Goal: Information Seeking & Learning: Learn about a topic

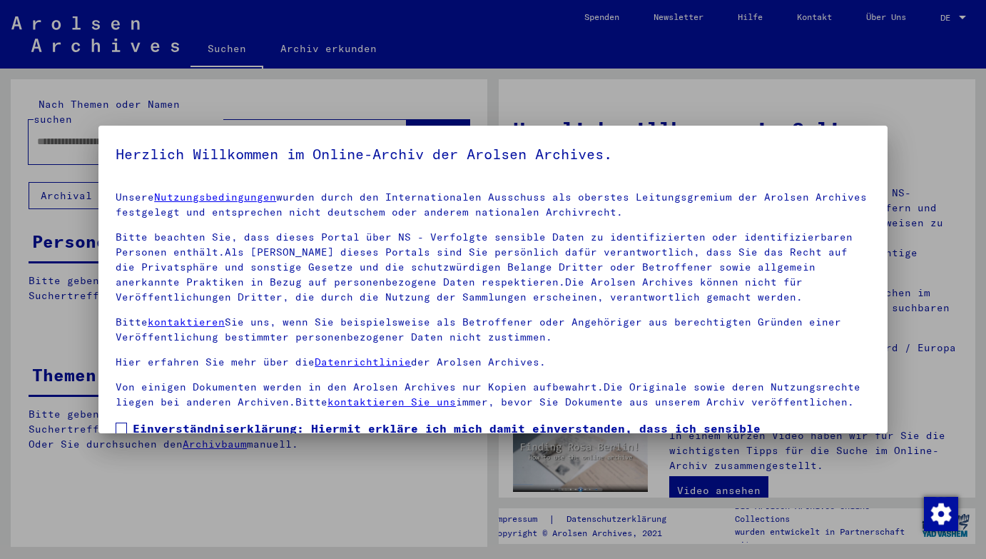
scroll to position [106, 0]
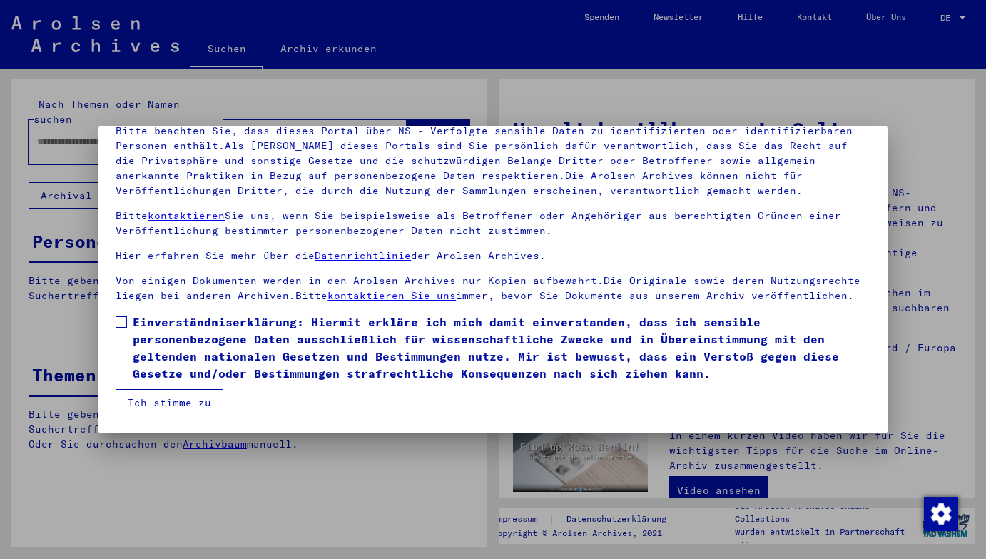
drag, startPoint x: 123, startPoint y: 320, endPoint x: 123, endPoint y: 333, distance: 12.8
click at [123, 320] on span at bounding box center [121, 321] width 11 height 11
click at [151, 395] on button "Ich stimme zu" at bounding box center [170, 402] width 108 height 27
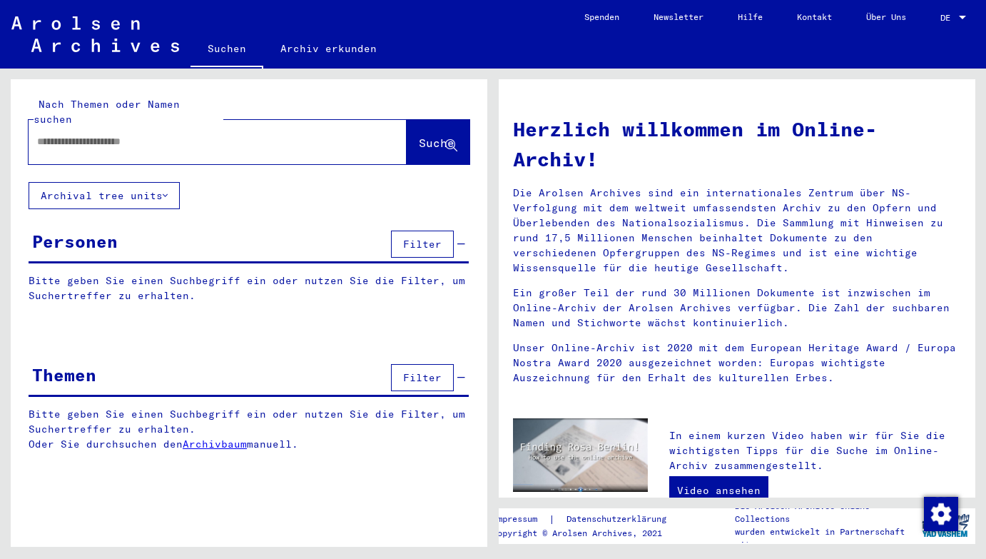
click at [950, 14] on span "DE" at bounding box center [948, 18] width 16 height 10
click at [922, 20] on span "English" at bounding box center [926, 25] width 35 height 11
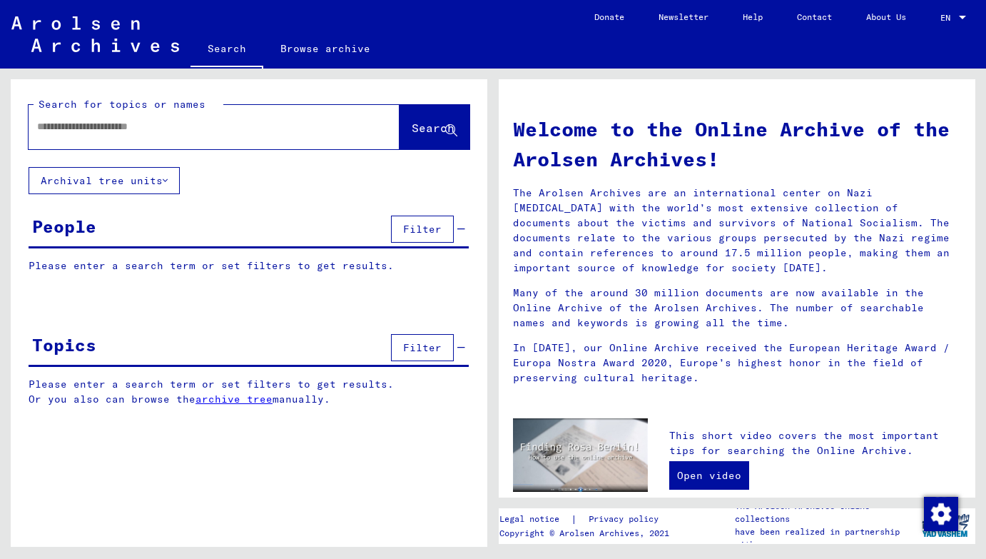
click at [318, 56] on link "Browse archive" at bounding box center [325, 48] width 124 height 34
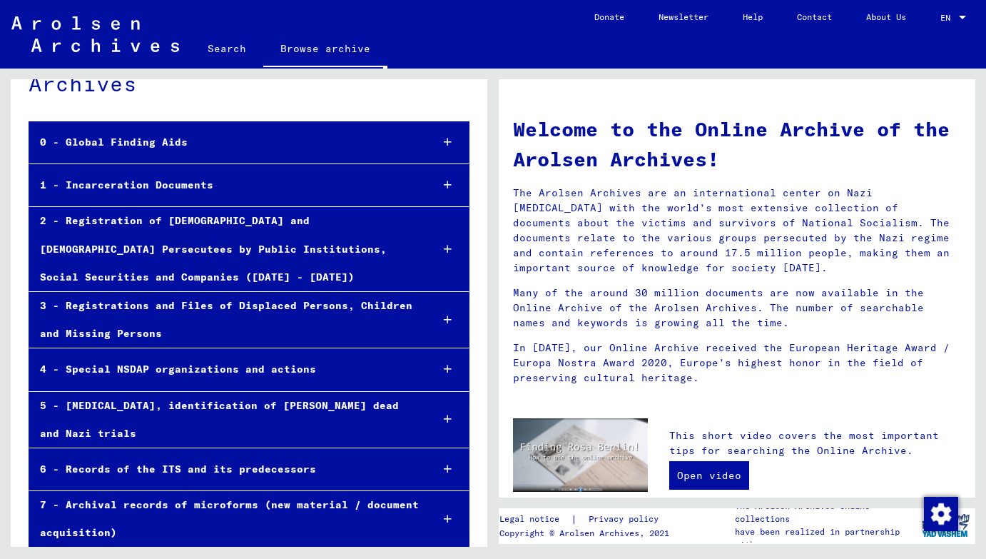
scroll to position [66, 0]
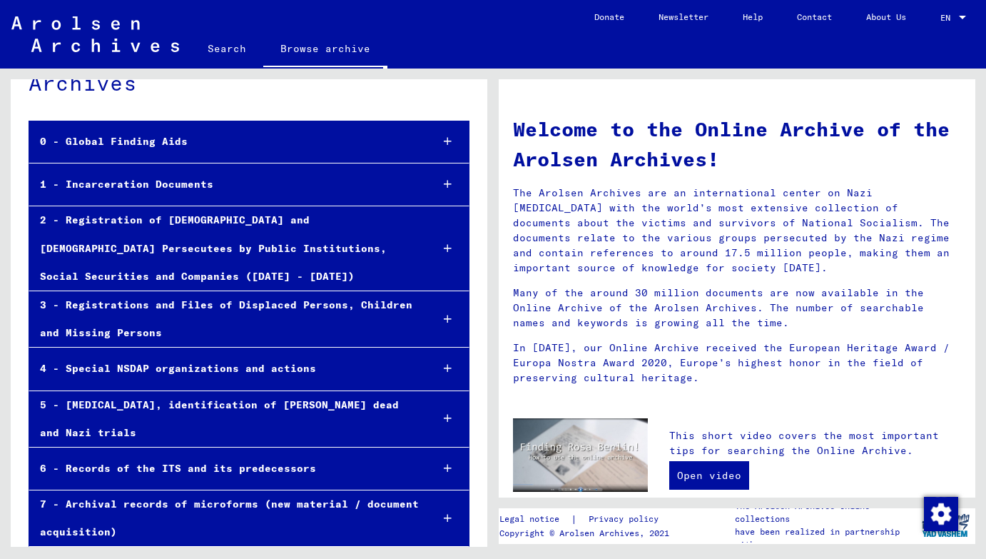
click at [275, 188] on div "1 - Incarceration Documents" at bounding box center [224, 185] width 390 height 28
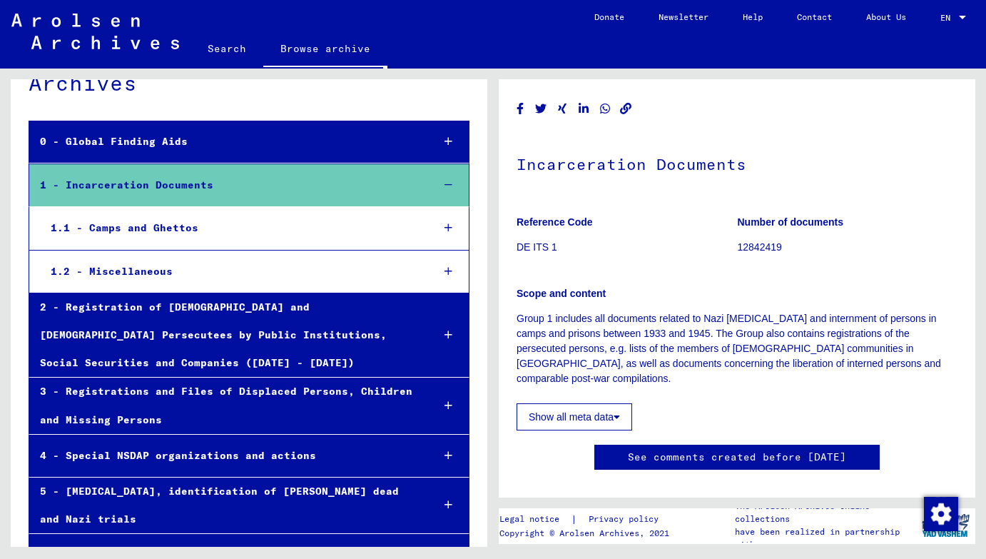
click at [238, 228] on div "1.1 - Camps and Ghettos" at bounding box center [230, 228] width 381 height 28
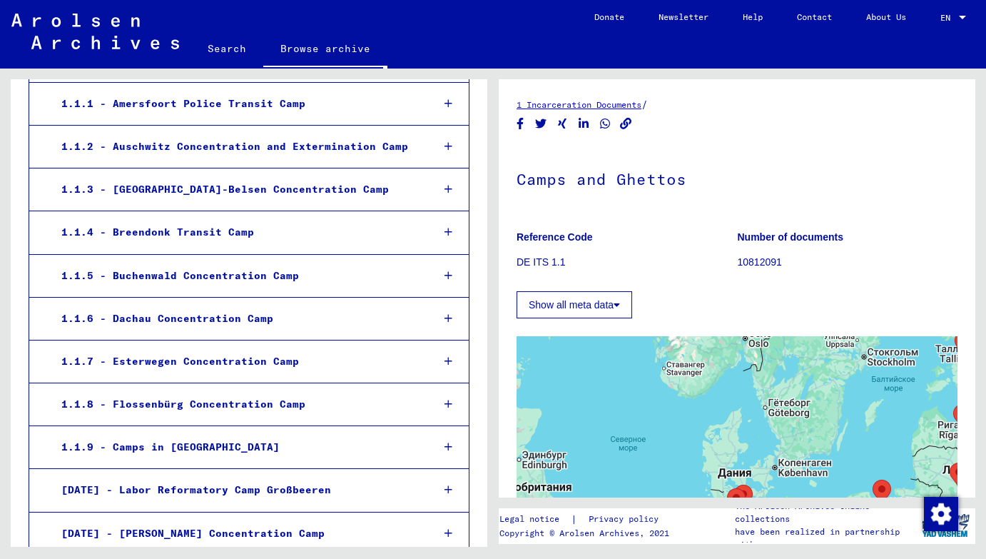
scroll to position [278, 0]
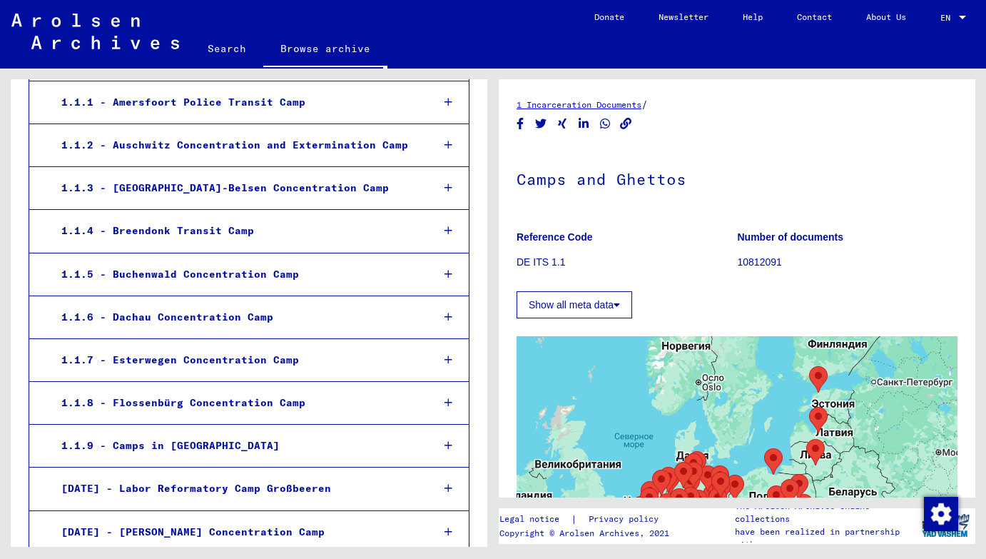
drag, startPoint x: 656, startPoint y: 435, endPoint x: 646, endPoint y: 432, distance: 10.2
click at [646, 432] on div at bounding box center [737, 514] width 441 height 357
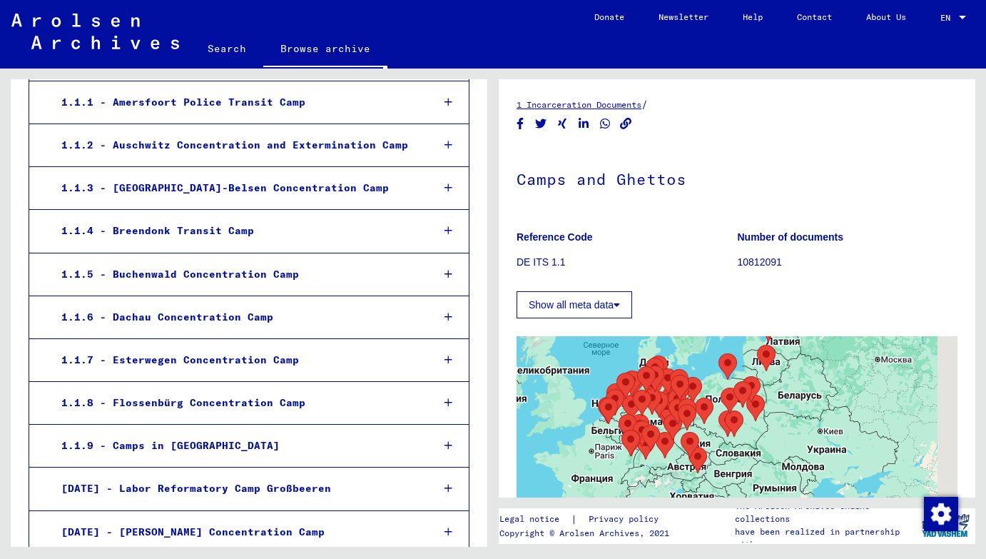
drag, startPoint x: 737, startPoint y: 450, endPoint x: 704, endPoint y: 350, distance: 104.7
click at [704, 350] on div at bounding box center [737, 514] width 441 height 357
click at [716, 430] on div at bounding box center [737, 514] width 441 height 357
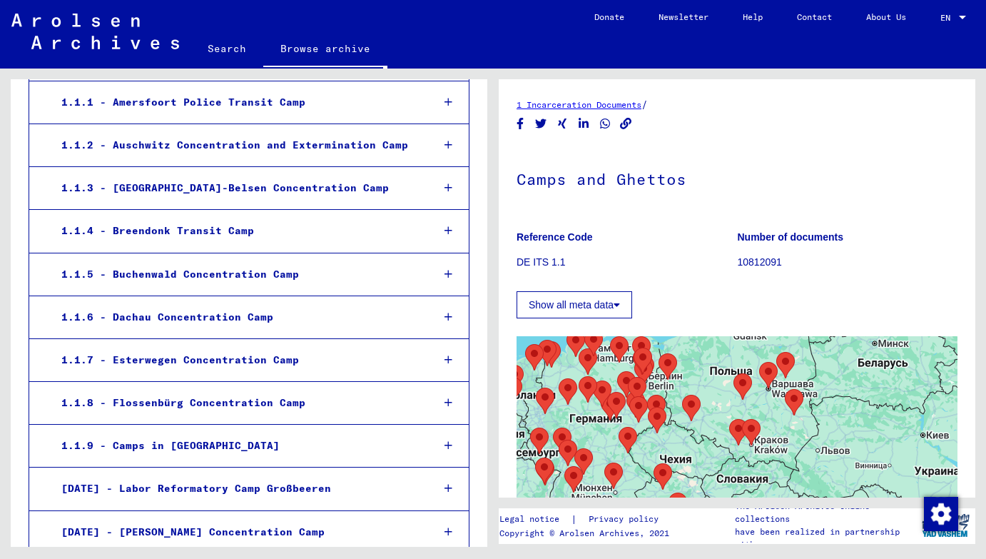
click at [785, 383] on div at bounding box center [737, 514] width 441 height 357
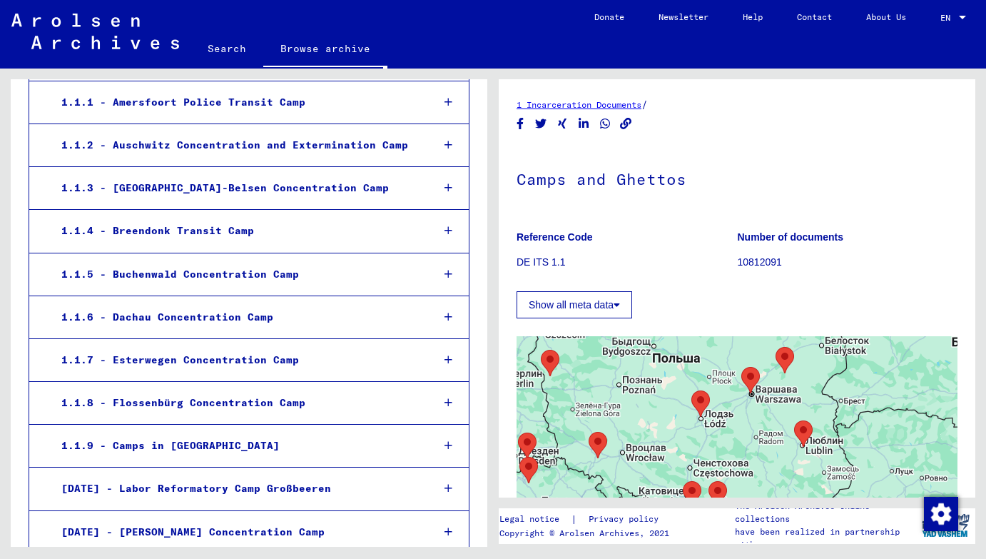
click at [744, 424] on div at bounding box center [737, 514] width 441 height 357
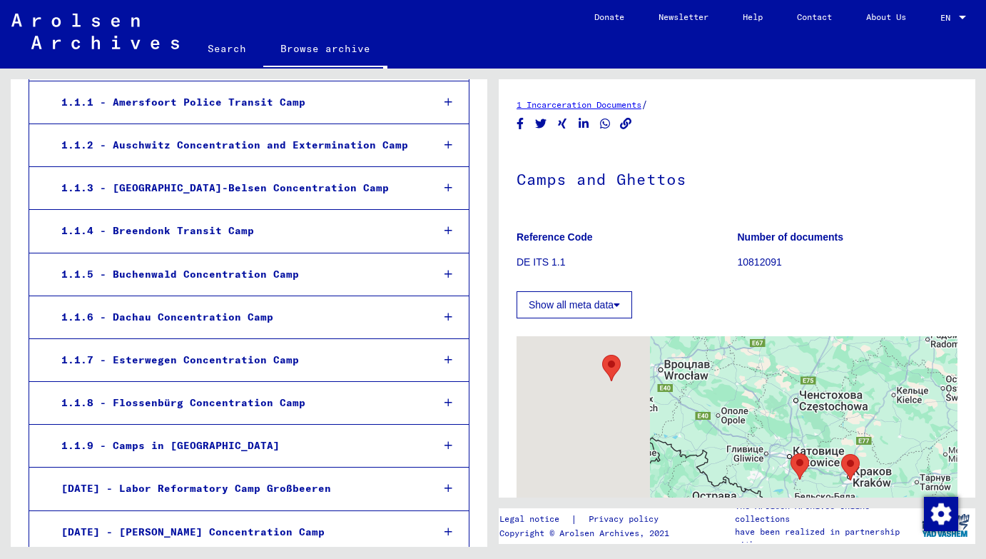
drag, startPoint x: 700, startPoint y: 441, endPoint x: 893, endPoint y: 321, distance: 226.9
click at [893, 321] on div "← Переместить влево → Переместить вправо ↑ Переместить вверх ↓ Переместить вниз…" at bounding box center [737, 505] width 441 height 375
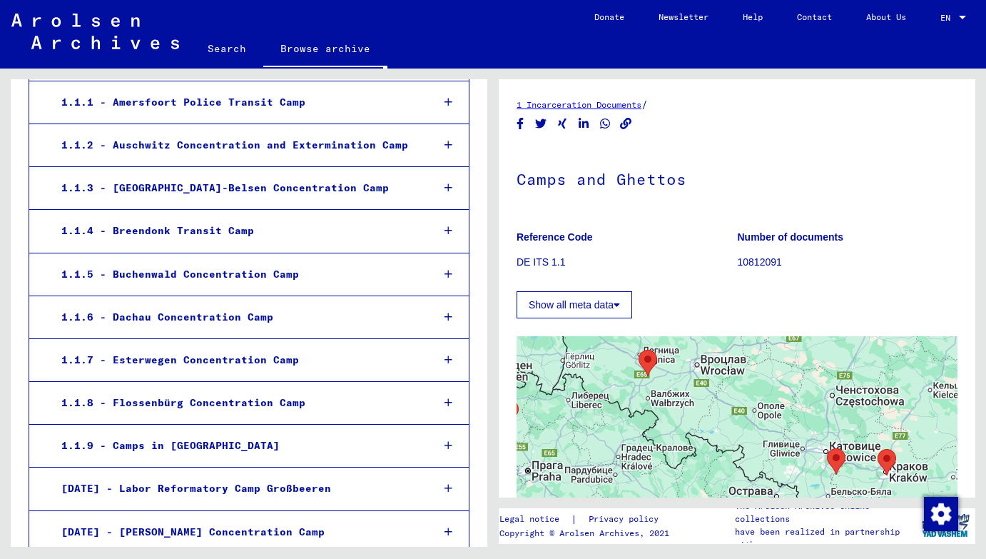
click at [656, 380] on div at bounding box center [737, 514] width 441 height 357
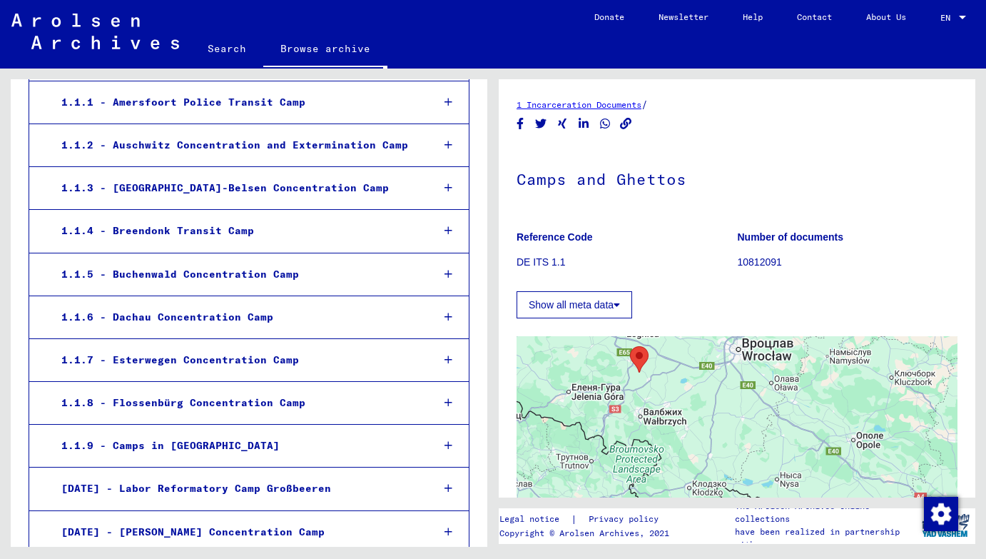
click at [656, 380] on div at bounding box center [737, 514] width 441 height 357
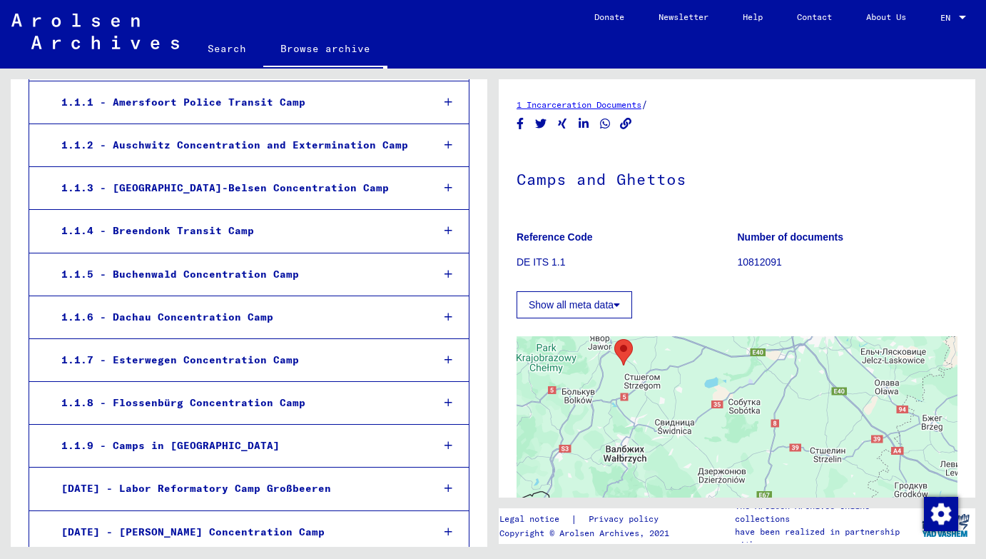
click at [649, 368] on div at bounding box center [737, 514] width 441 height 357
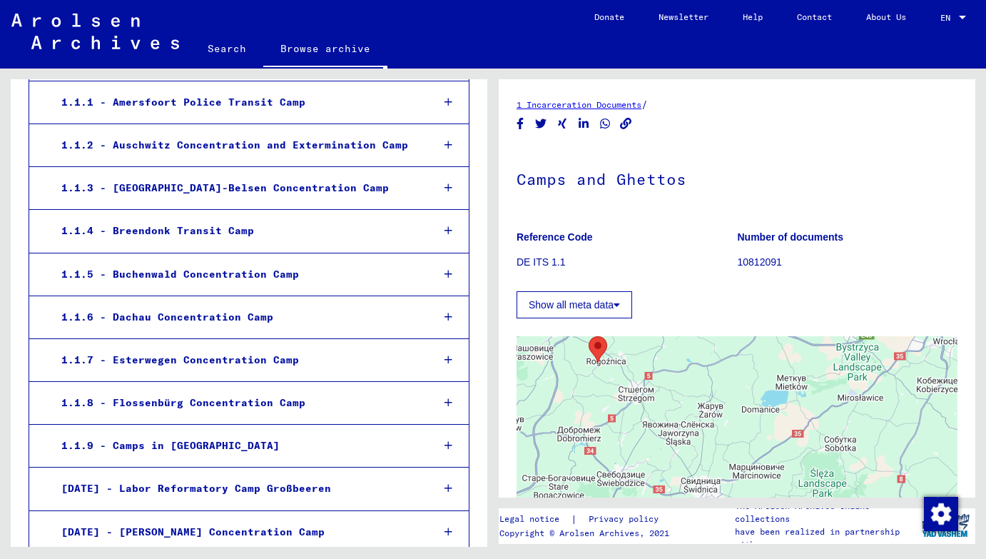
drag, startPoint x: 641, startPoint y: 363, endPoint x: 643, endPoint y: 385, distance: 21.5
click at [643, 385] on div at bounding box center [737, 514] width 441 height 357
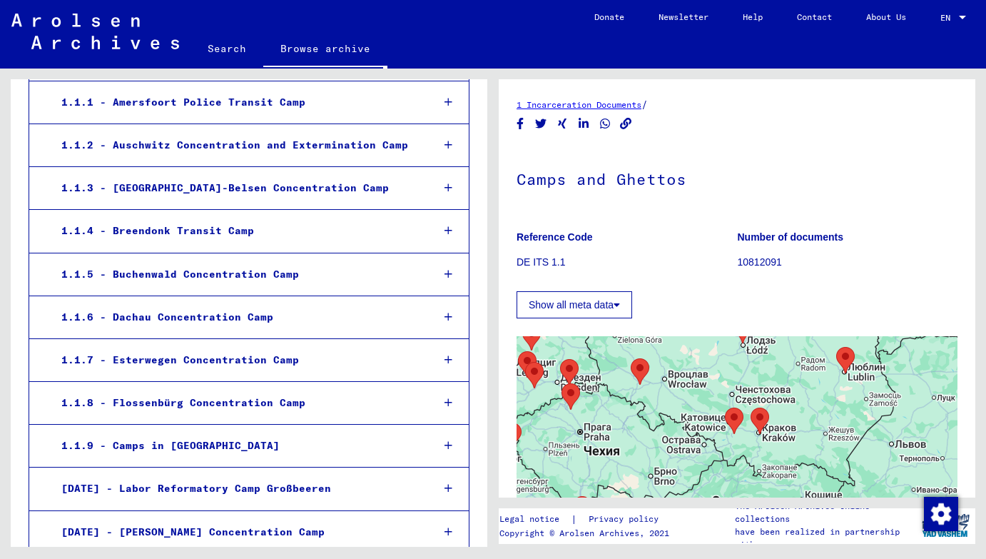
click at [741, 452] on div at bounding box center [737, 514] width 441 height 357
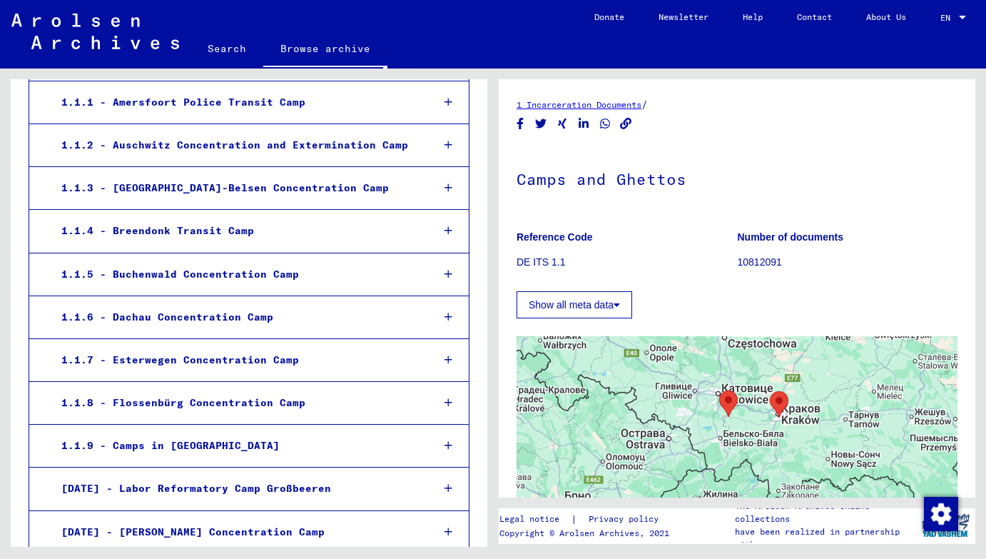
click at [747, 415] on div at bounding box center [737, 514] width 441 height 357
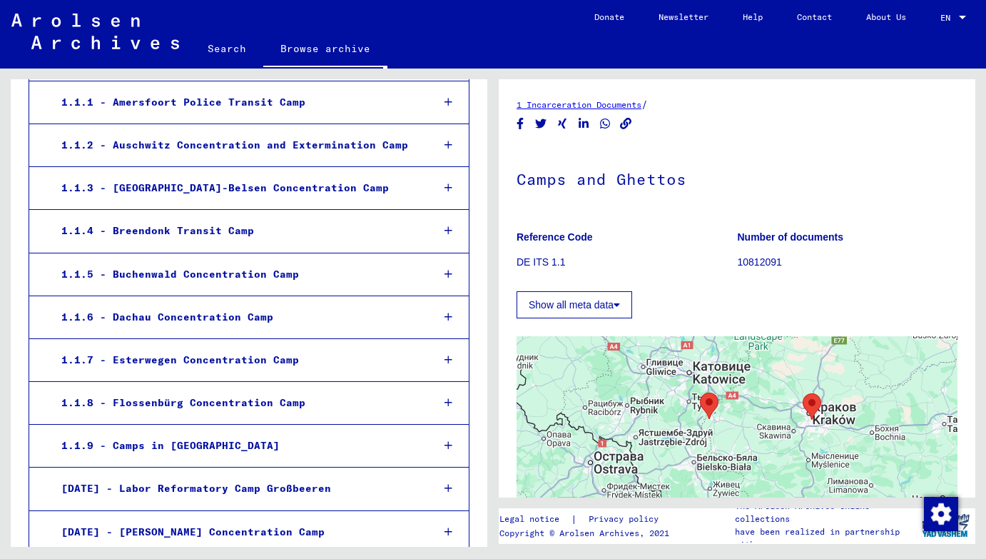
click at [747, 415] on div at bounding box center [737, 514] width 441 height 357
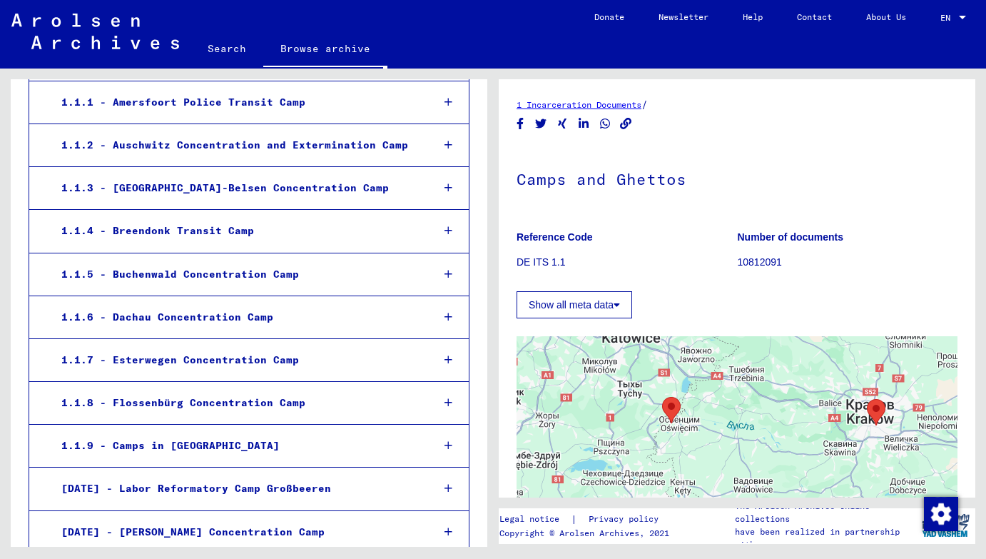
click at [662, 397] on area "Auschwitz Concentration and Extermination Camp" at bounding box center [662, 397] width 0 height 0
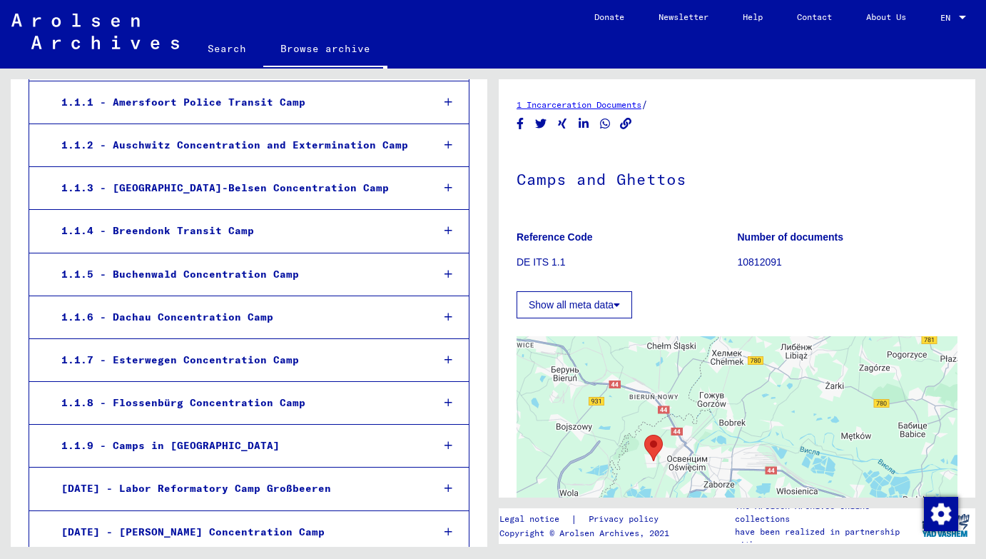
drag, startPoint x: 678, startPoint y: 427, endPoint x: 685, endPoint y: 370, distance: 57.5
click at [687, 370] on div "Для навигации используйте клавиши со стрелками." at bounding box center [737, 514] width 441 height 357
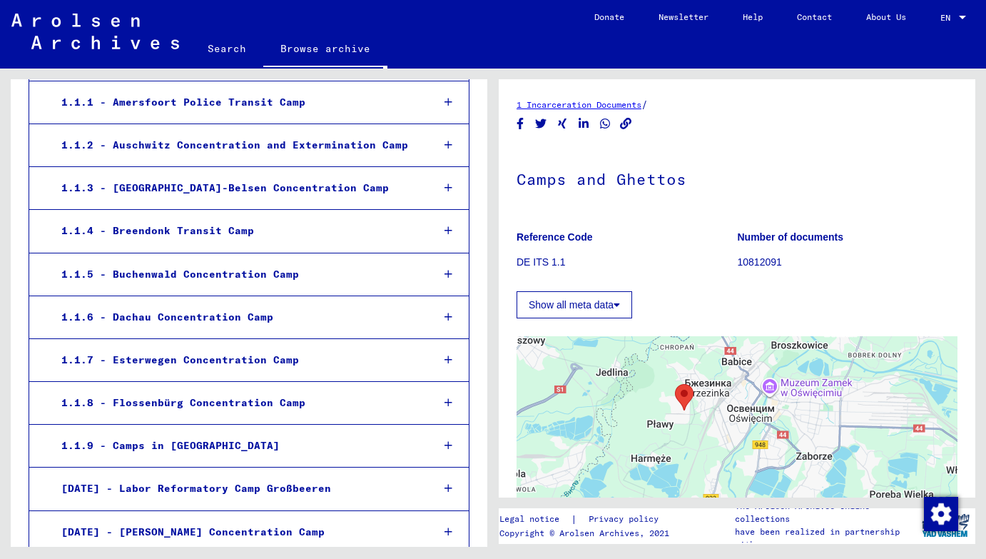
click at [675, 384] on area "Auschwitz Concentration and Extermination Camp" at bounding box center [675, 384] width 0 height 0
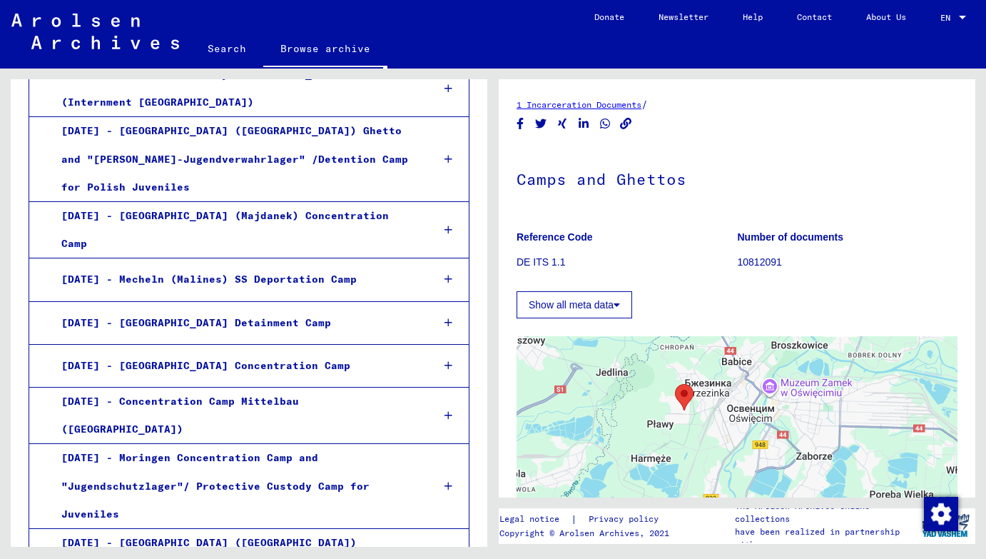
scroll to position [1375, 0]
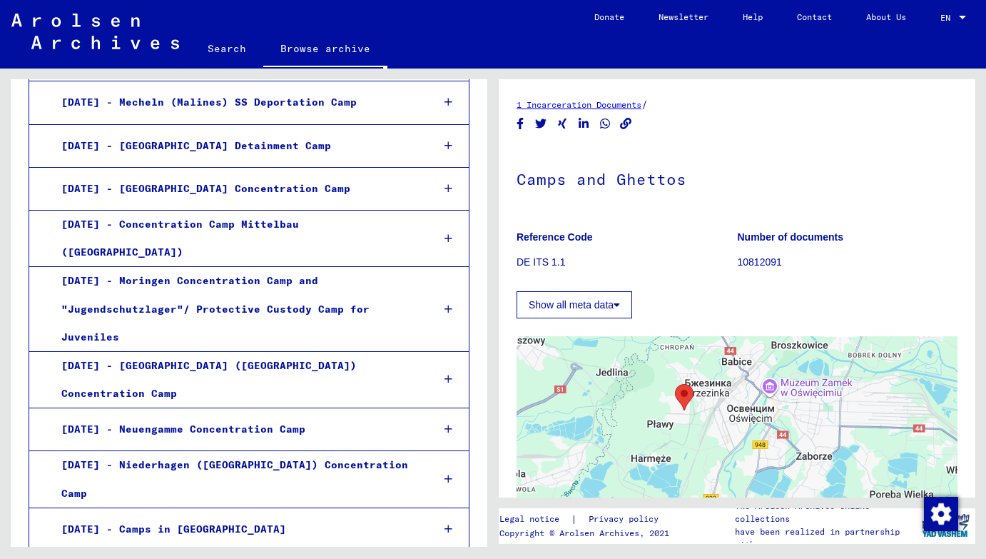
click at [675, 384] on area "Auschwitz Concentration and Extermination Camp" at bounding box center [675, 384] width 0 height 0
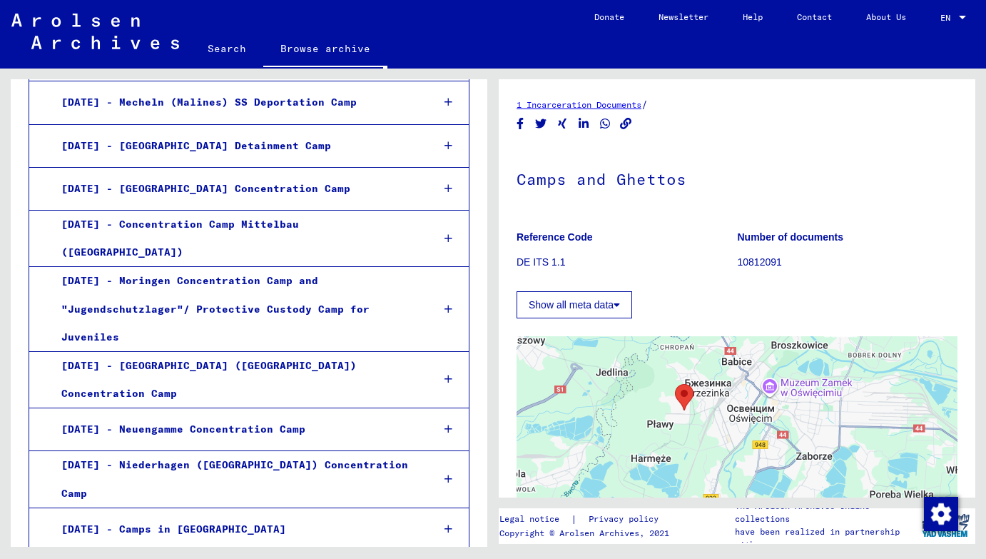
click at [675, 384] on area "Auschwitz Concentration and Extermination Camp" at bounding box center [675, 384] width 0 height 0
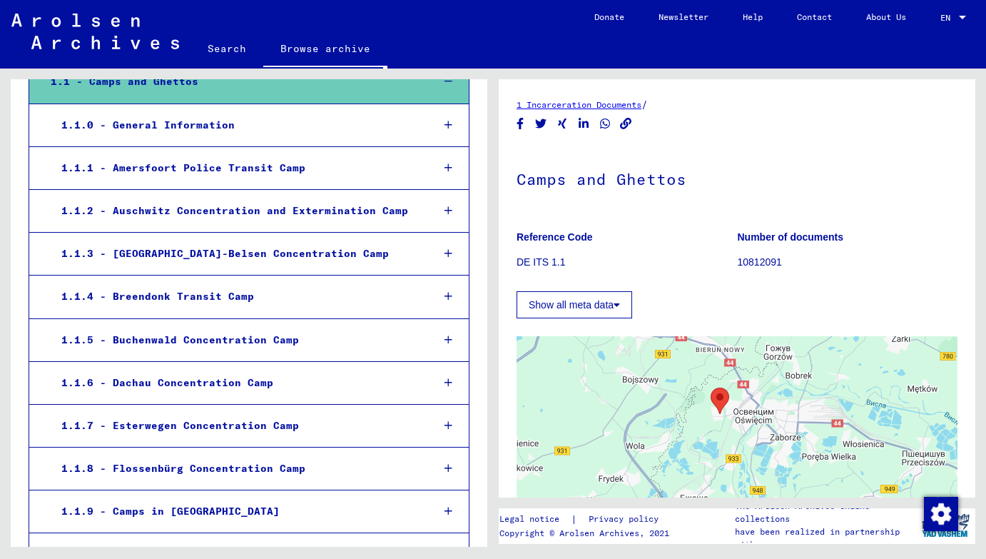
scroll to position [186, 0]
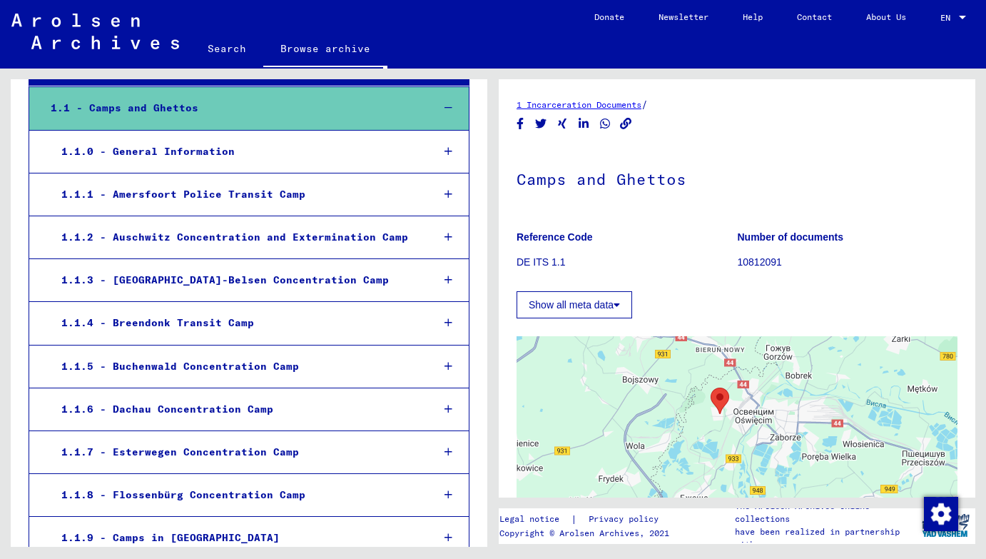
click at [278, 242] on div "1.1.2 - Auschwitz Concentration and Extermination Camp" at bounding box center [236, 237] width 370 height 28
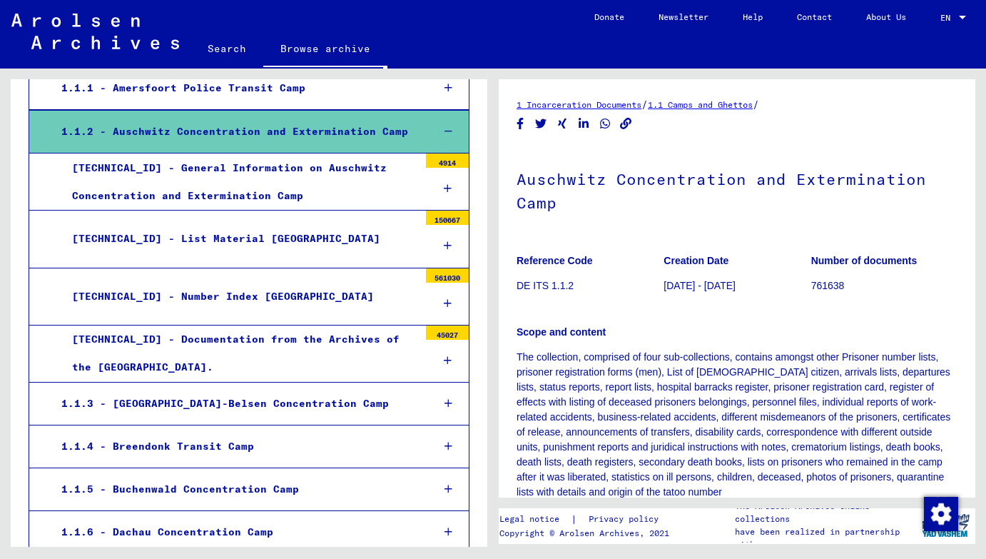
scroll to position [298, 0]
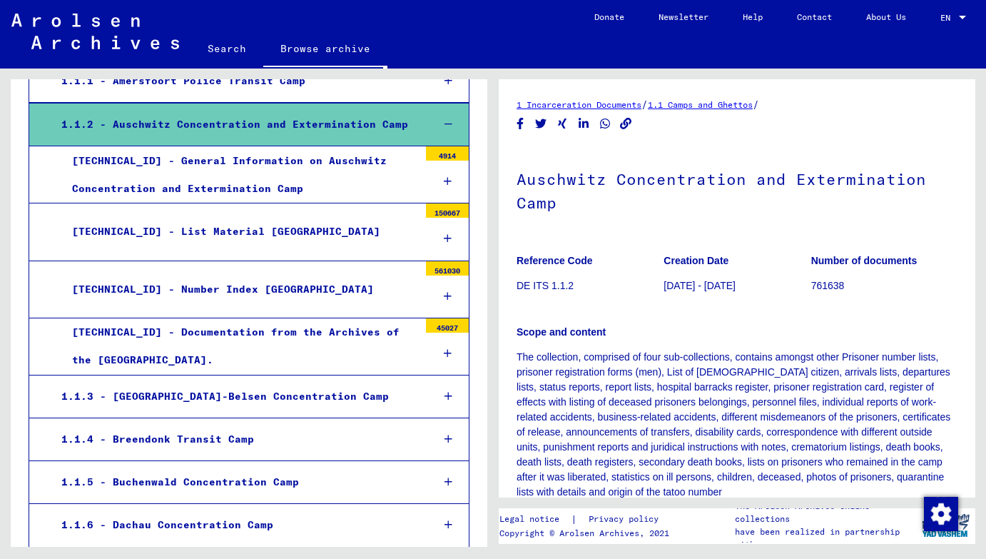
click at [245, 289] on div "[TECHNICAL_ID] - Number Index [GEOGRAPHIC_DATA]" at bounding box center [239, 289] width 357 height 28
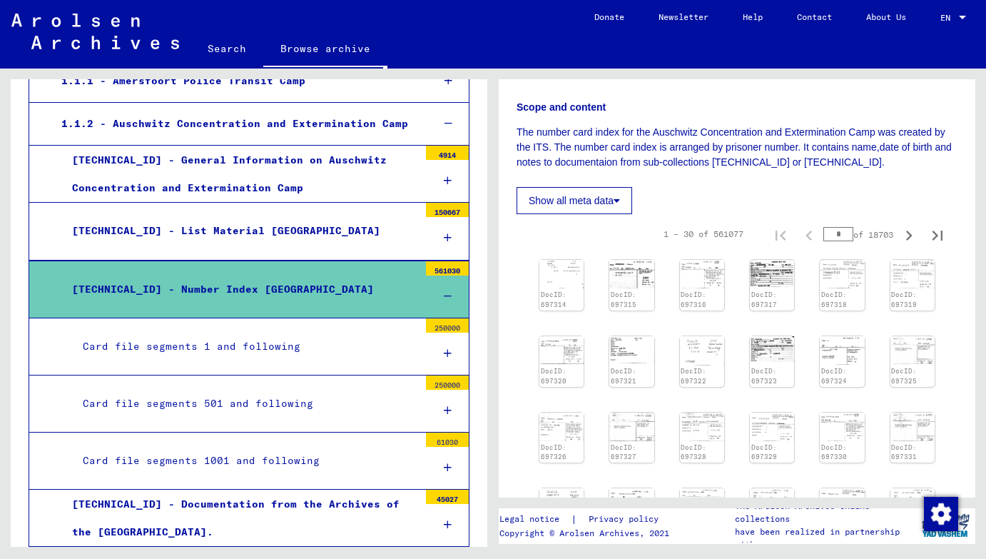
scroll to position [223, 0]
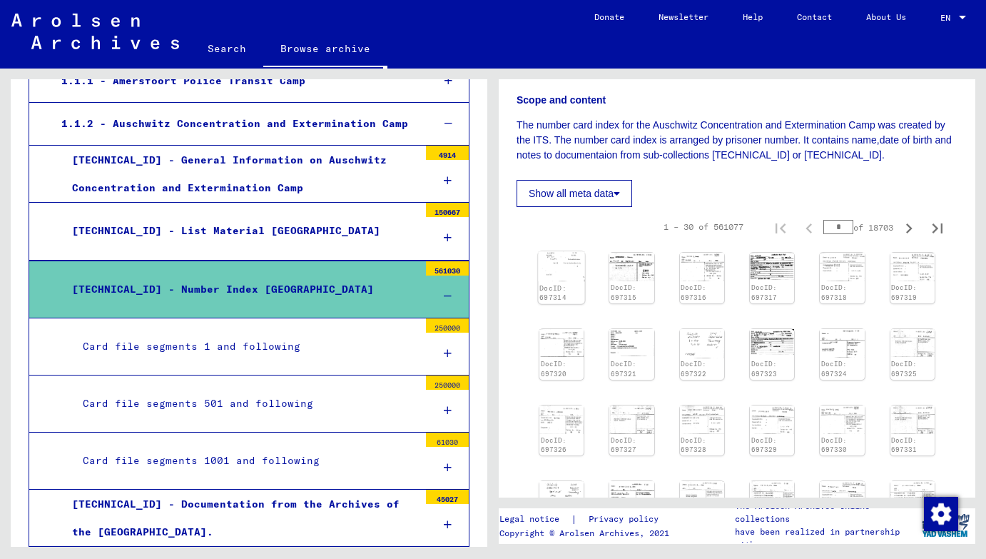
click at [563, 269] on img at bounding box center [561, 266] width 46 height 30
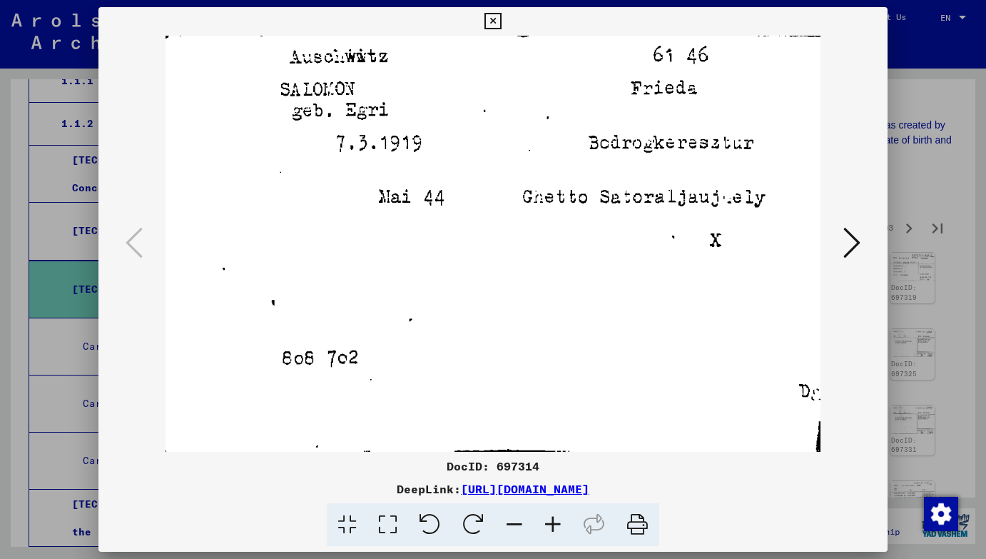
click at [857, 230] on icon at bounding box center [851, 242] width 17 height 34
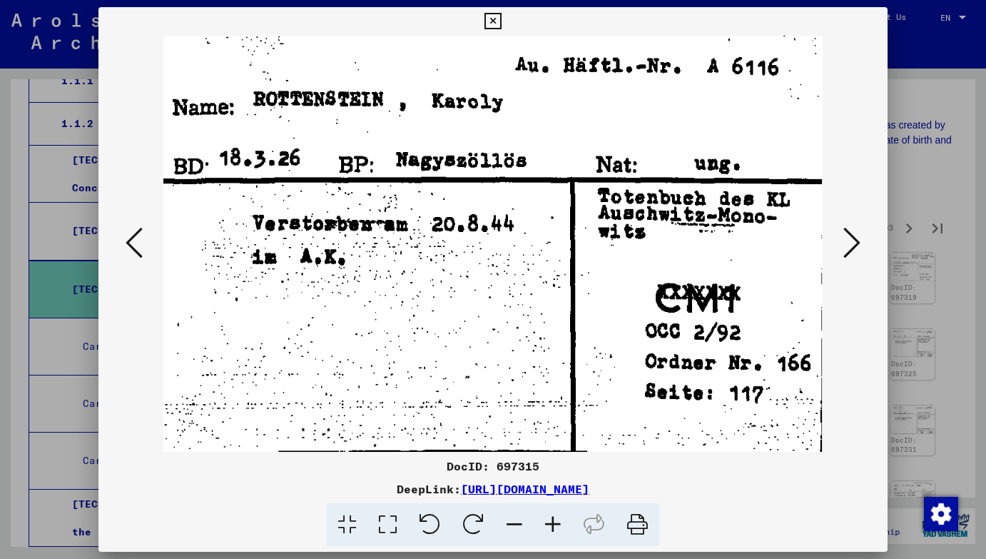
click at [857, 235] on icon at bounding box center [851, 242] width 17 height 34
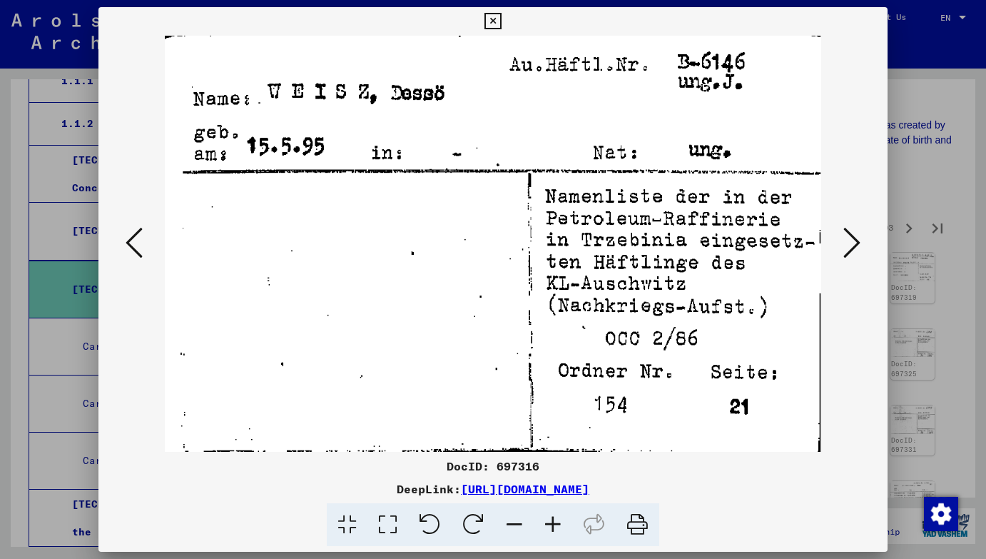
click at [857, 235] on icon at bounding box center [851, 242] width 17 height 34
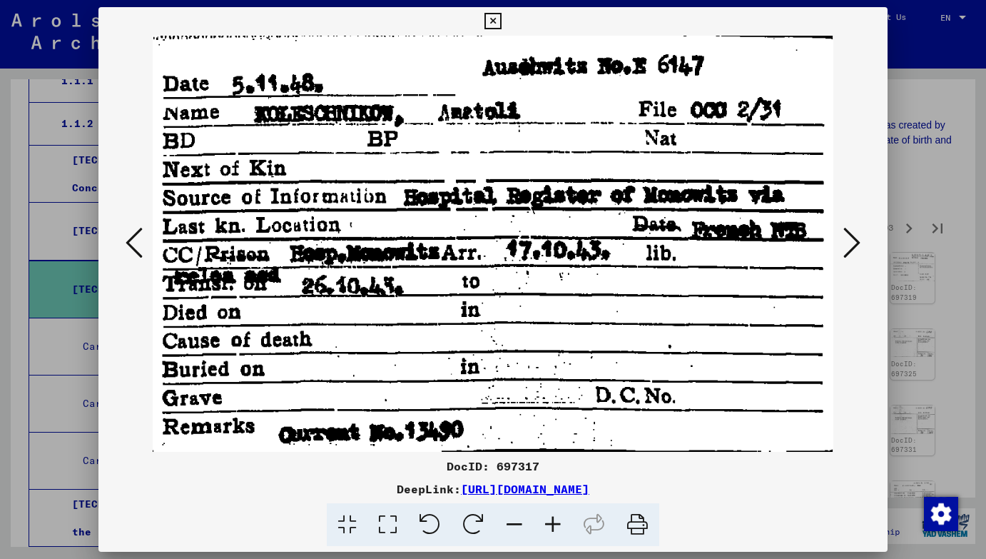
click at [857, 235] on icon at bounding box center [851, 242] width 17 height 34
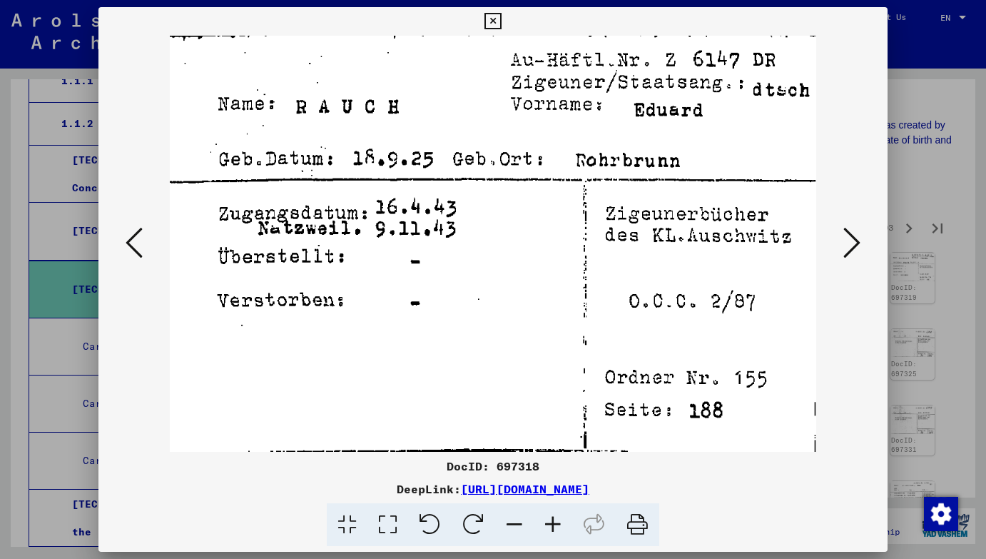
click at [857, 235] on icon at bounding box center [851, 242] width 17 height 34
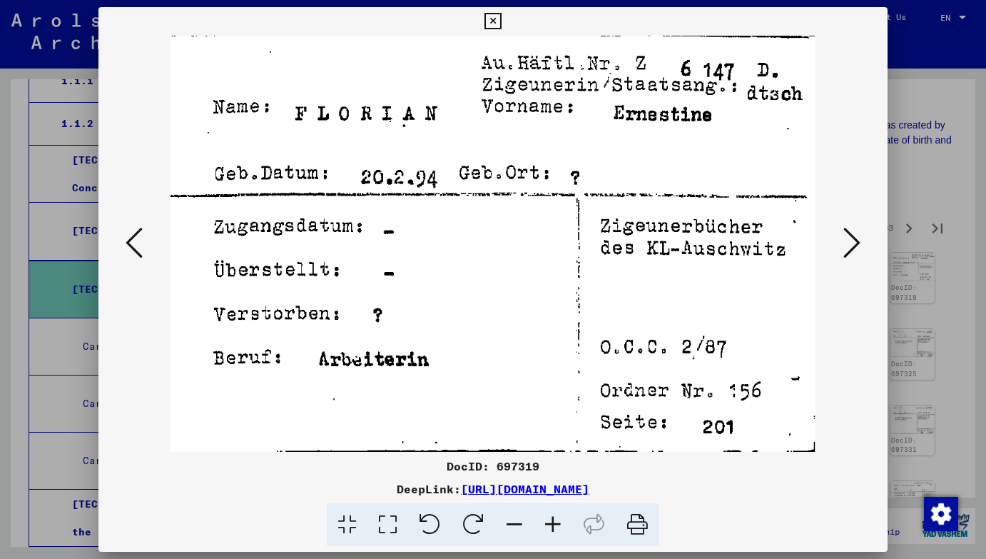
click at [857, 235] on icon at bounding box center [851, 242] width 17 height 34
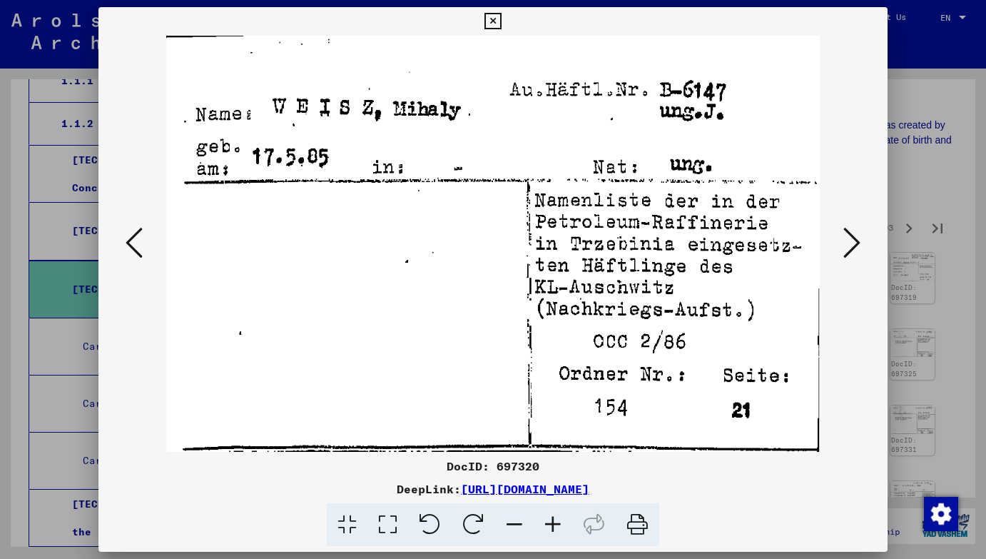
click at [857, 235] on icon at bounding box center [851, 242] width 17 height 34
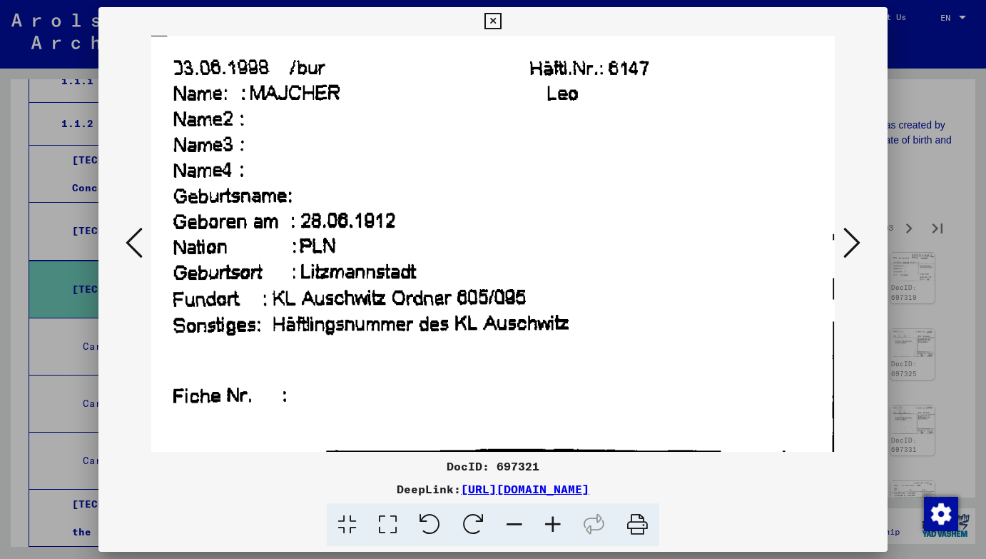
click at [857, 235] on icon at bounding box center [851, 242] width 17 height 34
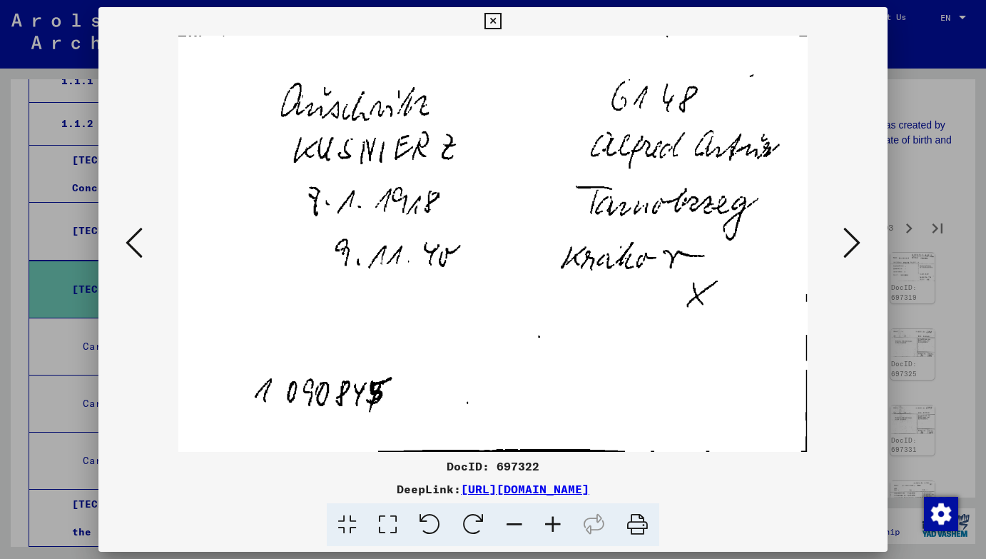
click at [857, 235] on icon at bounding box center [851, 242] width 17 height 34
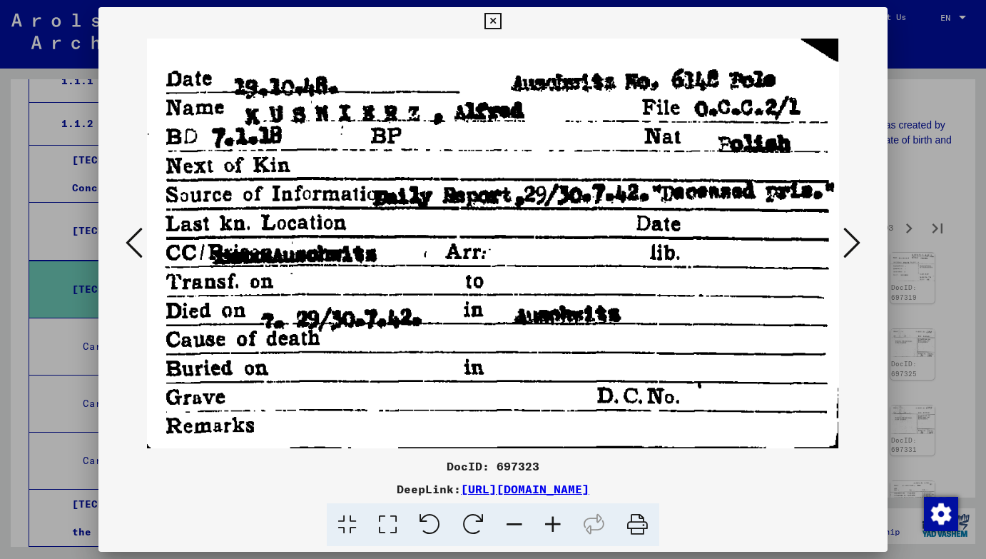
click at [857, 235] on icon at bounding box center [851, 242] width 17 height 34
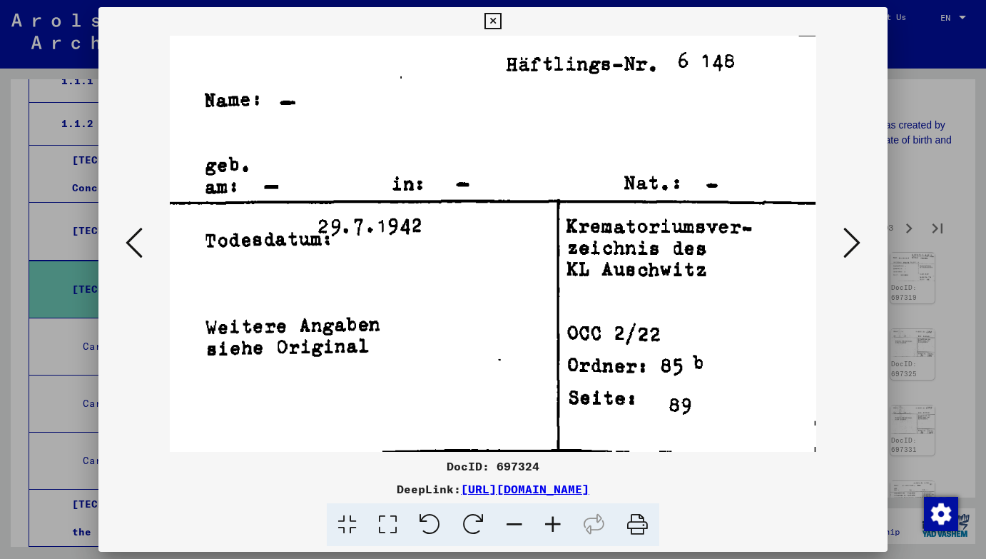
click at [857, 235] on icon at bounding box center [851, 242] width 17 height 34
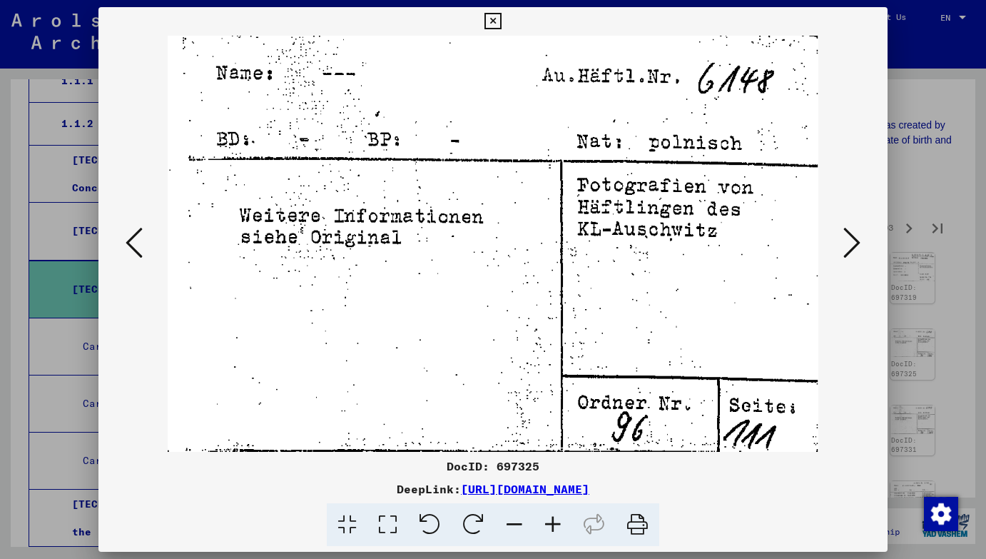
click at [857, 235] on icon at bounding box center [851, 242] width 17 height 34
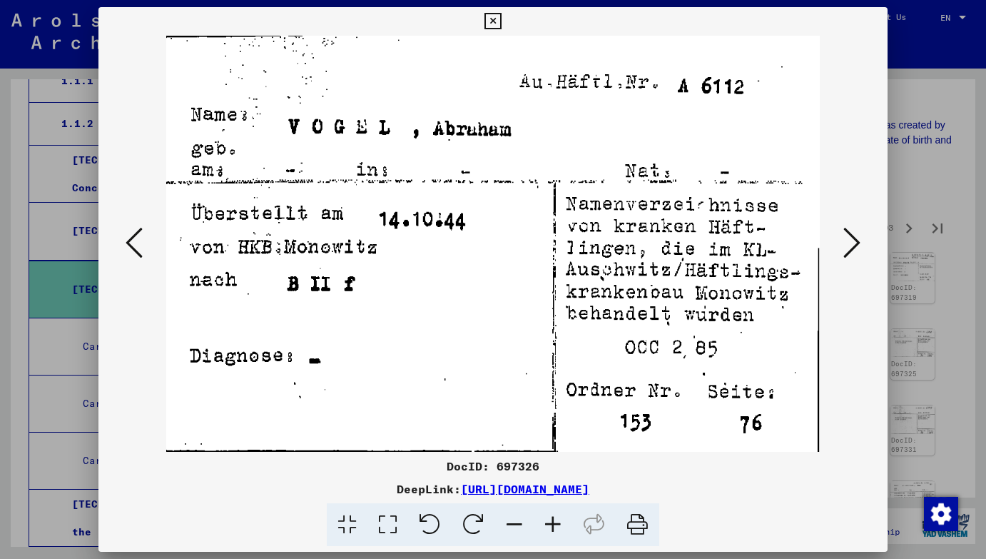
click at [857, 235] on icon at bounding box center [851, 242] width 17 height 34
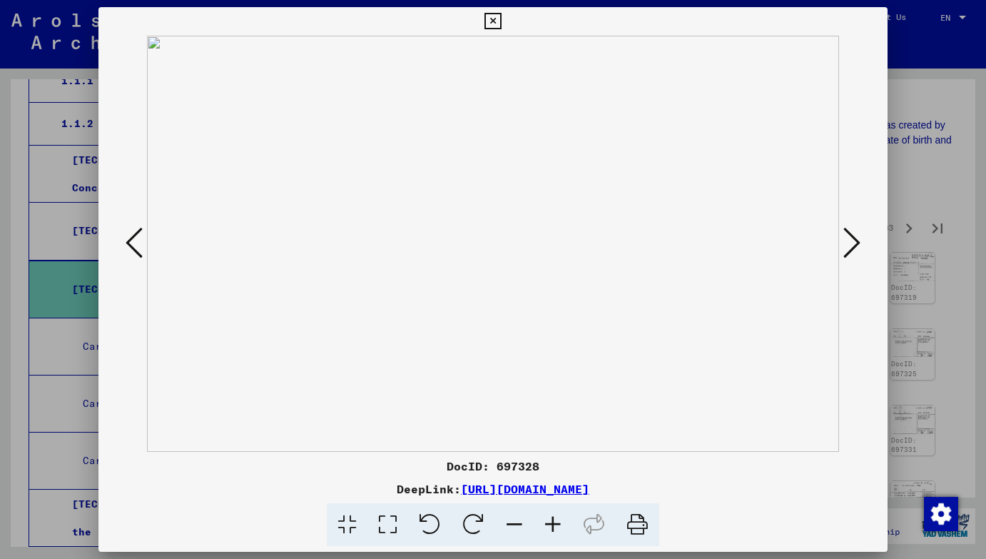
click at [857, 235] on icon at bounding box center [851, 242] width 17 height 34
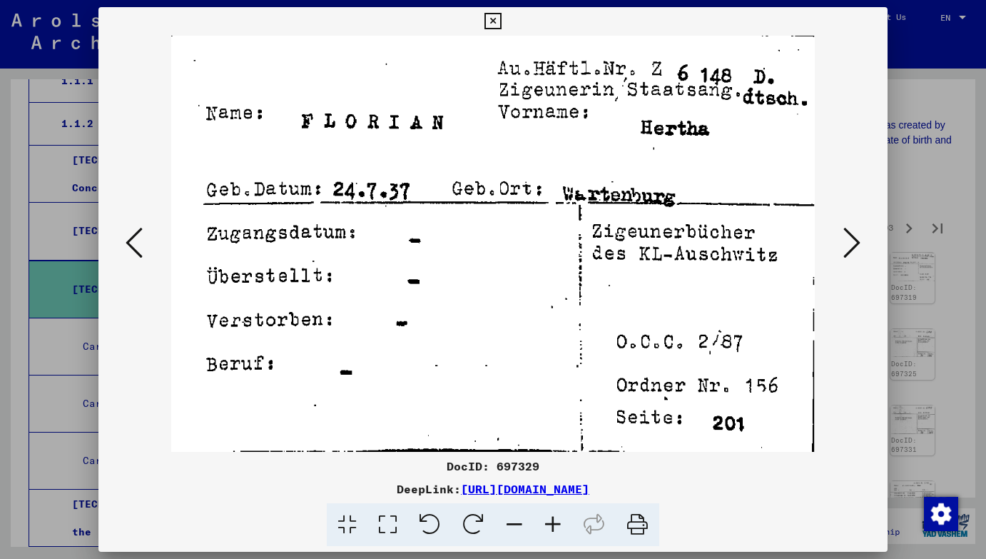
click at [857, 235] on icon at bounding box center [851, 242] width 17 height 34
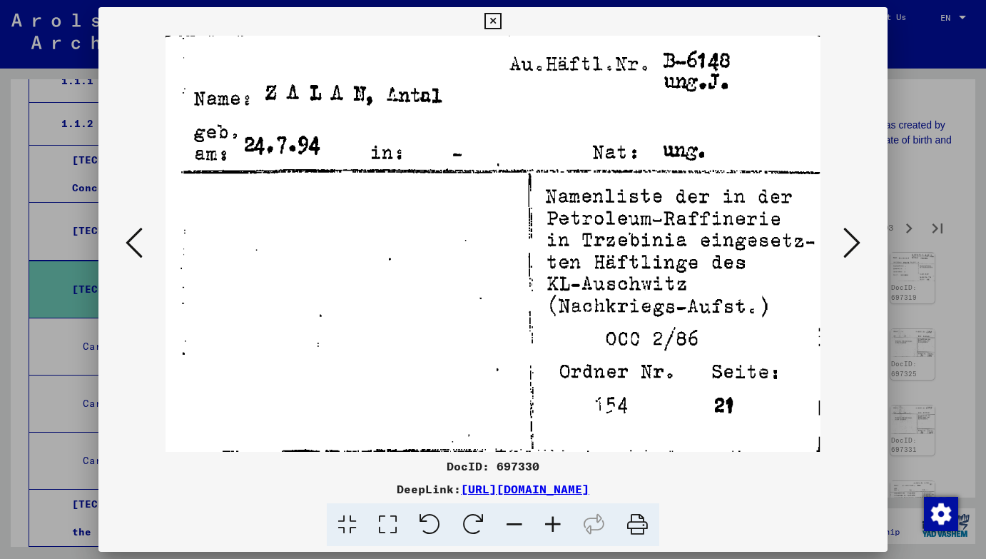
click at [857, 235] on icon at bounding box center [851, 242] width 17 height 34
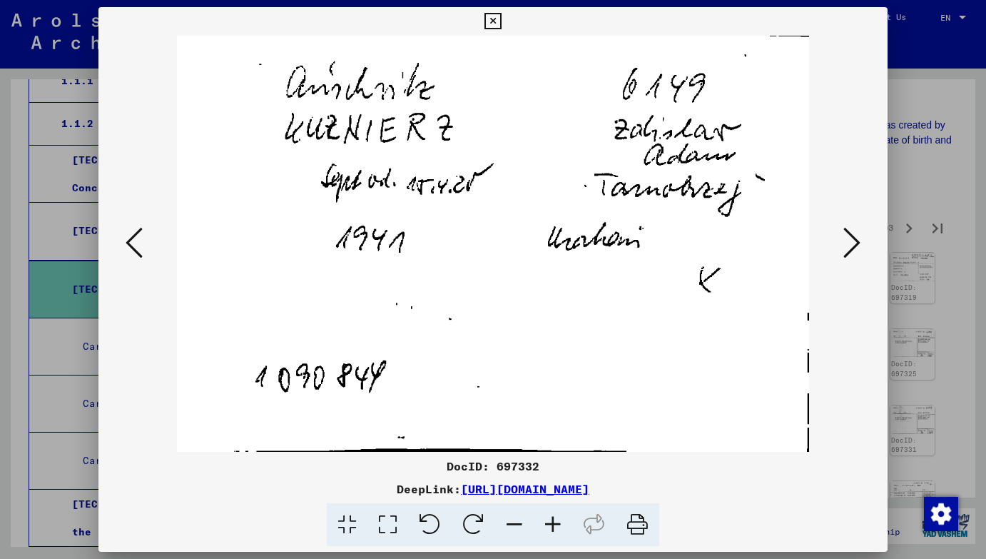
click at [857, 235] on icon at bounding box center [851, 242] width 17 height 34
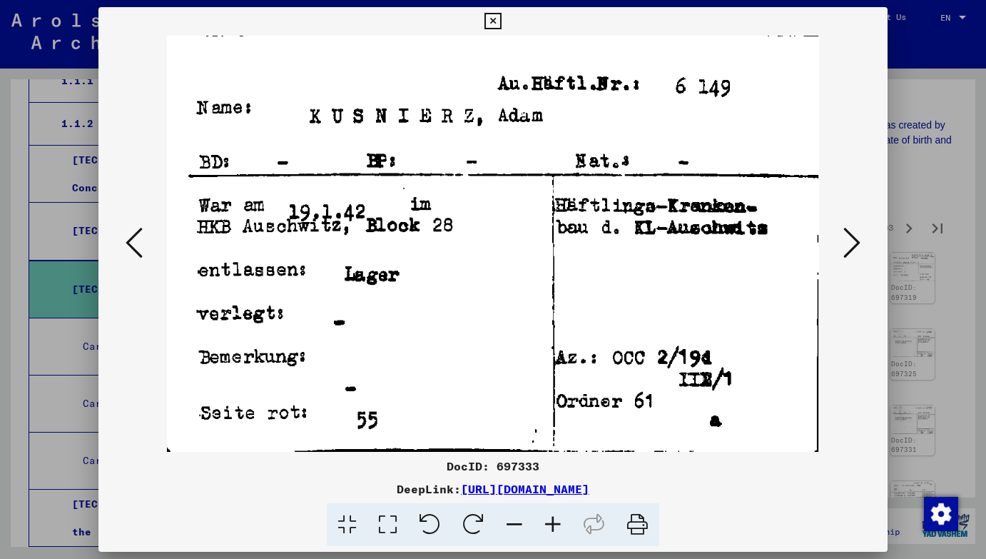
click at [857, 235] on icon at bounding box center [851, 242] width 17 height 34
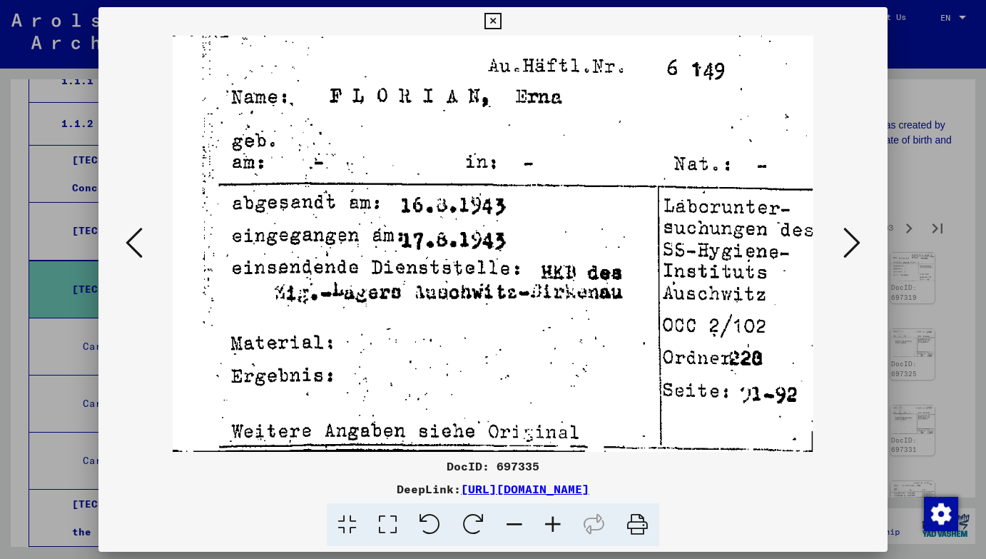
click at [857, 235] on icon at bounding box center [851, 242] width 17 height 34
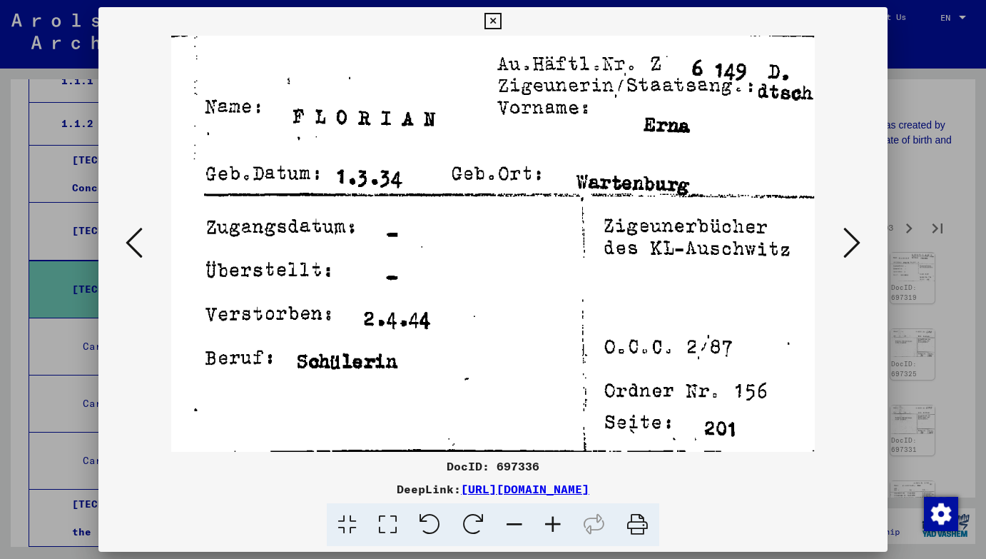
click at [857, 235] on icon at bounding box center [851, 242] width 17 height 34
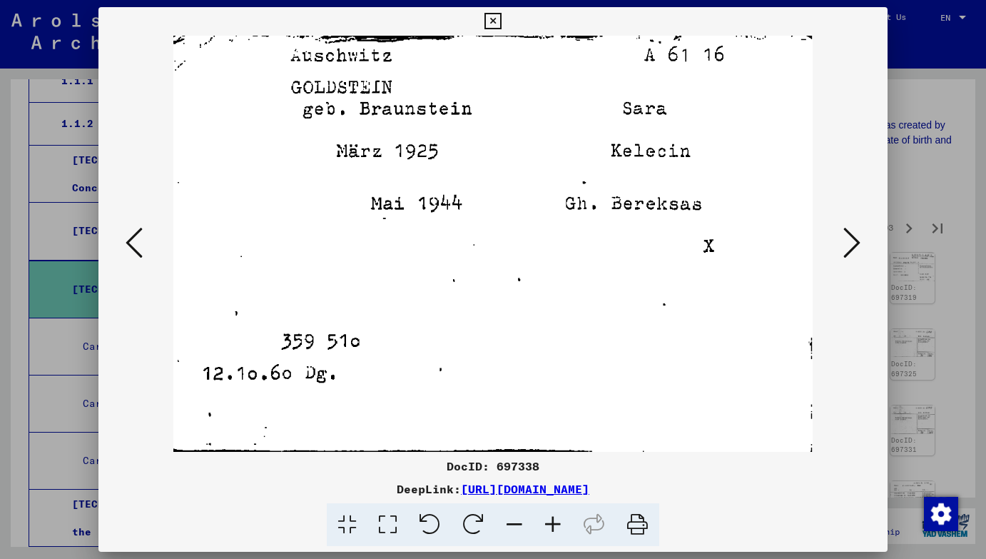
click at [857, 235] on icon at bounding box center [851, 242] width 17 height 34
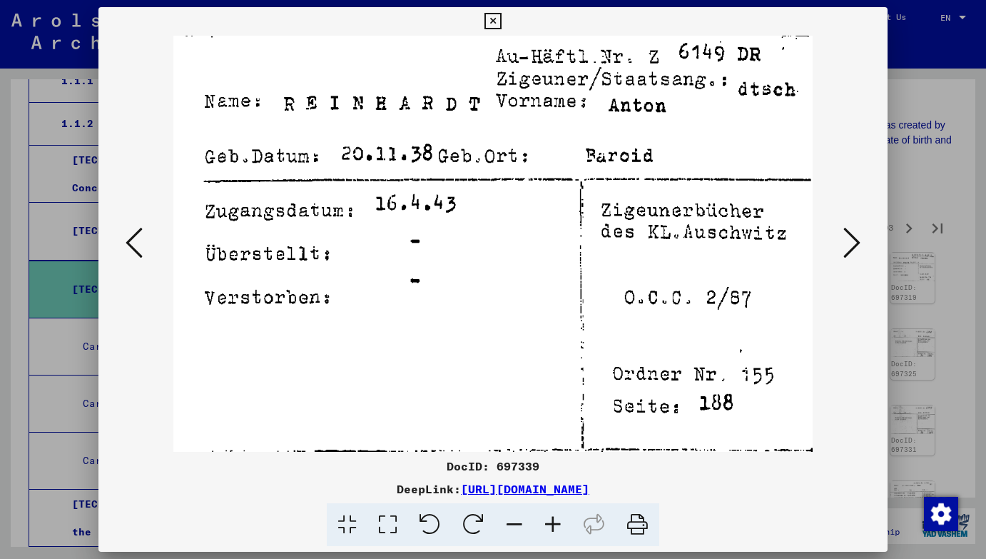
click at [857, 235] on icon at bounding box center [851, 242] width 17 height 34
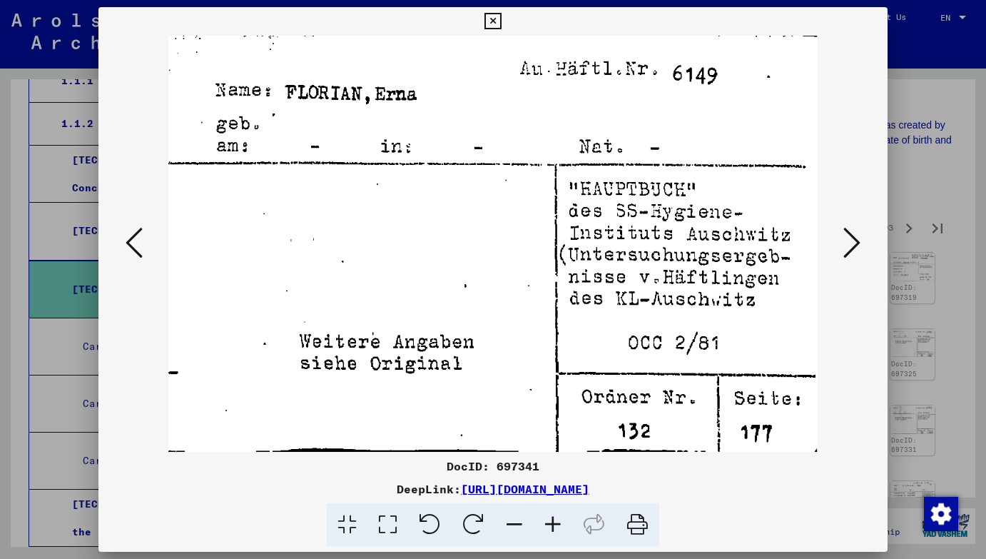
click at [857, 235] on icon at bounding box center [851, 242] width 17 height 34
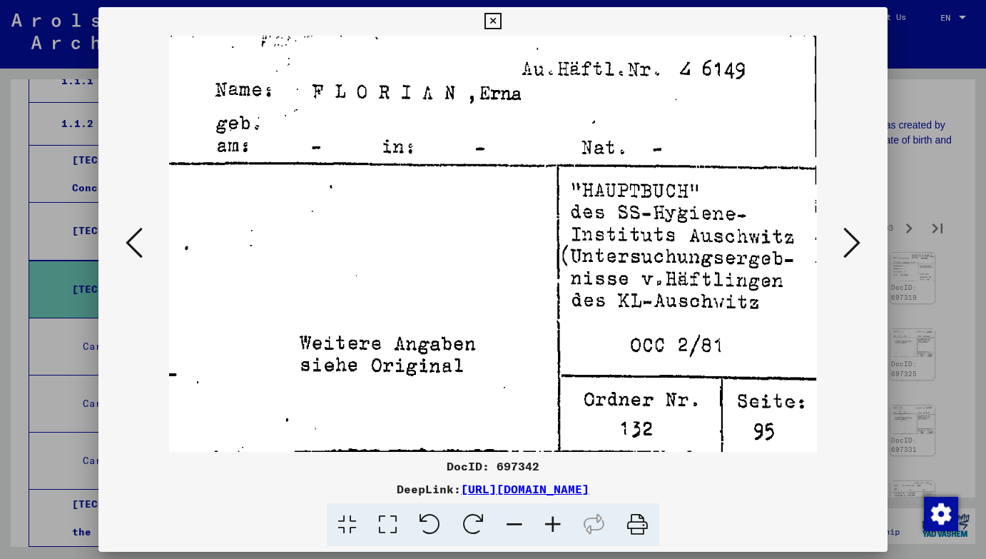
click at [857, 235] on icon at bounding box center [851, 242] width 17 height 34
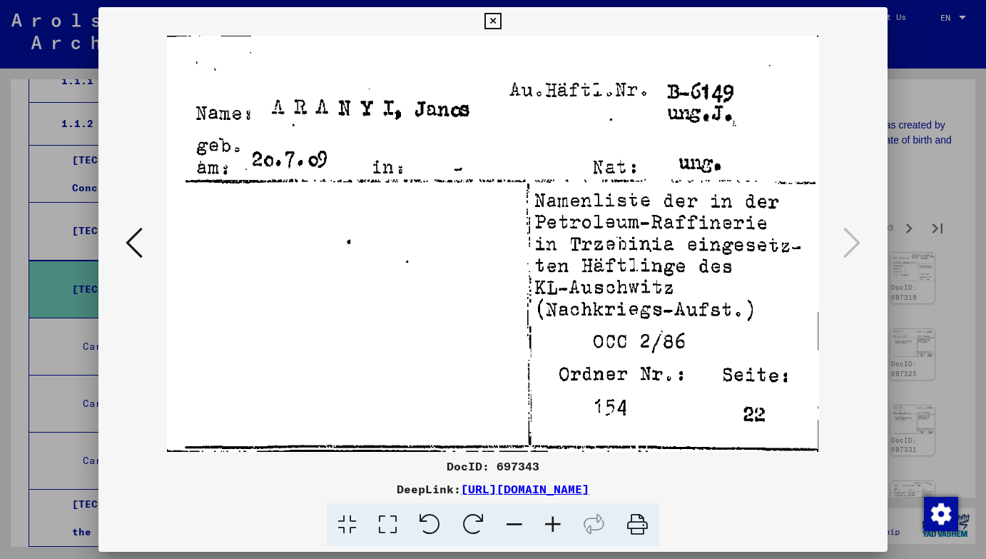
click at [132, 242] on icon at bounding box center [134, 242] width 17 height 34
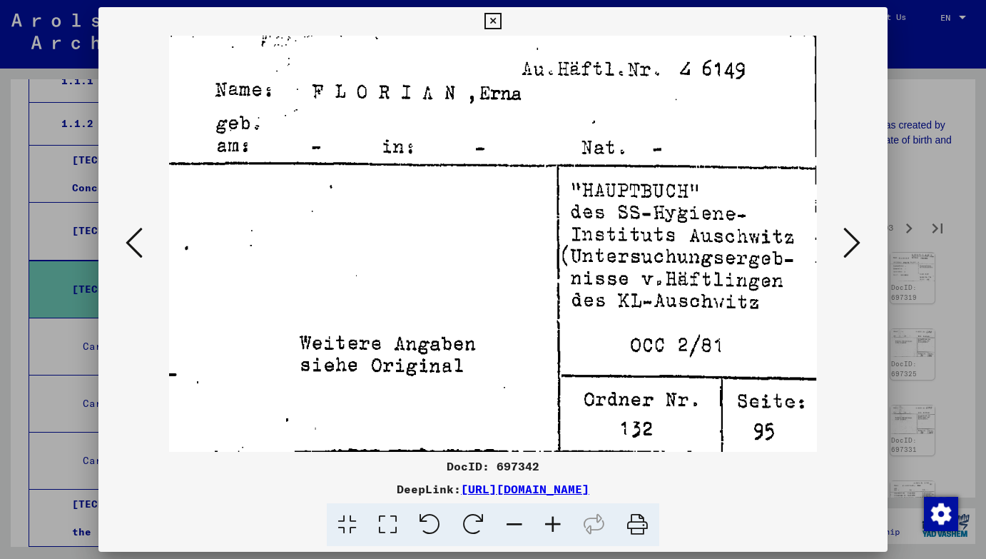
click at [132, 242] on icon at bounding box center [134, 242] width 17 height 34
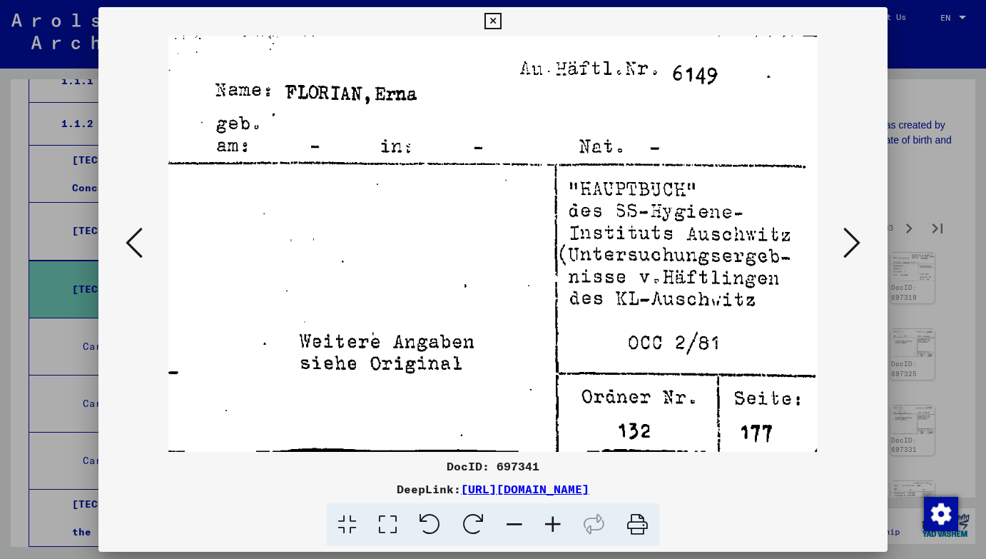
click at [132, 242] on icon at bounding box center [134, 242] width 17 height 34
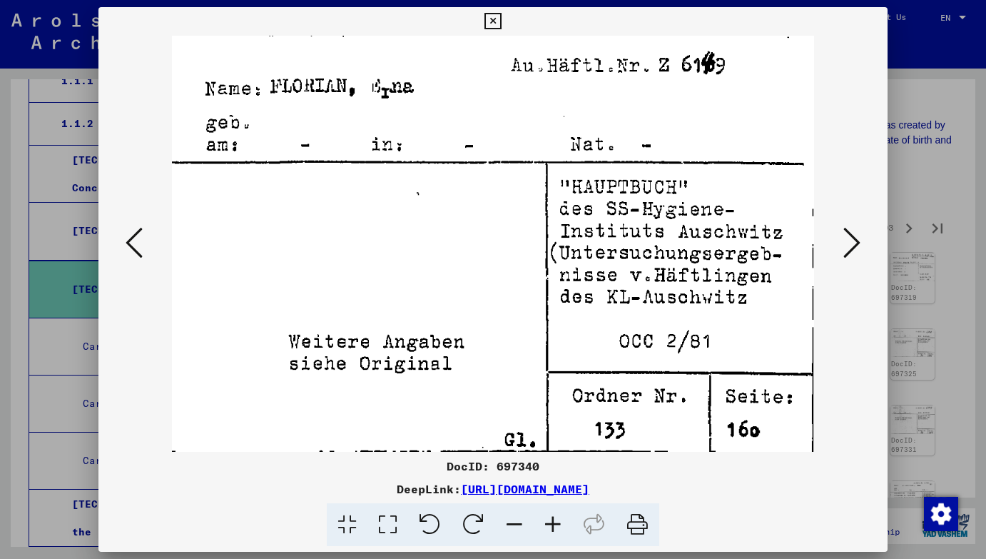
click at [132, 242] on icon at bounding box center [134, 242] width 17 height 34
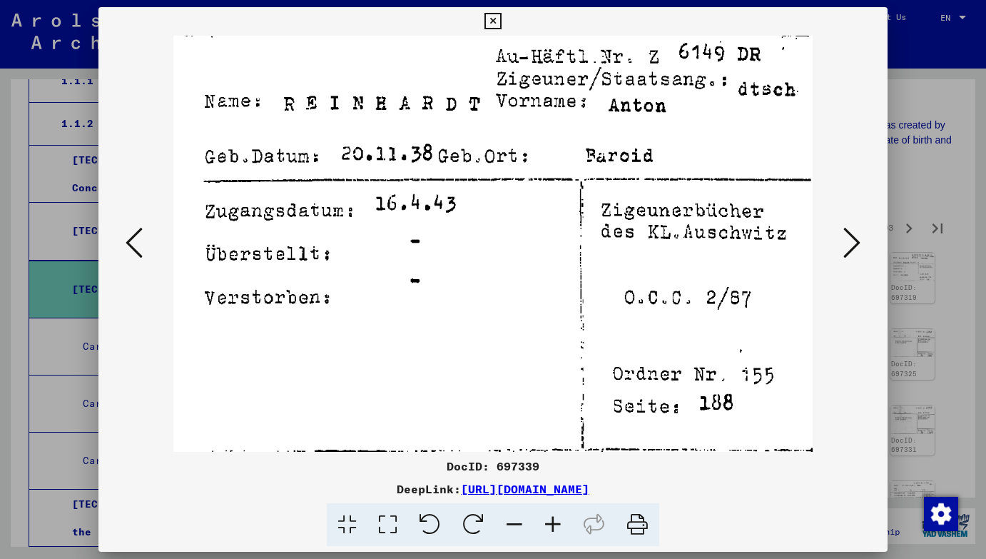
click at [132, 242] on icon at bounding box center [134, 242] width 17 height 34
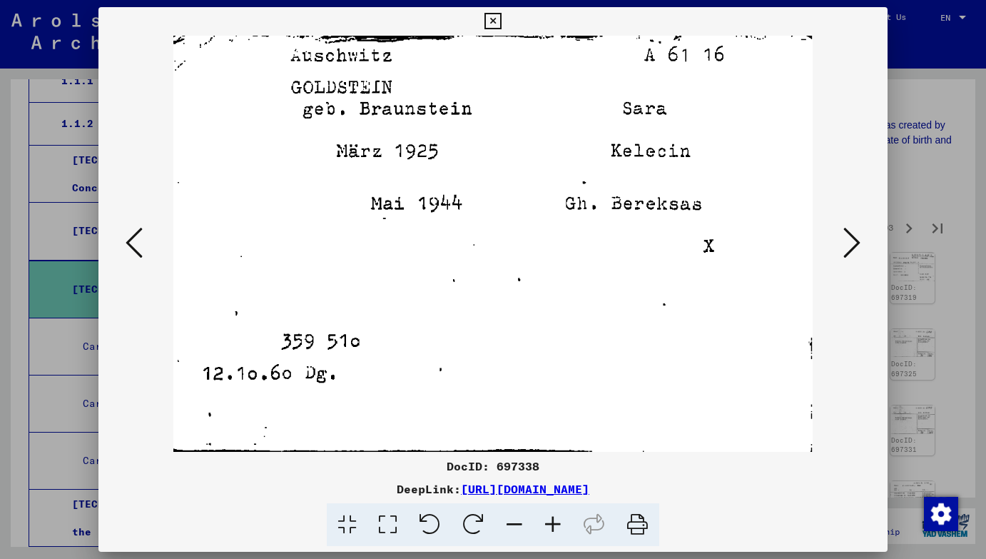
click at [132, 242] on icon at bounding box center [134, 242] width 17 height 34
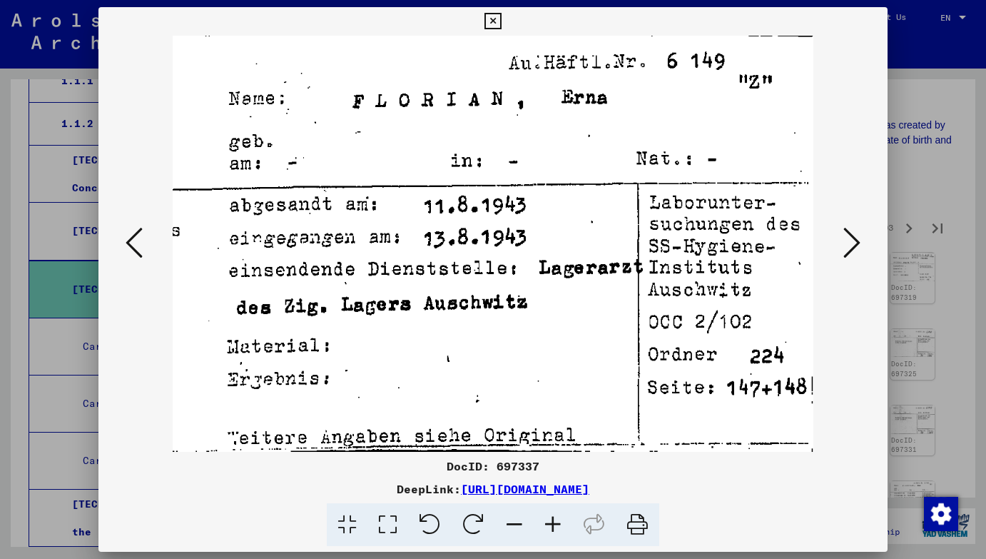
click at [505, 19] on button at bounding box center [492, 21] width 25 height 29
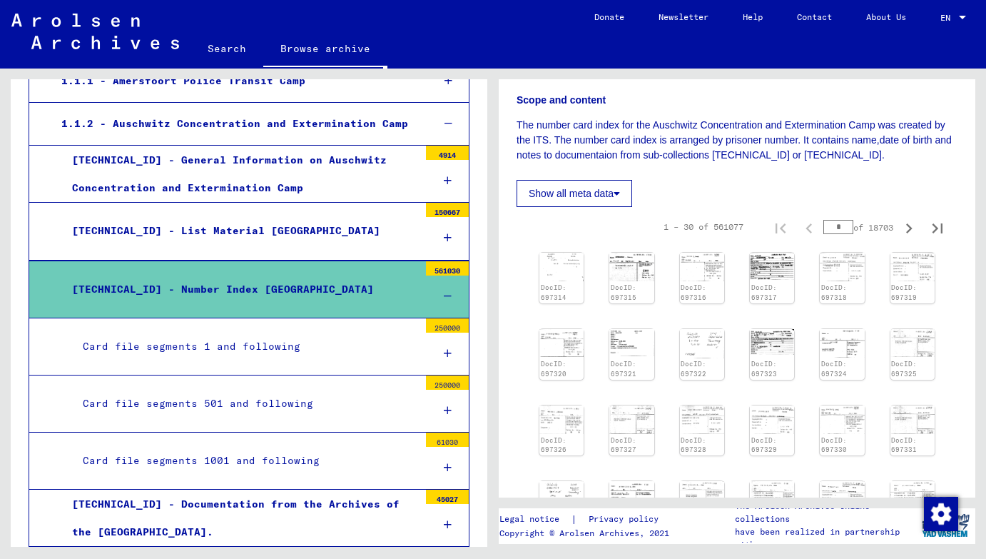
click at [317, 344] on div "Card file segments 1 and following" at bounding box center [245, 346] width 347 height 28
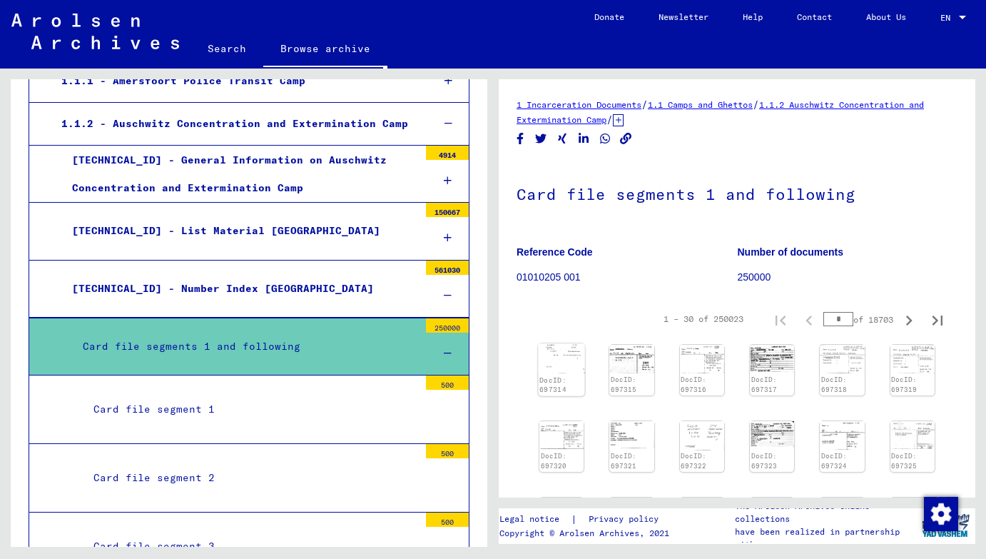
click at [560, 352] on img at bounding box center [561, 358] width 46 height 30
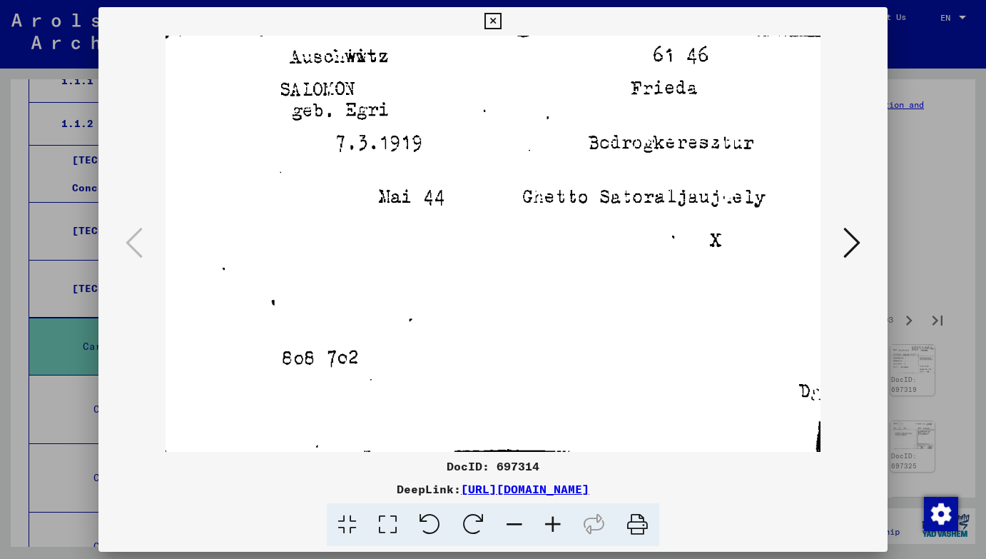
click at [853, 253] on icon at bounding box center [851, 242] width 17 height 34
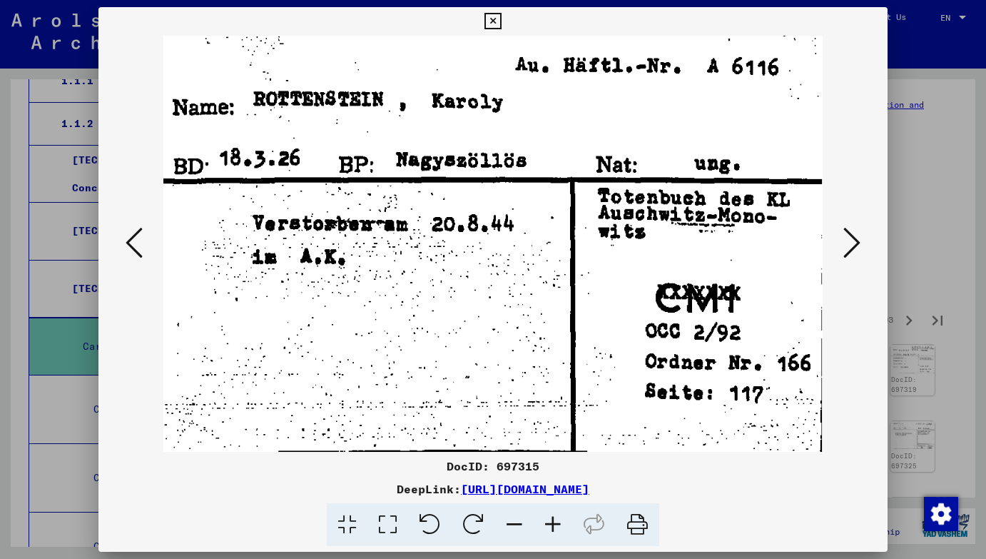
click at [853, 253] on icon at bounding box center [851, 242] width 17 height 34
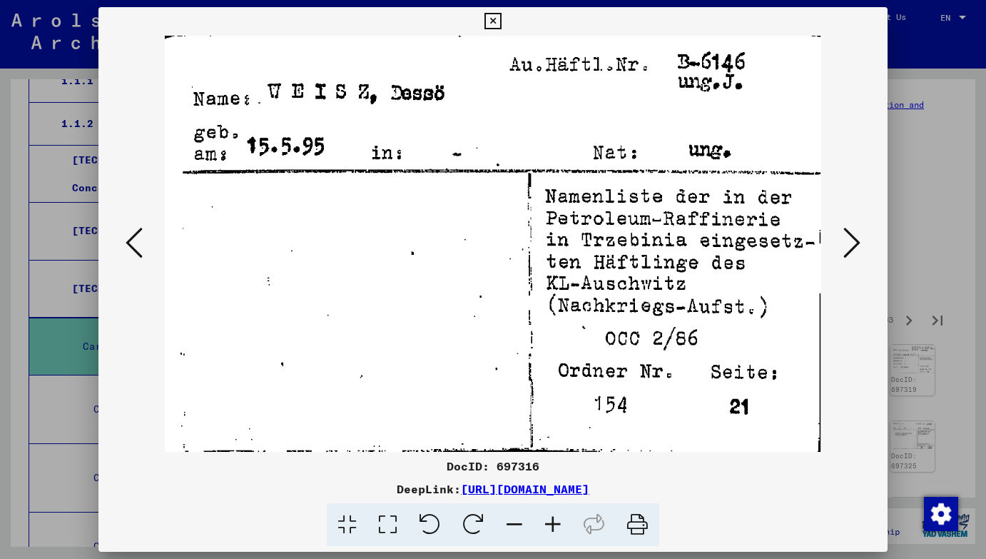
click at [853, 253] on icon at bounding box center [851, 242] width 17 height 34
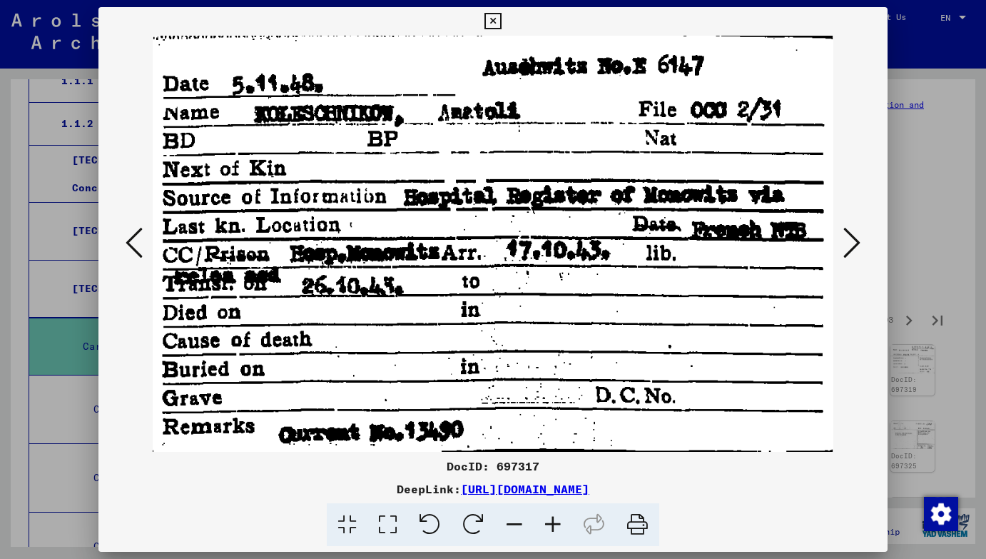
click at [853, 253] on icon at bounding box center [851, 242] width 17 height 34
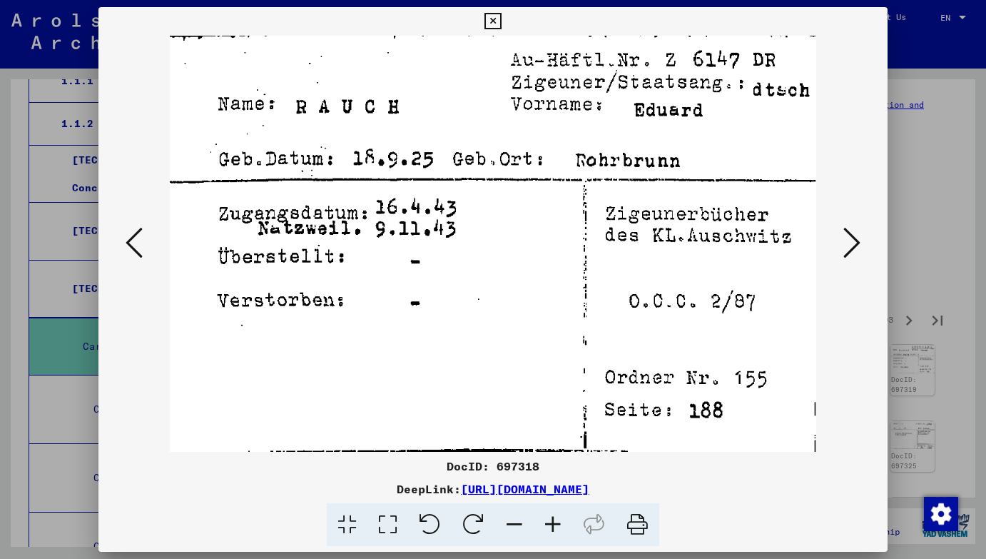
click at [853, 253] on icon at bounding box center [851, 242] width 17 height 34
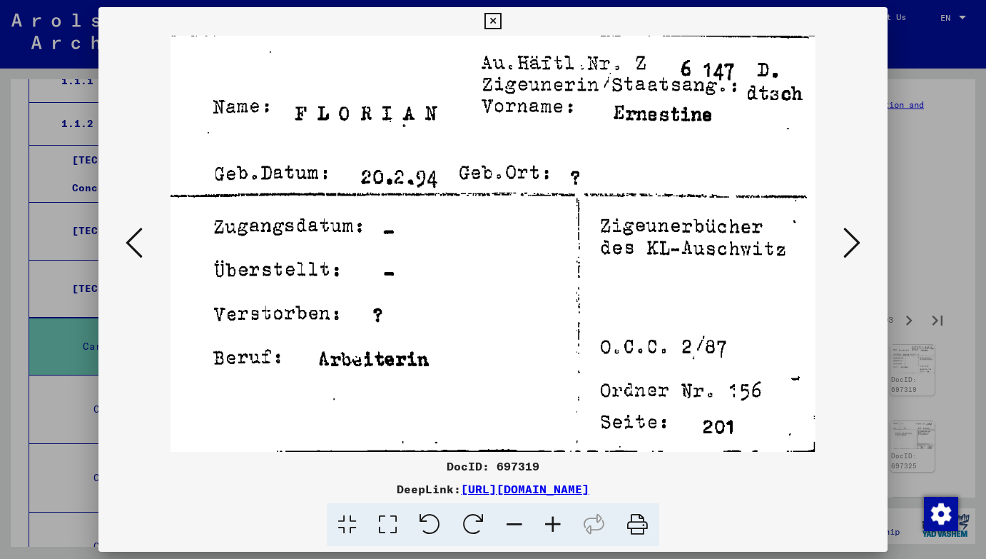
click at [853, 241] on icon at bounding box center [851, 242] width 17 height 34
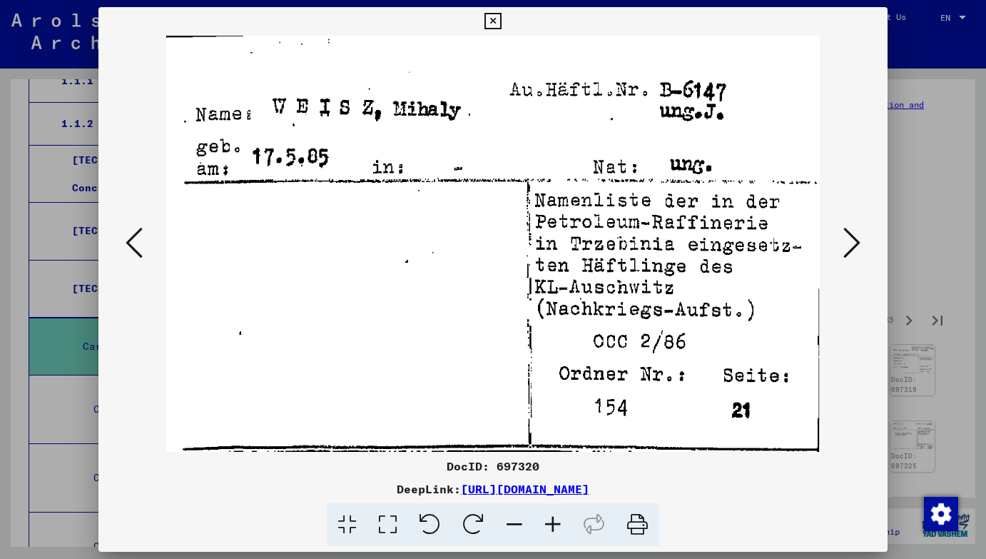
click at [853, 241] on icon at bounding box center [851, 242] width 17 height 34
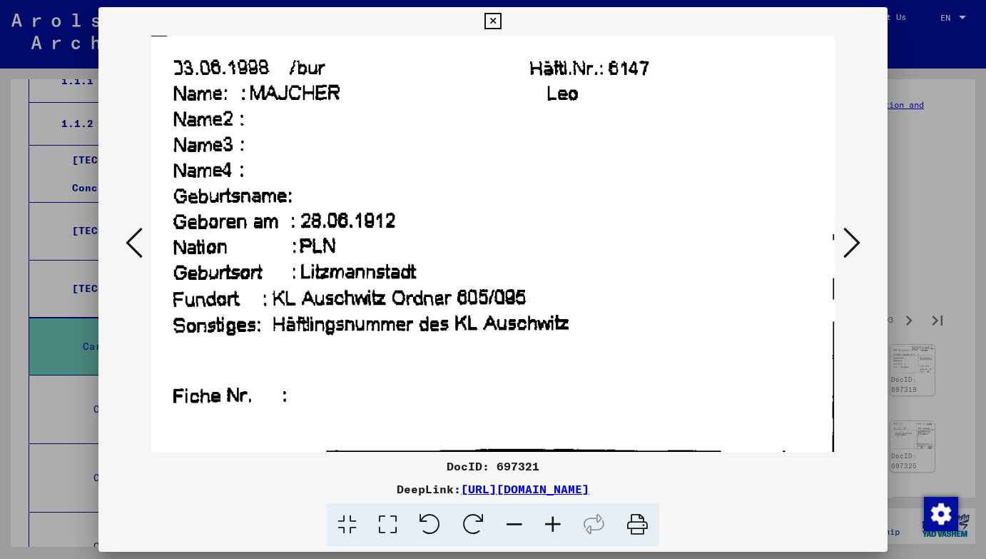
click at [853, 241] on icon at bounding box center [851, 242] width 17 height 34
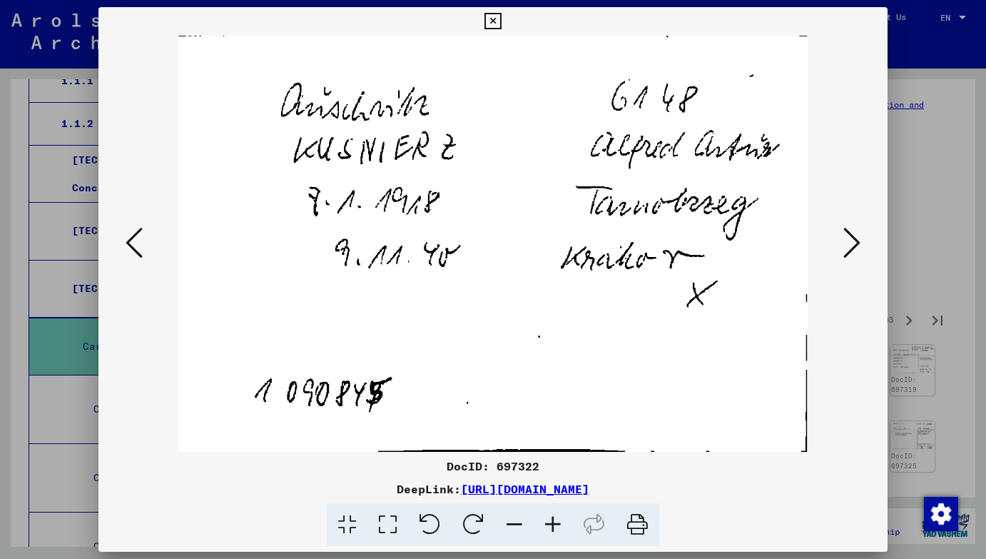
click at [853, 241] on icon at bounding box center [851, 242] width 17 height 34
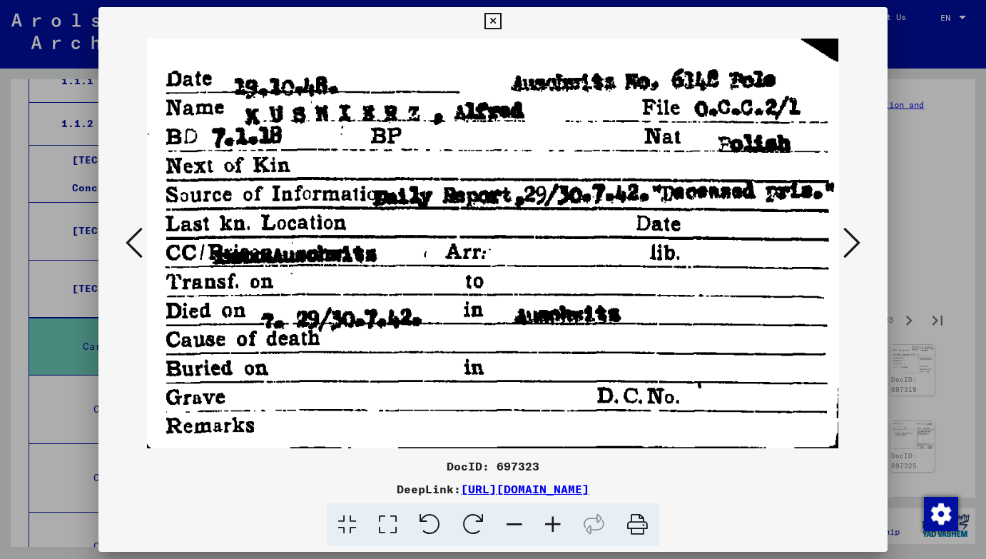
click at [853, 241] on icon at bounding box center [851, 242] width 17 height 34
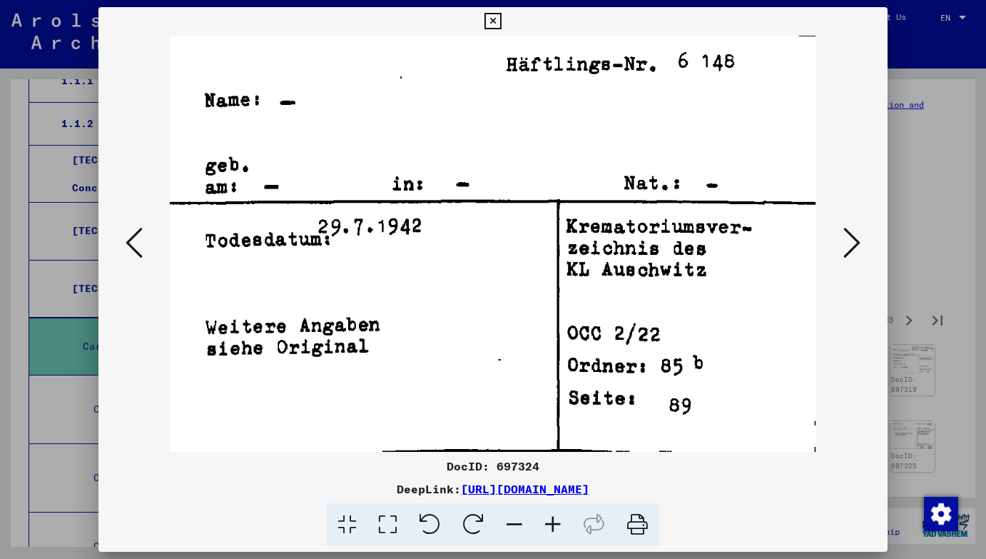
click at [853, 241] on icon at bounding box center [851, 242] width 17 height 34
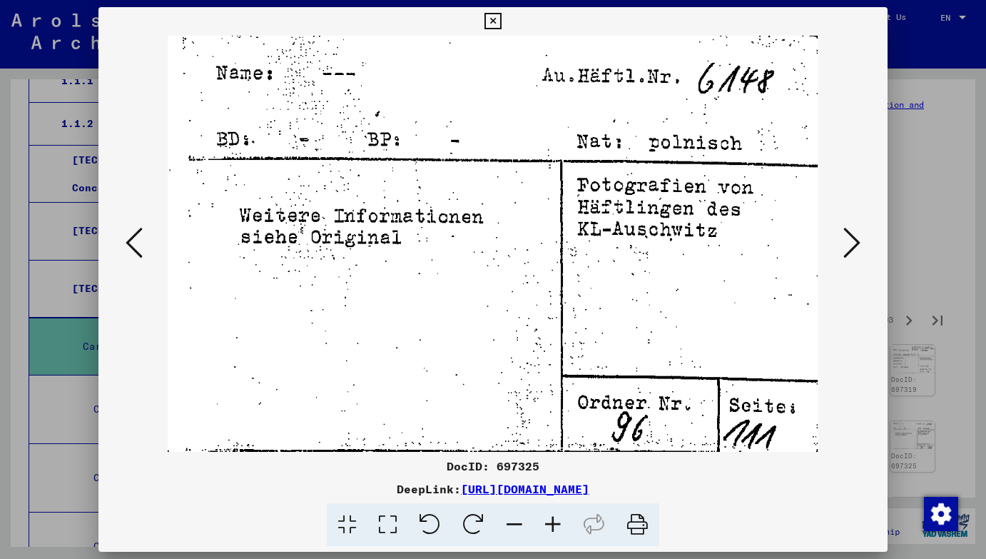
click at [853, 241] on icon at bounding box center [851, 242] width 17 height 34
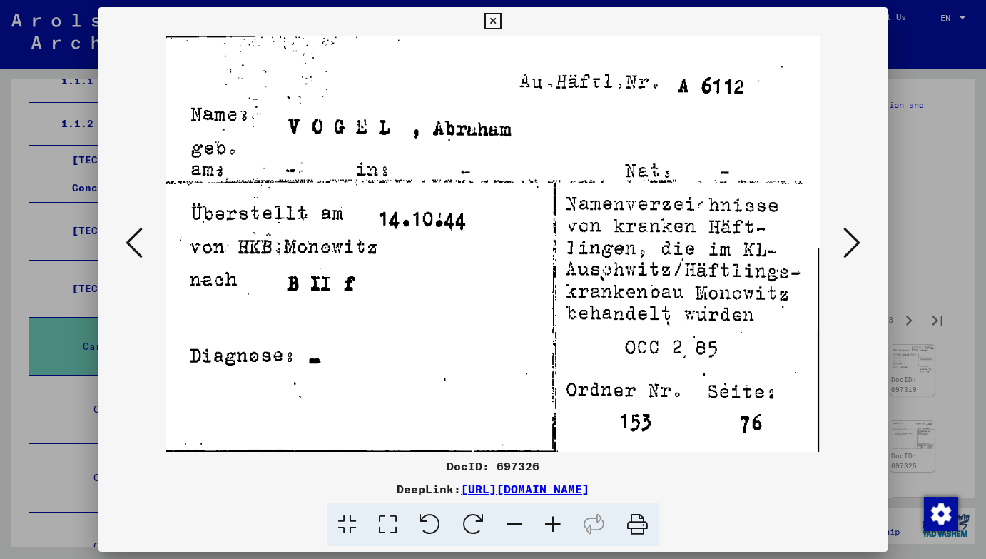
click at [497, 21] on icon at bounding box center [492, 21] width 16 height 17
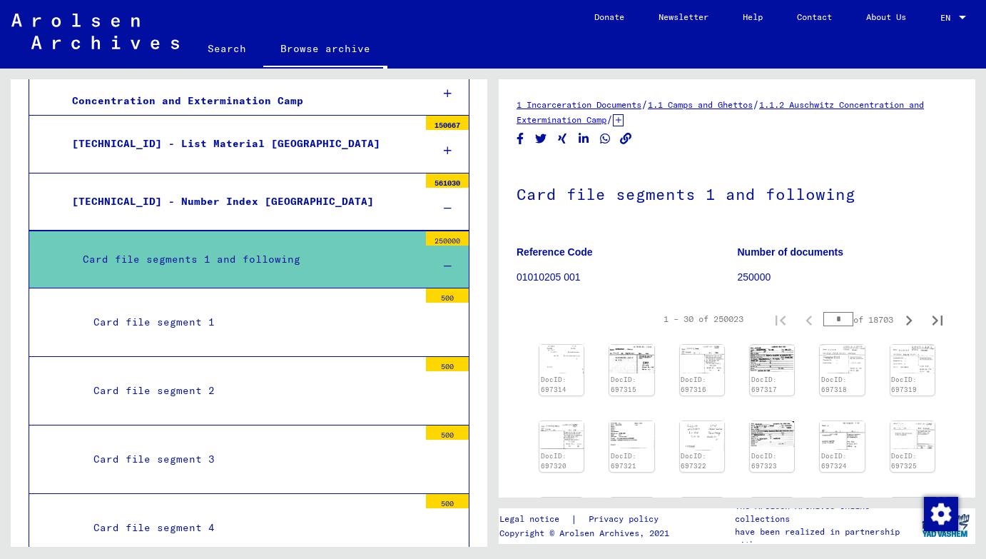
scroll to position [353, 0]
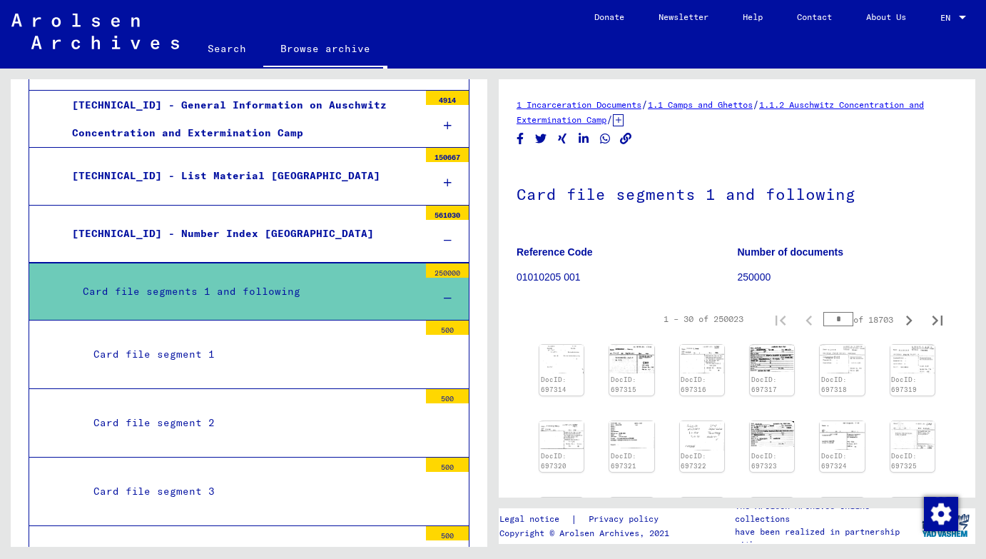
click at [447, 235] on icon at bounding box center [448, 240] width 8 height 10
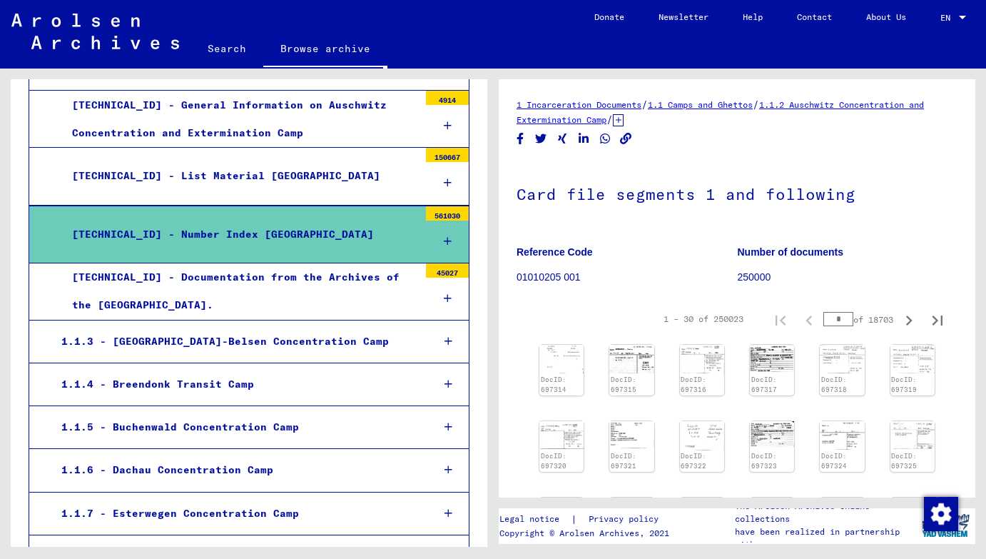
click at [350, 308] on div "[TECHNICAL_ID] - Documentation from the Archives of the [GEOGRAPHIC_DATA]." at bounding box center [239, 291] width 357 height 56
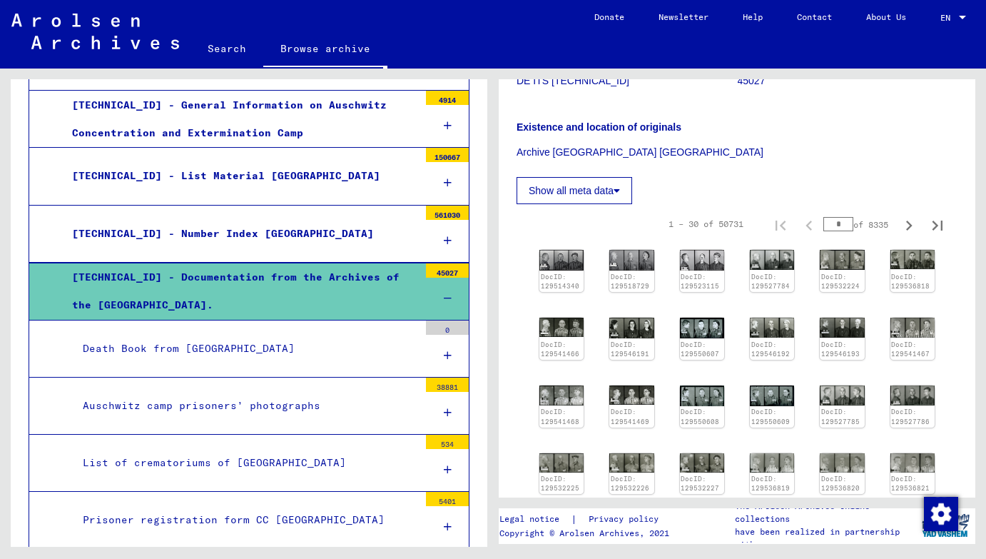
scroll to position [225, 0]
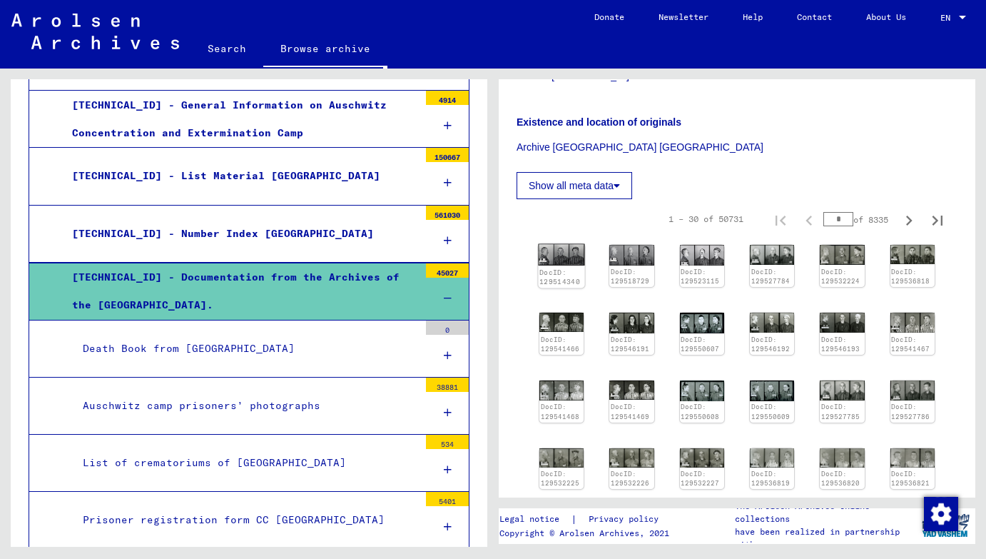
click at [568, 248] on img at bounding box center [561, 254] width 46 height 21
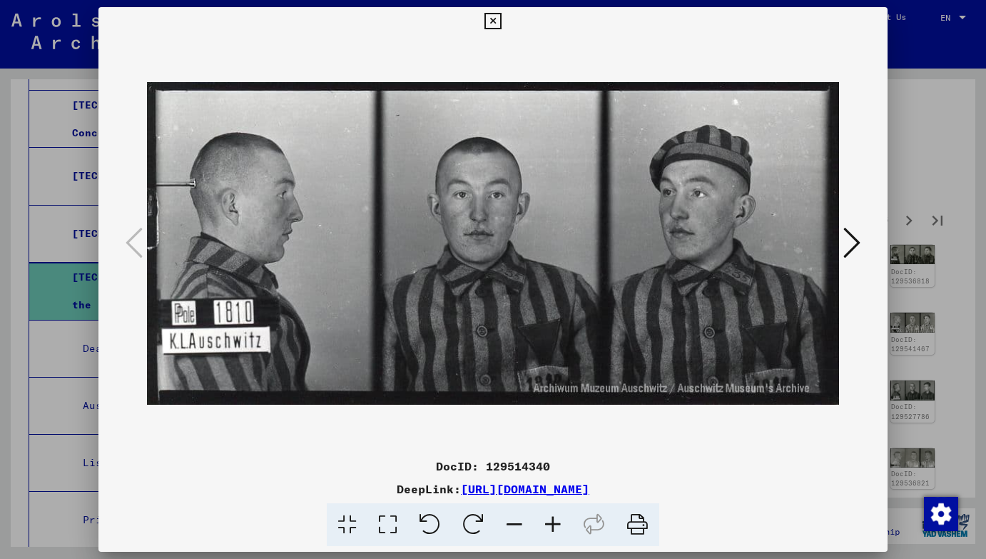
click at [856, 242] on icon at bounding box center [851, 242] width 17 height 34
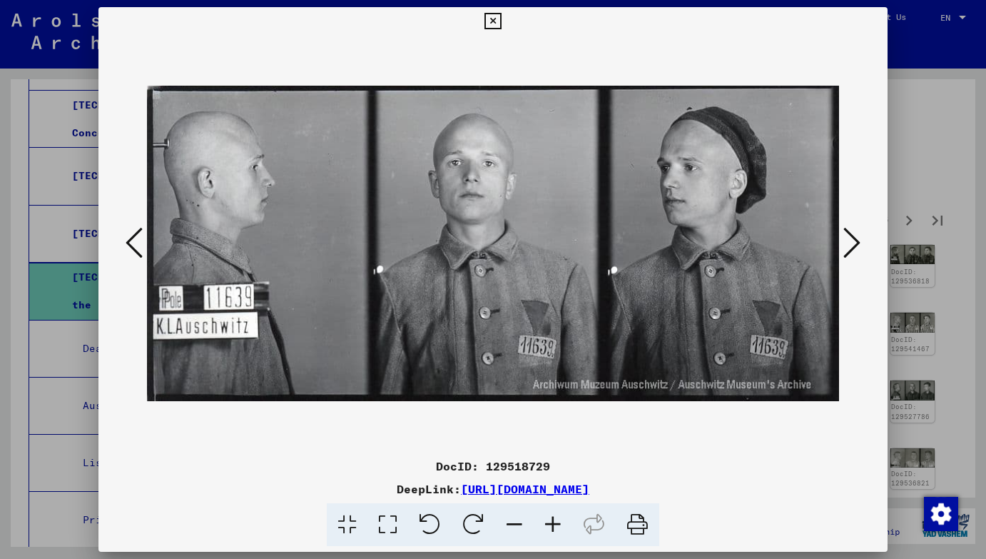
click at [856, 242] on icon at bounding box center [851, 242] width 17 height 34
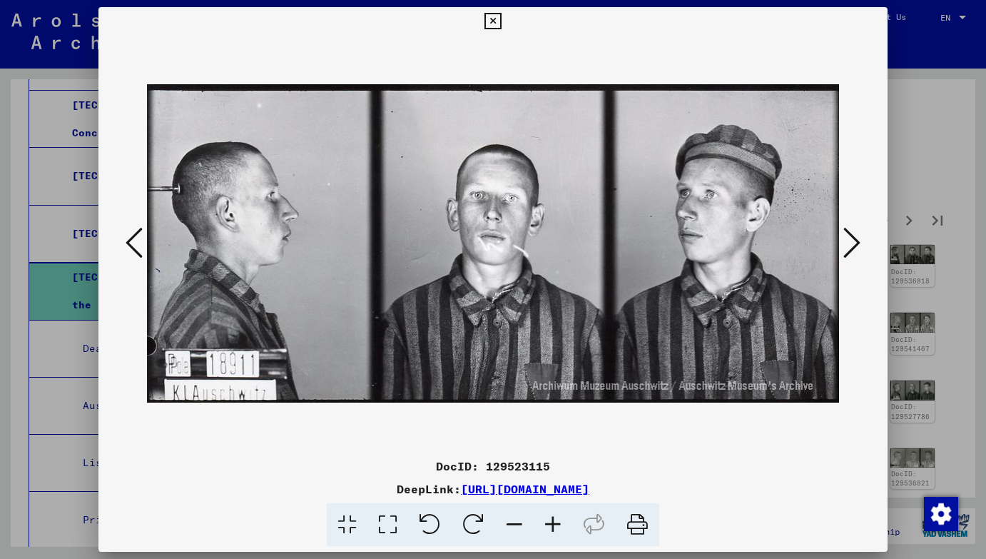
click at [856, 242] on icon at bounding box center [851, 242] width 17 height 34
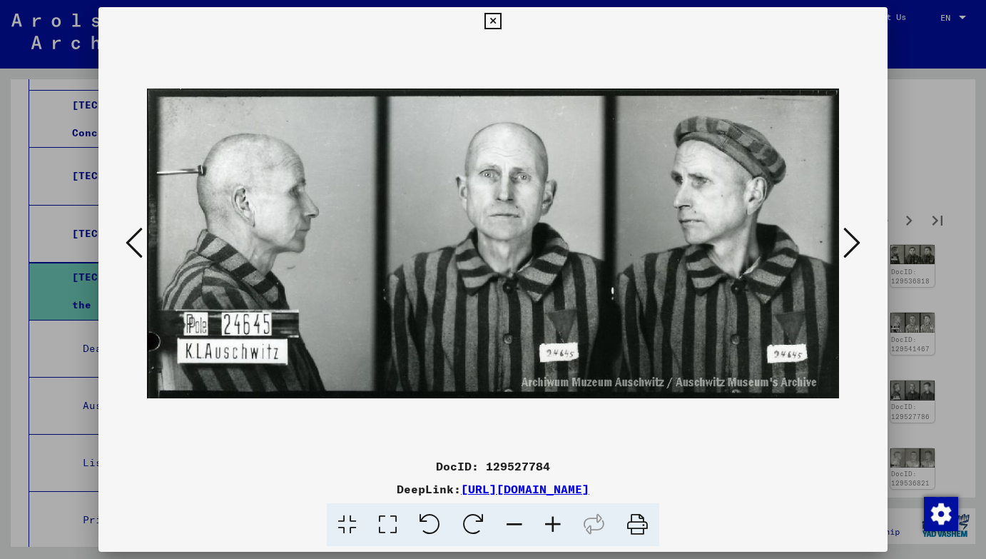
click at [856, 242] on icon at bounding box center [851, 242] width 17 height 34
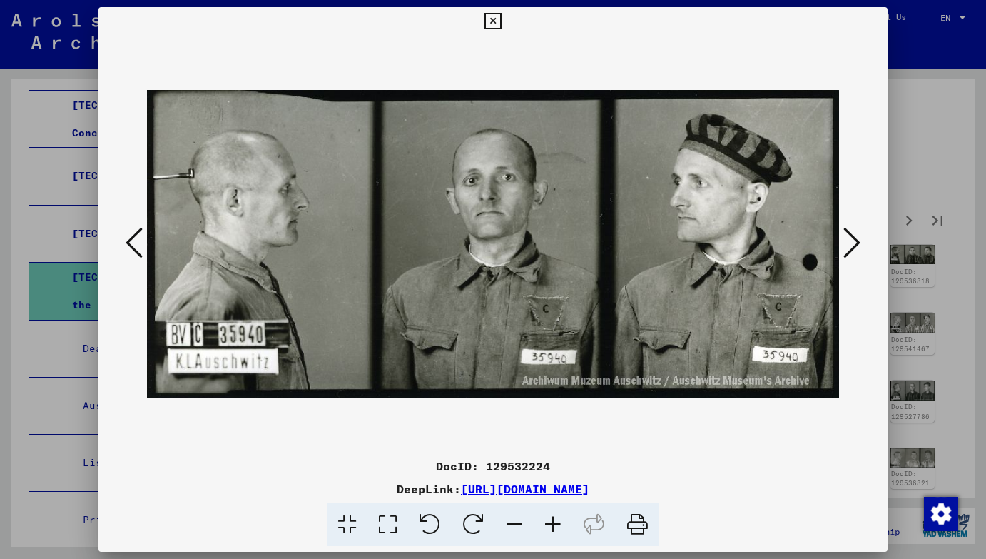
click at [856, 242] on icon at bounding box center [851, 242] width 17 height 34
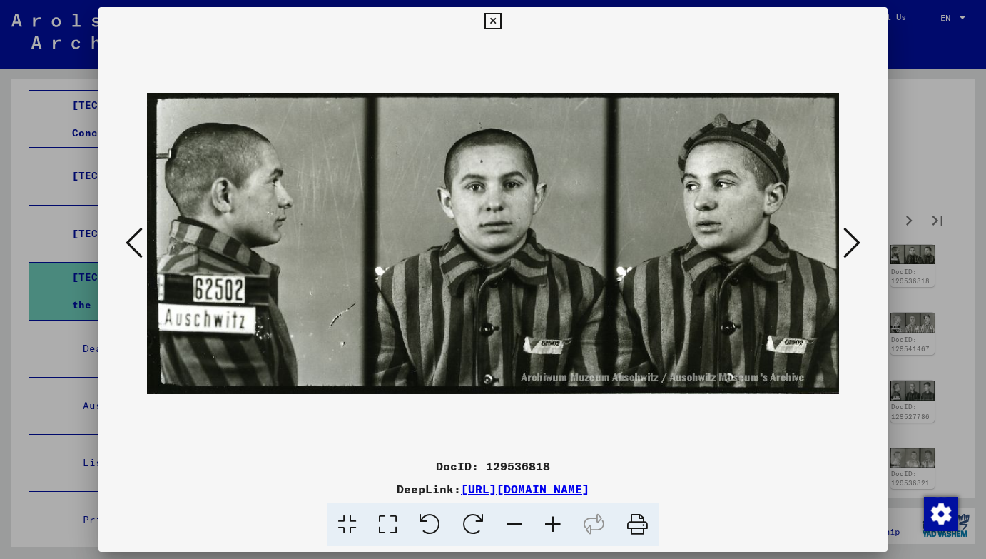
click at [856, 242] on icon at bounding box center [851, 242] width 17 height 34
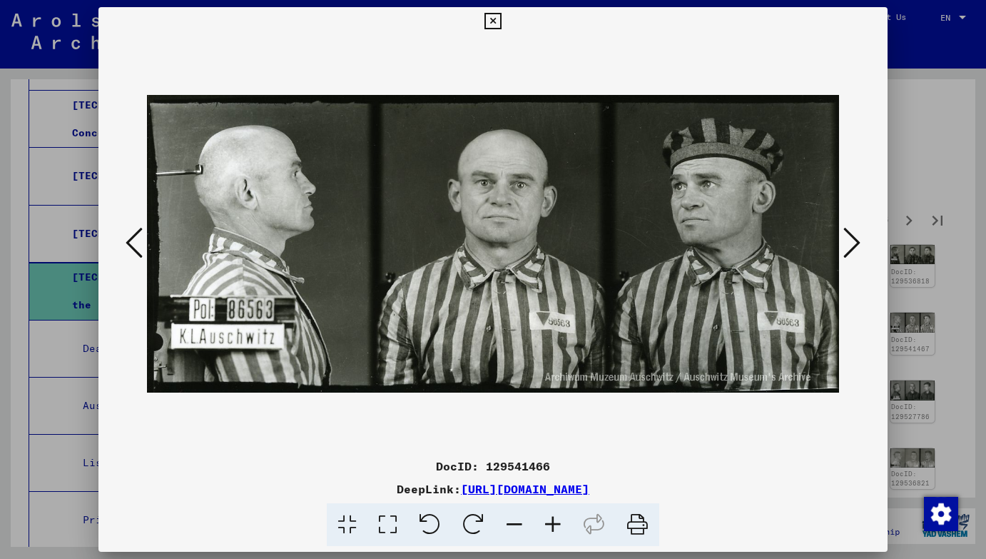
click at [856, 242] on icon at bounding box center [851, 242] width 17 height 34
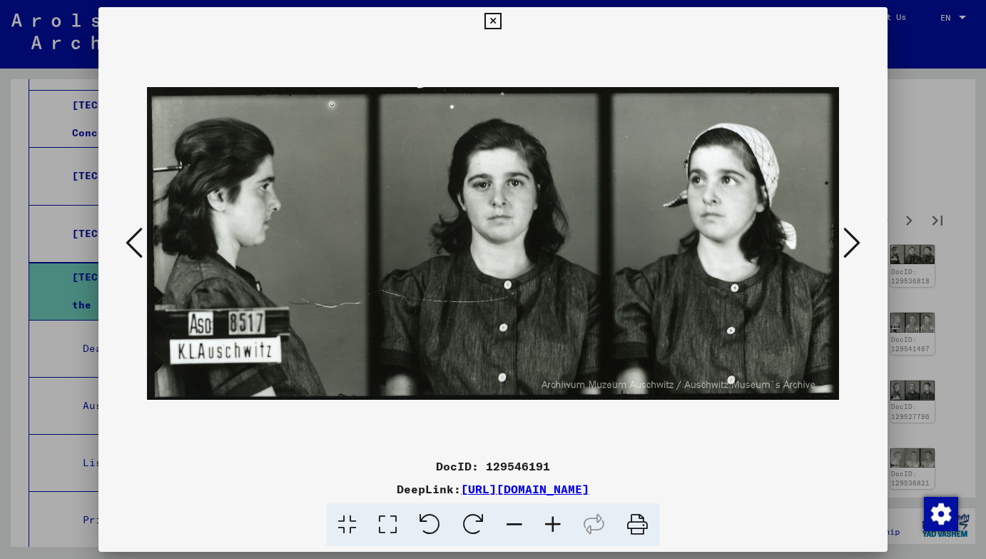
click at [856, 242] on icon at bounding box center [851, 242] width 17 height 34
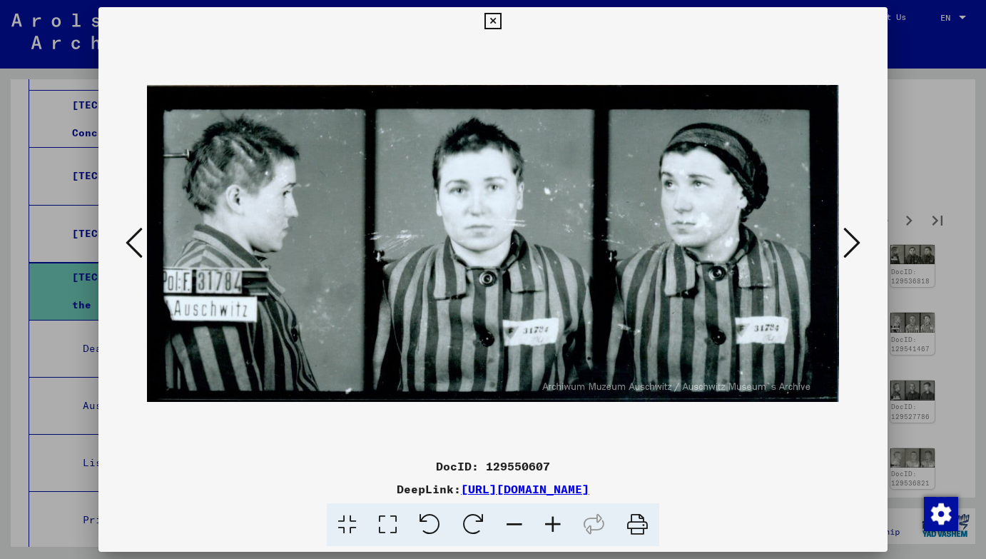
click at [856, 242] on icon at bounding box center [851, 242] width 17 height 34
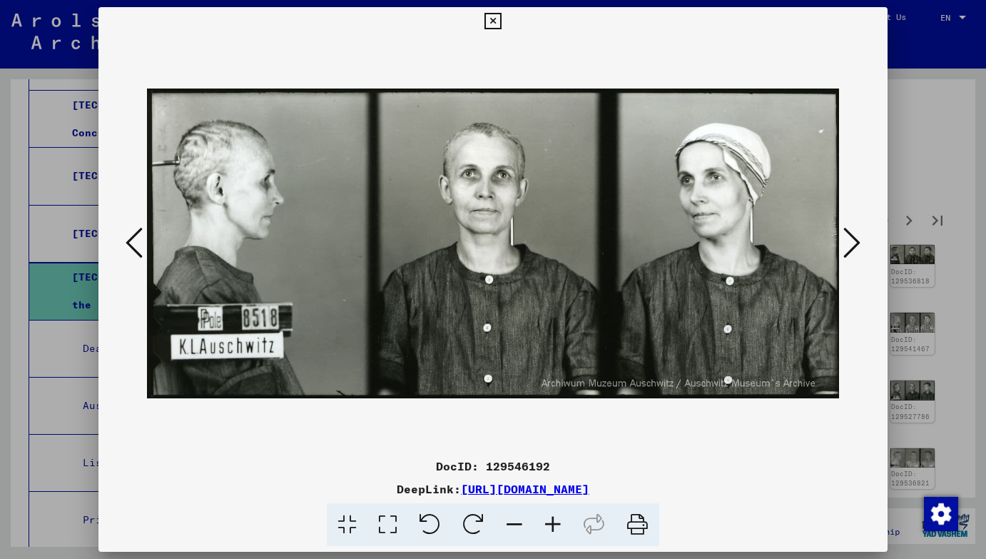
click at [856, 242] on icon at bounding box center [851, 242] width 17 height 34
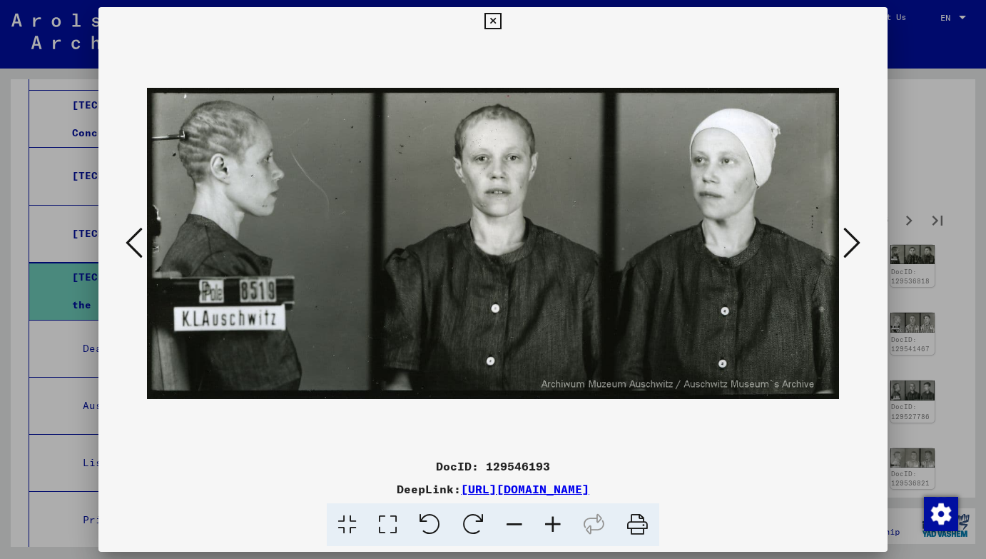
click at [856, 242] on icon at bounding box center [851, 242] width 17 height 34
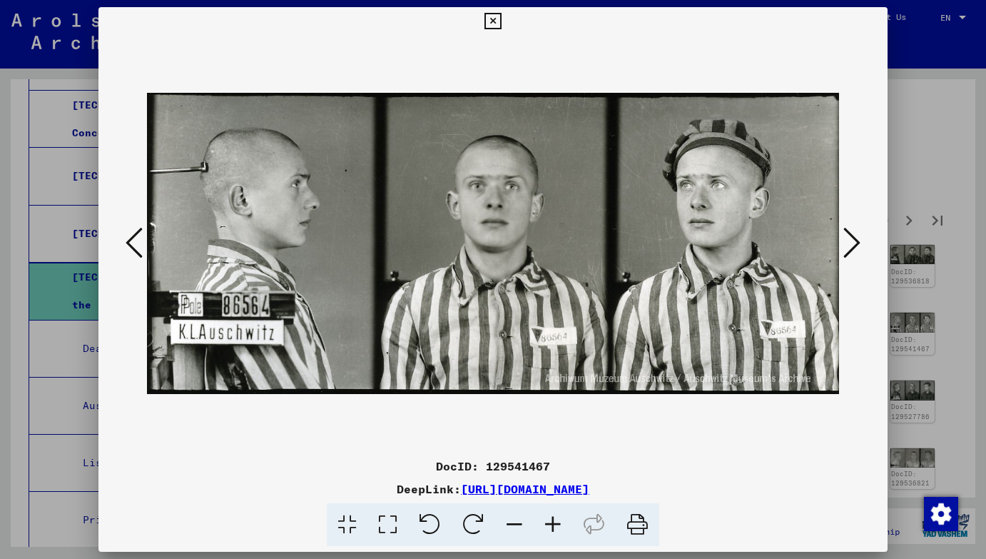
click at [123, 233] on button at bounding box center [134, 243] width 26 height 41
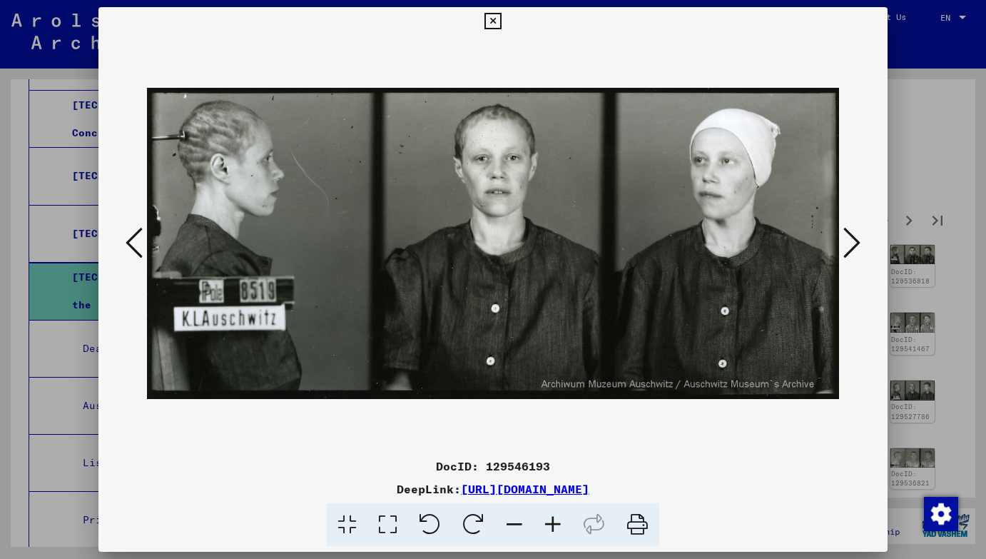
click at [848, 240] on icon at bounding box center [851, 242] width 17 height 34
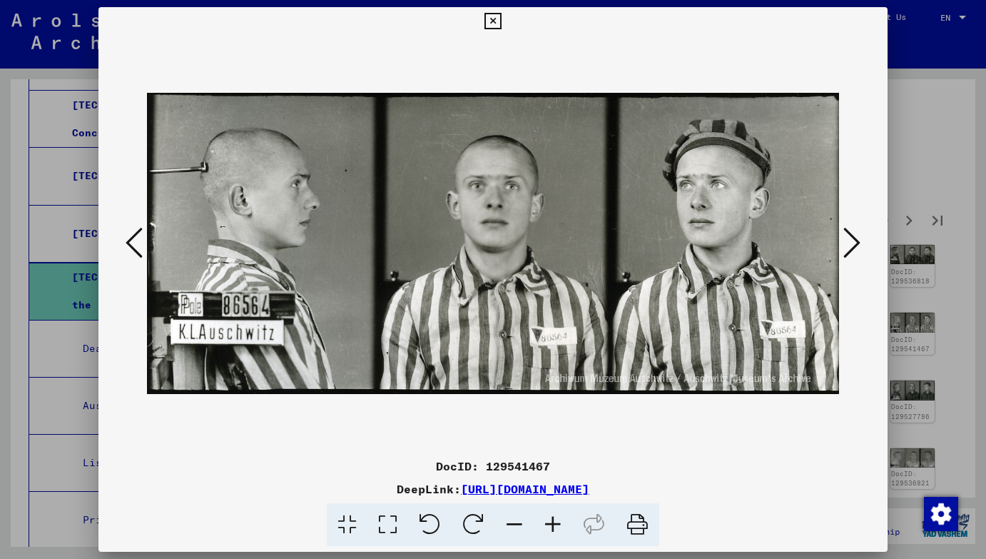
click at [848, 240] on icon at bounding box center [851, 242] width 17 height 34
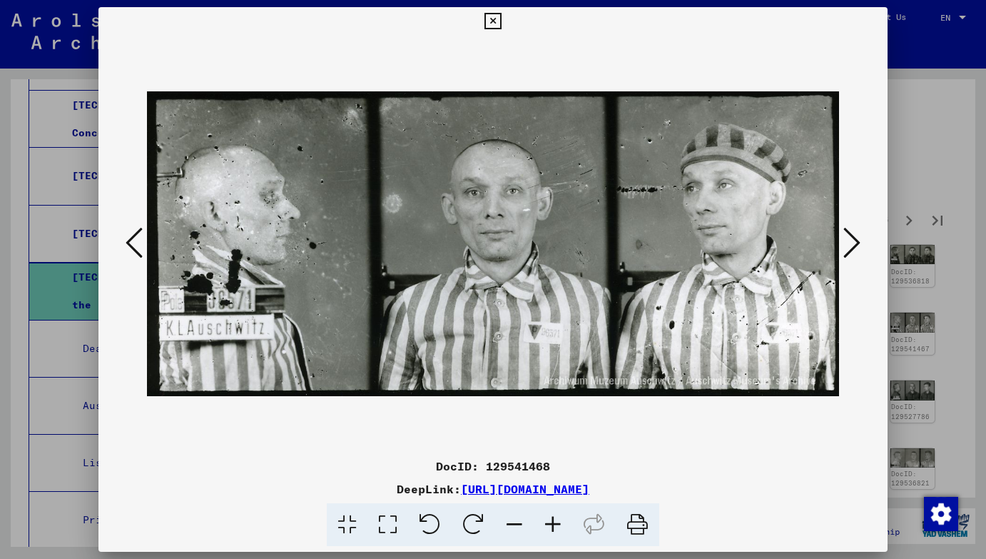
click at [848, 240] on icon at bounding box center [851, 242] width 17 height 34
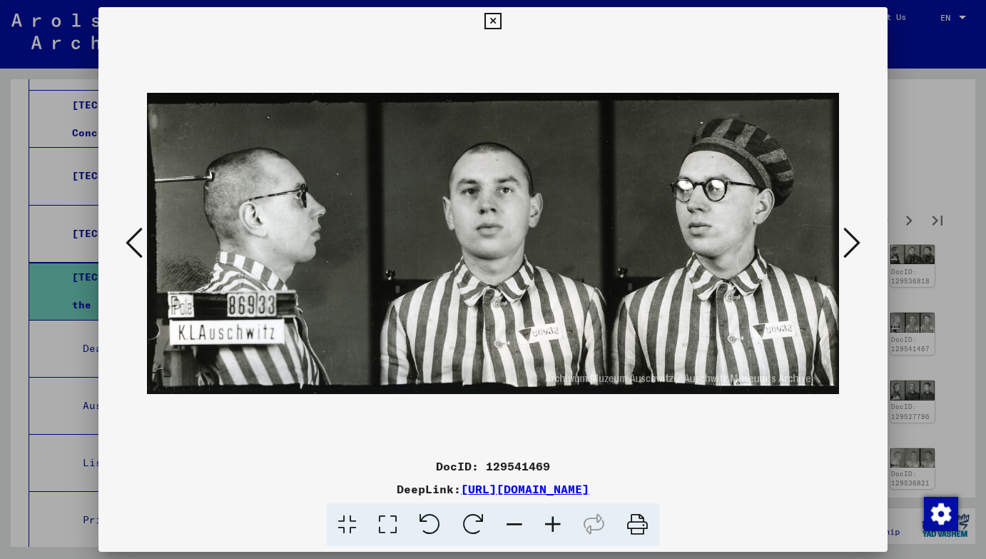
click at [848, 240] on icon at bounding box center [851, 242] width 17 height 34
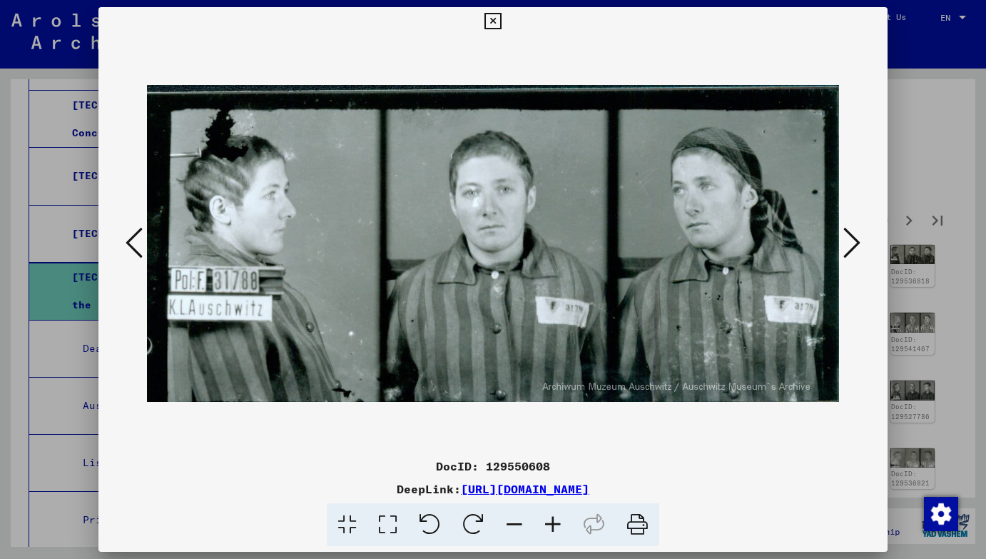
click at [848, 240] on icon at bounding box center [851, 242] width 17 height 34
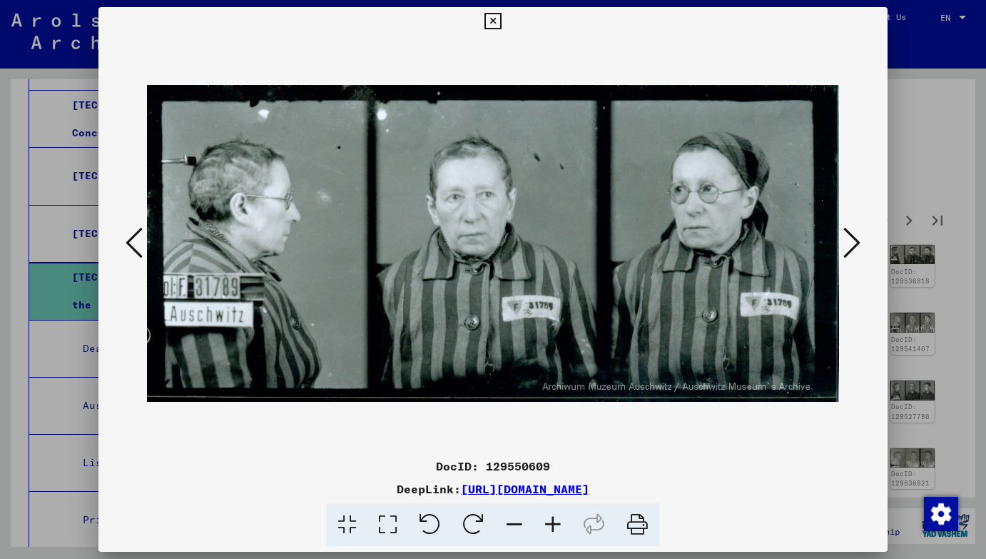
click at [848, 240] on icon at bounding box center [851, 242] width 17 height 34
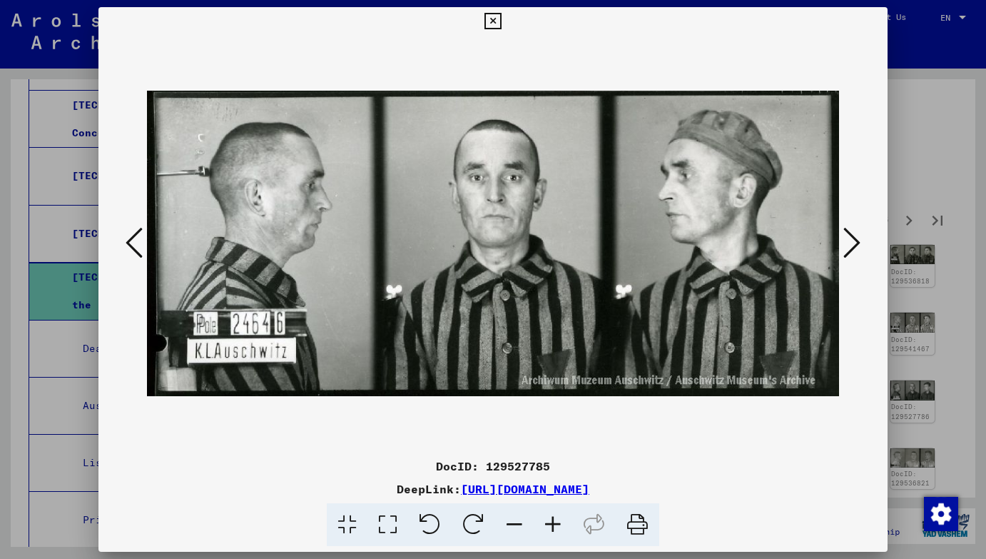
click at [848, 240] on icon at bounding box center [851, 242] width 17 height 34
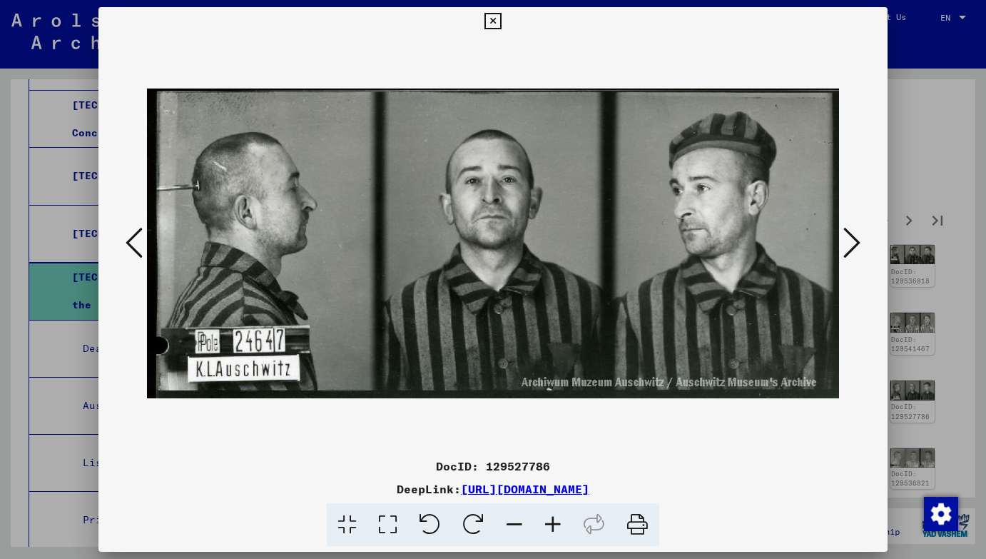
click at [848, 240] on icon at bounding box center [851, 242] width 17 height 34
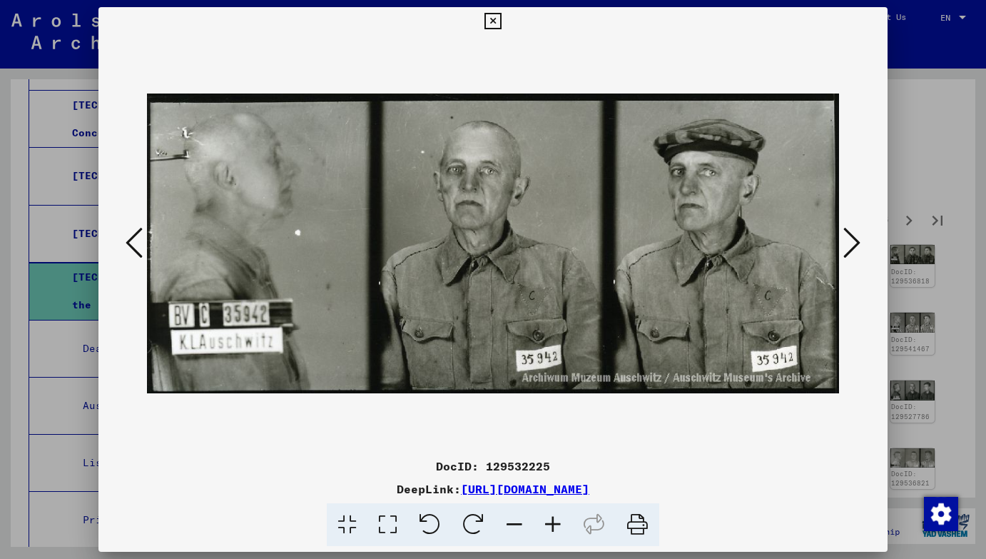
click at [848, 240] on icon at bounding box center [851, 242] width 17 height 34
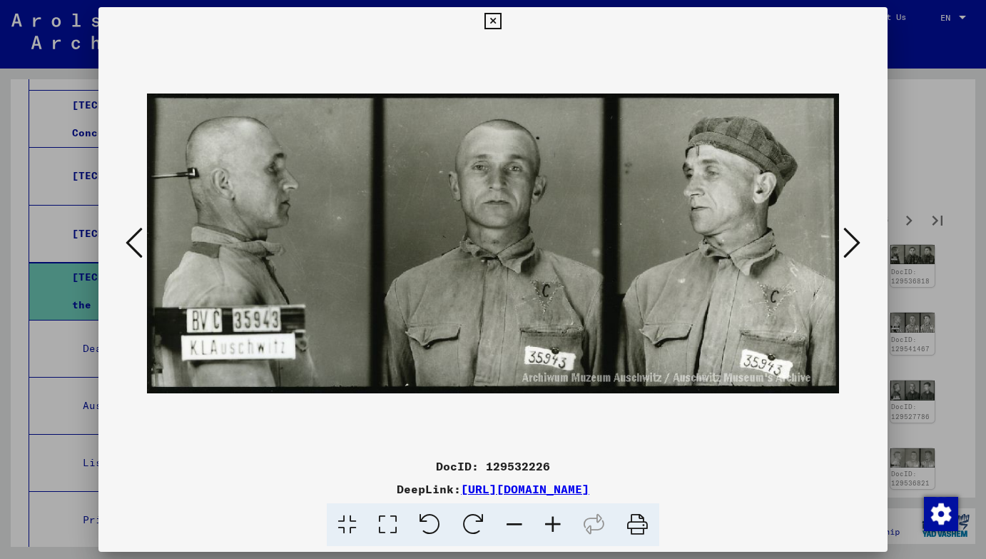
click at [848, 240] on icon at bounding box center [851, 242] width 17 height 34
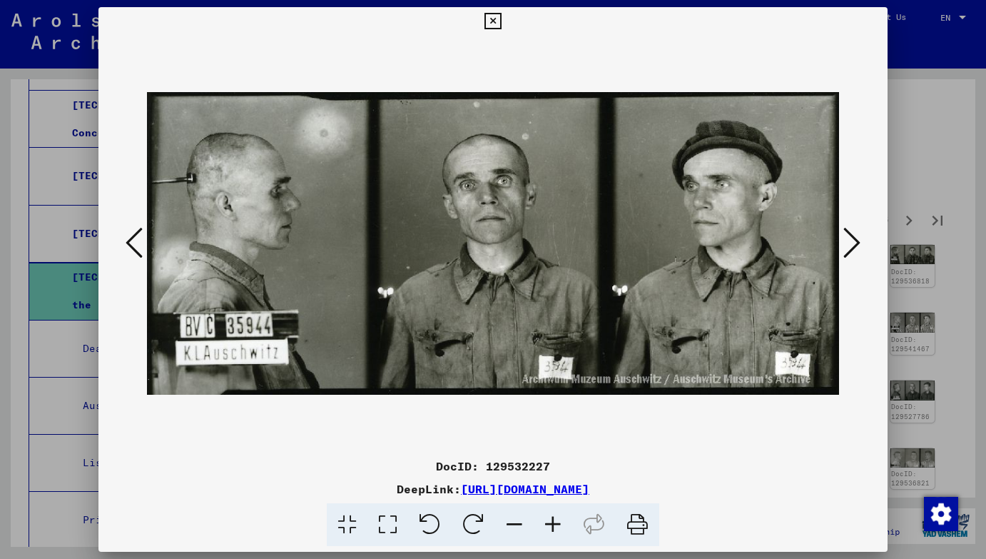
click at [848, 240] on icon at bounding box center [851, 242] width 17 height 34
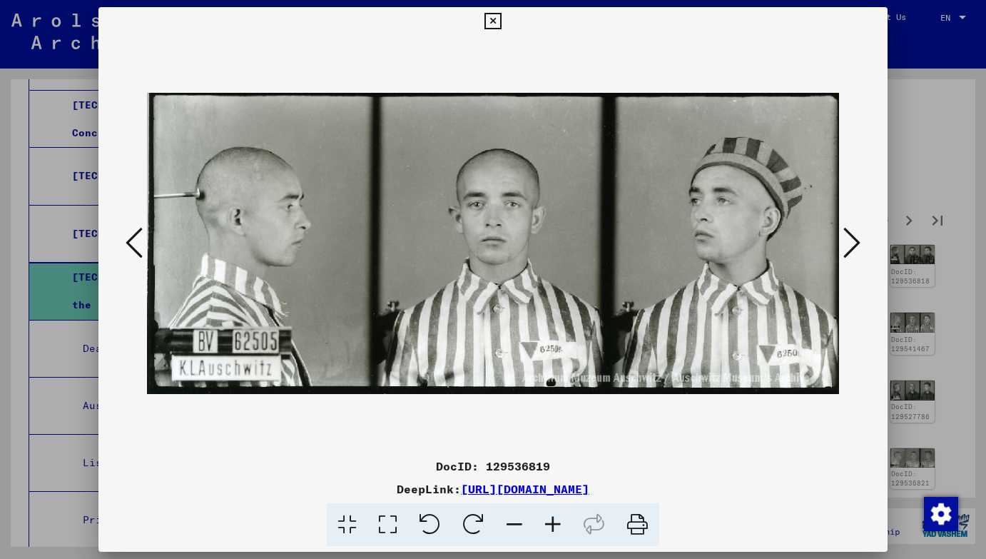
click at [848, 240] on icon at bounding box center [851, 242] width 17 height 34
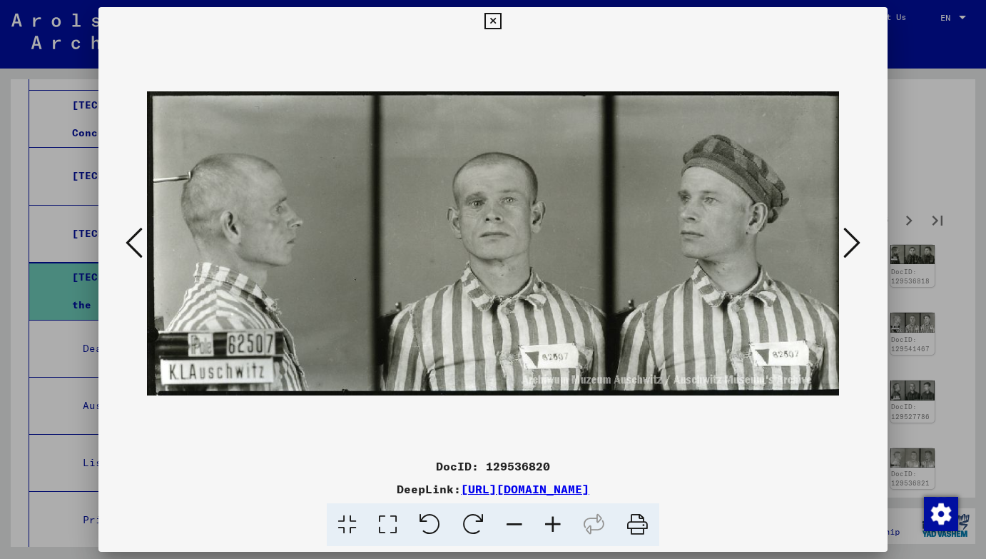
click at [848, 240] on icon at bounding box center [851, 242] width 17 height 34
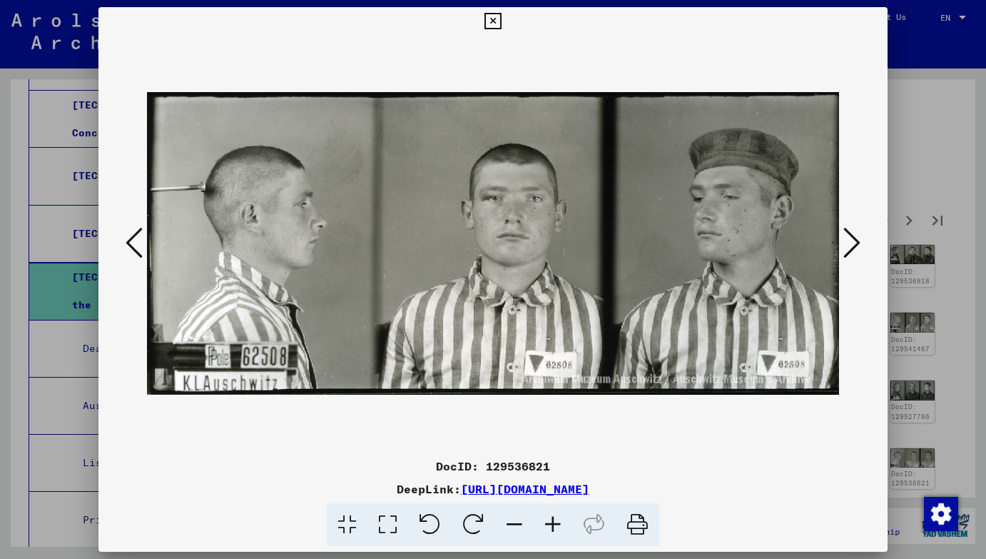
click at [848, 240] on icon at bounding box center [851, 242] width 17 height 34
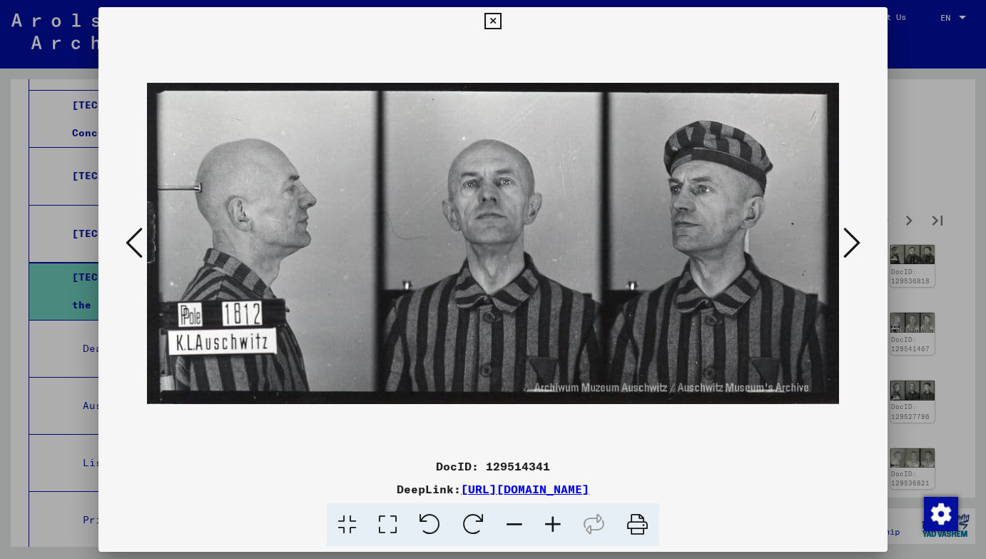
click at [848, 240] on icon at bounding box center [851, 242] width 17 height 34
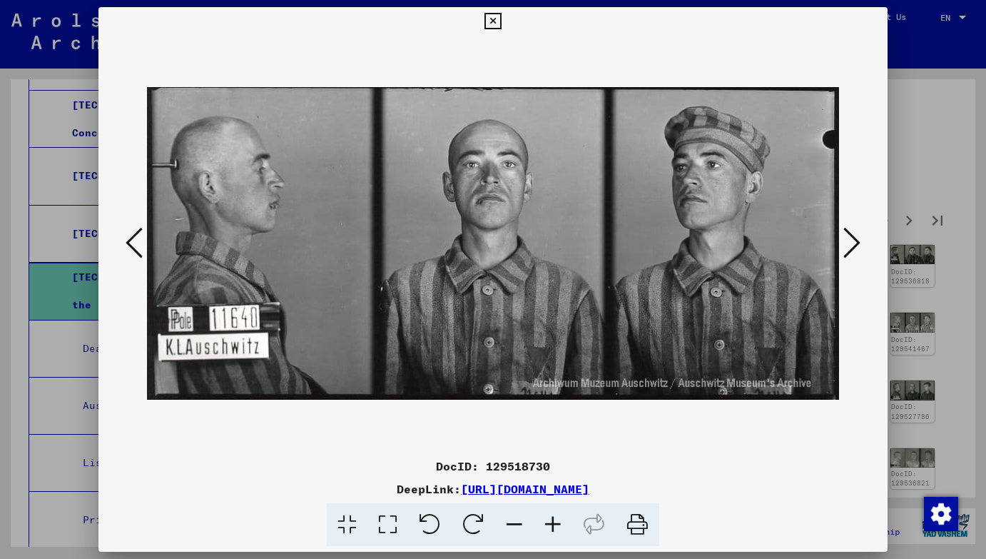
click at [848, 240] on icon at bounding box center [851, 242] width 17 height 34
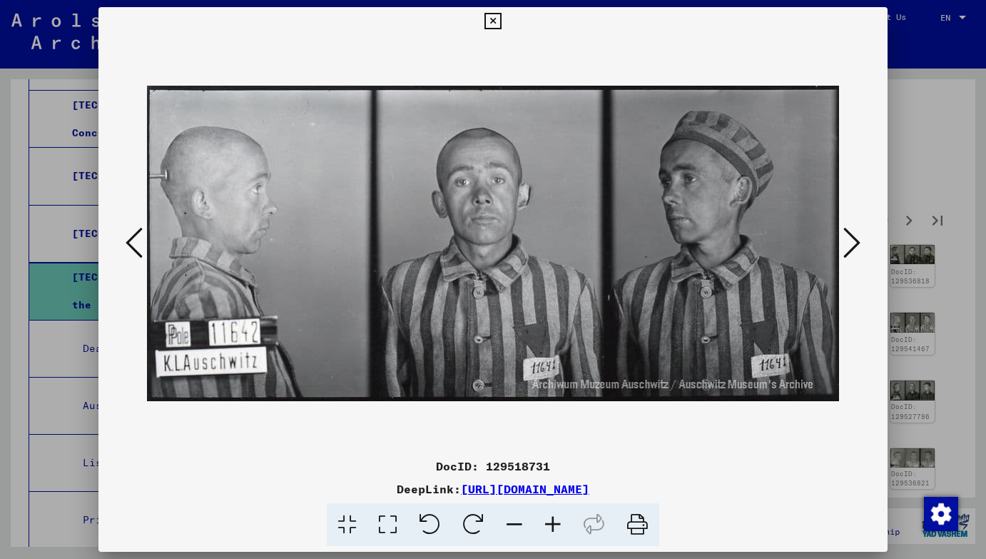
click at [848, 240] on icon at bounding box center [851, 242] width 17 height 34
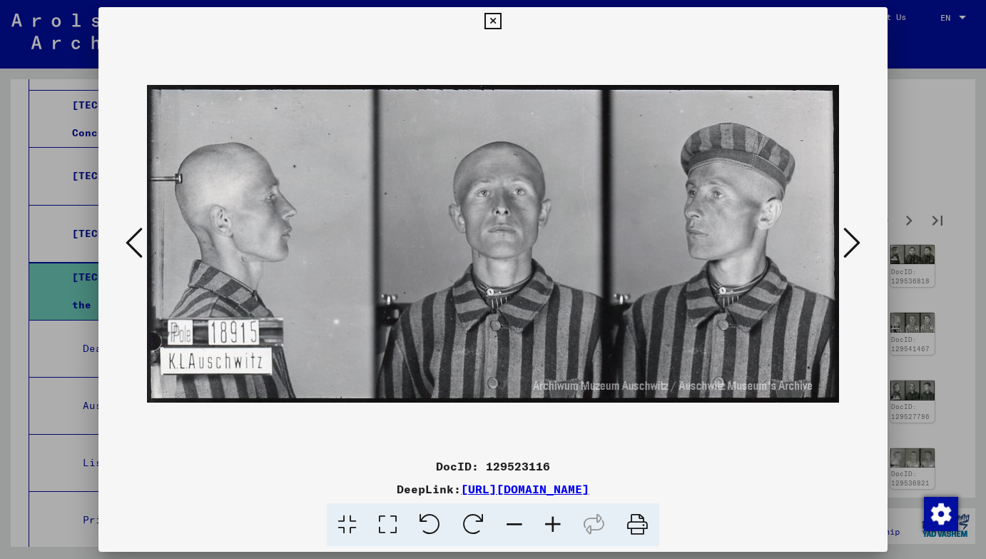
click at [848, 240] on icon at bounding box center [851, 242] width 17 height 34
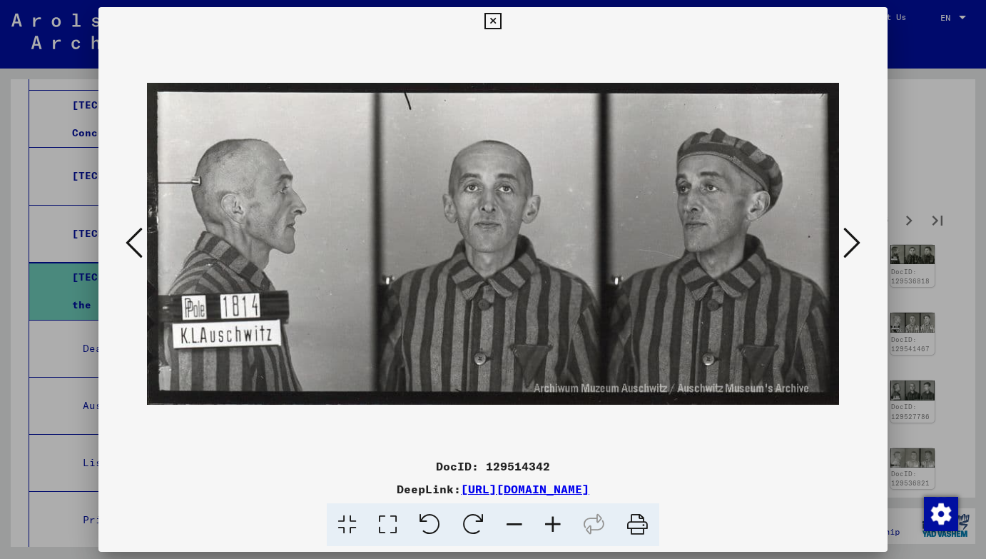
click at [848, 240] on icon at bounding box center [851, 242] width 17 height 34
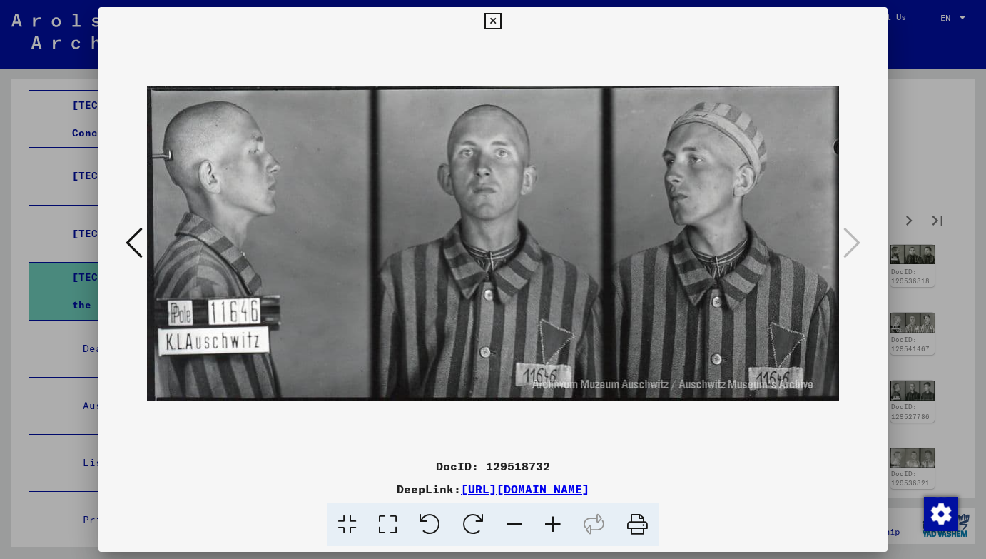
click at [904, 190] on div at bounding box center [493, 279] width 986 height 559
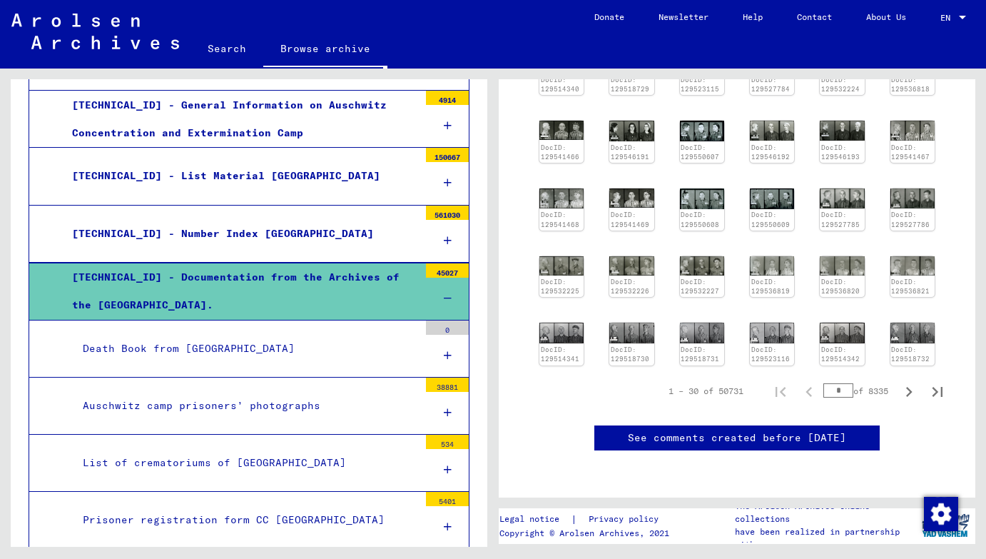
scroll to position [540, 0]
click at [906, 382] on icon "Next page" at bounding box center [909, 392] width 20 height 20
type input "*"
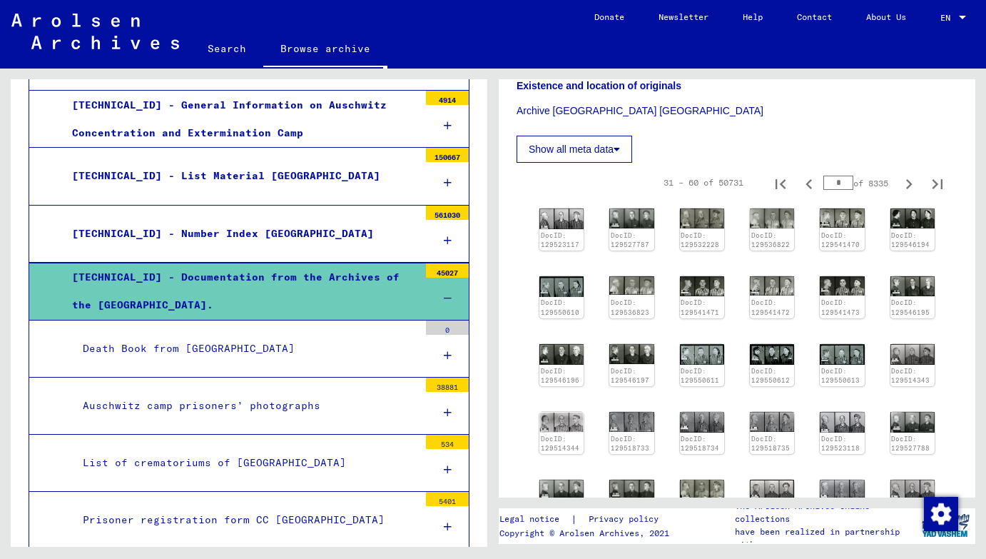
scroll to position [138, 0]
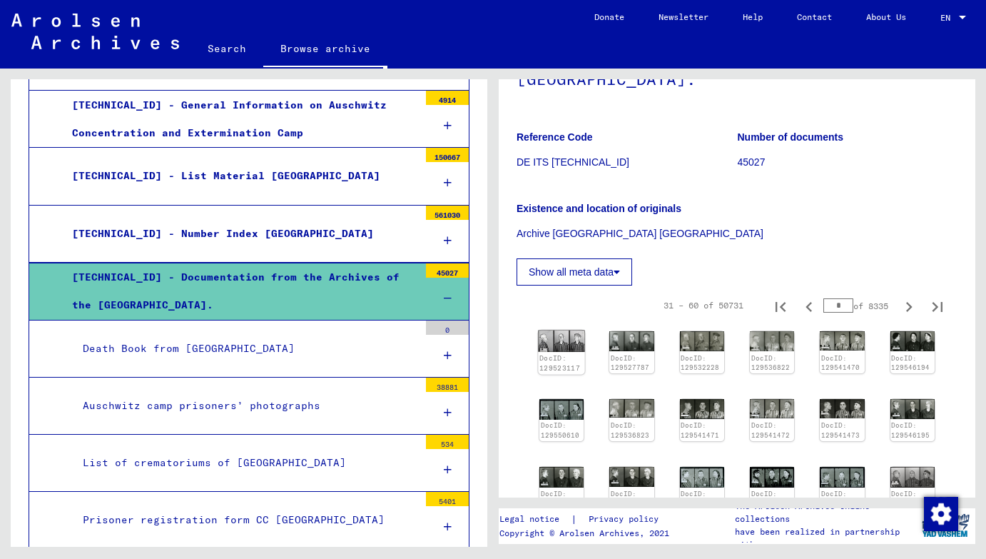
click at [557, 348] on img at bounding box center [561, 340] width 46 height 21
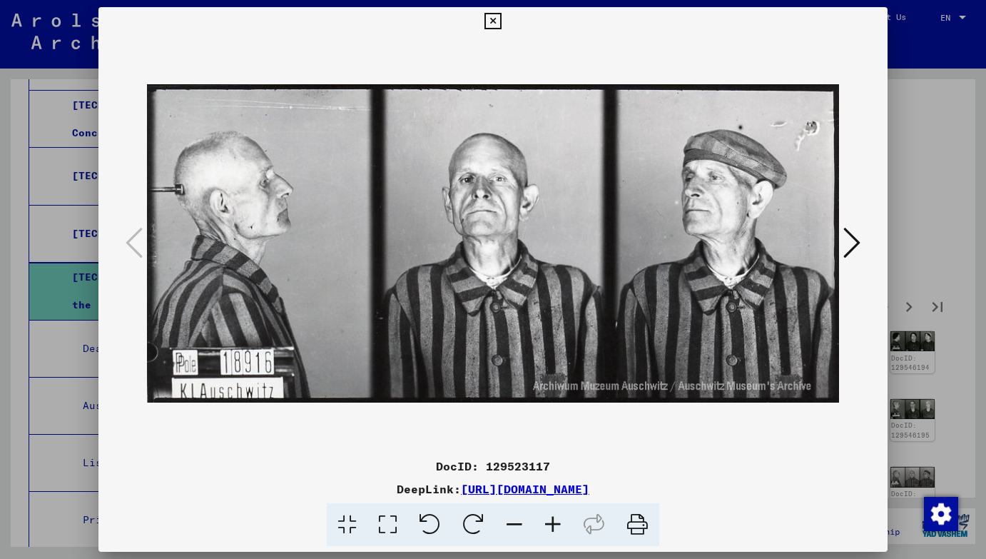
click at [860, 252] on icon at bounding box center [851, 242] width 17 height 34
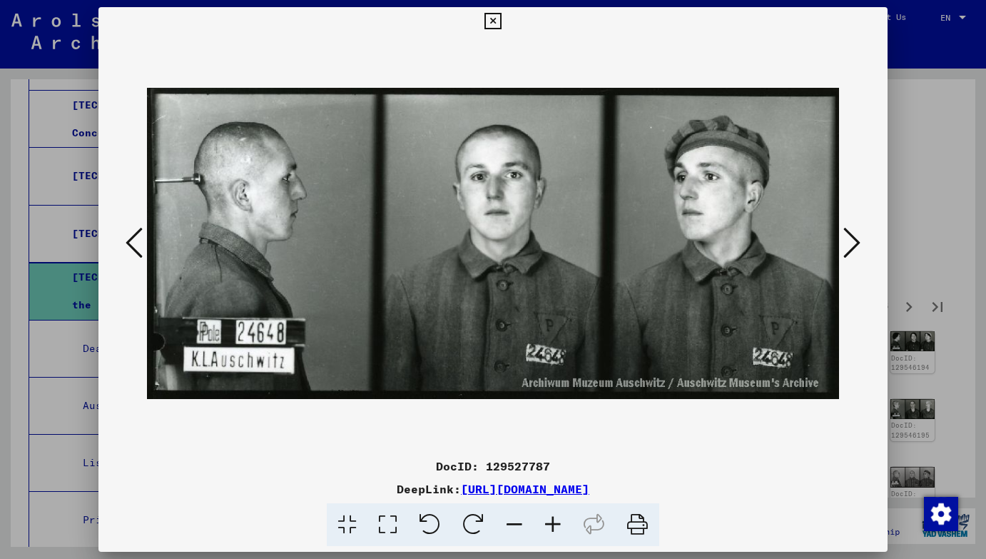
click at [860, 252] on icon at bounding box center [851, 242] width 17 height 34
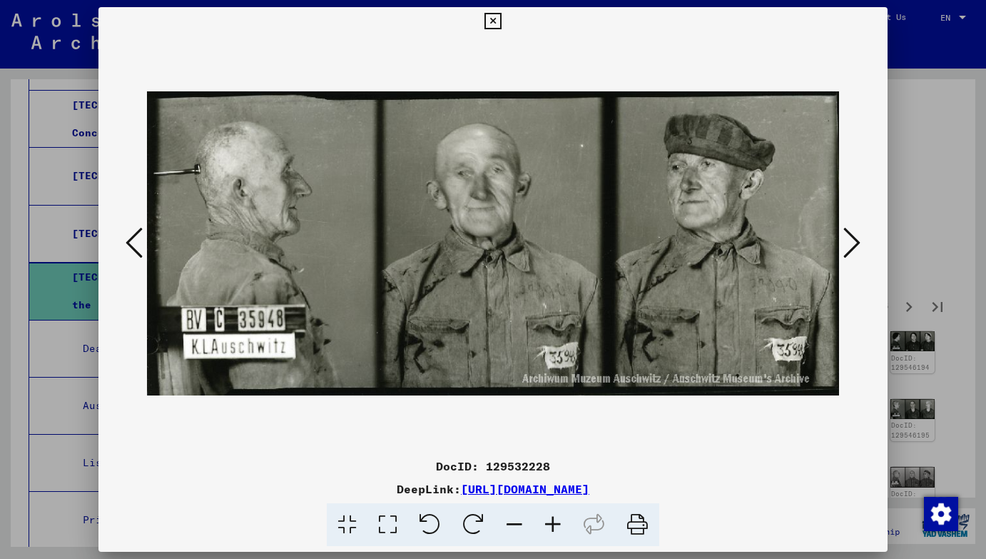
click at [860, 252] on icon at bounding box center [851, 242] width 17 height 34
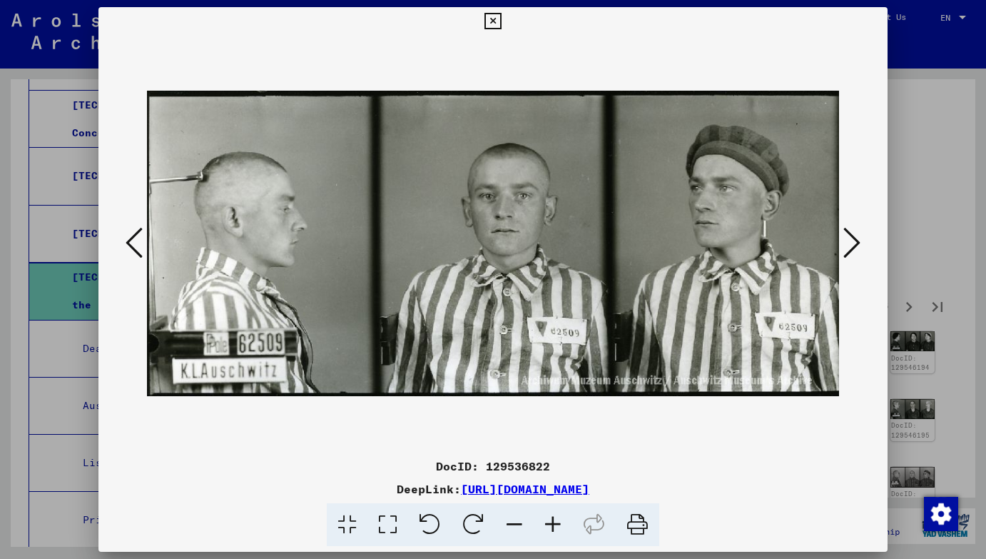
click at [860, 252] on icon at bounding box center [851, 242] width 17 height 34
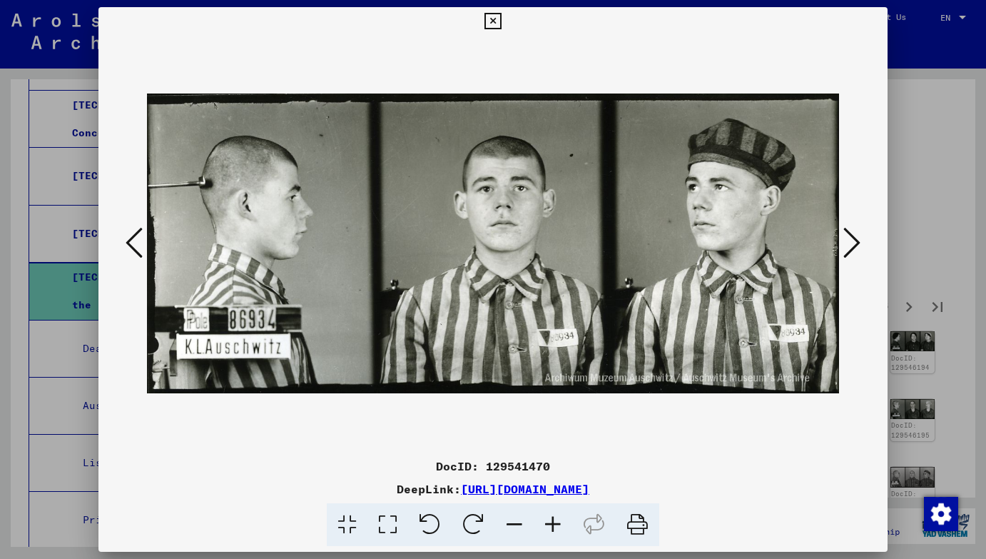
click at [860, 252] on icon at bounding box center [851, 242] width 17 height 34
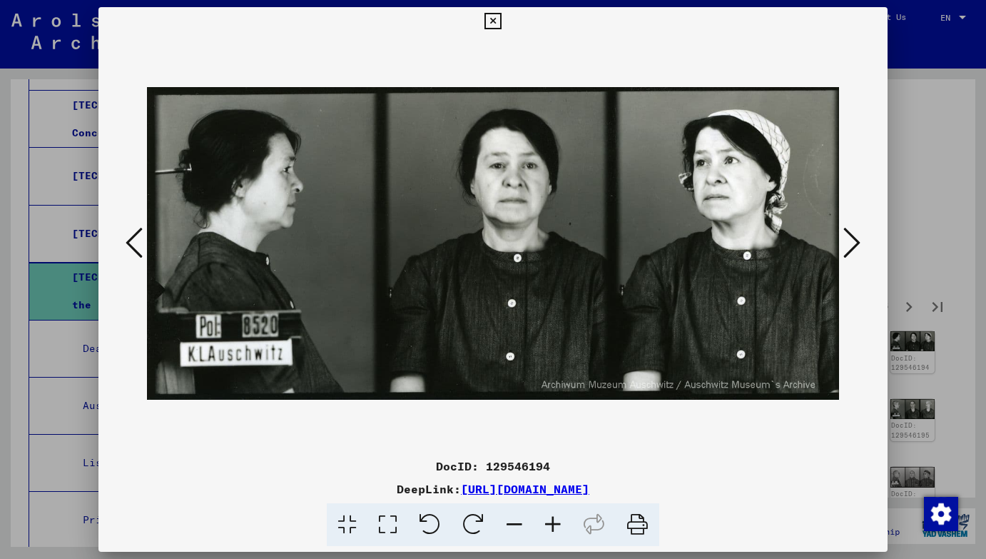
click at [860, 252] on icon at bounding box center [851, 242] width 17 height 34
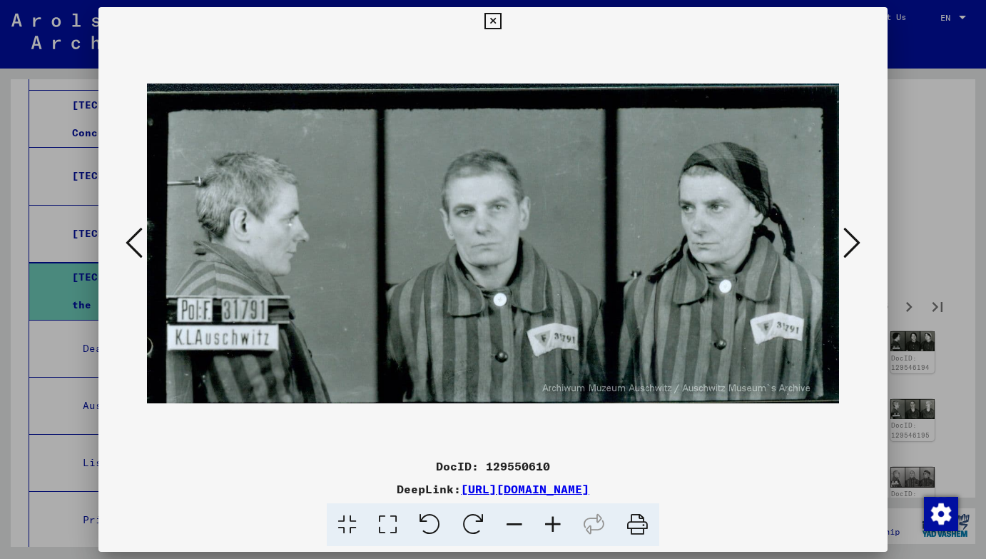
click at [860, 252] on icon at bounding box center [851, 242] width 17 height 34
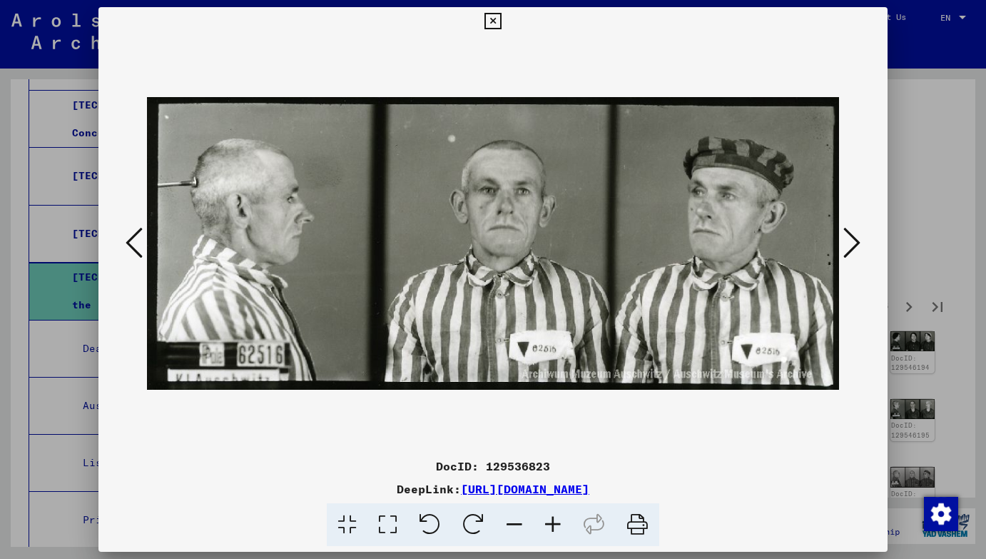
click at [860, 252] on icon at bounding box center [851, 242] width 17 height 34
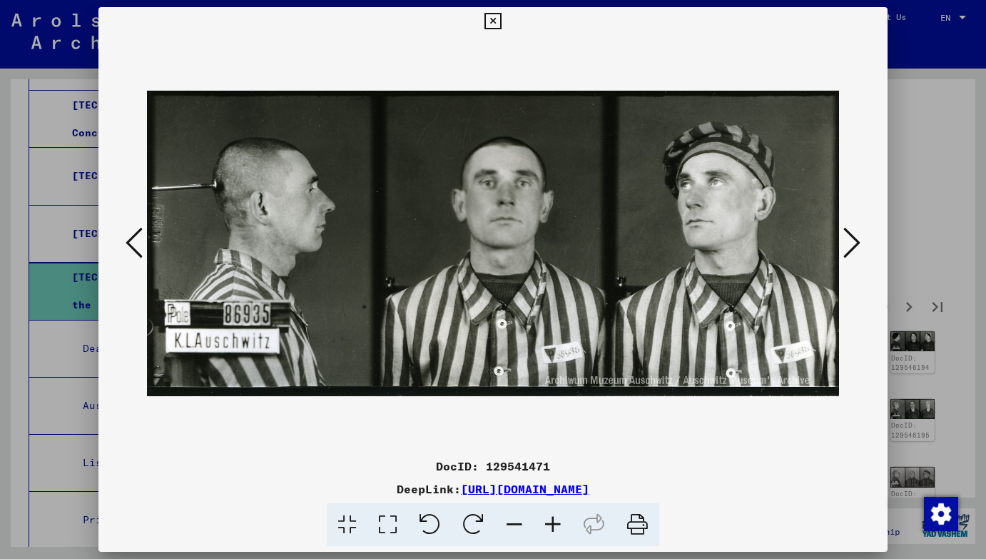
click at [860, 252] on icon at bounding box center [851, 242] width 17 height 34
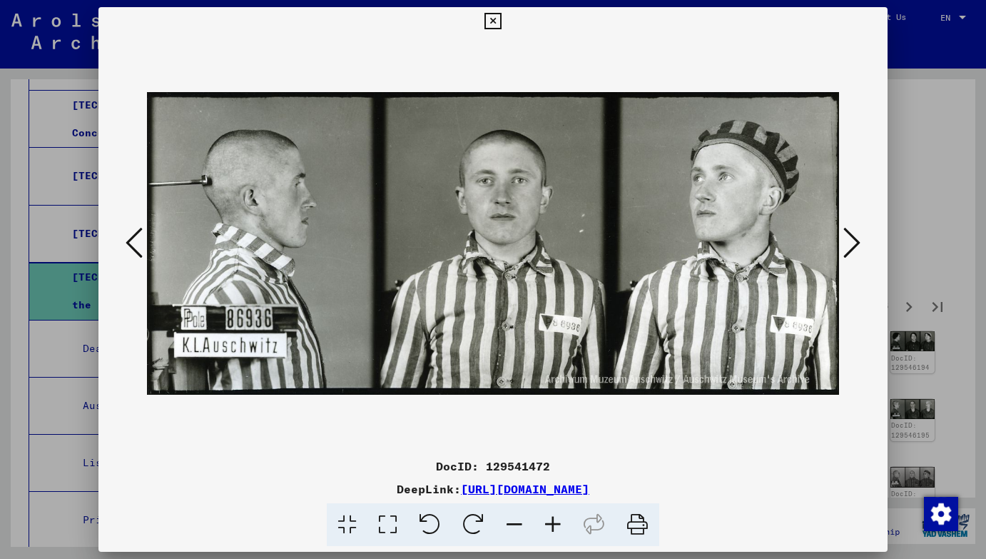
click at [860, 252] on icon at bounding box center [851, 242] width 17 height 34
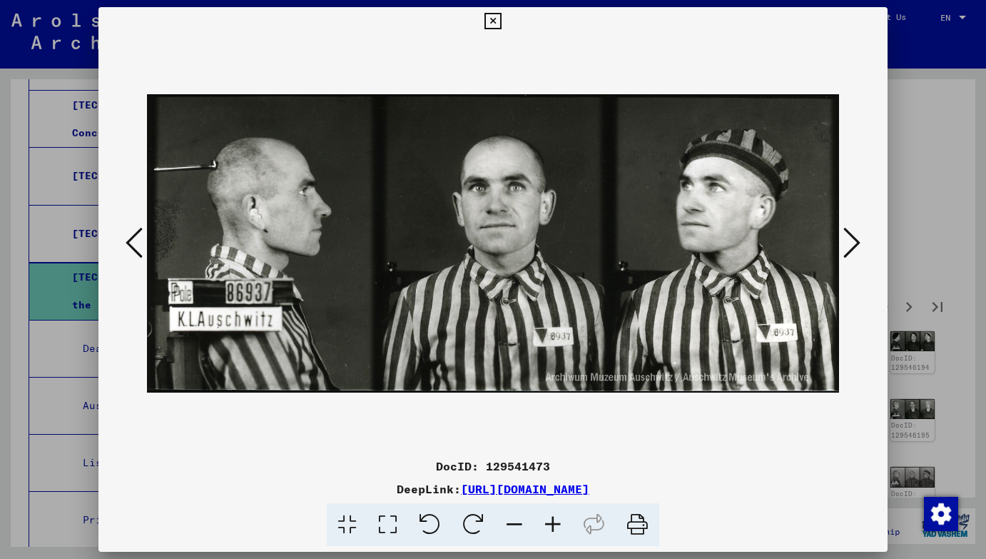
click at [860, 252] on icon at bounding box center [851, 242] width 17 height 34
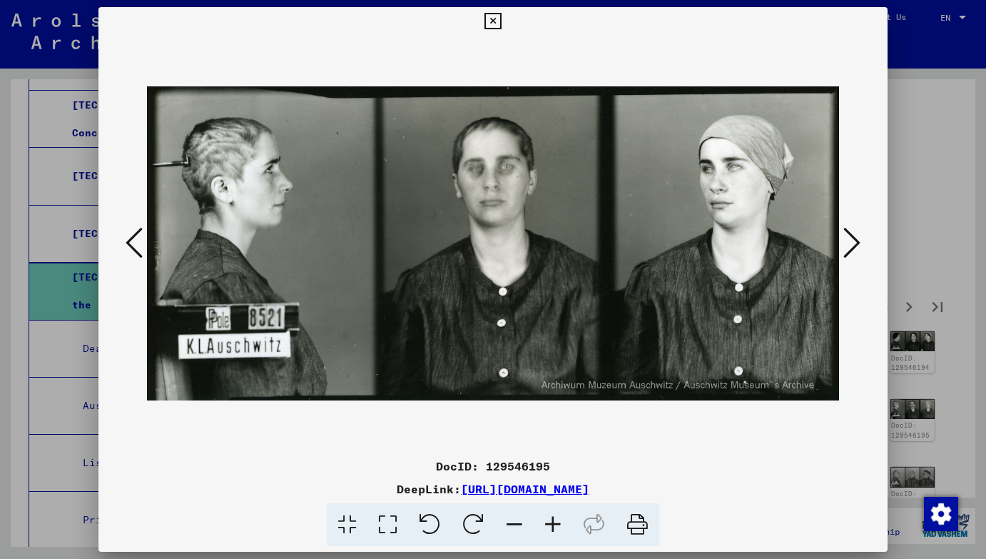
click at [860, 252] on icon at bounding box center [851, 242] width 17 height 34
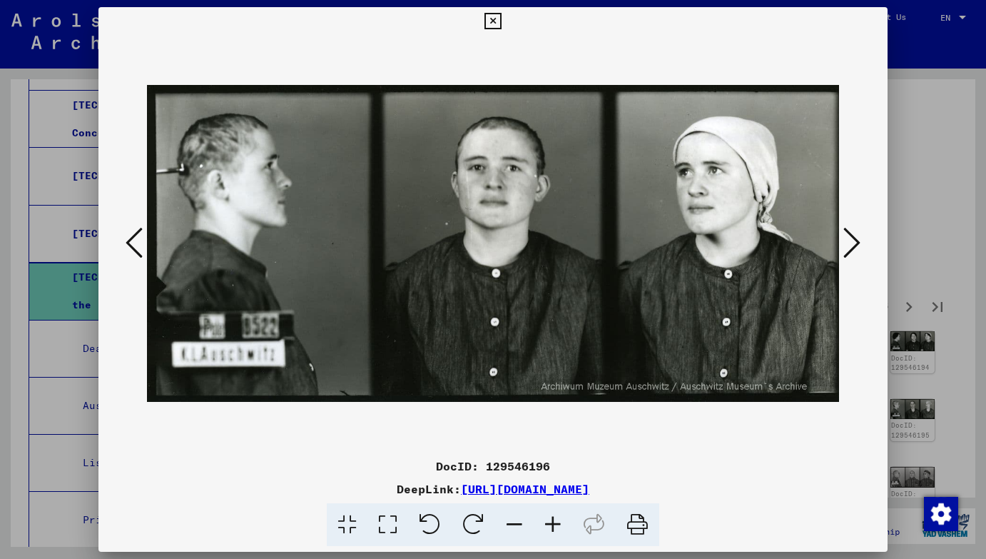
click at [860, 252] on icon at bounding box center [851, 242] width 17 height 34
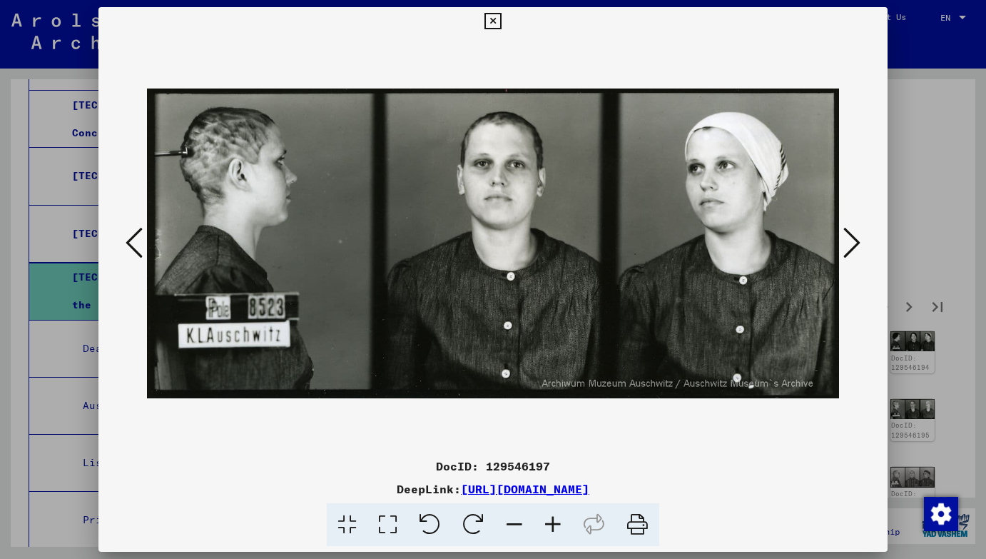
click at [860, 252] on icon at bounding box center [851, 242] width 17 height 34
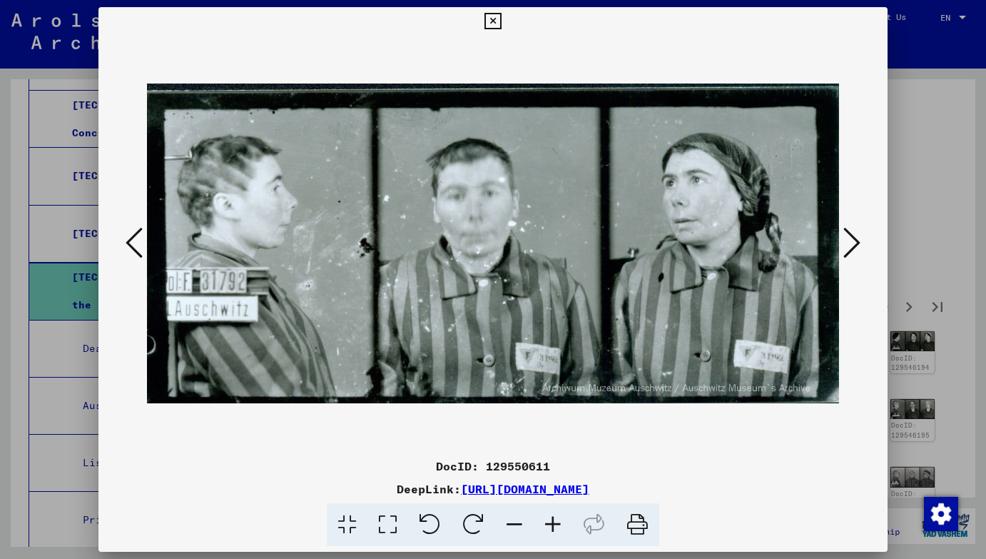
click at [860, 252] on icon at bounding box center [851, 242] width 17 height 34
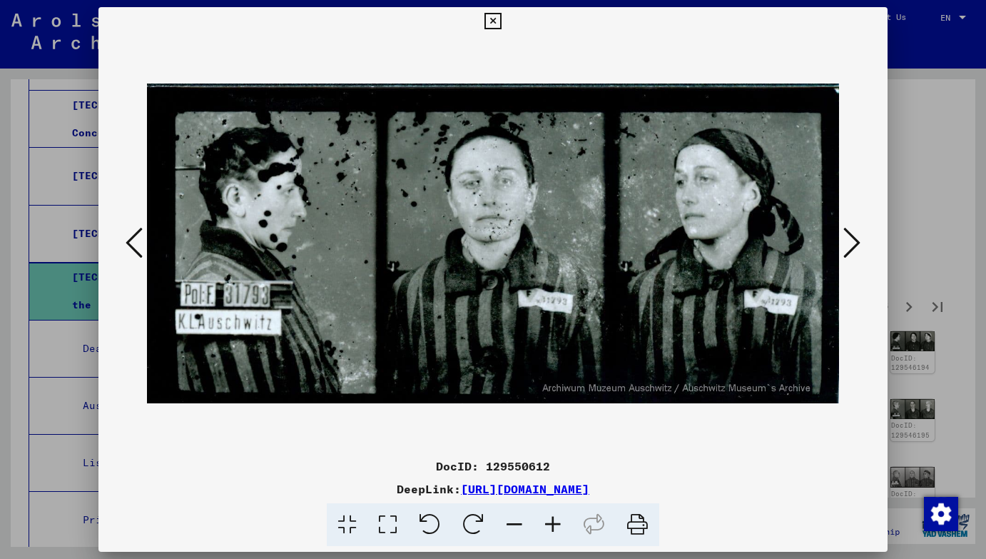
click at [860, 252] on icon at bounding box center [851, 242] width 17 height 34
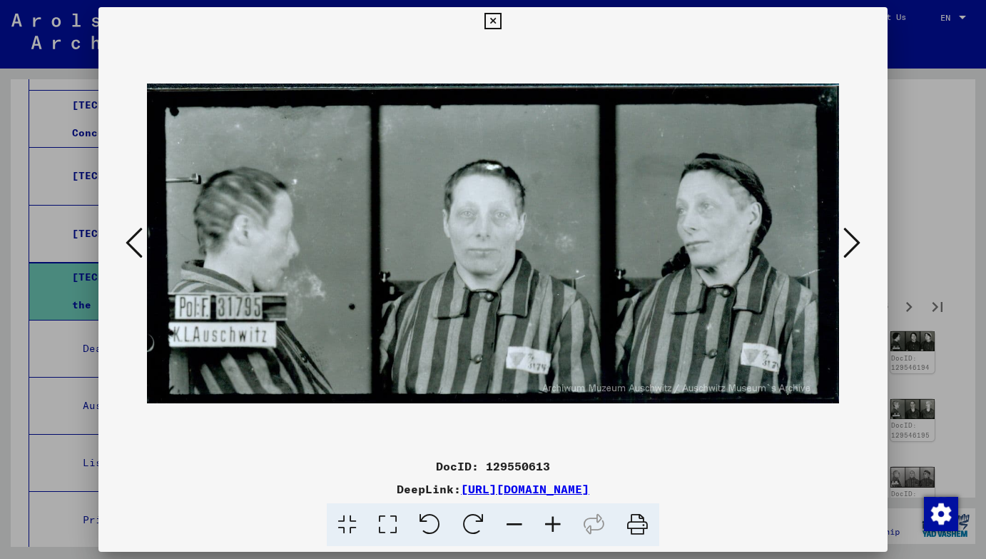
click at [860, 252] on icon at bounding box center [851, 242] width 17 height 34
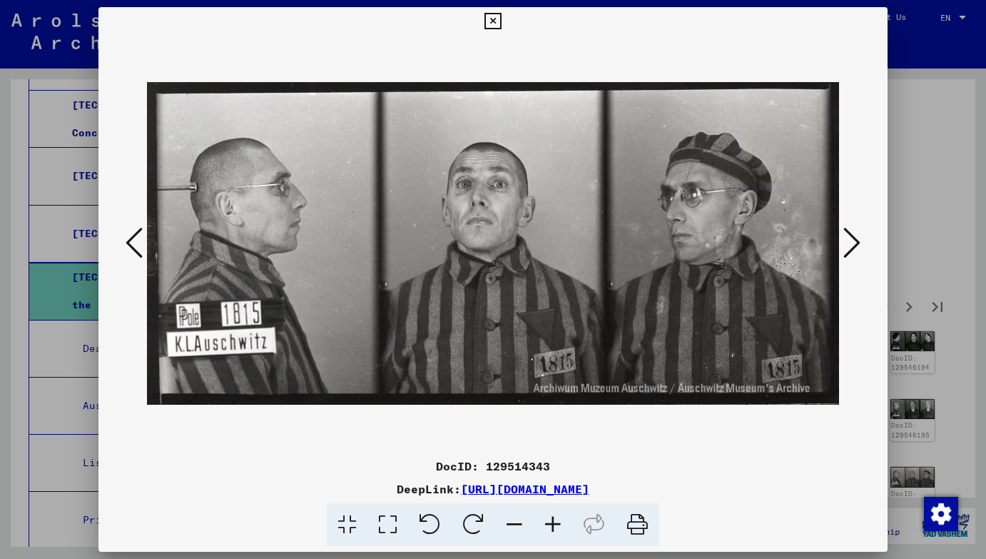
click at [860, 252] on icon at bounding box center [851, 242] width 17 height 34
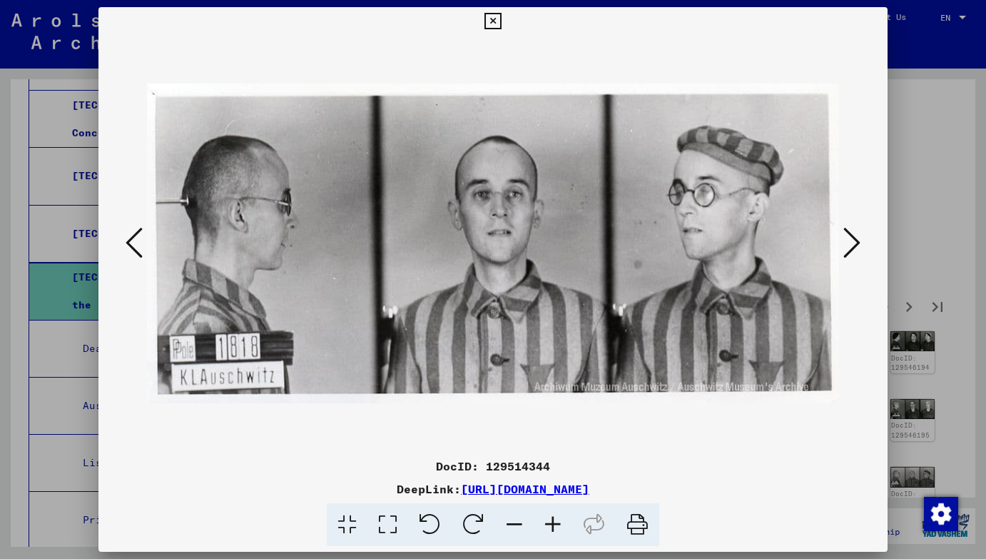
click at [860, 252] on icon at bounding box center [851, 242] width 17 height 34
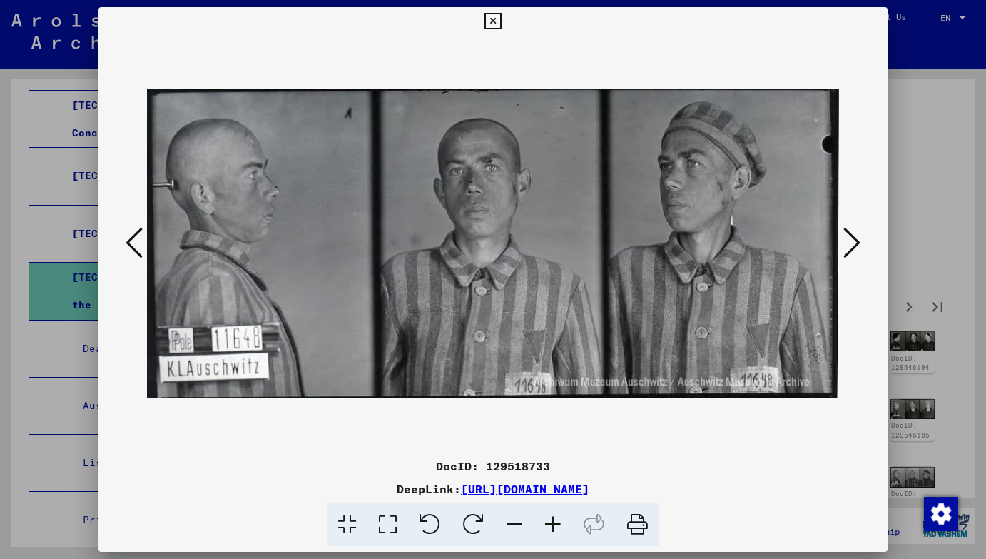
click at [860, 252] on icon at bounding box center [851, 242] width 17 height 34
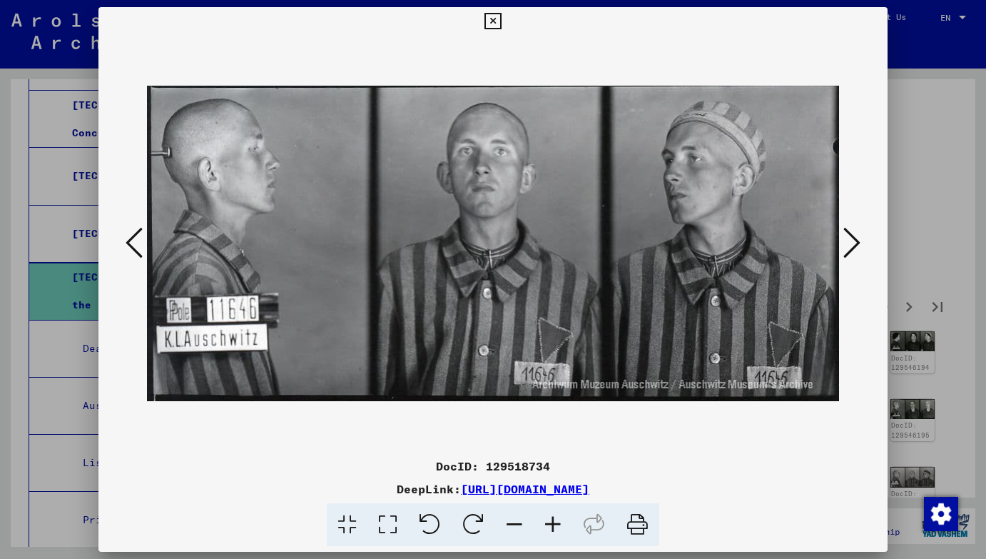
click at [860, 252] on icon at bounding box center [851, 242] width 17 height 34
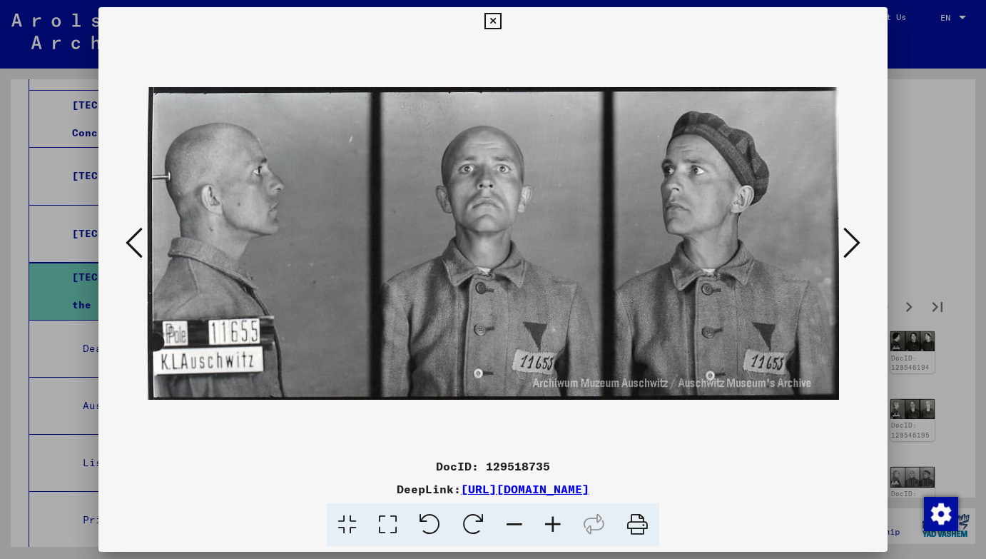
click at [860, 252] on icon at bounding box center [851, 242] width 17 height 34
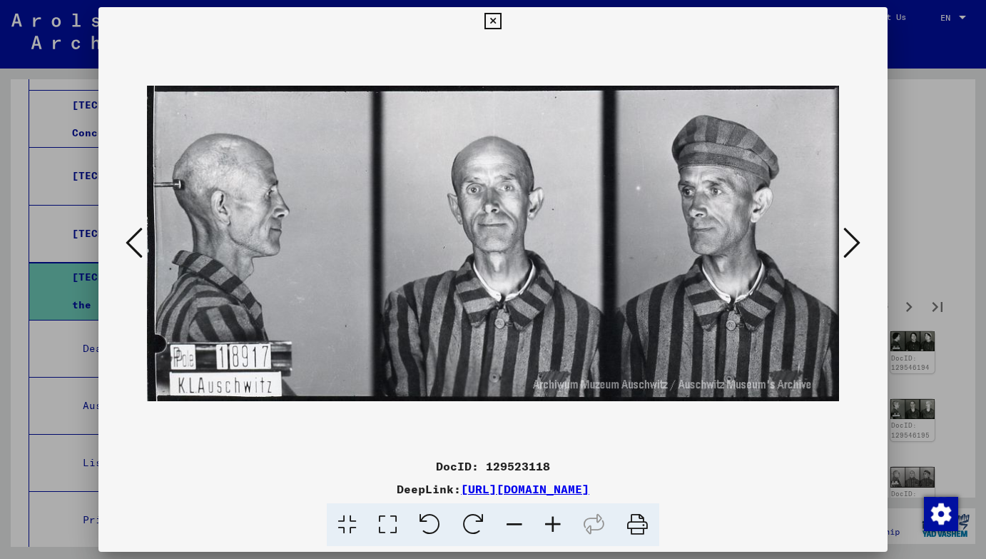
click at [860, 252] on icon at bounding box center [851, 242] width 17 height 34
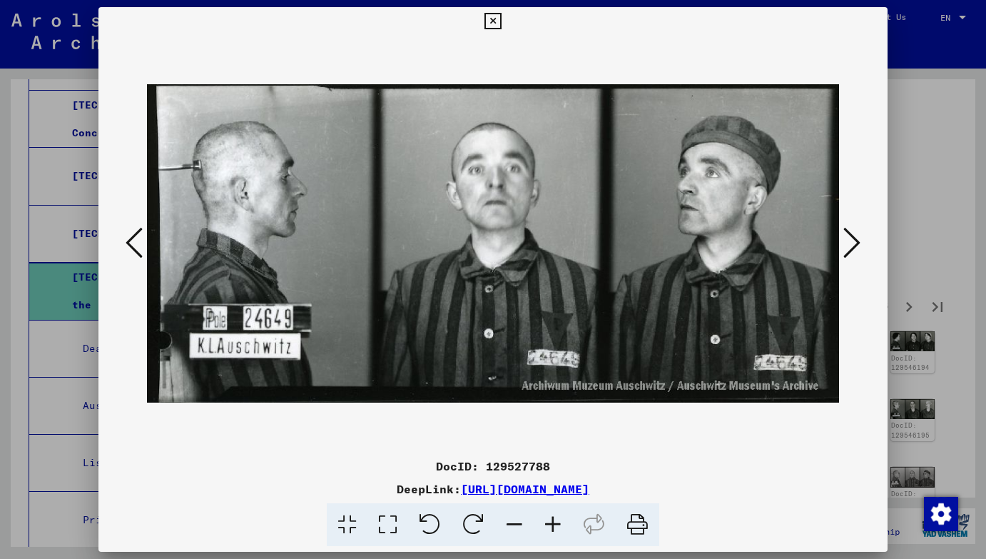
click at [860, 252] on icon at bounding box center [851, 242] width 17 height 34
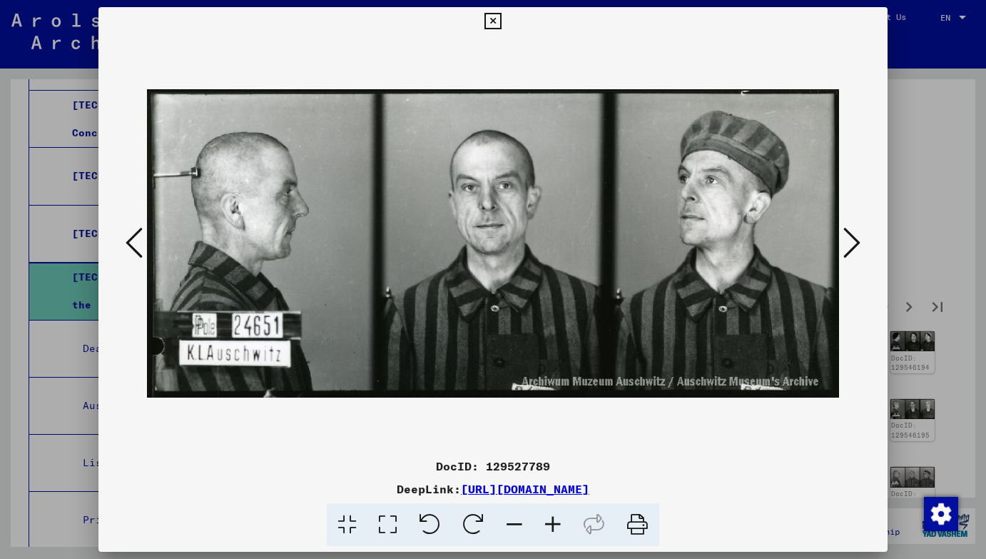
click at [860, 252] on icon at bounding box center [851, 242] width 17 height 34
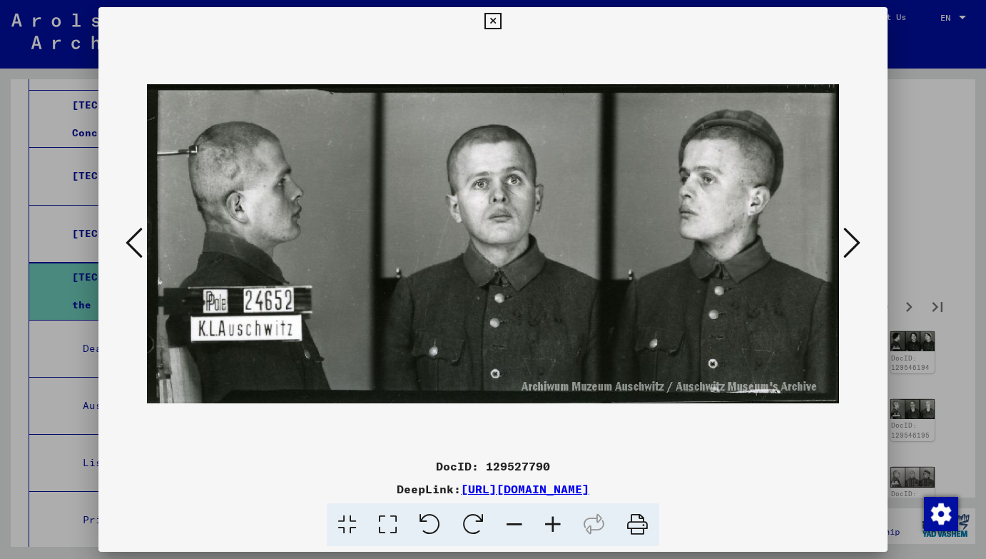
click at [860, 252] on icon at bounding box center [851, 242] width 17 height 34
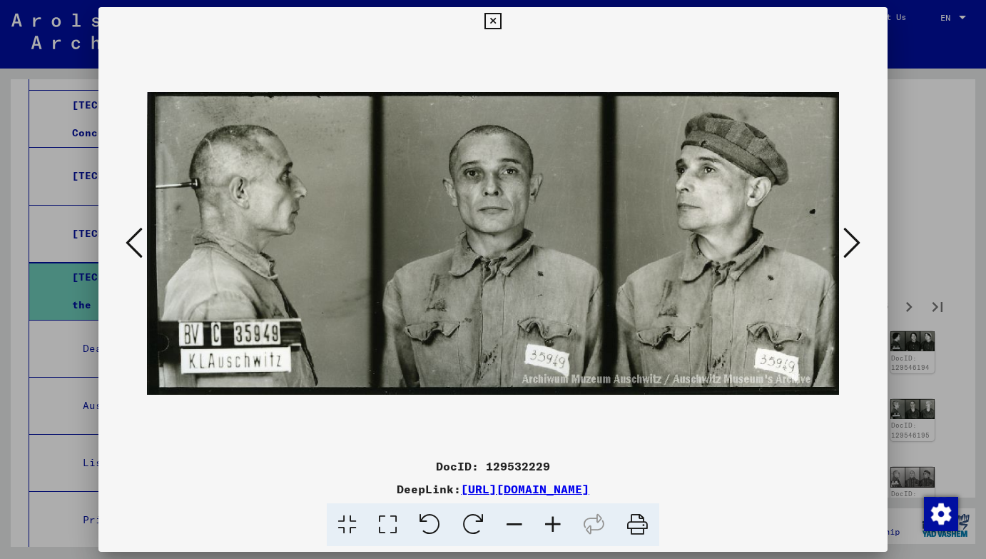
click at [860, 252] on icon at bounding box center [851, 242] width 17 height 34
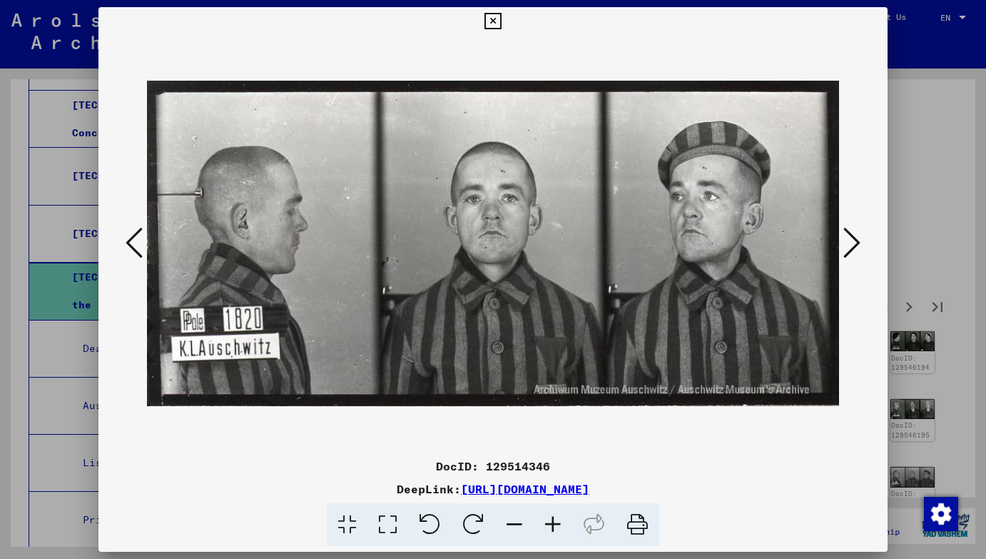
click at [860, 252] on icon at bounding box center [851, 242] width 17 height 34
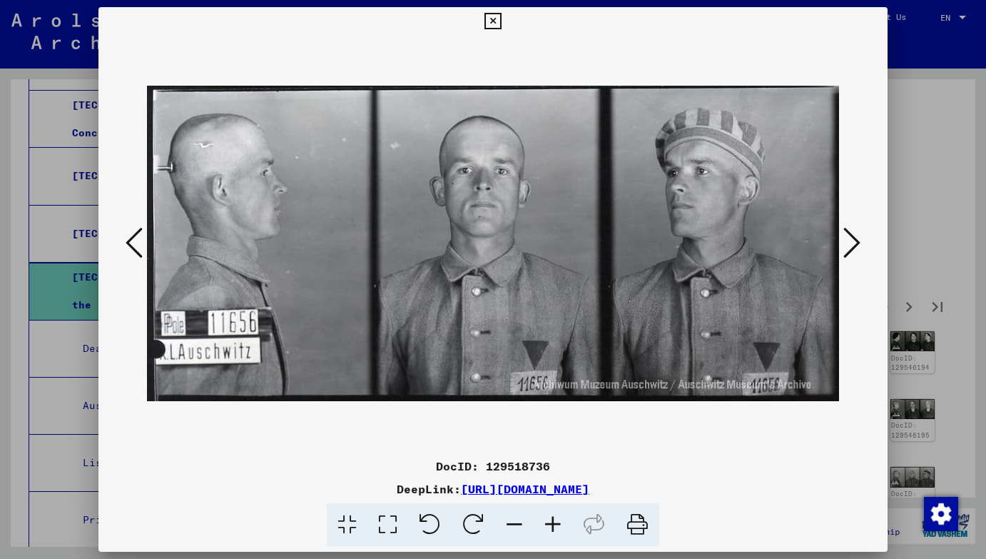
click at [860, 252] on icon at bounding box center [851, 242] width 17 height 34
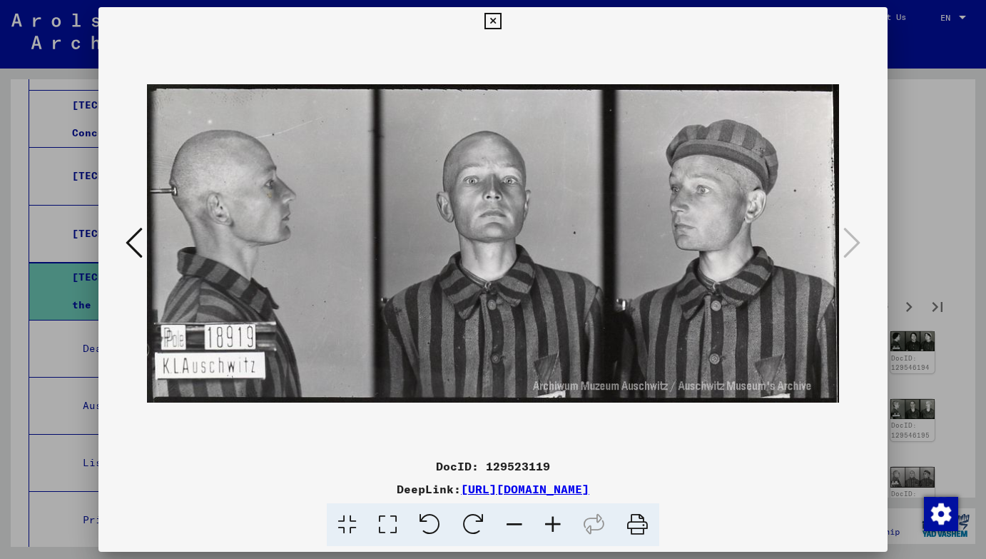
click at [920, 169] on div at bounding box center [493, 279] width 986 height 559
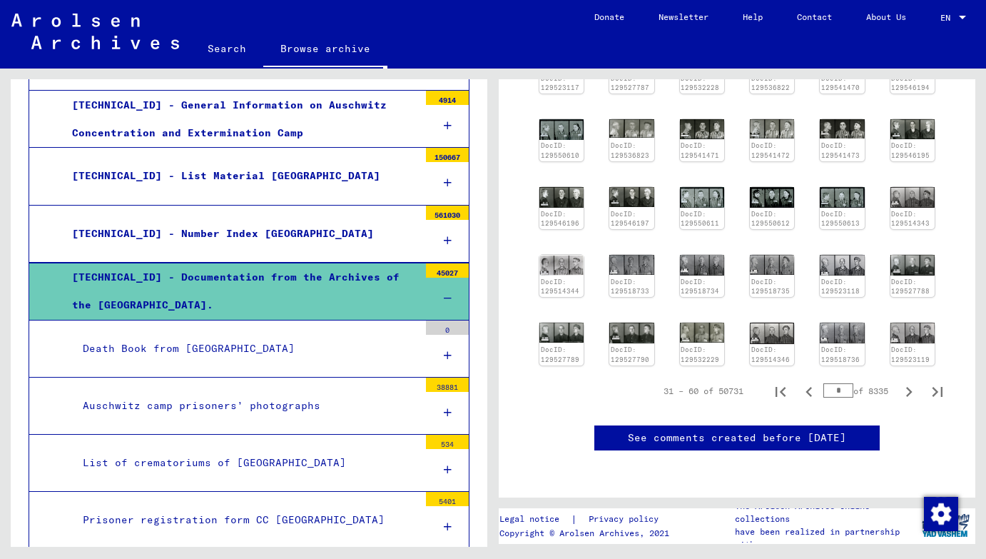
scroll to position [692, 0]
click at [905, 382] on icon "Next page" at bounding box center [909, 392] width 20 height 20
type input "*"
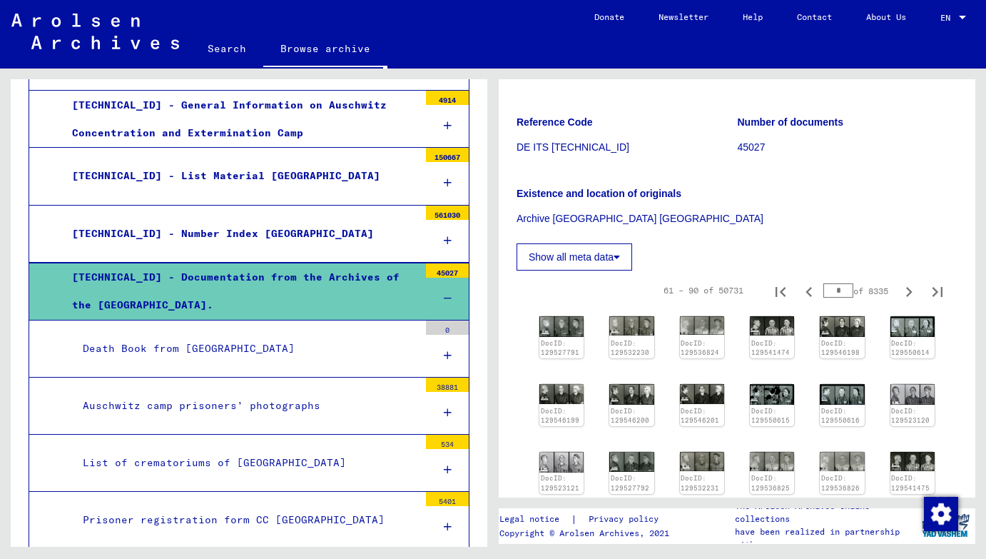
scroll to position [163, 0]
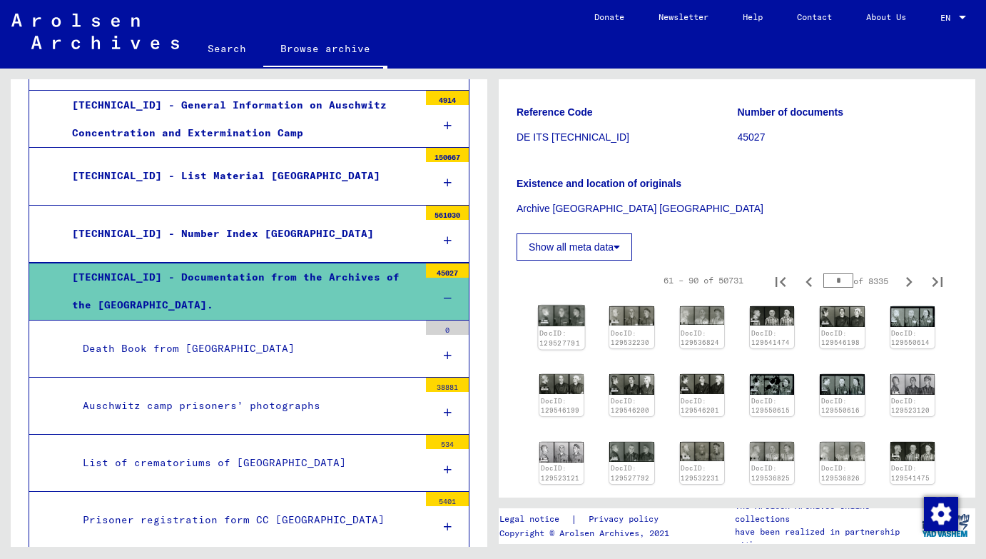
click at [561, 316] on img at bounding box center [561, 315] width 46 height 21
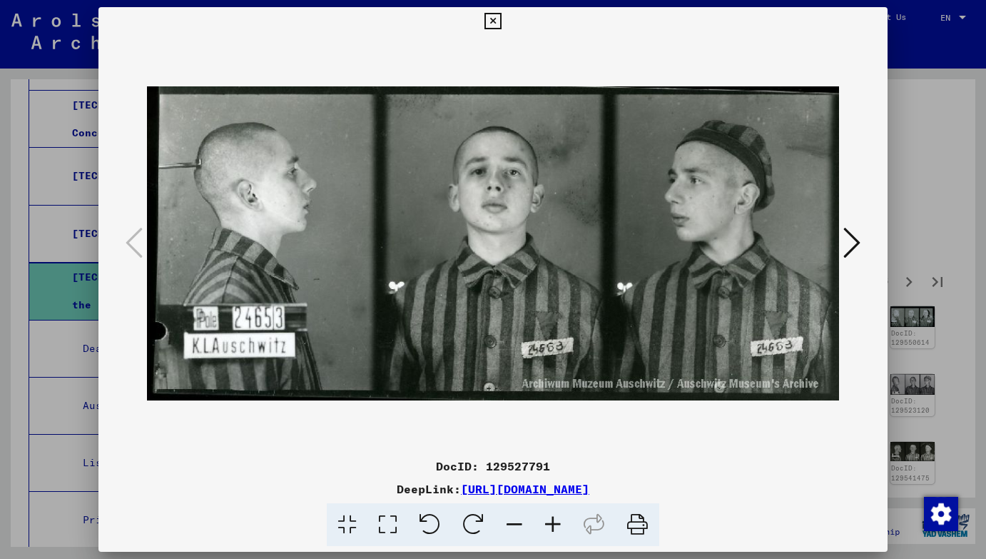
click at [862, 240] on button at bounding box center [852, 243] width 26 height 41
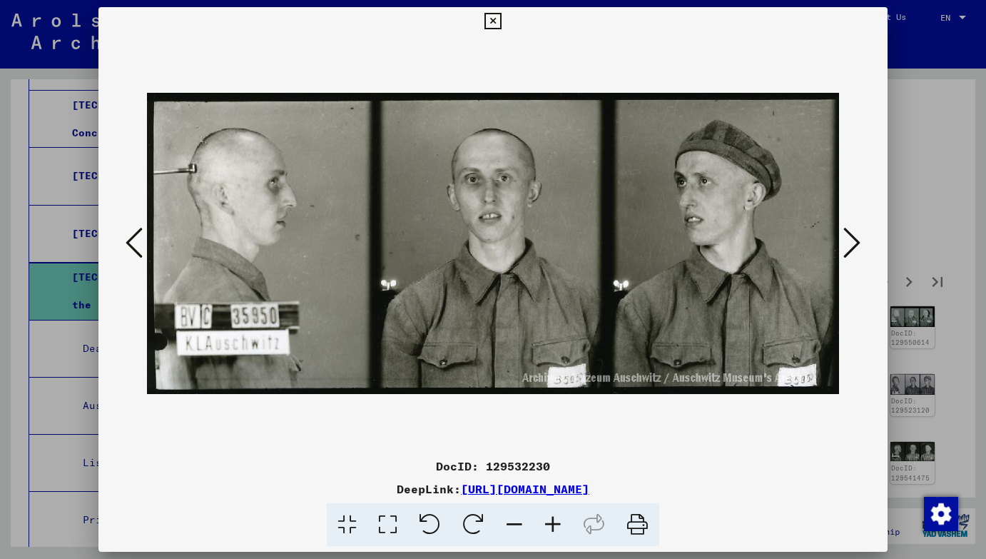
click at [857, 240] on icon at bounding box center [851, 242] width 17 height 34
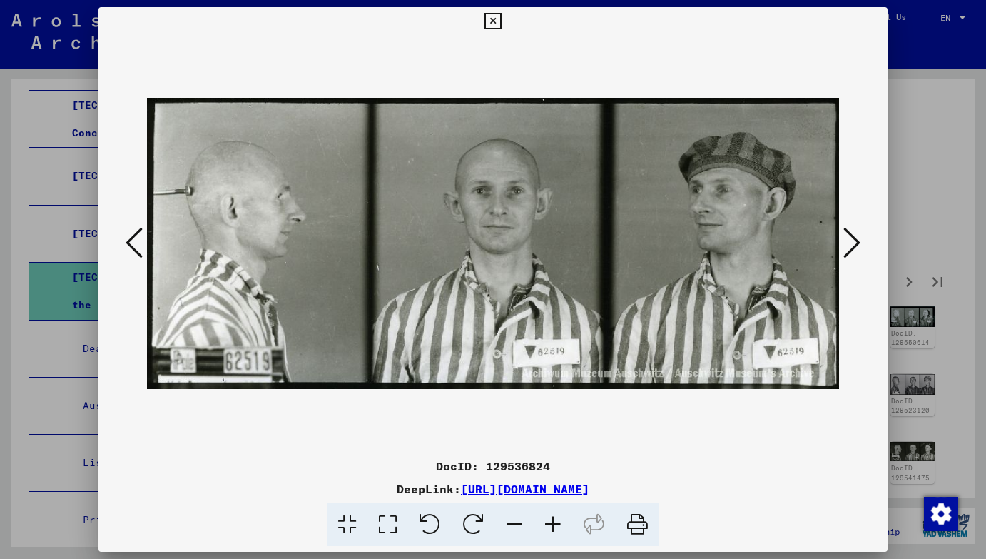
click at [857, 240] on icon at bounding box center [851, 242] width 17 height 34
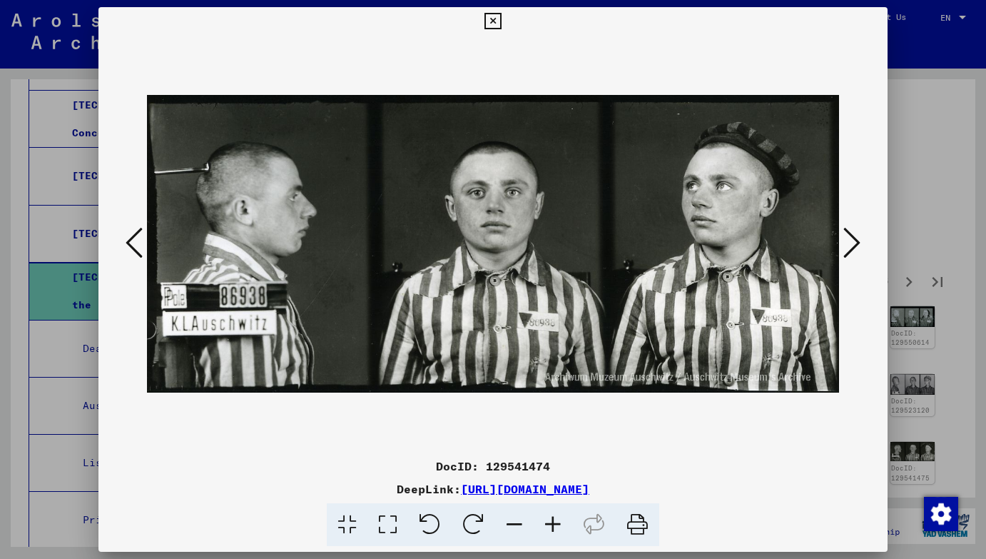
click at [857, 240] on icon at bounding box center [851, 242] width 17 height 34
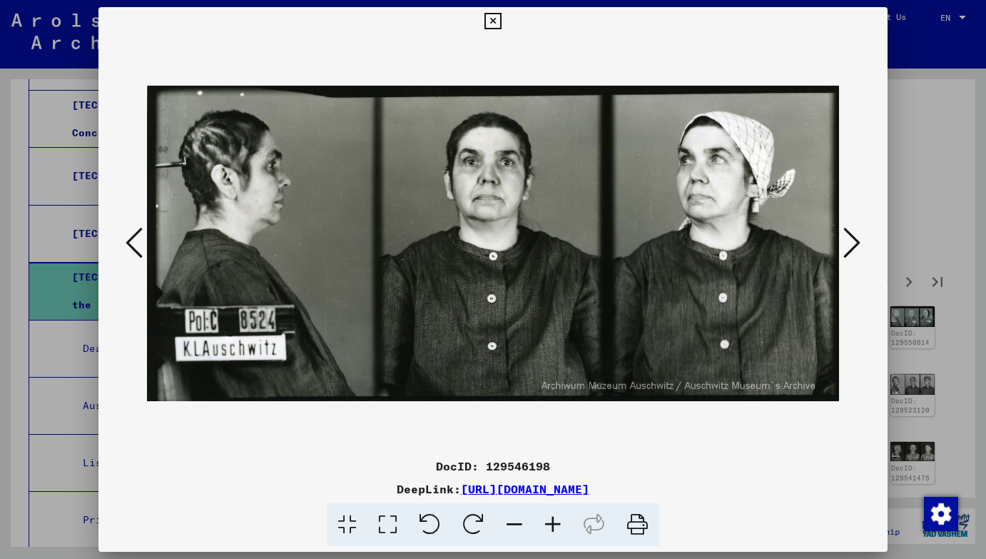
click at [857, 240] on icon at bounding box center [851, 242] width 17 height 34
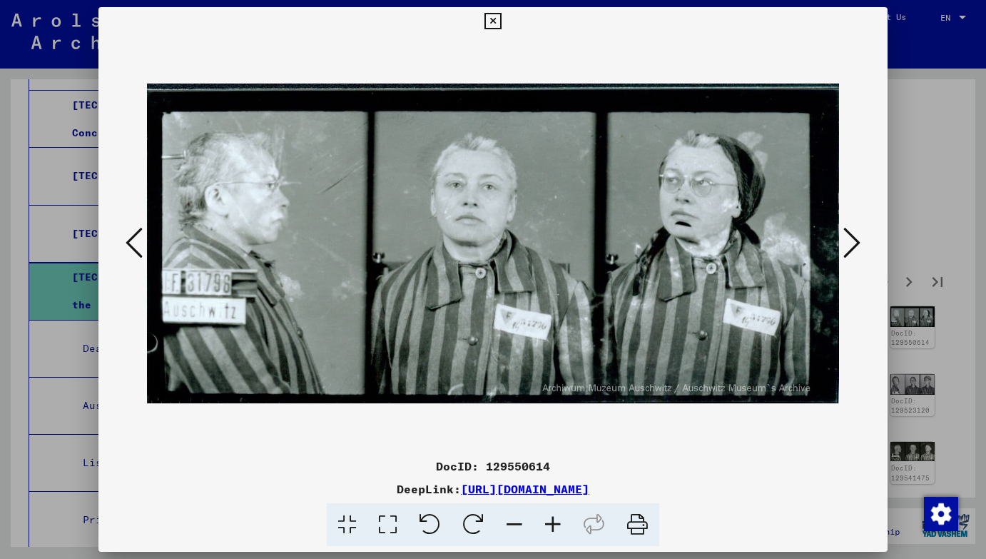
click at [857, 240] on icon at bounding box center [851, 242] width 17 height 34
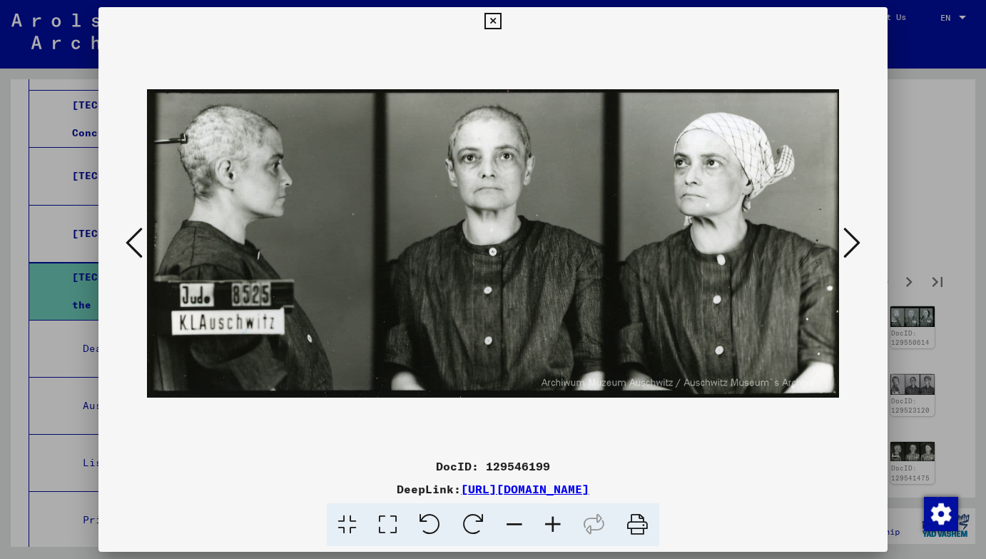
click at [857, 240] on icon at bounding box center [851, 242] width 17 height 34
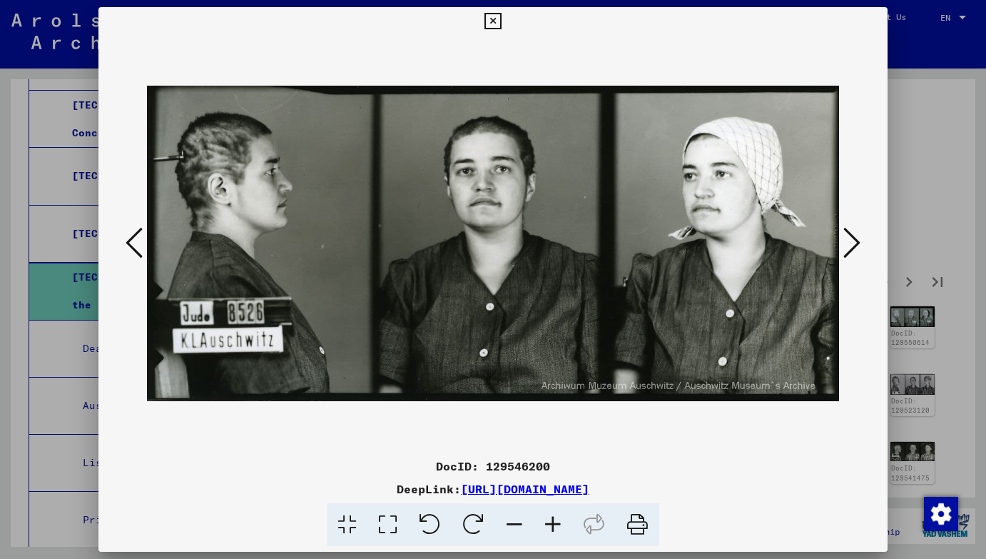
click at [857, 240] on icon at bounding box center [851, 242] width 17 height 34
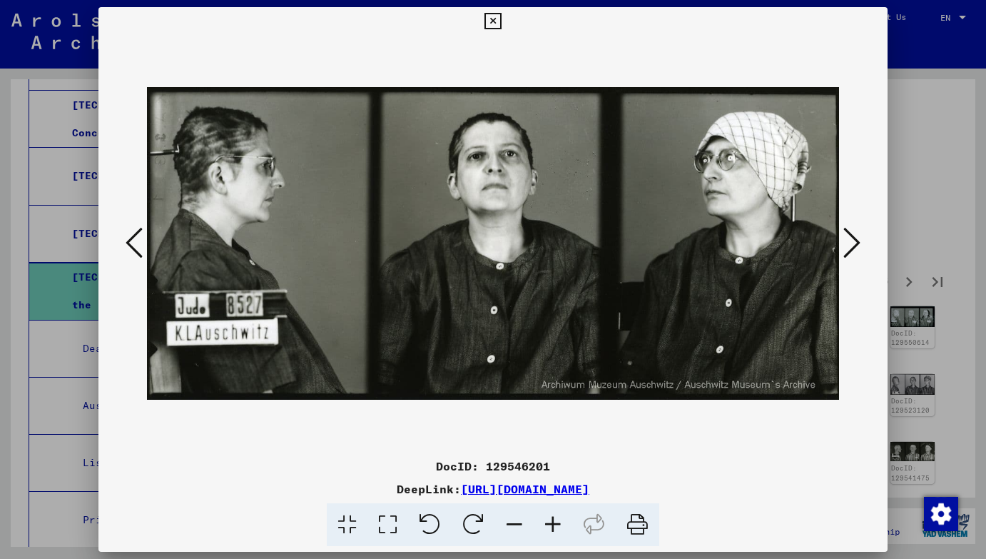
click at [857, 240] on icon at bounding box center [851, 242] width 17 height 34
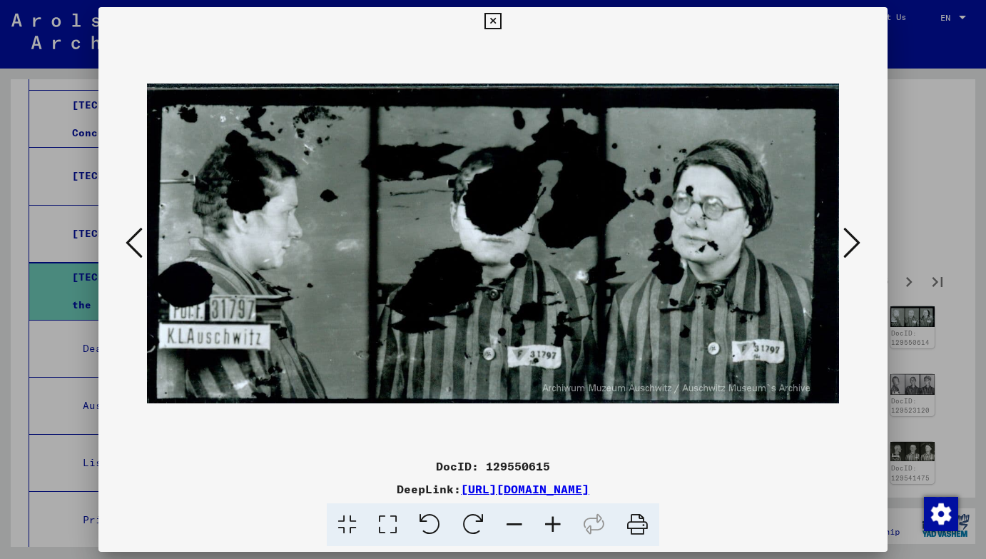
click at [857, 240] on icon at bounding box center [851, 242] width 17 height 34
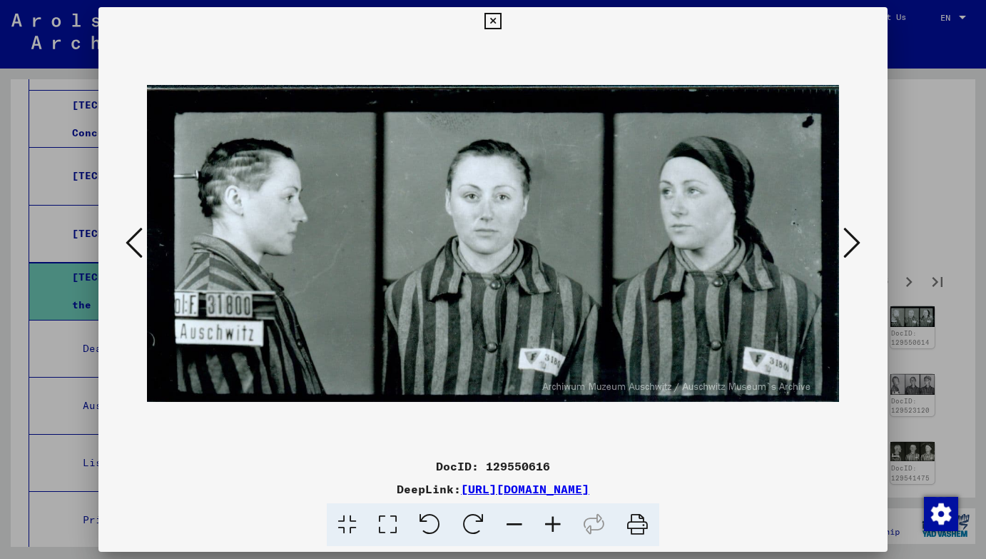
click at [141, 245] on icon at bounding box center [134, 242] width 17 height 34
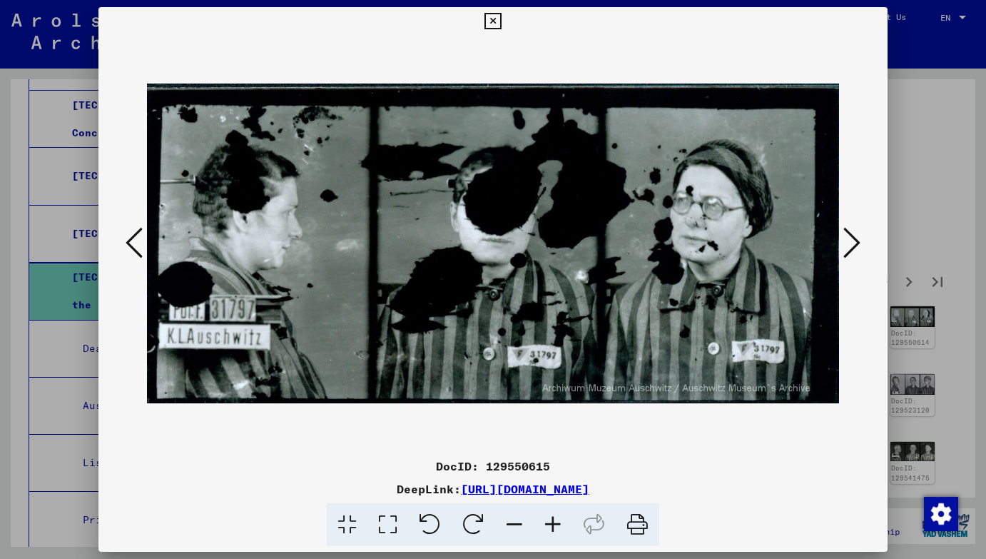
click at [848, 244] on icon at bounding box center [851, 242] width 17 height 34
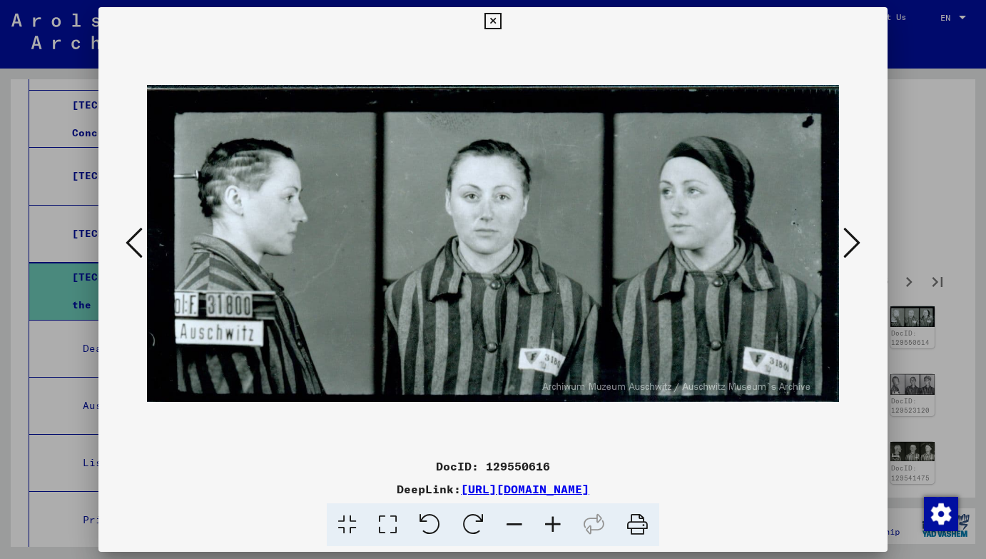
click at [848, 244] on icon at bounding box center [851, 242] width 17 height 34
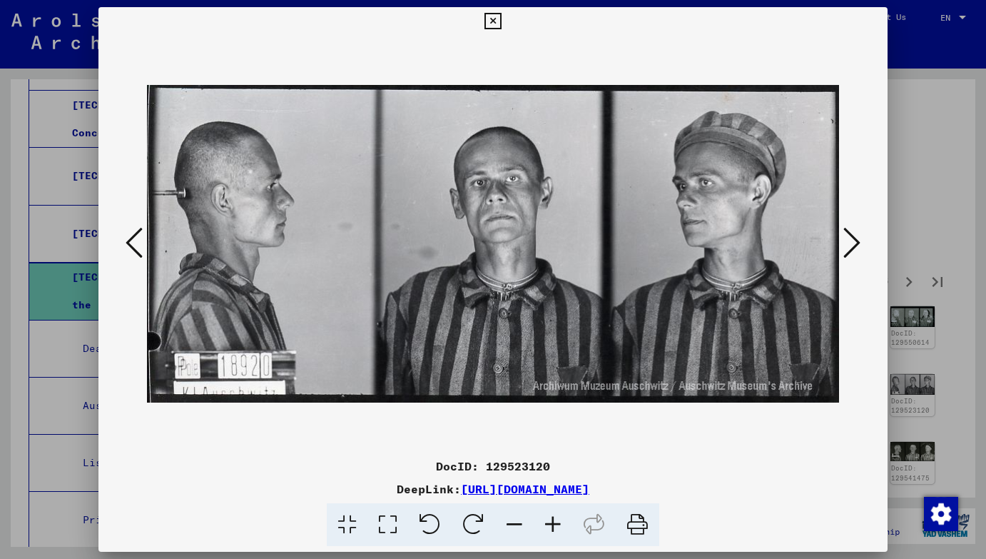
click at [848, 244] on icon at bounding box center [851, 242] width 17 height 34
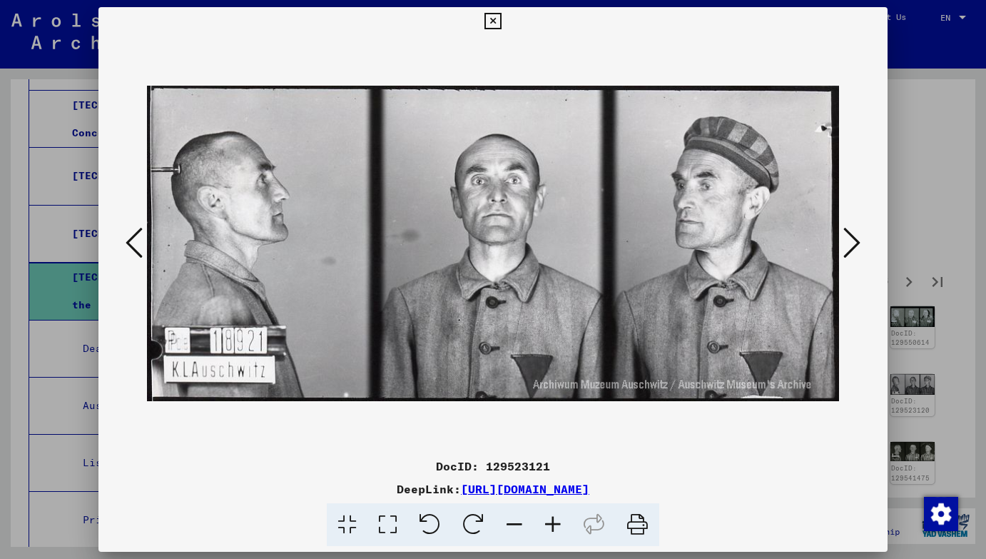
click at [848, 244] on icon at bounding box center [851, 242] width 17 height 34
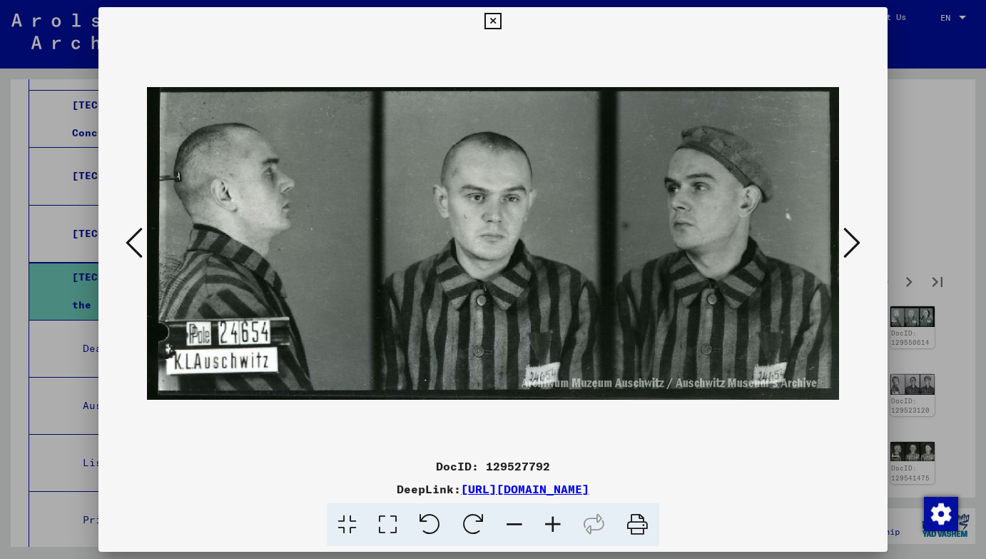
click at [848, 244] on icon at bounding box center [851, 242] width 17 height 34
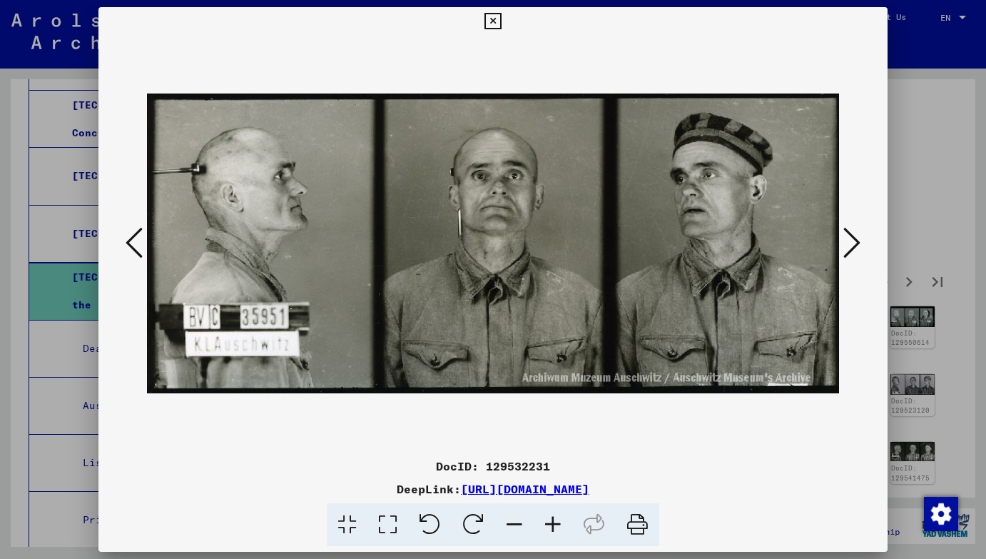
click at [848, 244] on icon at bounding box center [851, 242] width 17 height 34
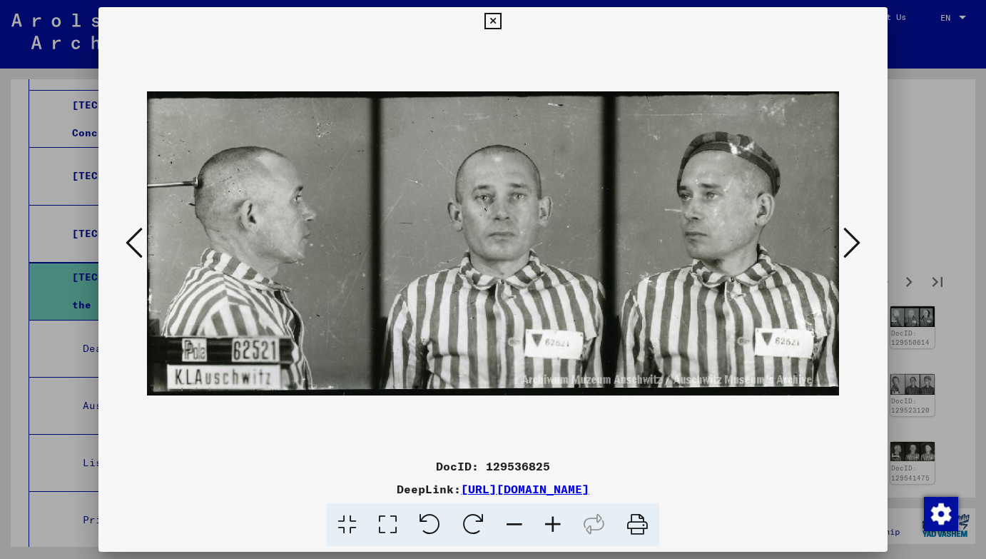
click at [848, 244] on icon at bounding box center [851, 242] width 17 height 34
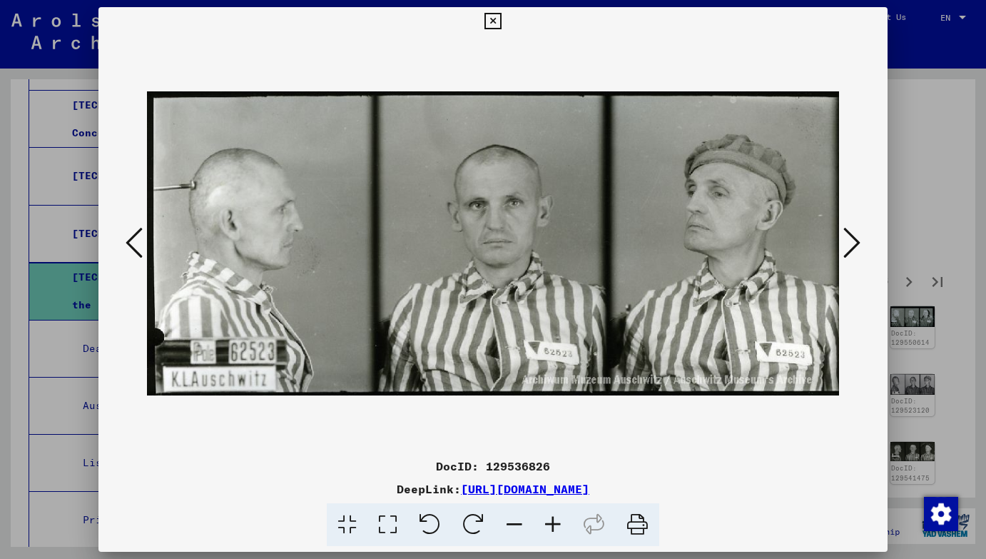
click at [851, 250] on icon at bounding box center [851, 242] width 17 height 34
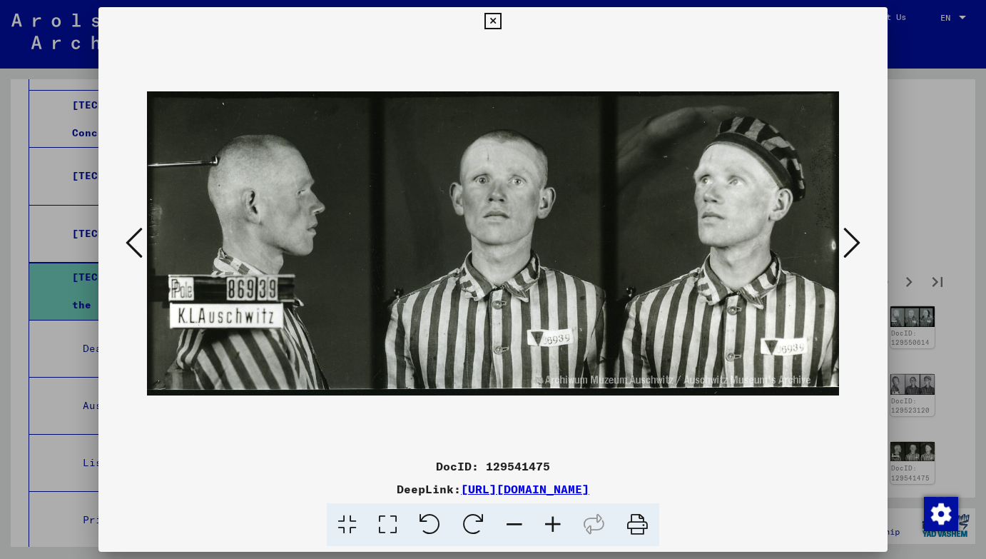
click at [851, 250] on icon at bounding box center [851, 242] width 17 height 34
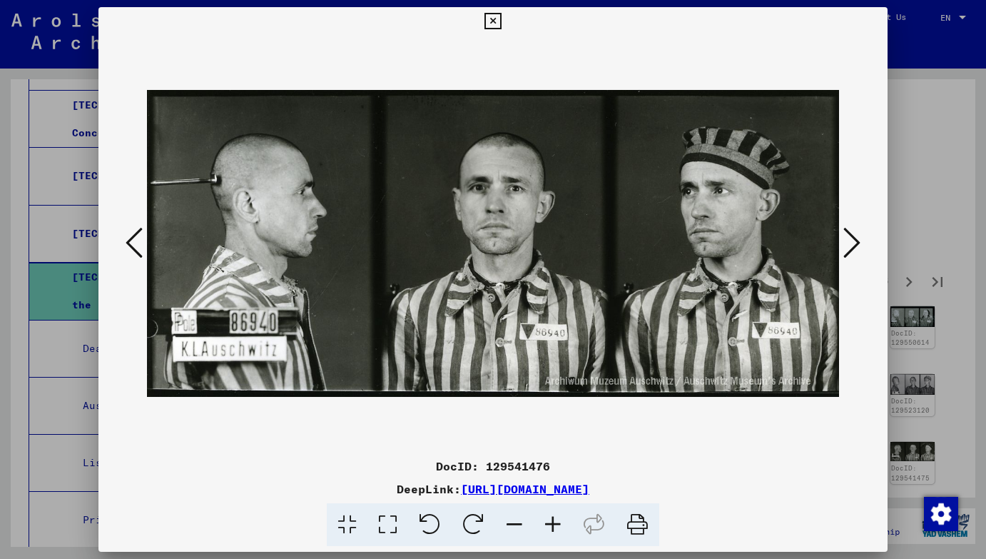
click at [851, 250] on icon at bounding box center [851, 242] width 17 height 34
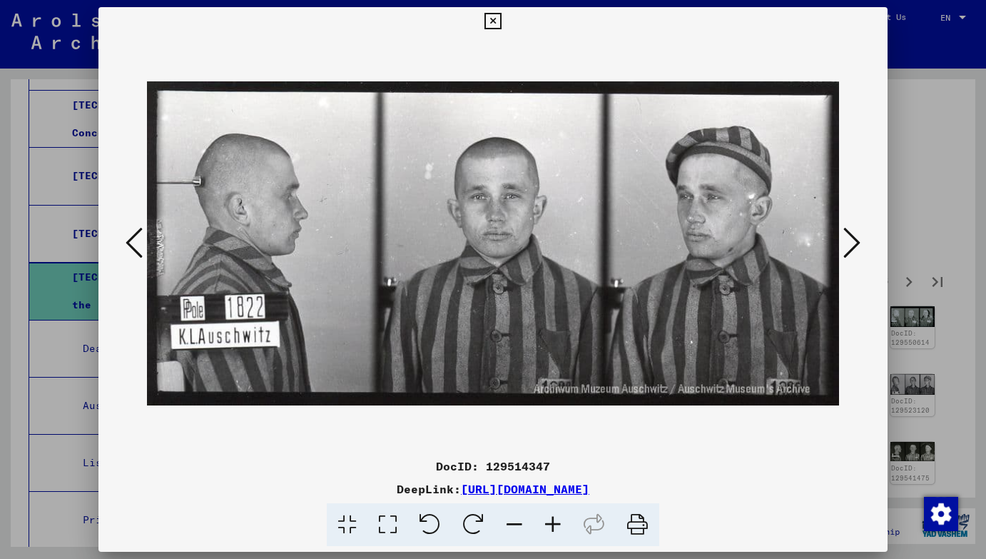
click at [851, 250] on icon at bounding box center [851, 242] width 17 height 34
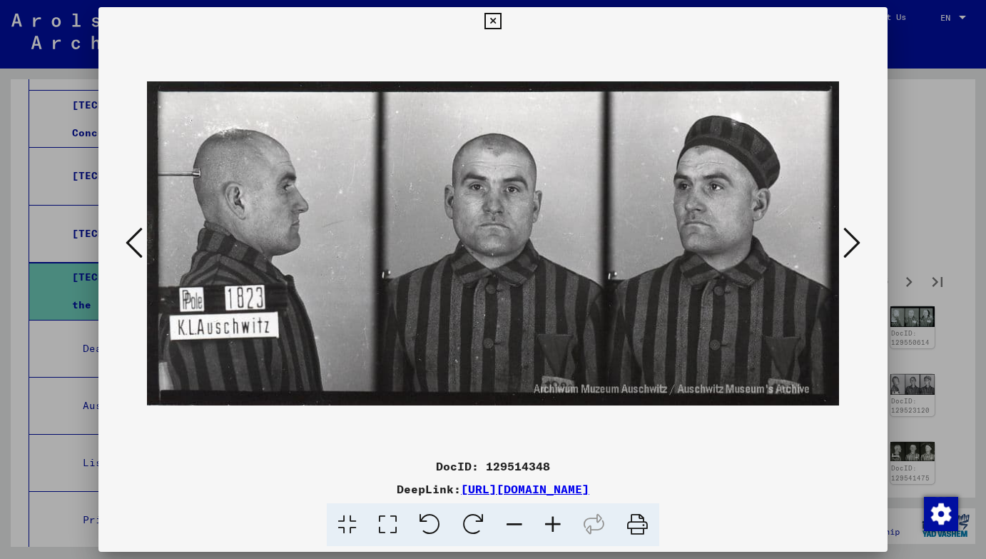
click at [851, 250] on icon at bounding box center [851, 242] width 17 height 34
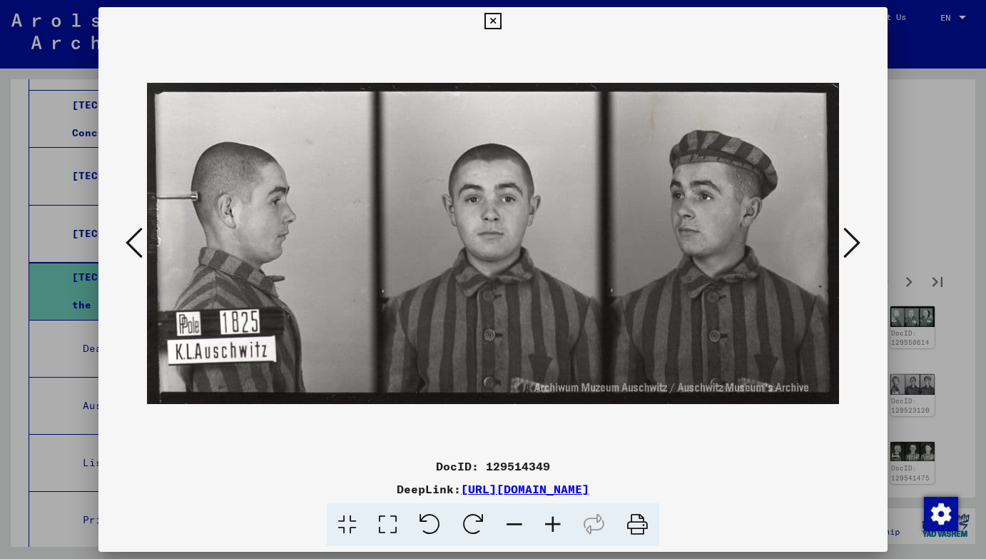
click at [851, 250] on icon at bounding box center [851, 242] width 17 height 34
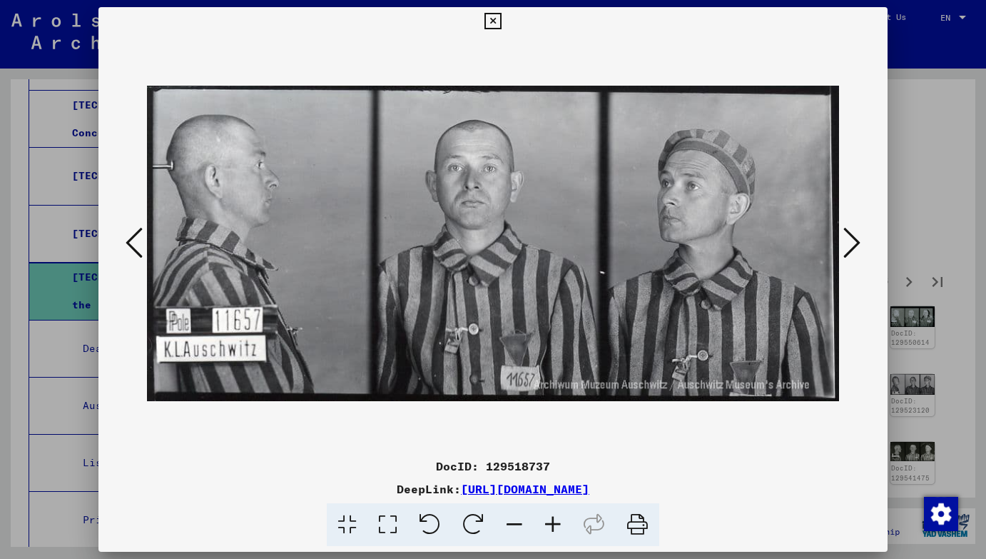
click at [851, 250] on icon at bounding box center [851, 242] width 17 height 34
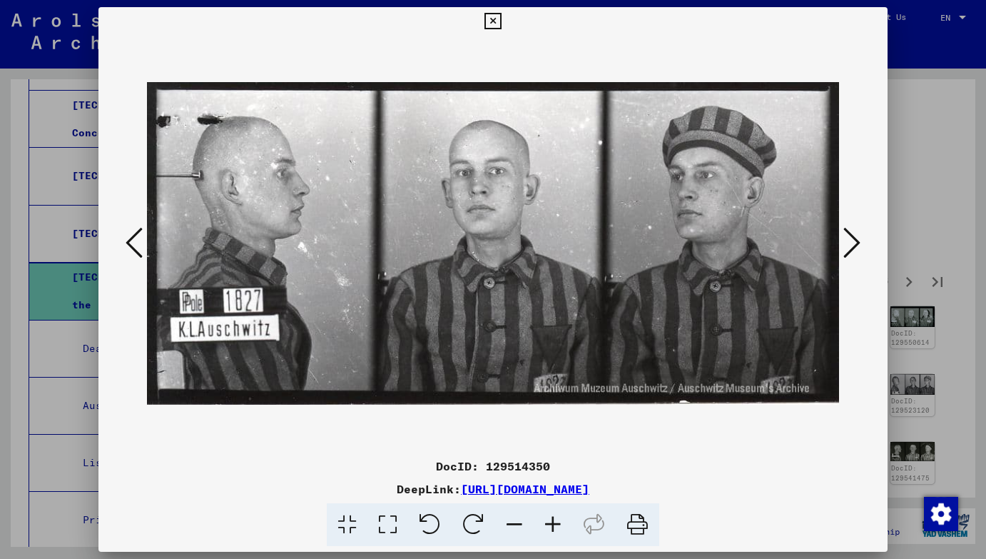
click at [851, 250] on icon at bounding box center [851, 242] width 17 height 34
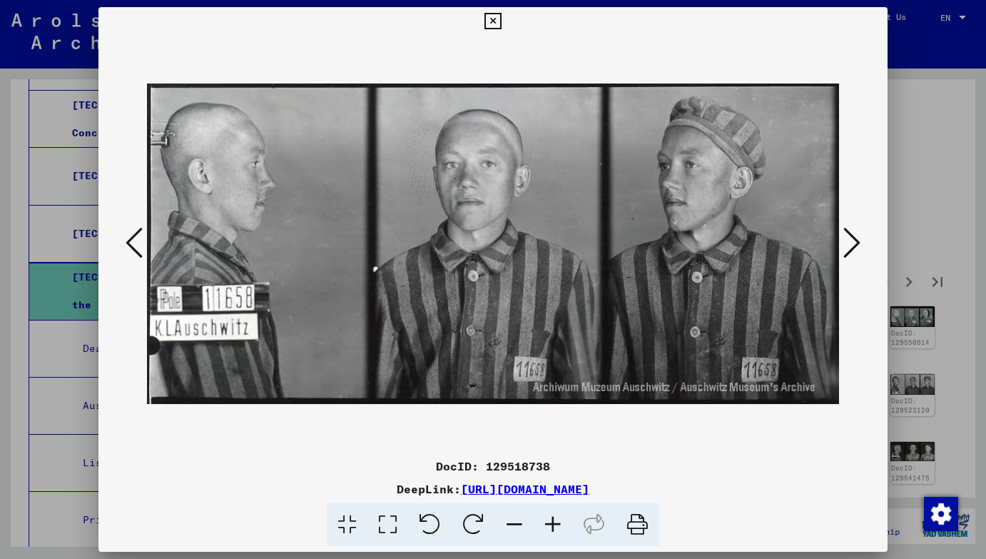
click at [851, 250] on icon at bounding box center [851, 242] width 17 height 34
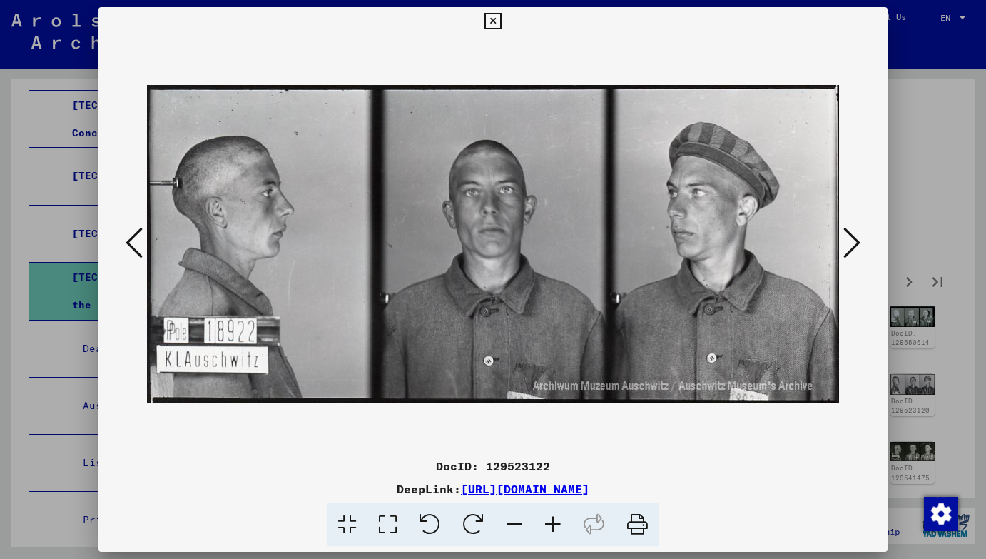
click at [851, 250] on icon at bounding box center [851, 242] width 17 height 34
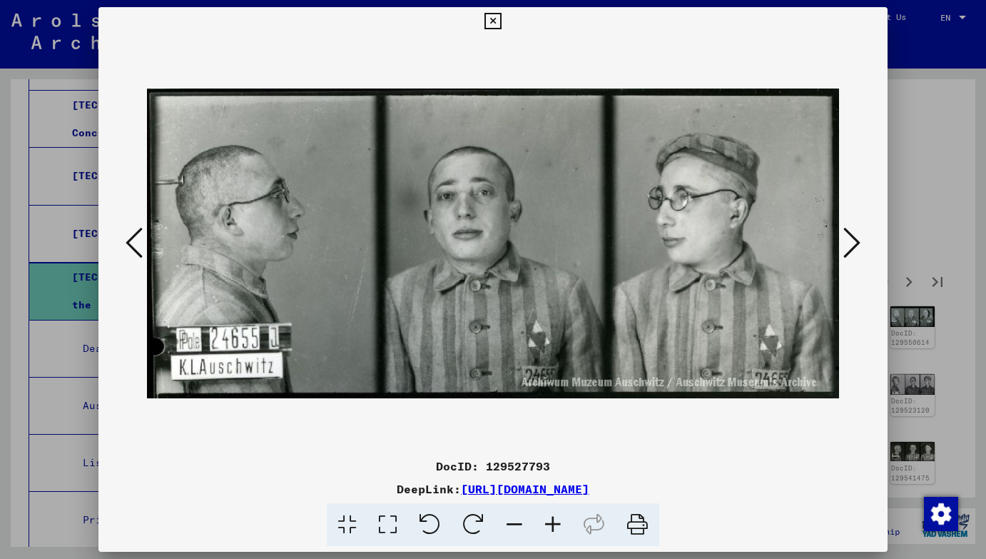
click at [851, 250] on icon at bounding box center [851, 242] width 17 height 34
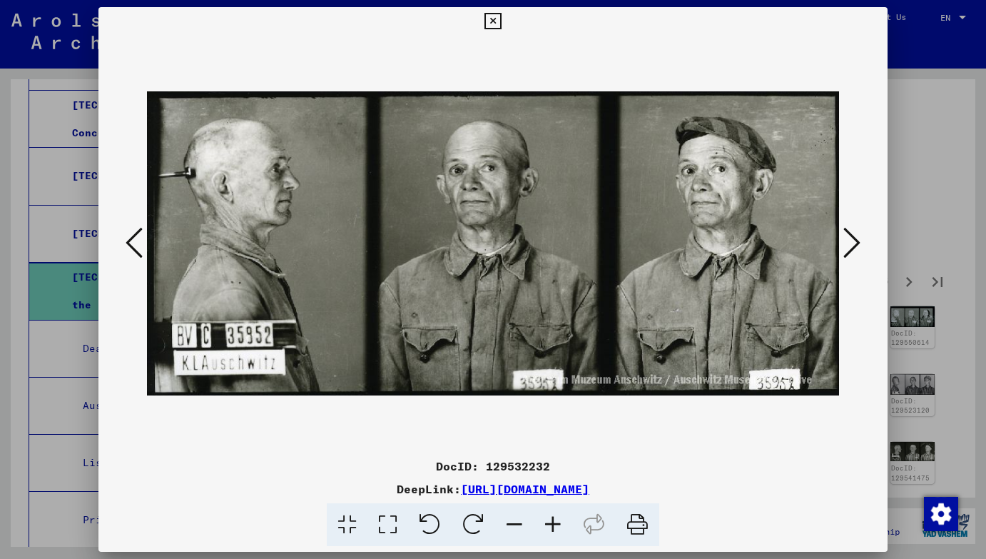
click at [851, 250] on icon at bounding box center [851, 242] width 17 height 34
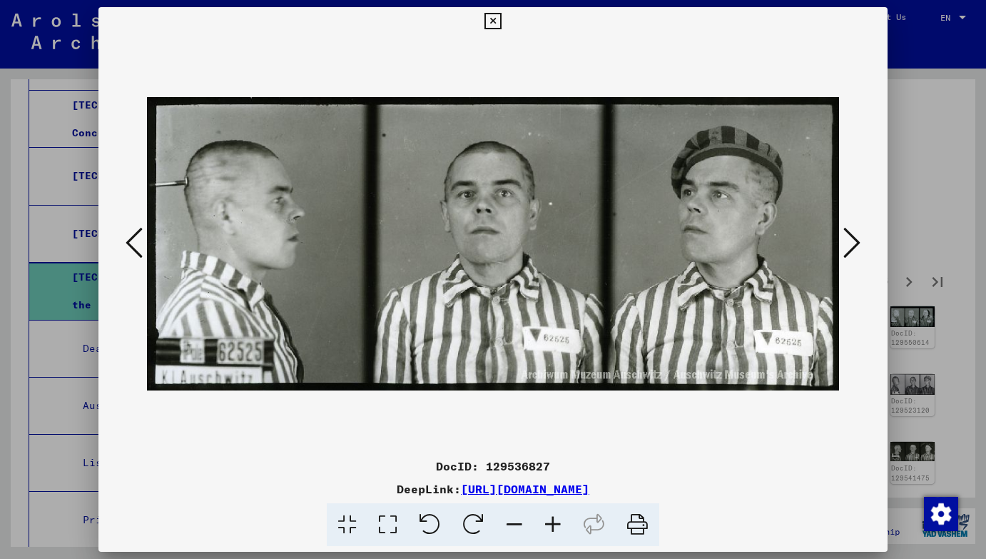
click at [851, 250] on icon at bounding box center [851, 242] width 17 height 34
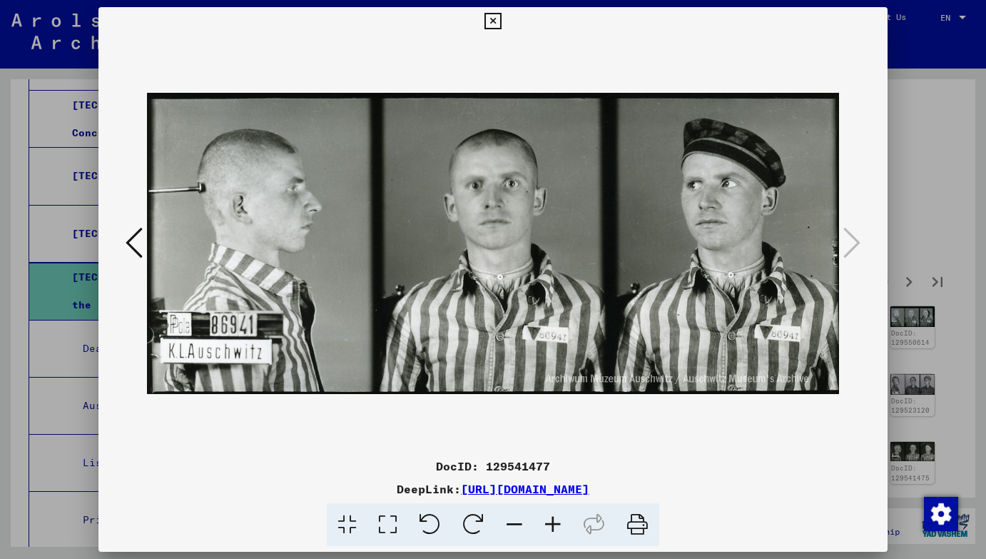
click at [493, 23] on icon at bounding box center [492, 21] width 16 height 17
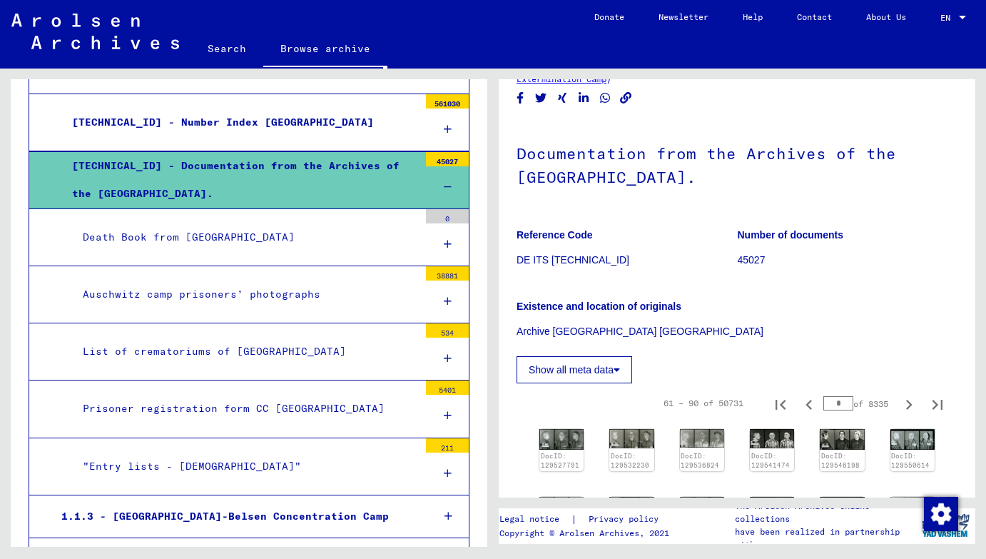
scroll to position [440, 0]
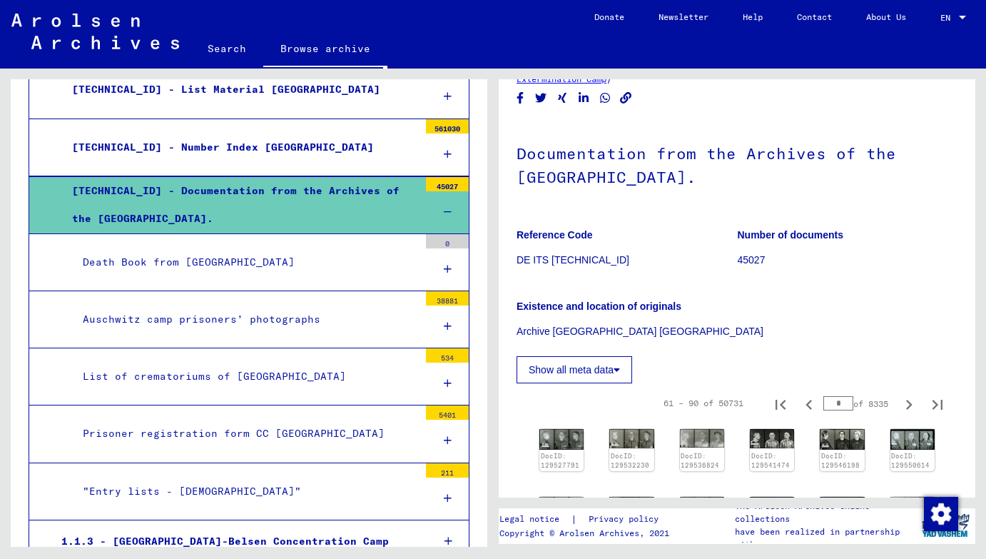
click at [265, 420] on div "Prisoner registration form CC [GEOGRAPHIC_DATA]" at bounding box center [245, 434] width 347 height 28
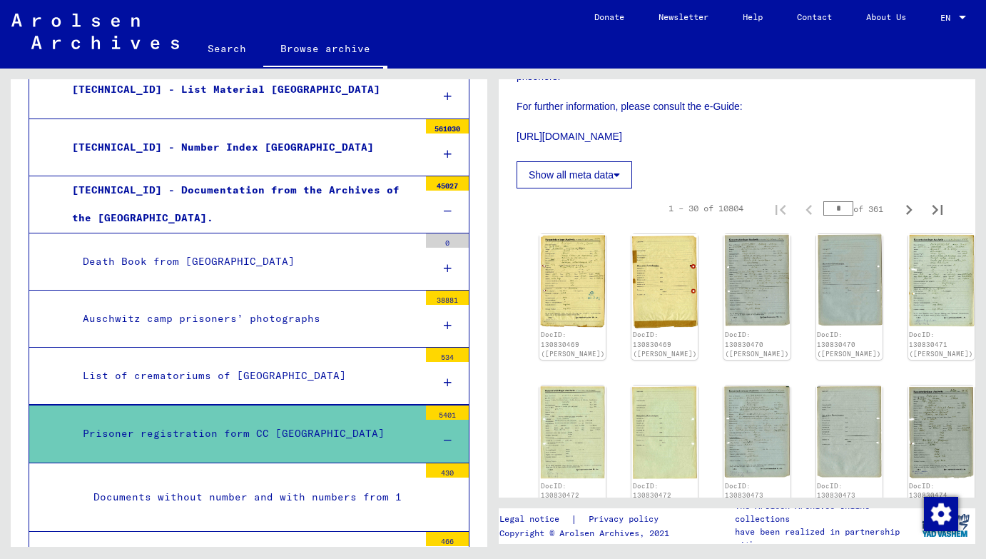
scroll to position [360, 0]
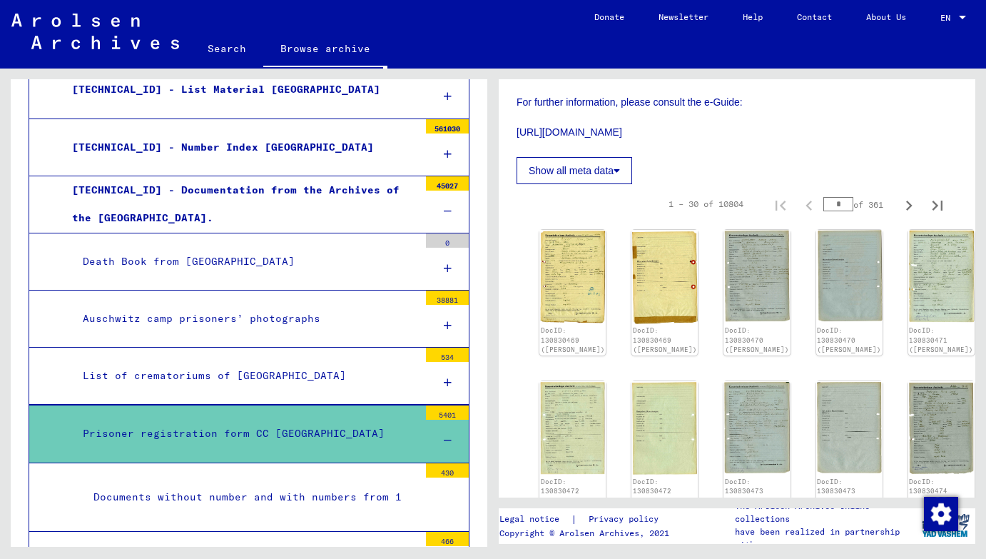
click at [595, 157] on button "Show all meta data" at bounding box center [575, 170] width 116 height 27
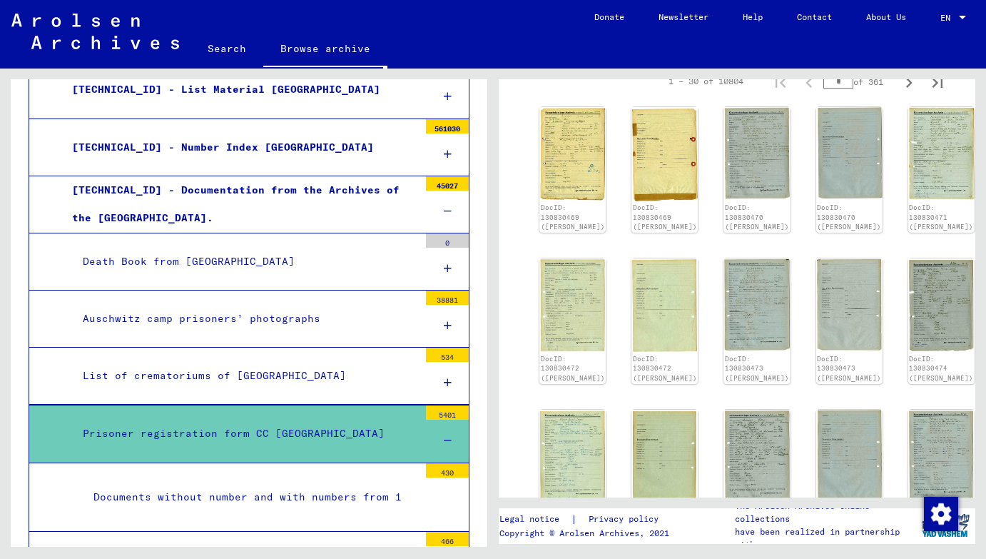
scroll to position [645, 0]
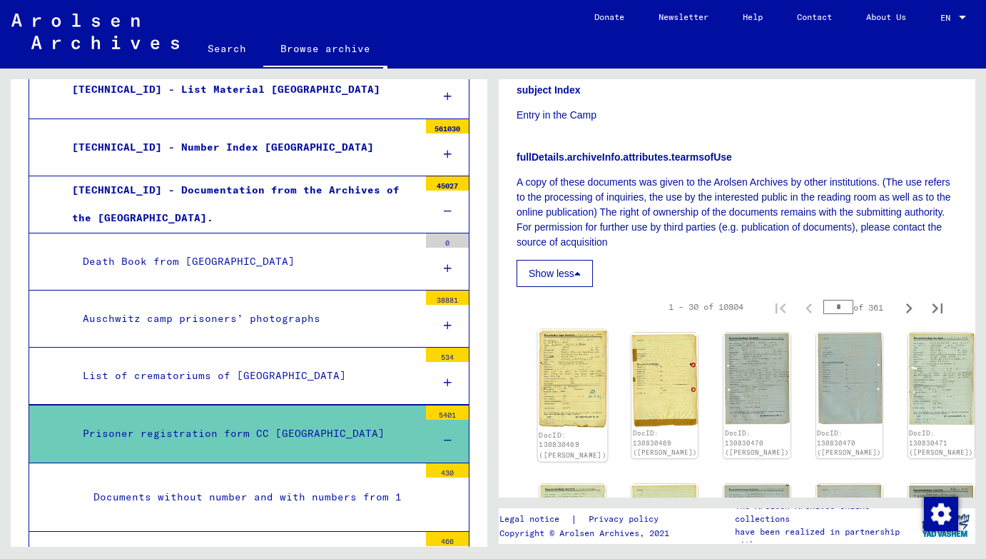
click at [561, 330] on img at bounding box center [573, 379] width 70 height 99
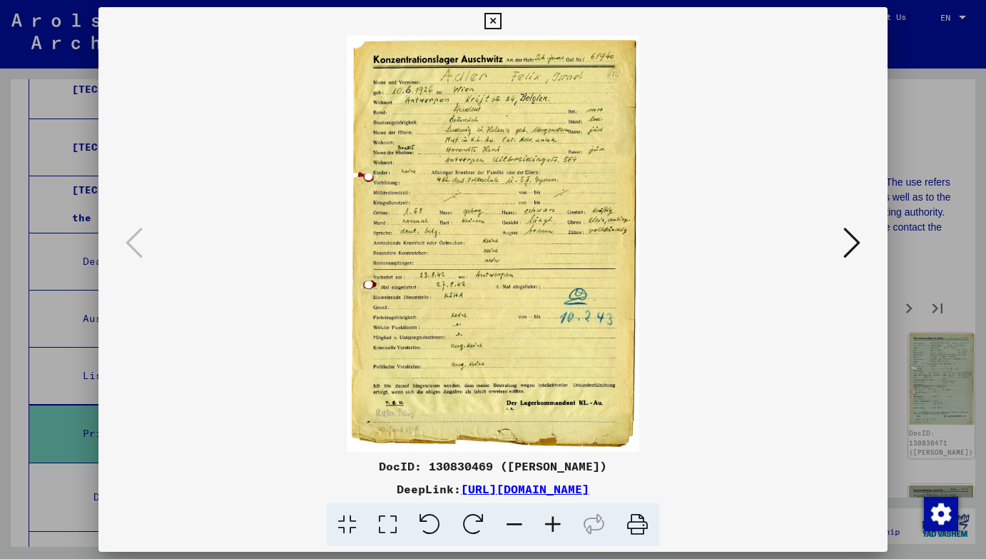
click at [854, 247] on icon at bounding box center [851, 242] width 17 height 34
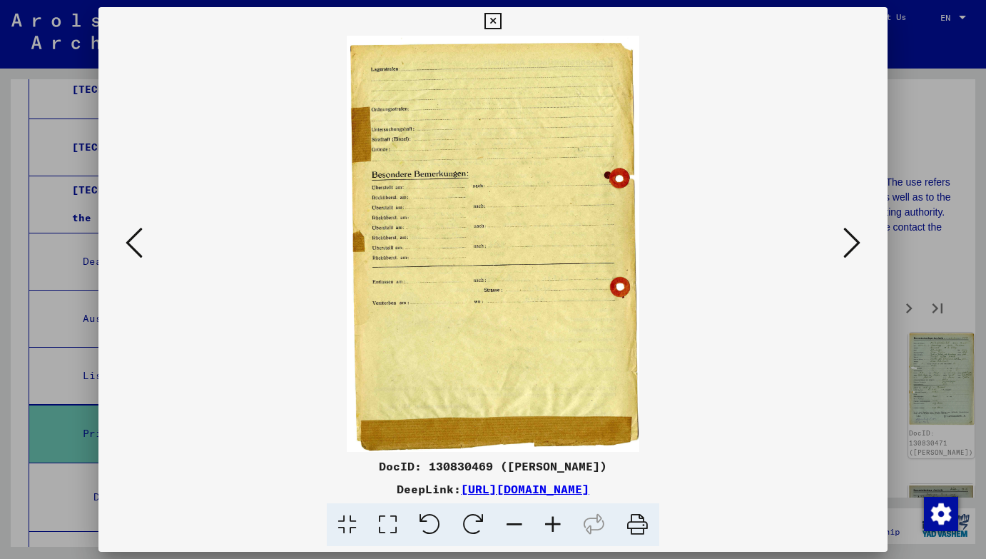
click at [854, 247] on icon at bounding box center [851, 242] width 17 height 34
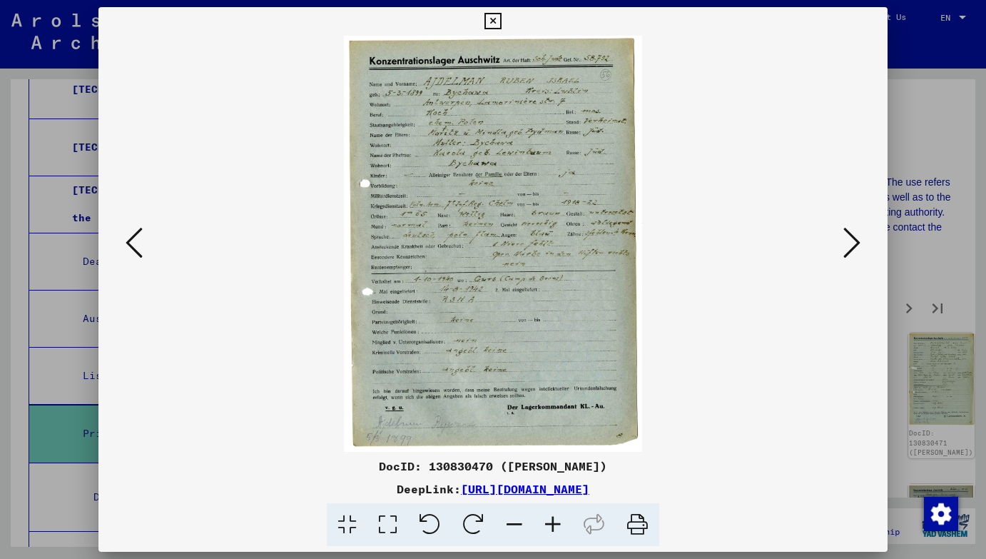
click at [854, 247] on icon at bounding box center [851, 242] width 17 height 34
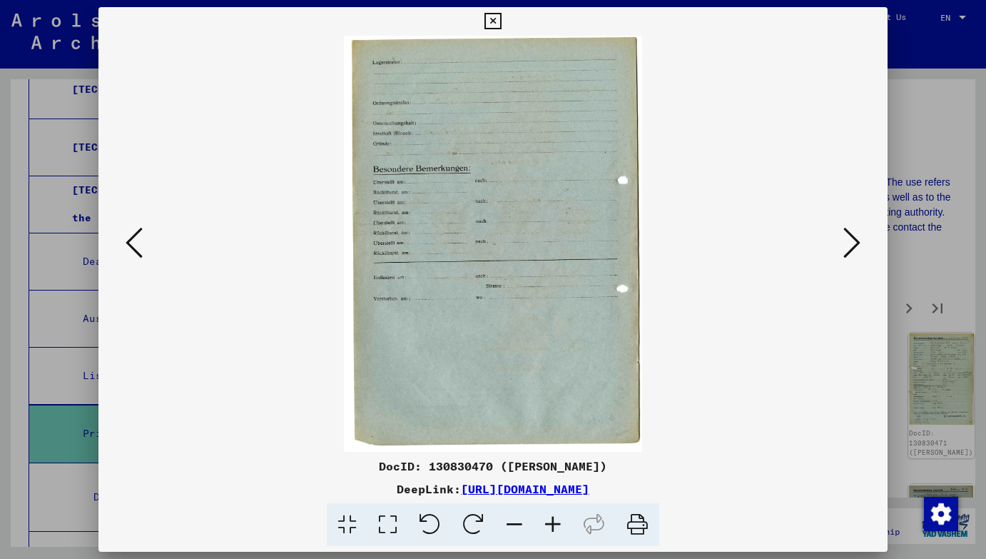
click at [854, 247] on icon at bounding box center [851, 242] width 17 height 34
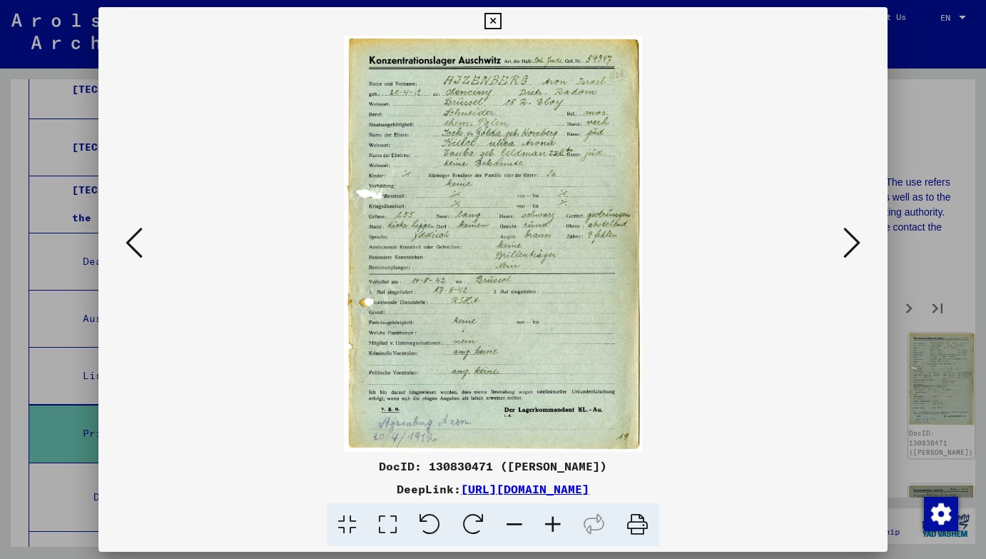
click at [854, 247] on icon at bounding box center [851, 242] width 17 height 34
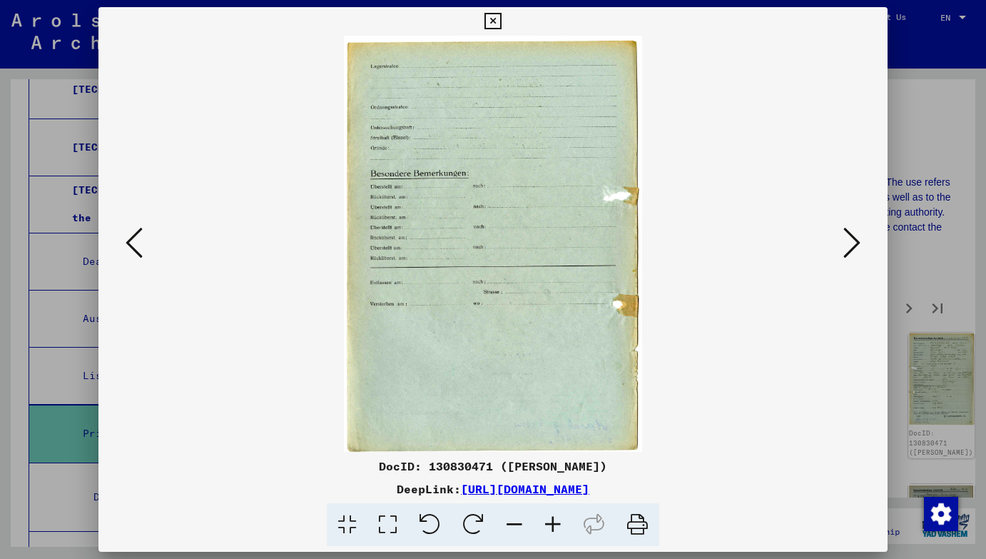
click at [854, 247] on icon at bounding box center [851, 242] width 17 height 34
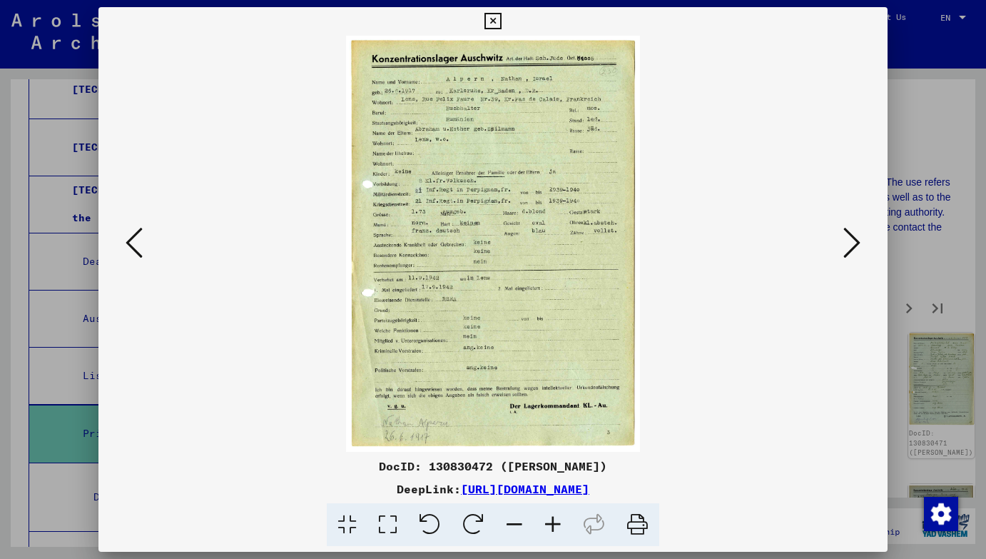
click at [854, 247] on icon at bounding box center [851, 242] width 17 height 34
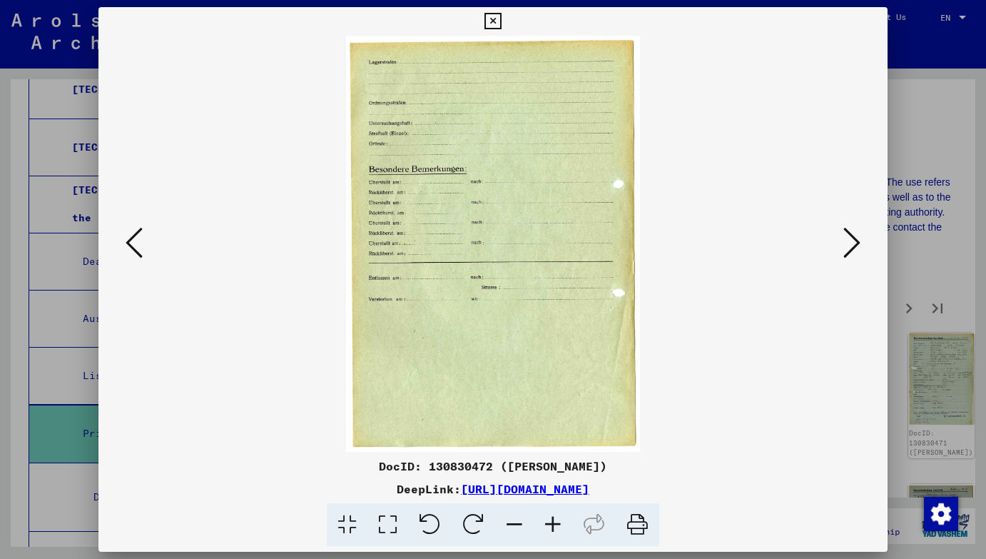
click at [854, 247] on icon at bounding box center [851, 242] width 17 height 34
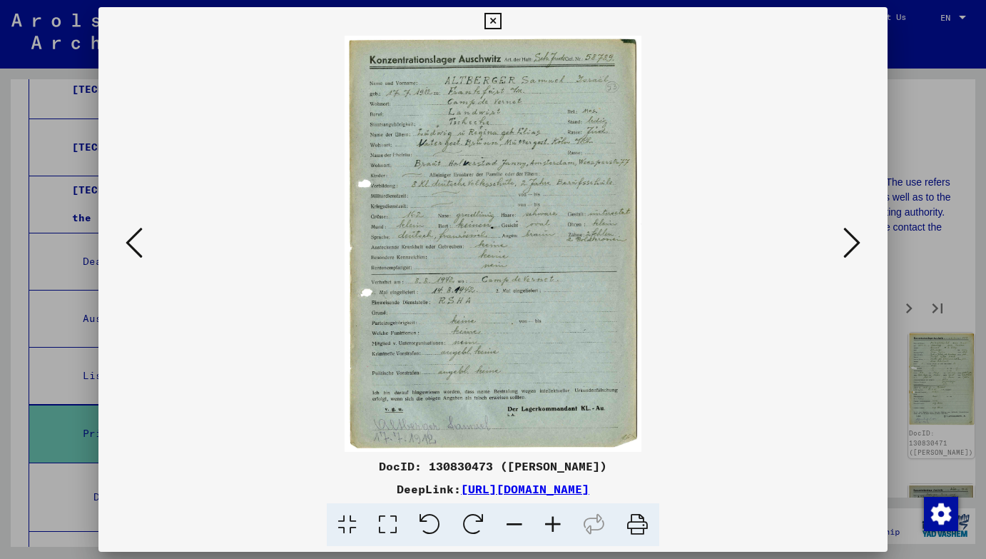
click at [854, 247] on icon at bounding box center [851, 242] width 17 height 34
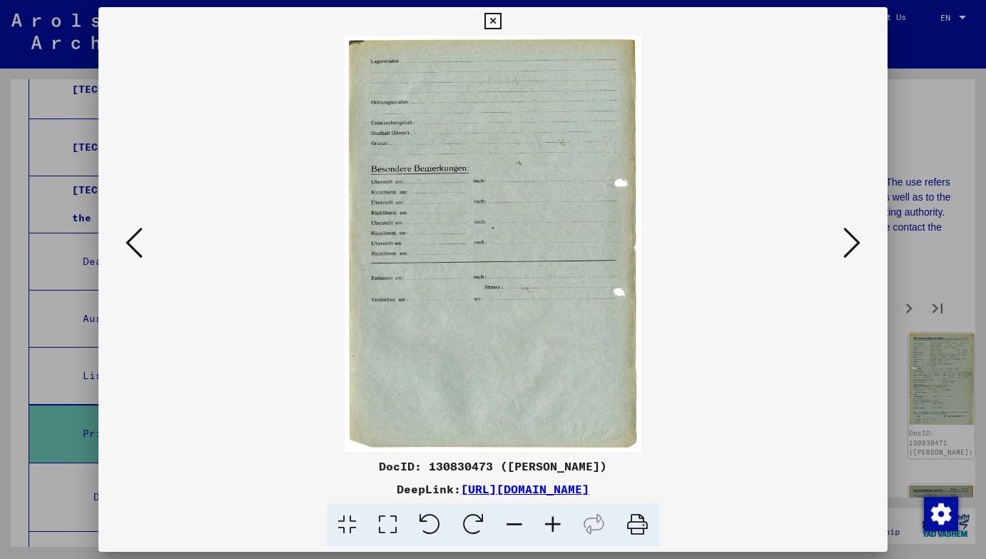
click at [854, 247] on icon at bounding box center [851, 242] width 17 height 34
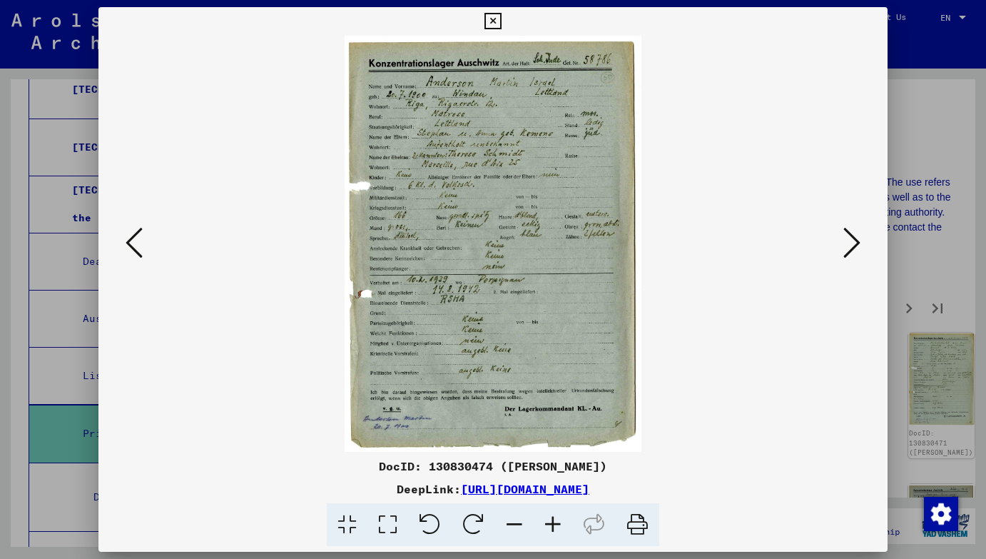
click at [854, 247] on icon at bounding box center [851, 242] width 17 height 34
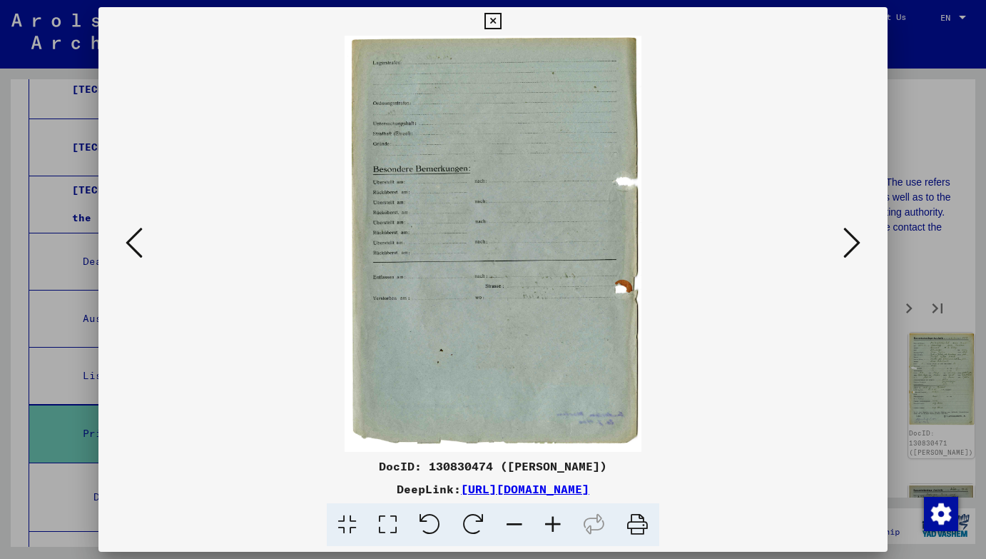
click at [854, 247] on icon at bounding box center [851, 242] width 17 height 34
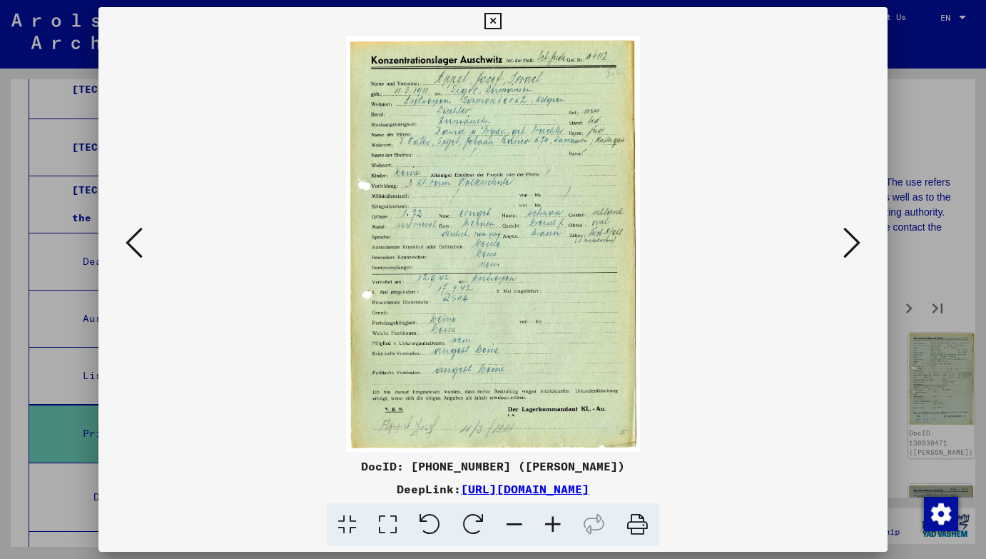
click at [854, 247] on icon at bounding box center [851, 242] width 17 height 34
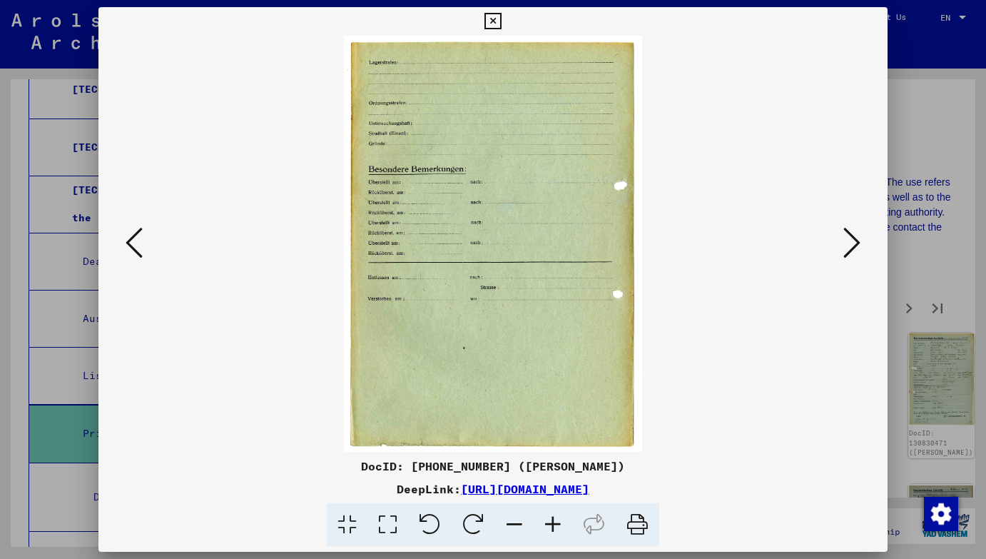
click at [854, 247] on icon at bounding box center [851, 242] width 17 height 34
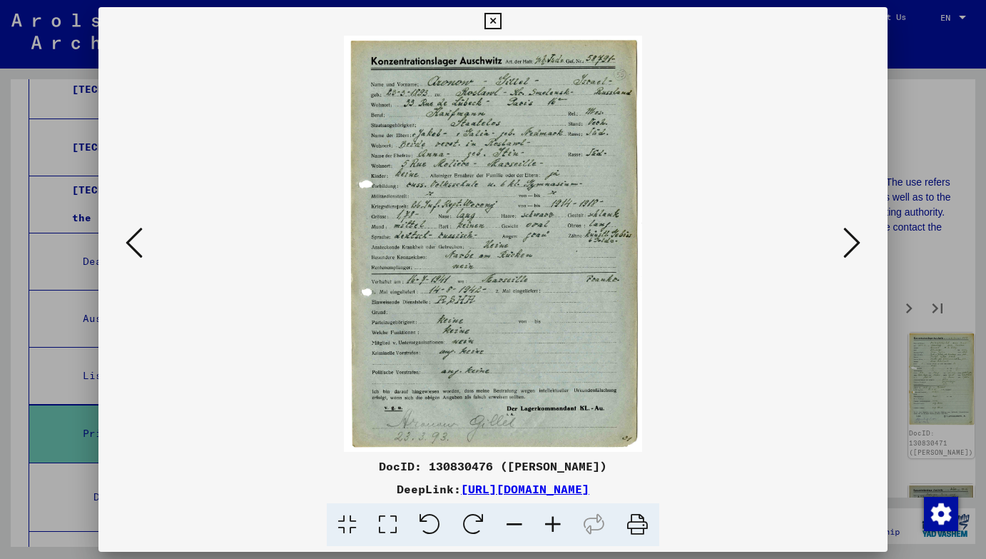
click at [854, 247] on icon at bounding box center [851, 242] width 17 height 34
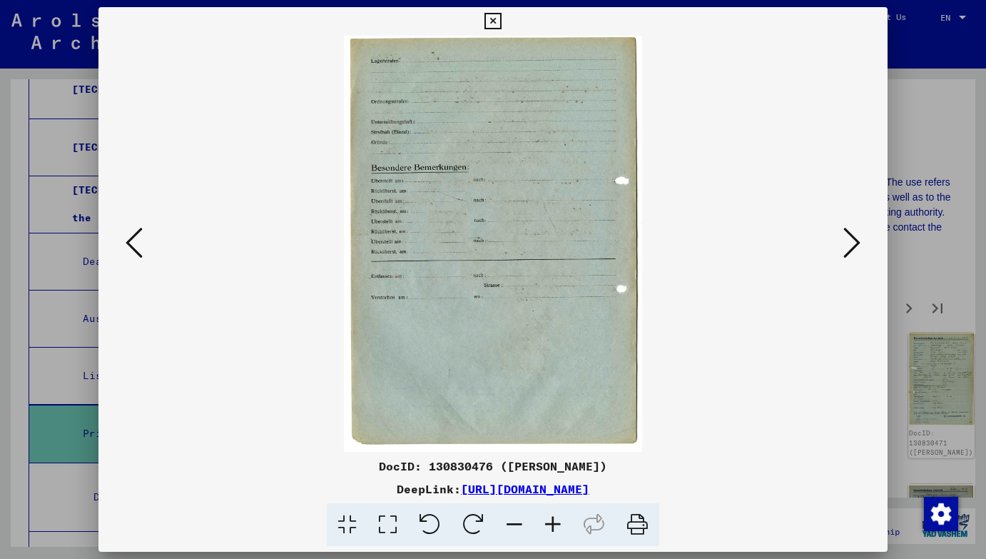
click at [854, 247] on icon at bounding box center [851, 242] width 17 height 34
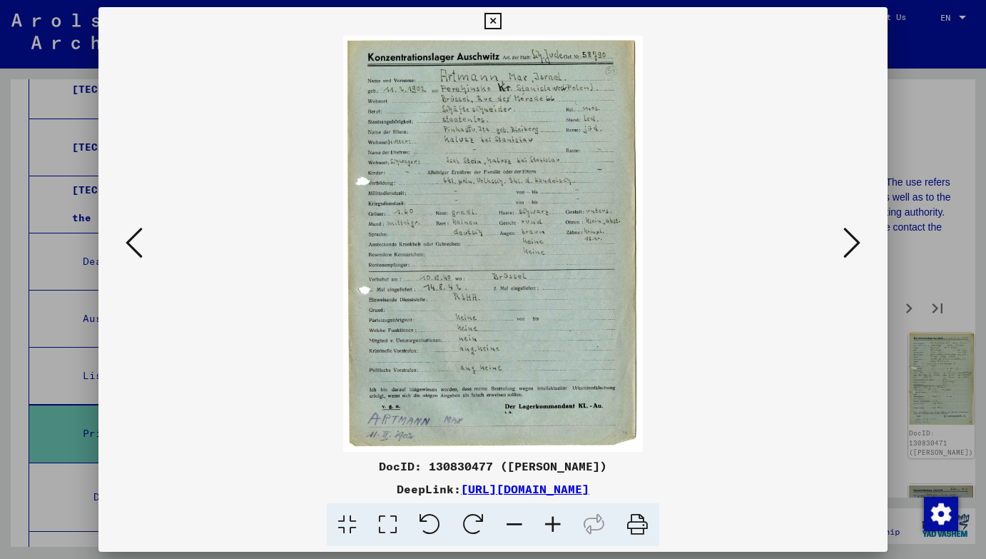
click at [854, 247] on icon at bounding box center [851, 242] width 17 height 34
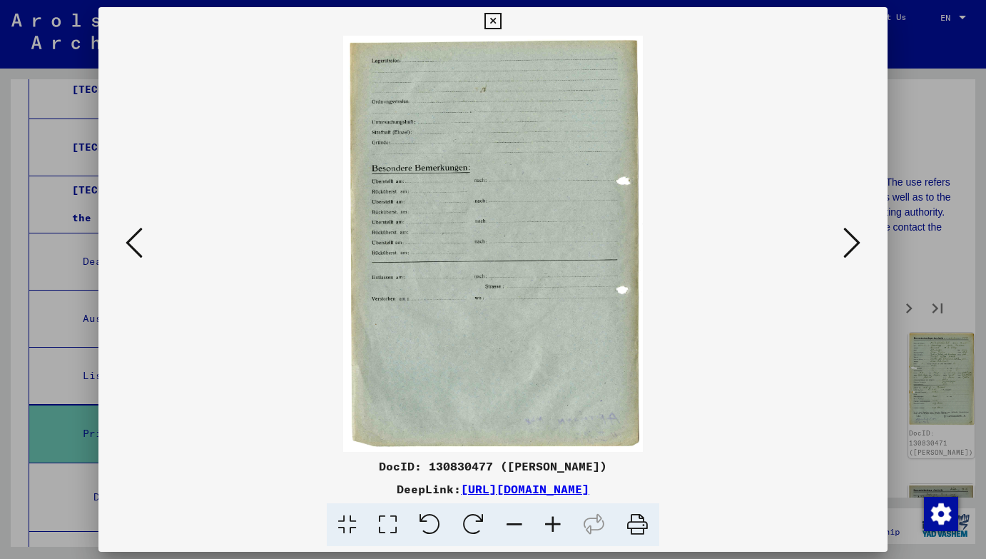
click at [854, 247] on icon at bounding box center [851, 242] width 17 height 34
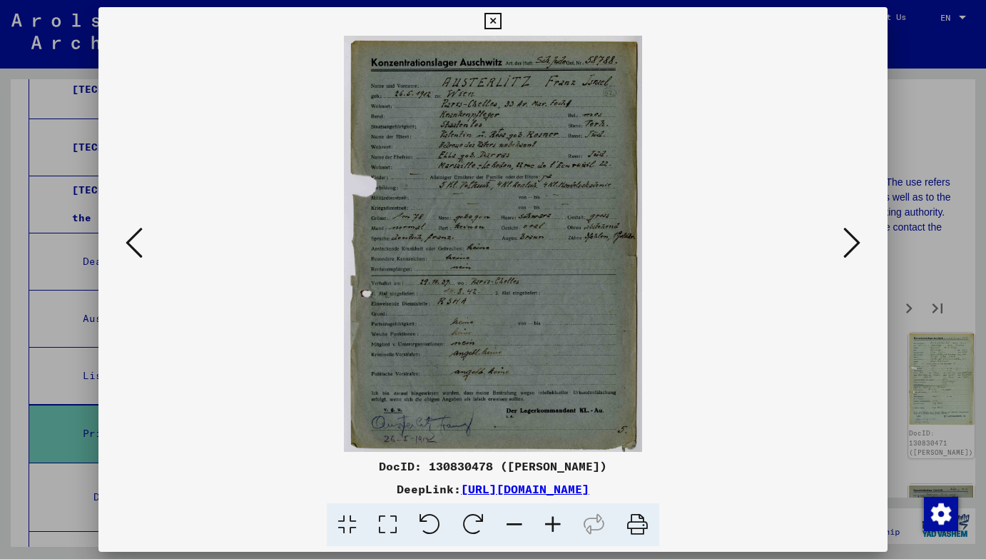
click at [854, 247] on icon at bounding box center [851, 242] width 17 height 34
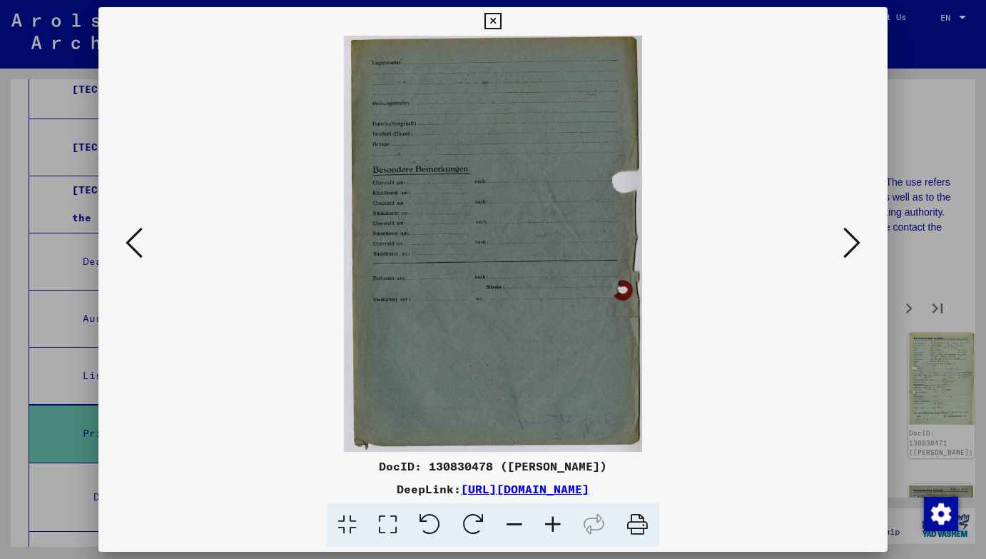
click at [854, 247] on icon at bounding box center [851, 242] width 17 height 34
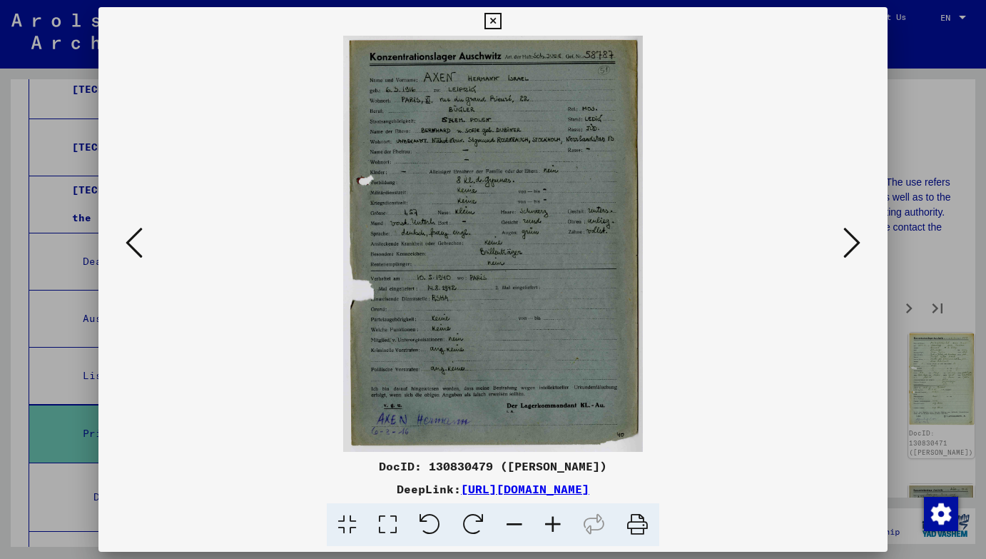
click at [854, 247] on icon at bounding box center [851, 242] width 17 height 34
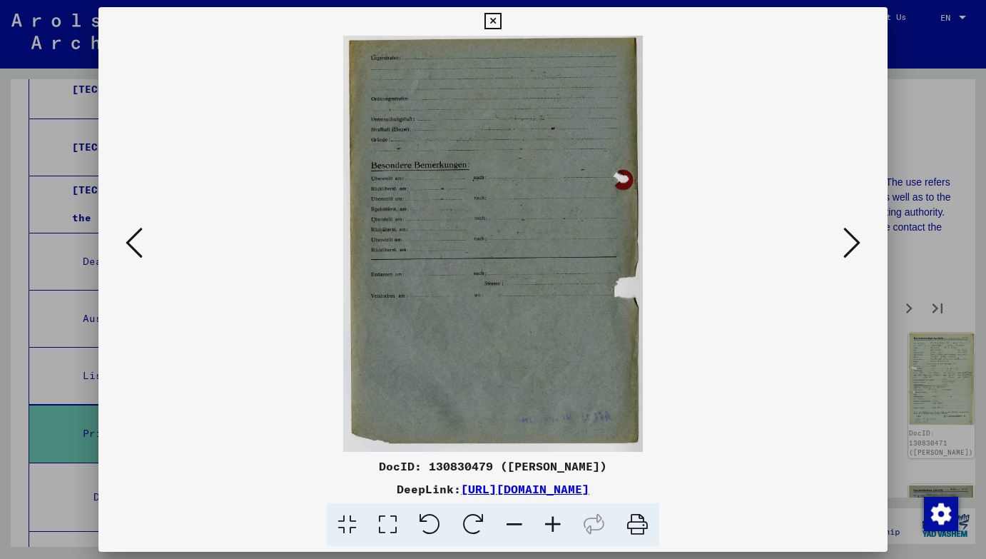
click at [854, 247] on icon at bounding box center [851, 242] width 17 height 34
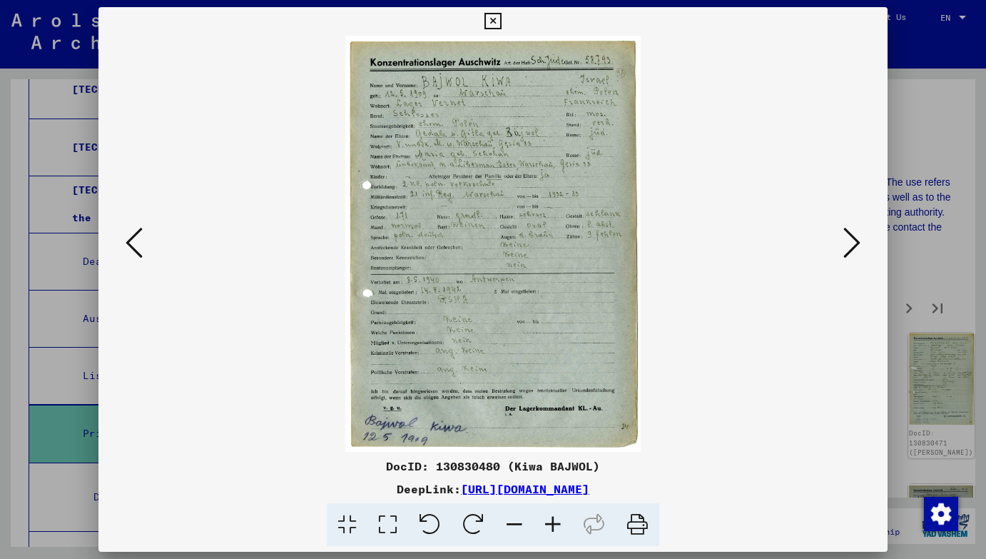
click at [854, 247] on icon at bounding box center [851, 242] width 17 height 34
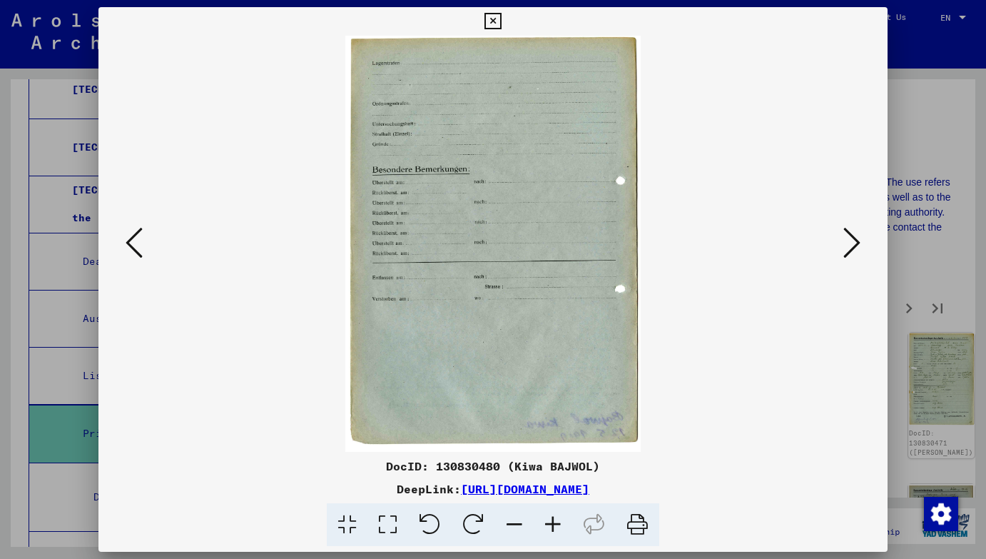
click at [854, 247] on icon at bounding box center [851, 242] width 17 height 34
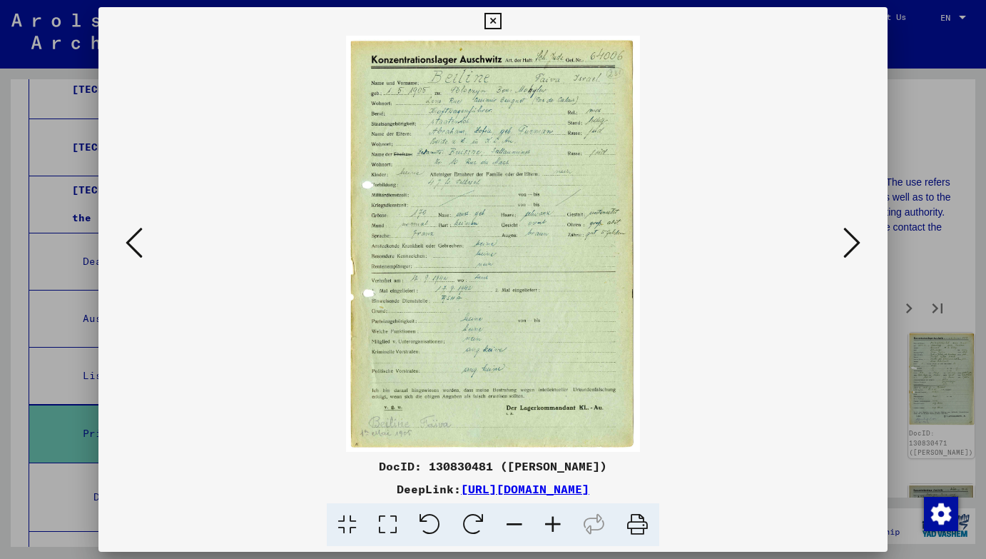
click at [854, 247] on icon at bounding box center [851, 242] width 17 height 34
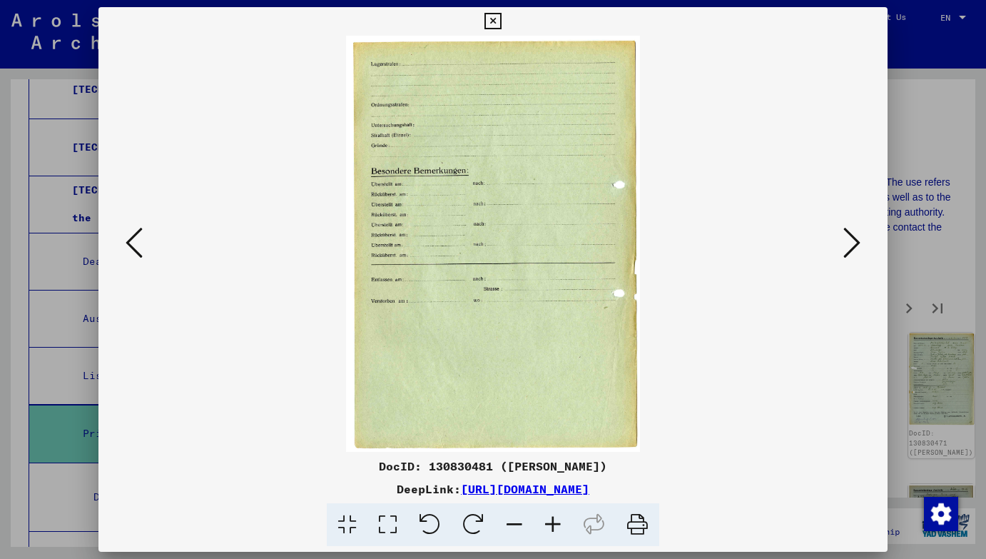
click at [854, 247] on icon at bounding box center [851, 242] width 17 height 34
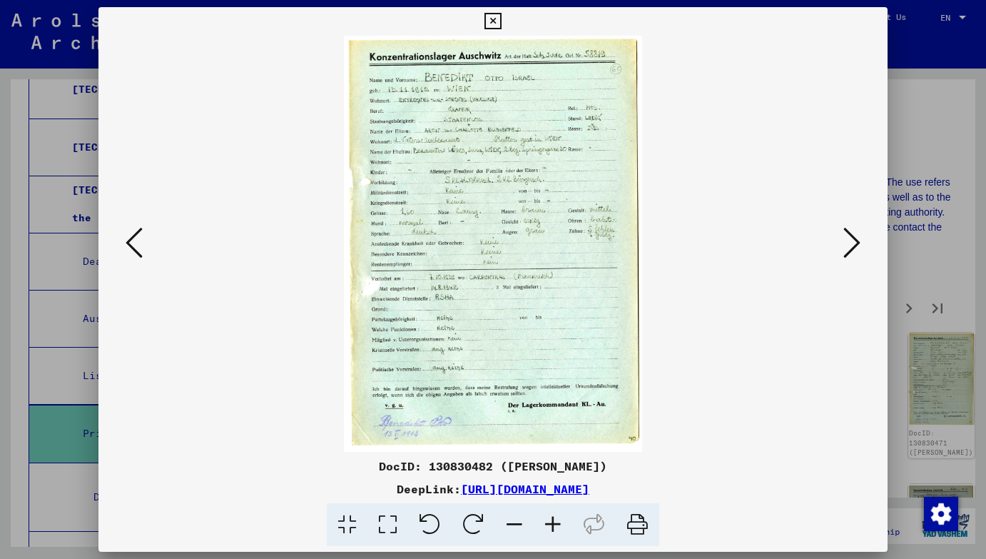
click at [854, 247] on icon at bounding box center [851, 242] width 17 height 34
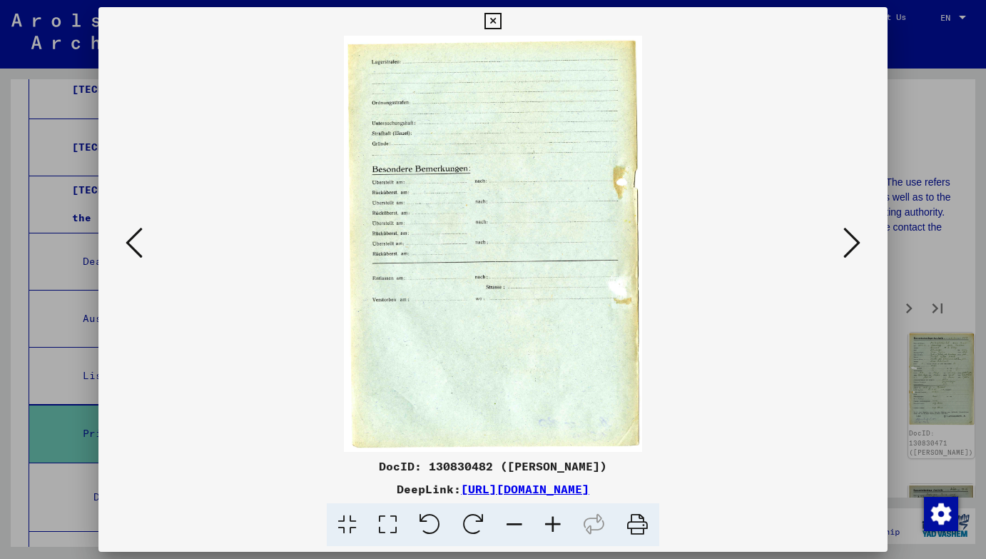
click at [854, 247] on icon at bounding box center [851, 242] width 17 height 34
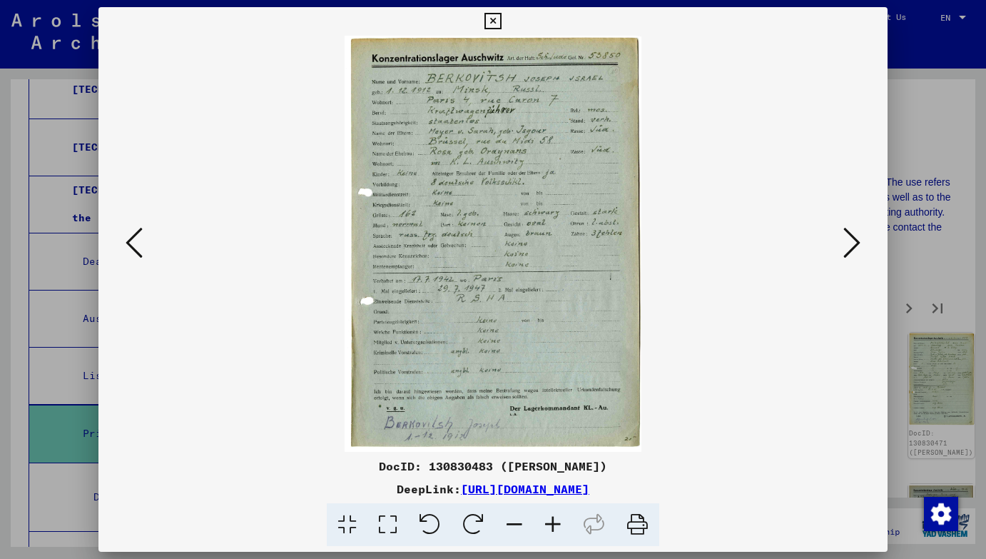
click at [854, 247] on icon at bounding box center [851, 242] width 17 height 34
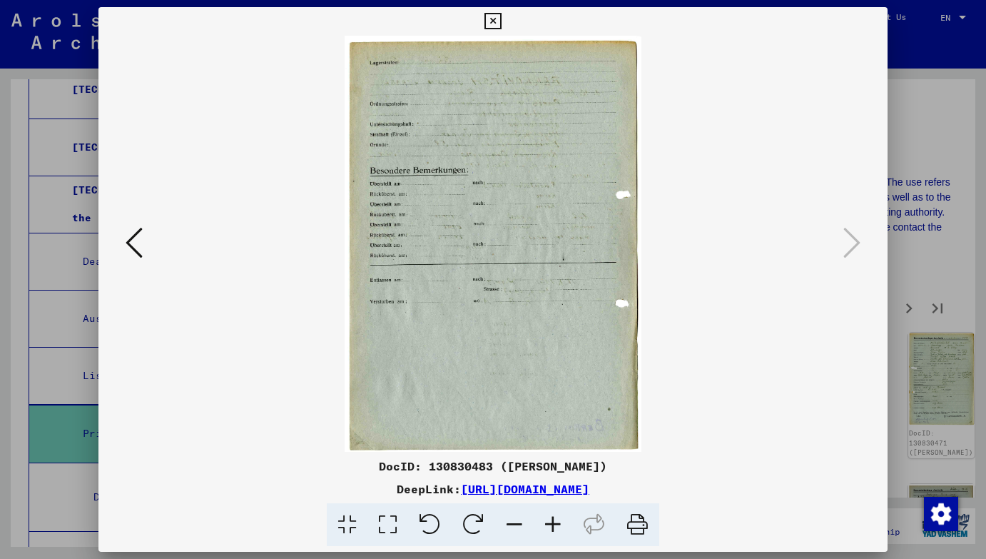
click at [892, 212] on div at bounding box center [493, 279] width 986 height 559
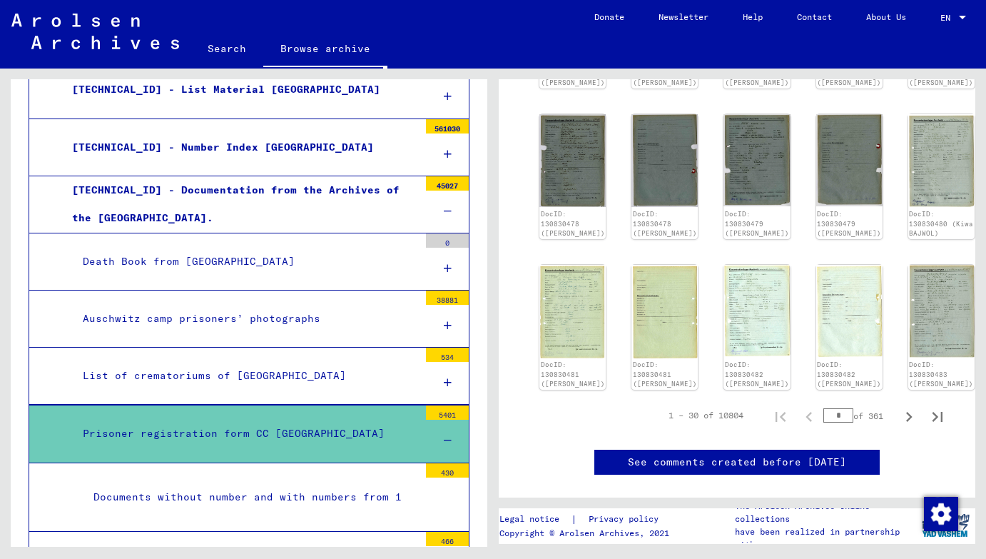
scroll to position [1317, 0]
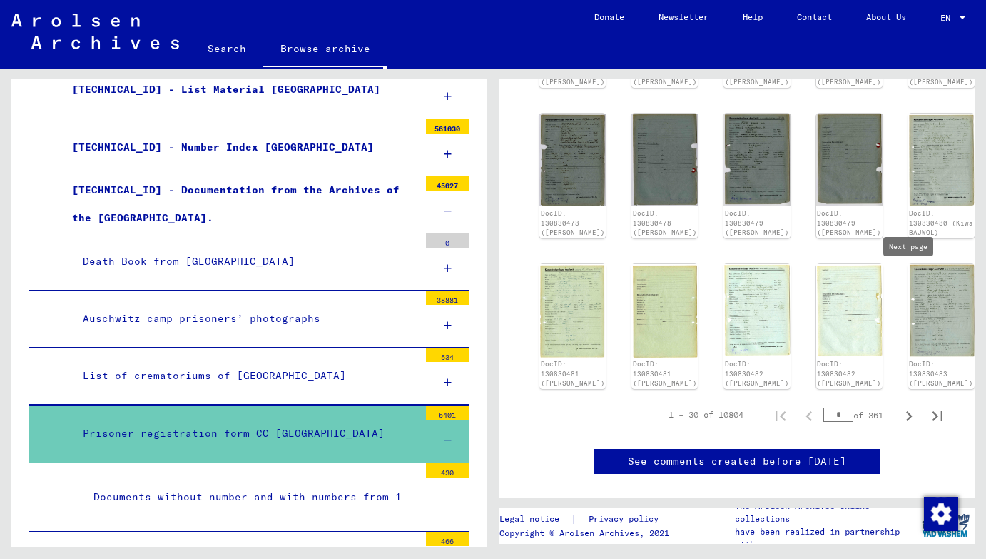
click at [903, 406] on icon "Next page" at bounding box center [909, 416] width 20 height 20
type input "*"
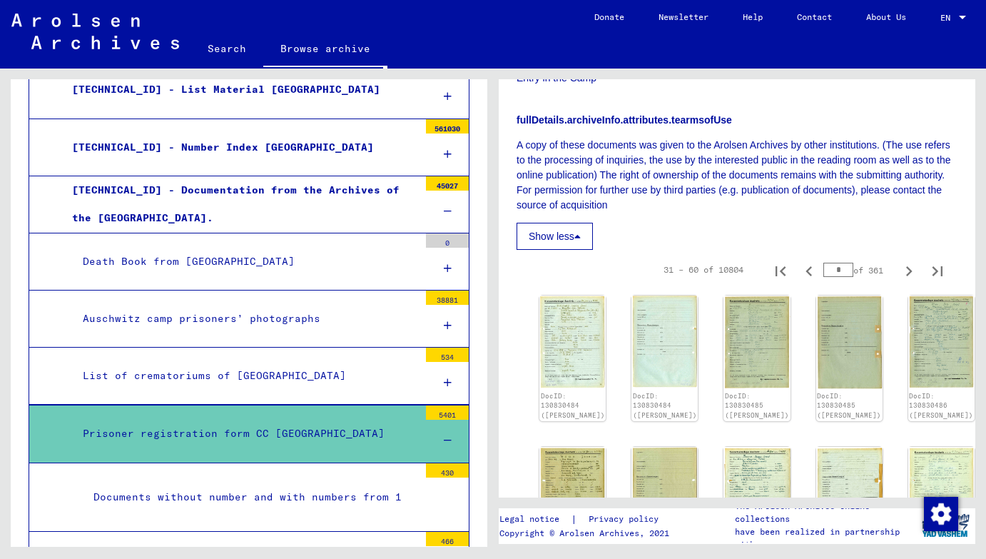
scroll to position [636, 0]
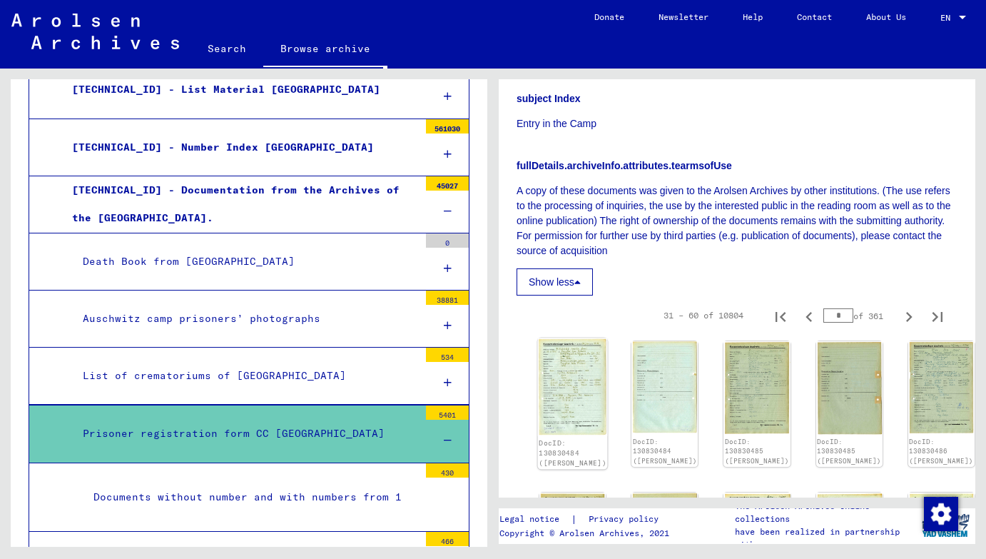
click at [569, 338] on img at bounding box center [573, 387] width 70 height 98
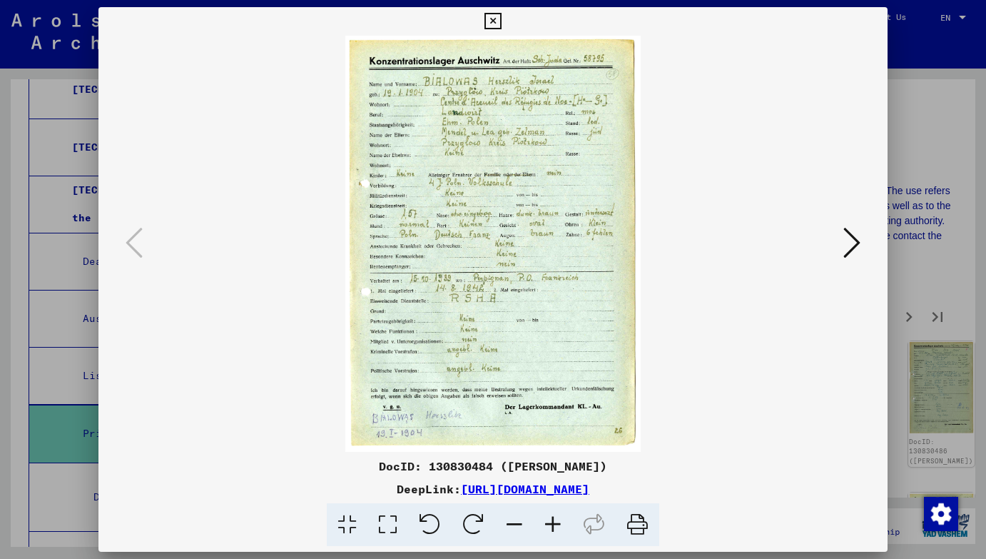
click at [848, 238] on icon at bounding box center [851, 242] width 17 height 34
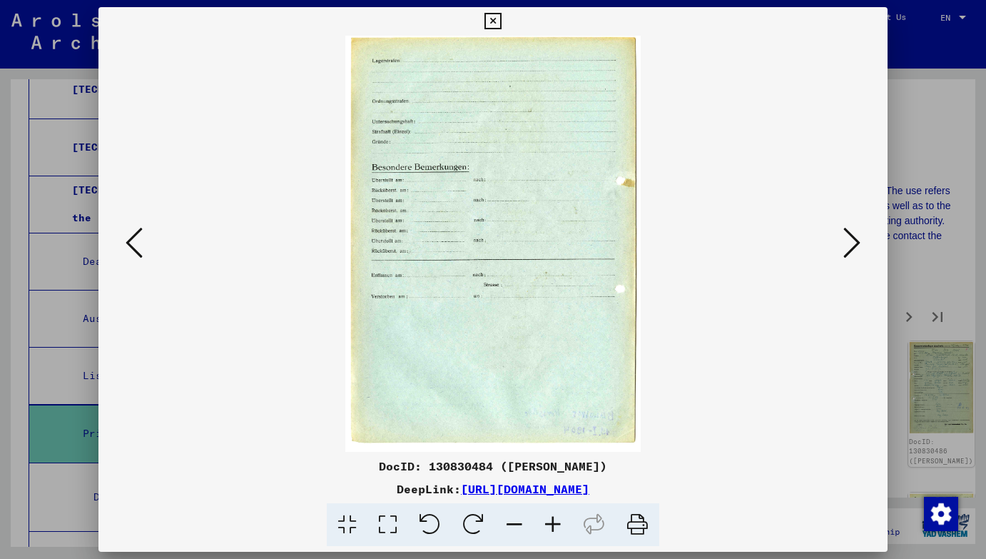
click at [848, 238] on icon at bounding box center [851, 242] width 17 height 34
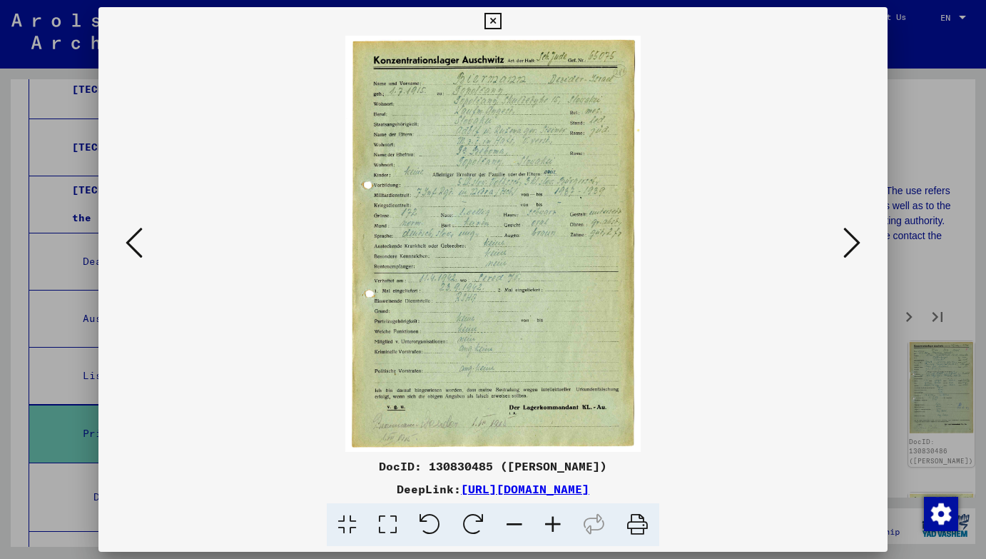
click at [848, 238] on icon at bounding box center [851, 242] width 17 height 34
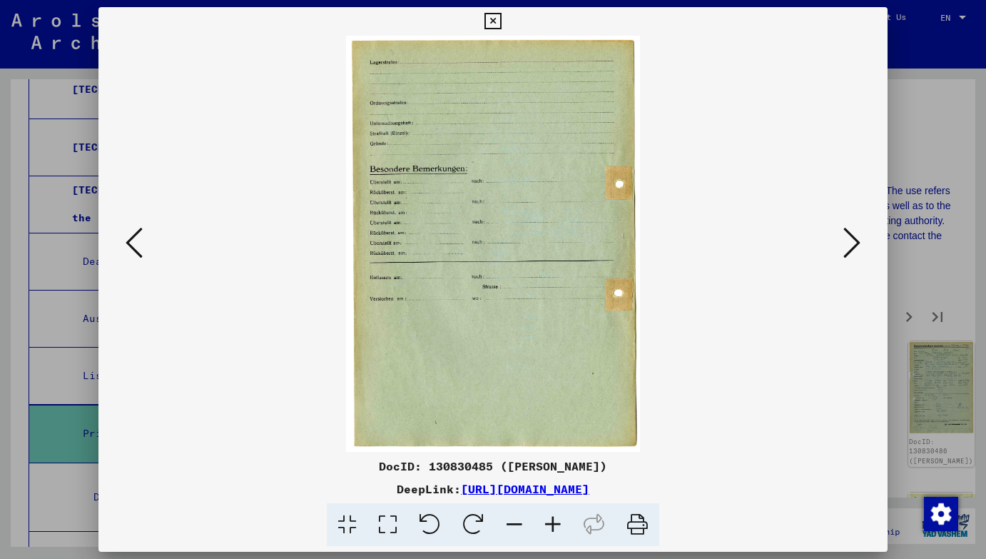
click at [848, 238] on icon at bounding box center [851, 242] width 17 height 34
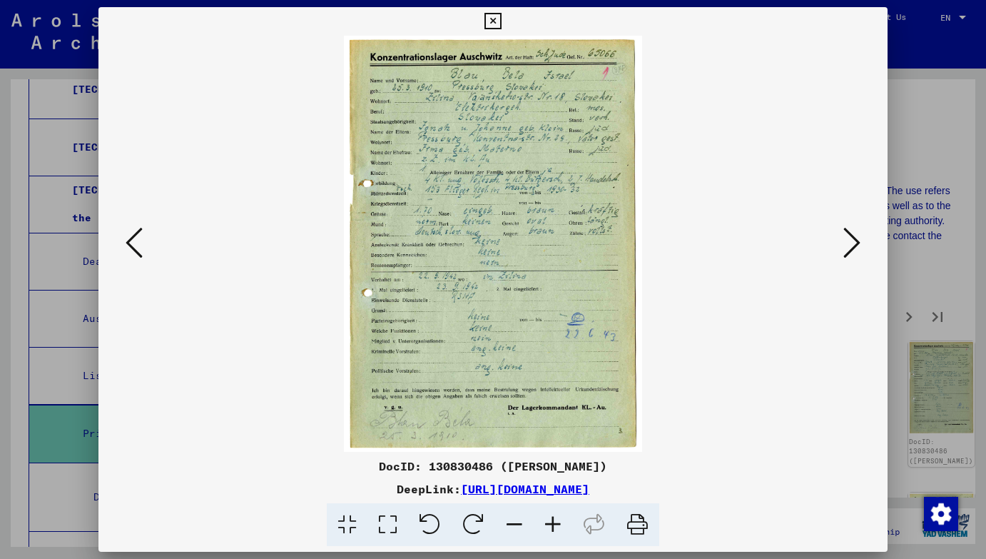
click at [848, 238] on icon at bounding box center [851, 242] width 17 height 34
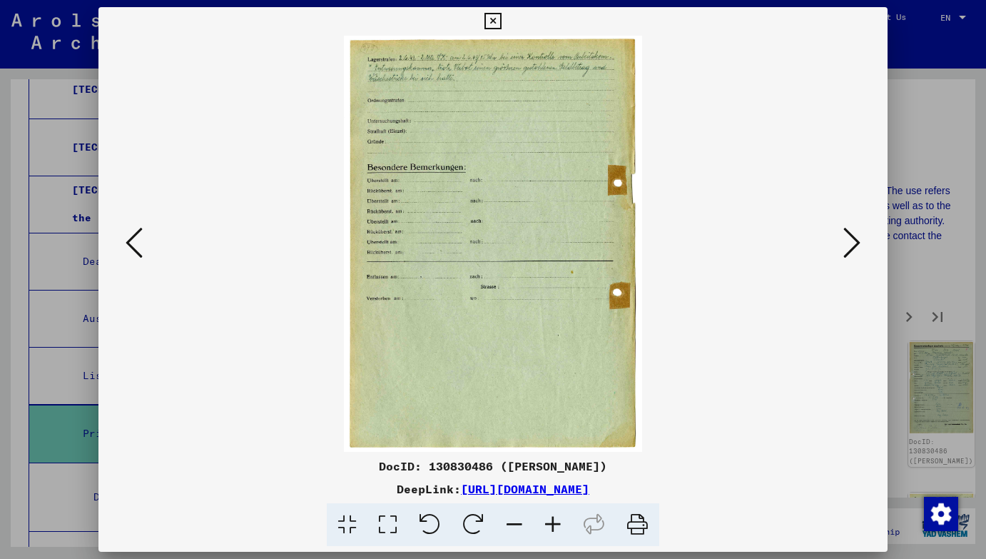
click at [848, 238] on icon at bounding box center [851, 242] width 17 height 34
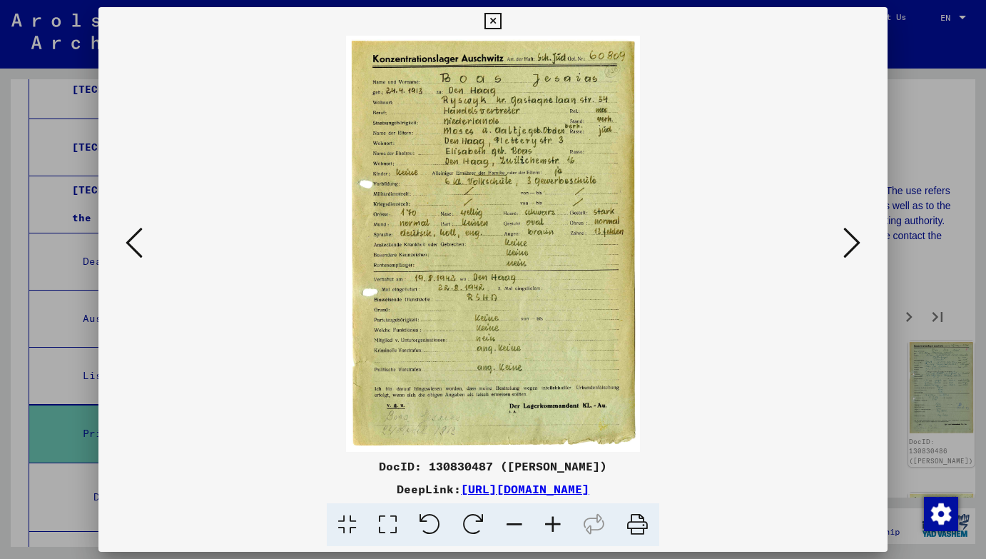
click at [848, 238] on icon at bounding box center [851, 242] width 17 height 34
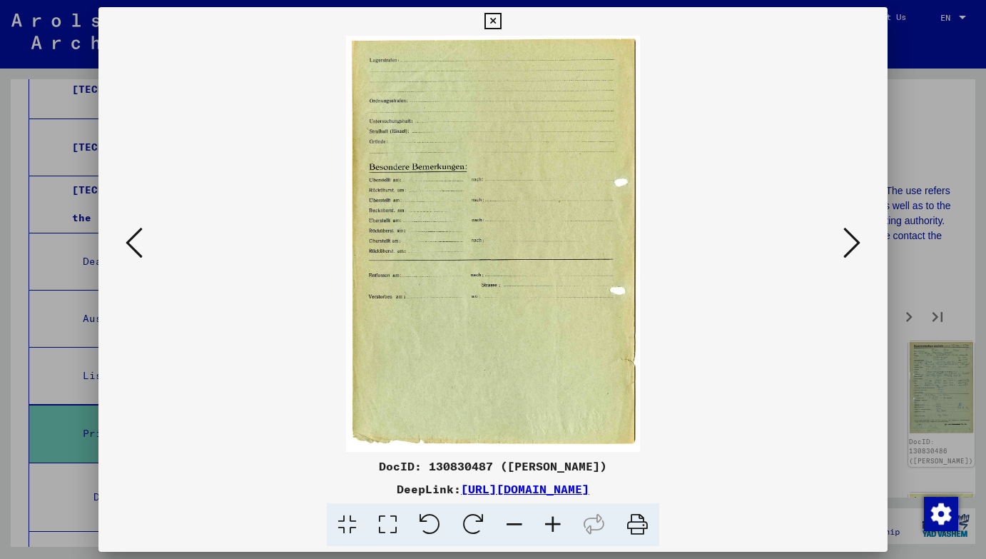
click at [855, 238] on icon at bounding box center [851, 242] width 17 height 34
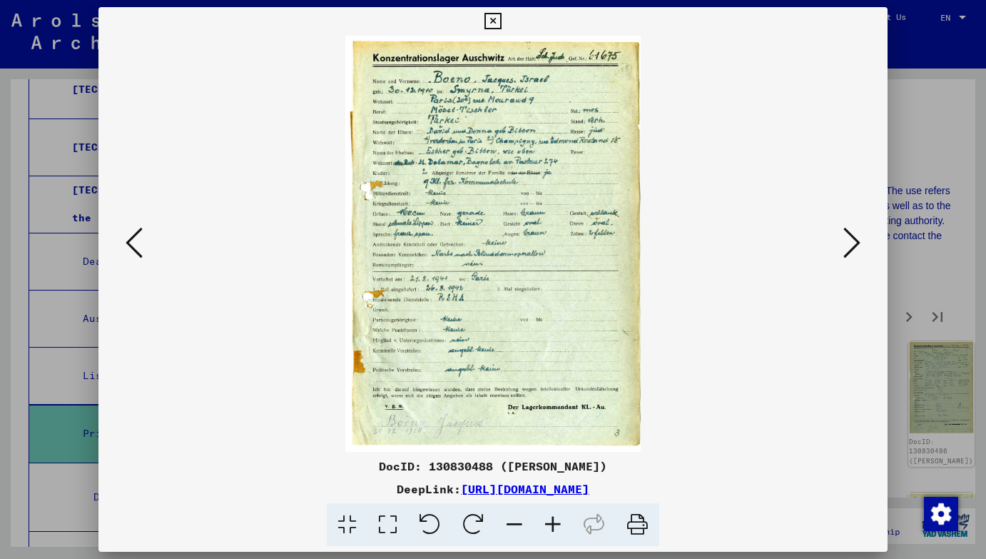
click at [855, 238] on icon at bounding box center [851, 242] width 17 height 34
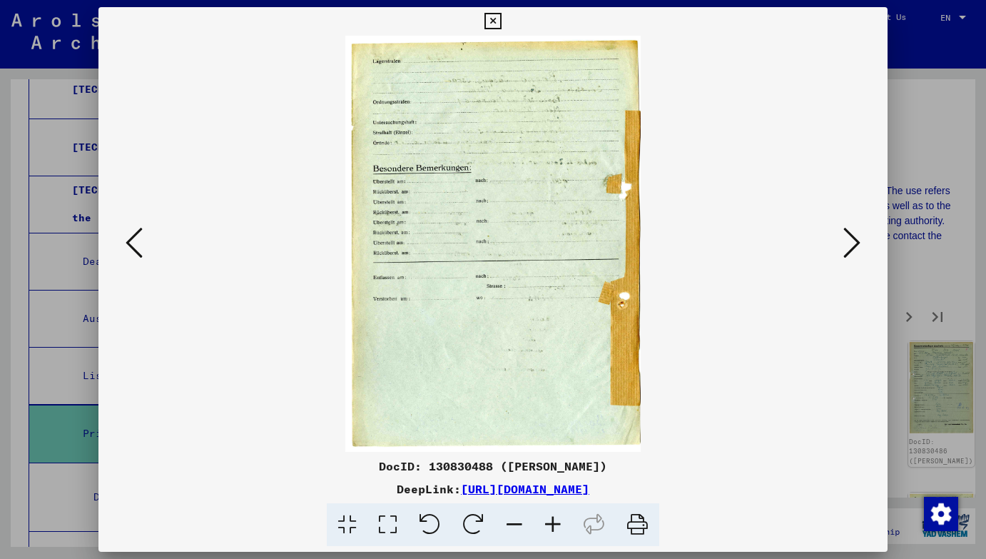
click at [855, 238] on icon at bounding box center [851, 242] width 17 height 34
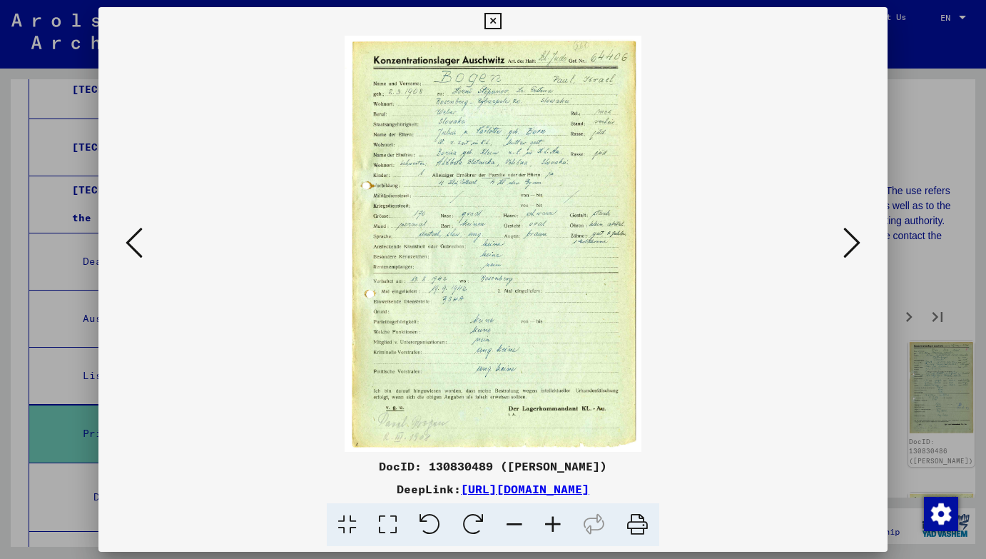
click at [855, 238] on icon at bounding box center [851, 242] width 17 height 34
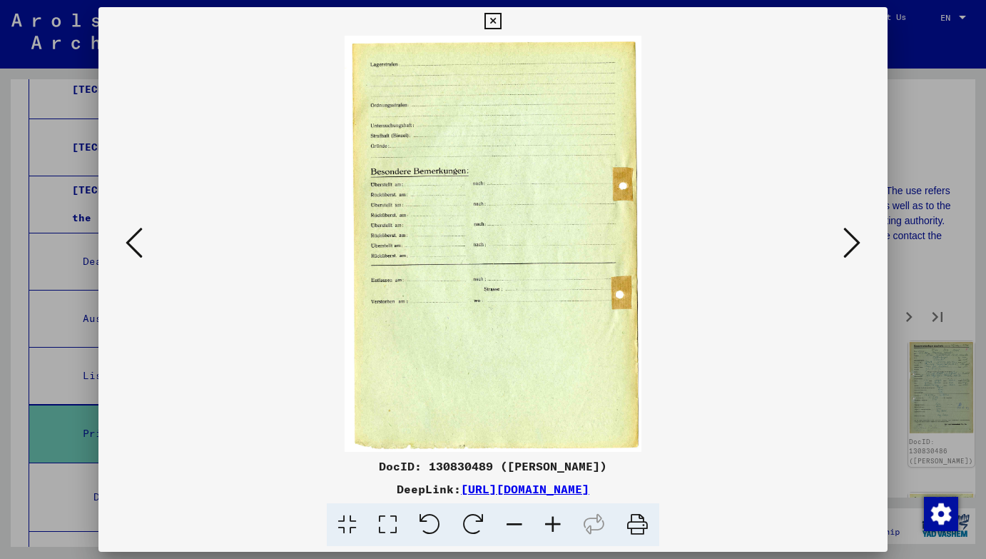
click at [855, 238] on icon at bounding box center [851, 242] width 17 height 34
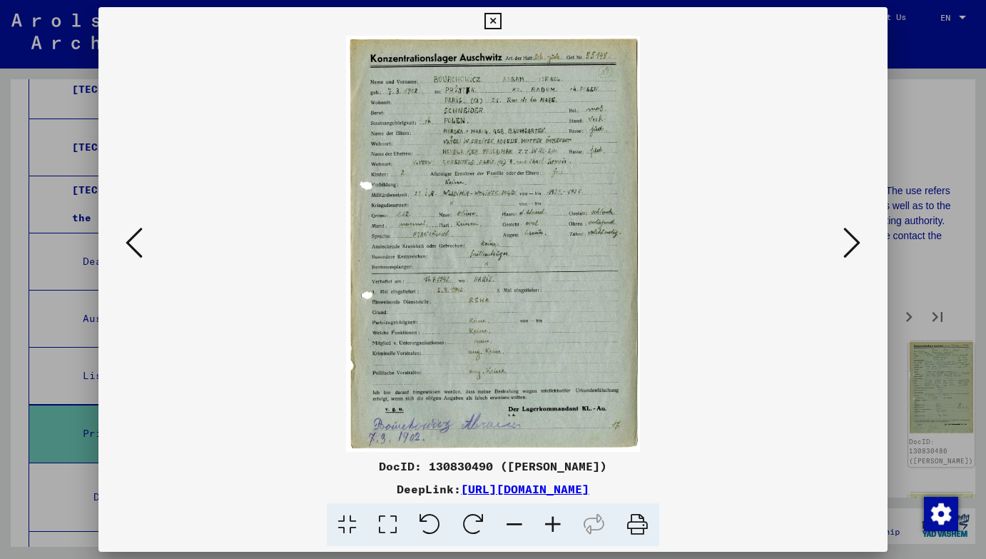
click at [855, 238] on icon at bounding box center [851, 242] width 17 height 34
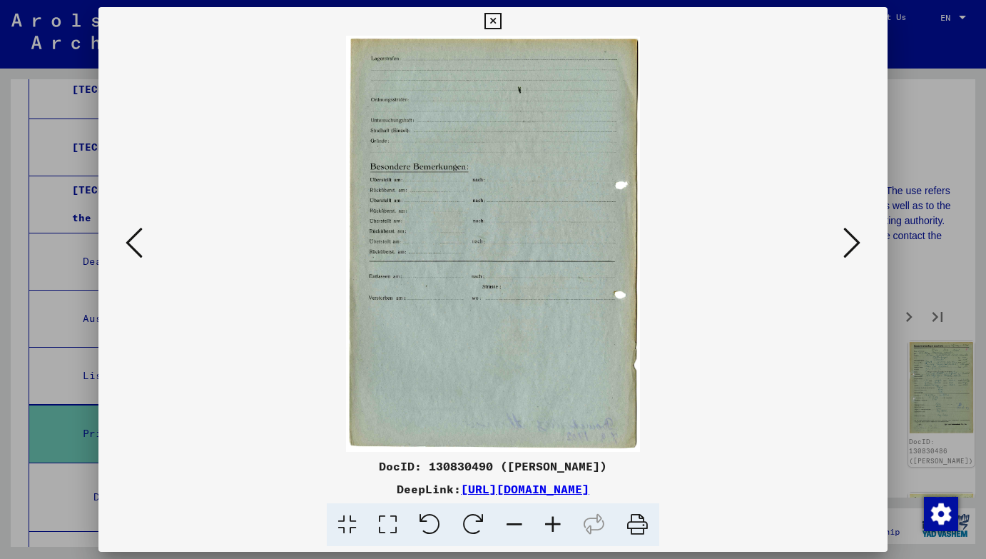
click at [855, 238] on icon at bounding box center [851, 242] width 17 height 34
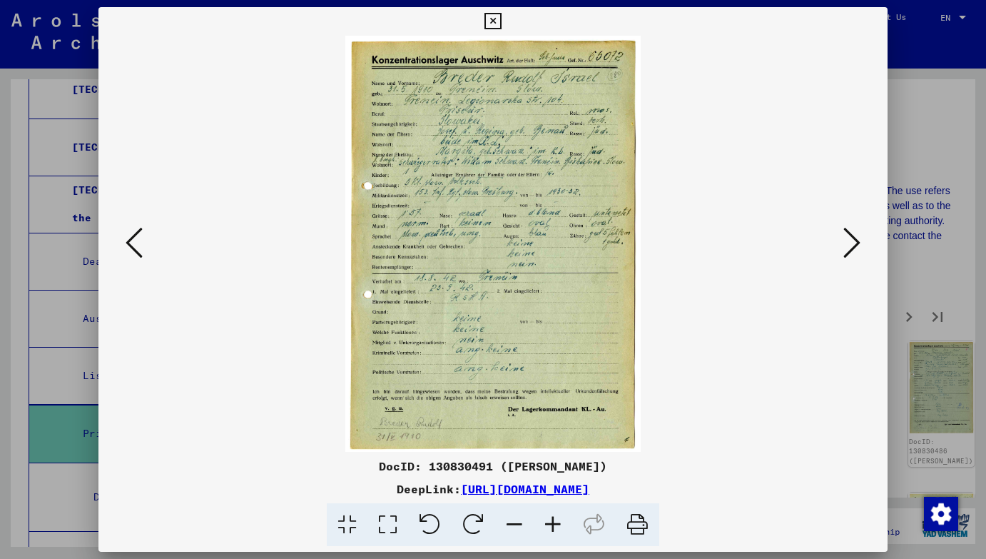
click at [855, 238] on icon at bounding box center [851, 242] width 17 height 34
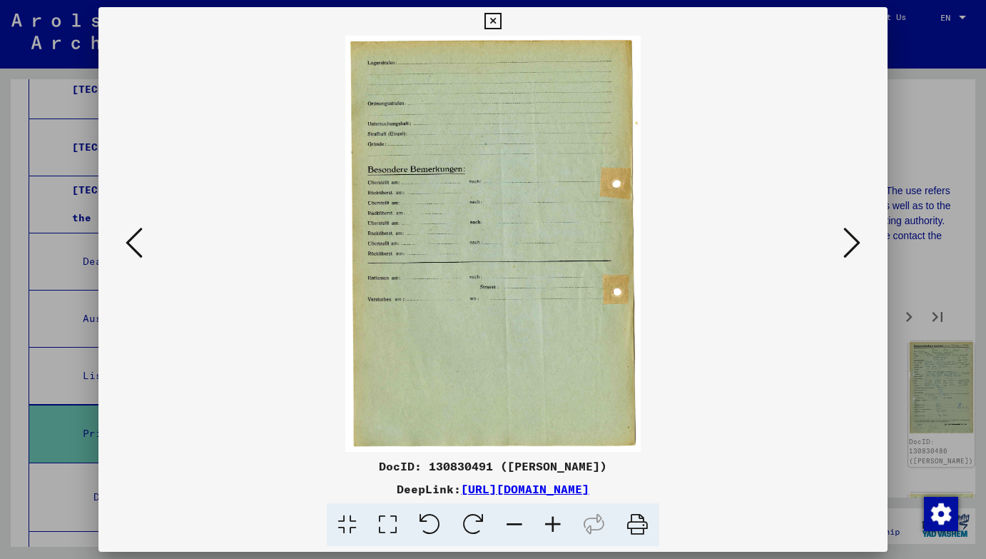
click at [855, 238] on icon at bounding box center [851, 242] width 17 height 34
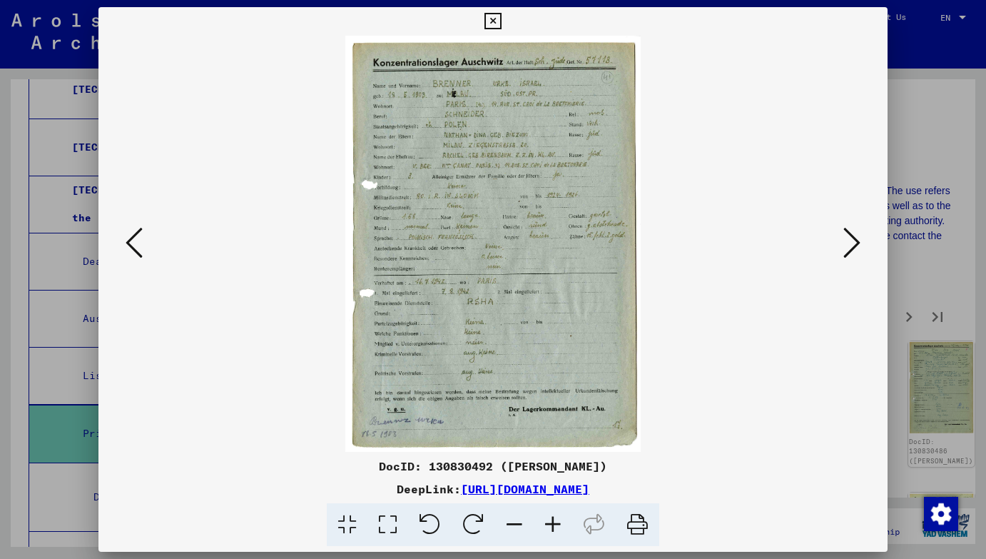
click at [855, 238] on icon at bounding box center [851, 242] width 17 height 34
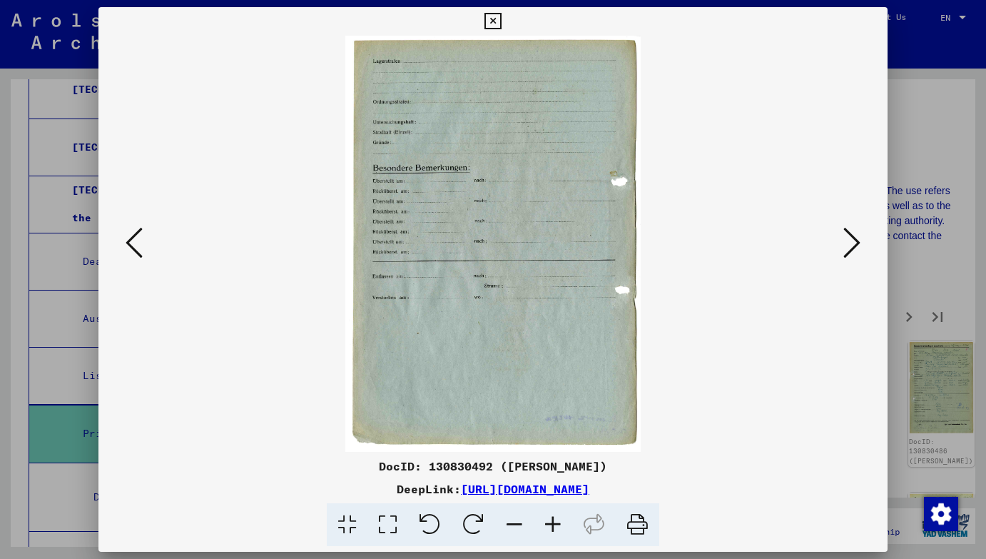
click at [855, 238] on icon at bounding box center [851, 242] width 17 height 34
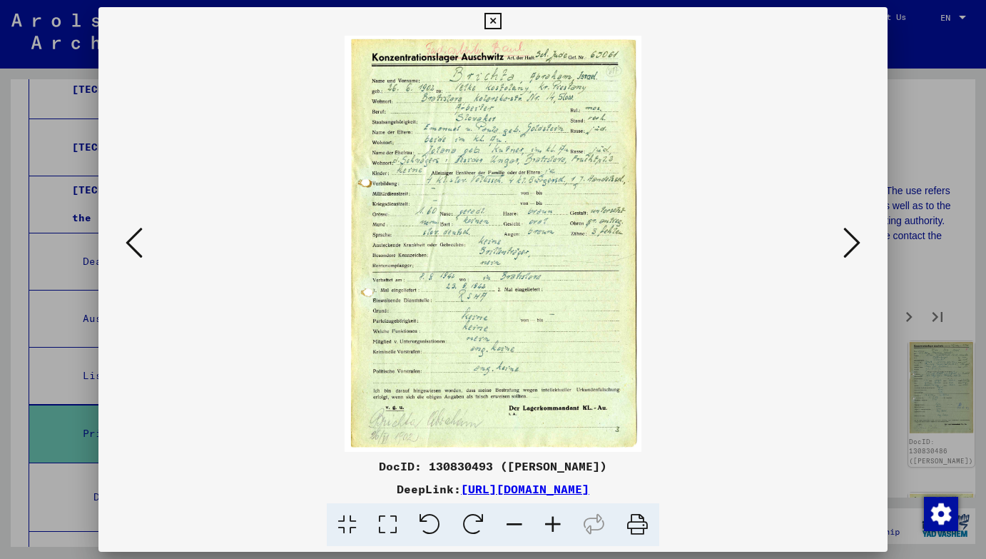
click at [855, 238] on icon at bounding box center [851, 242] width 17 height 34
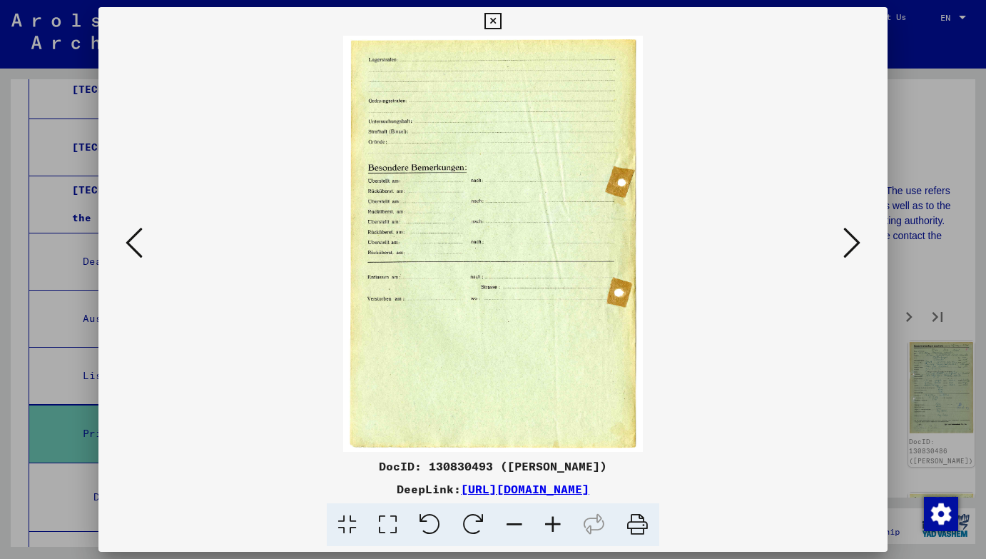
click at [855, 238] on icon at bounding box center [851, 242] width 17 height 34
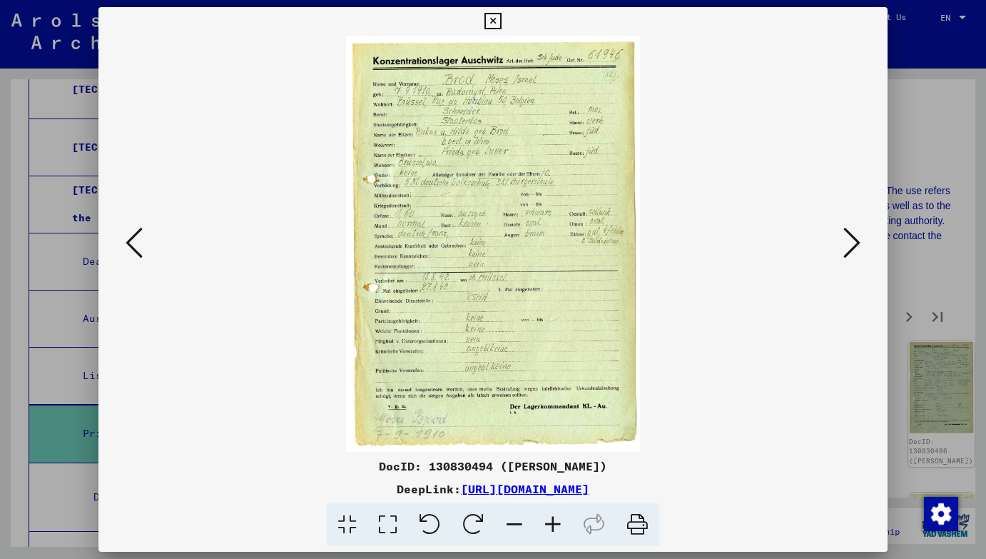
click at [855, 238] on icon at bounding box center [851, 242] width 17 height 34
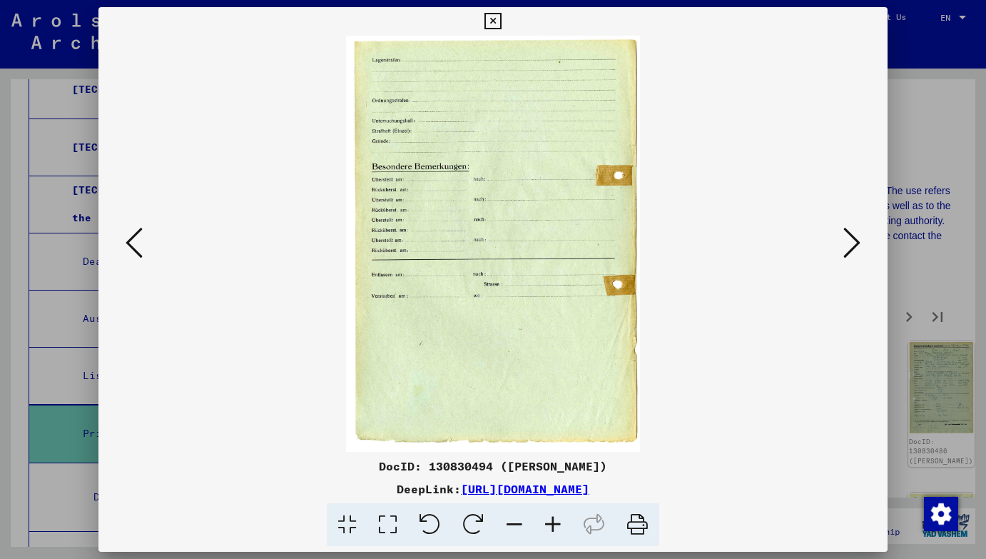
click at [855, 238] on icon at bounding box center [851, 242] width 17 height 34
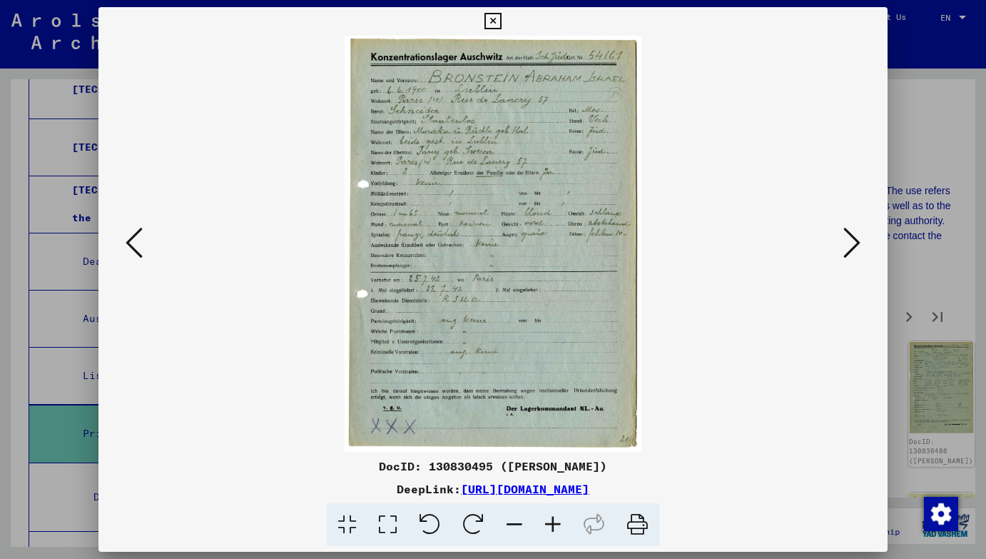
click at [855, 238] on icon at bounding box center [851, 242] width 17 height 34
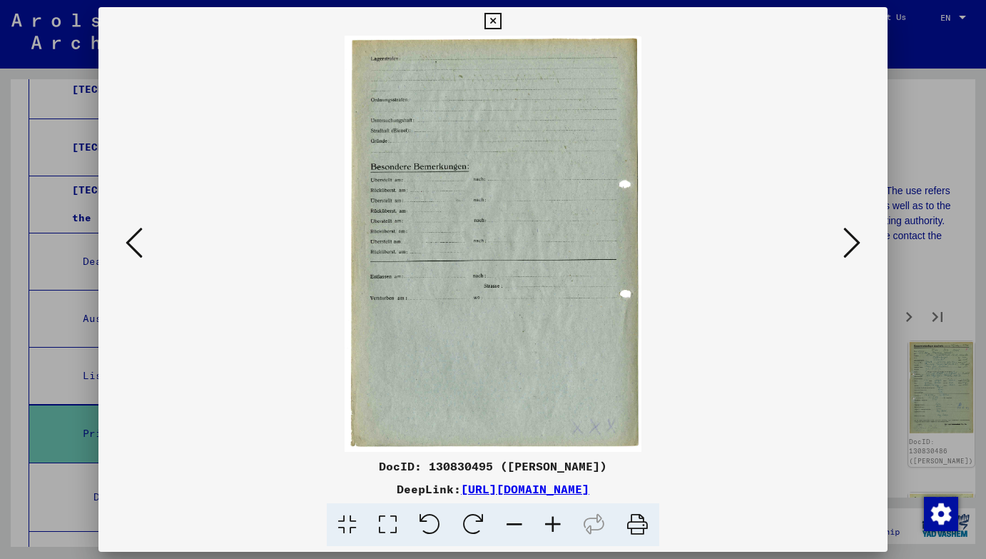
click at [855, 238] on icon at bounding box center [851, 242] width 17 height 34
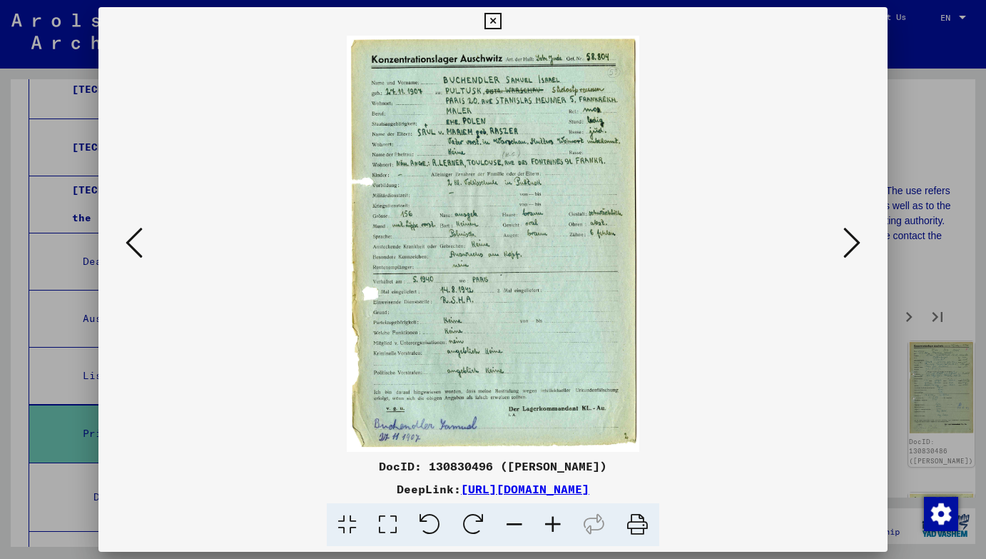
click at [855, 238] on icon at bounding box center [851, 242] width 17 height 34
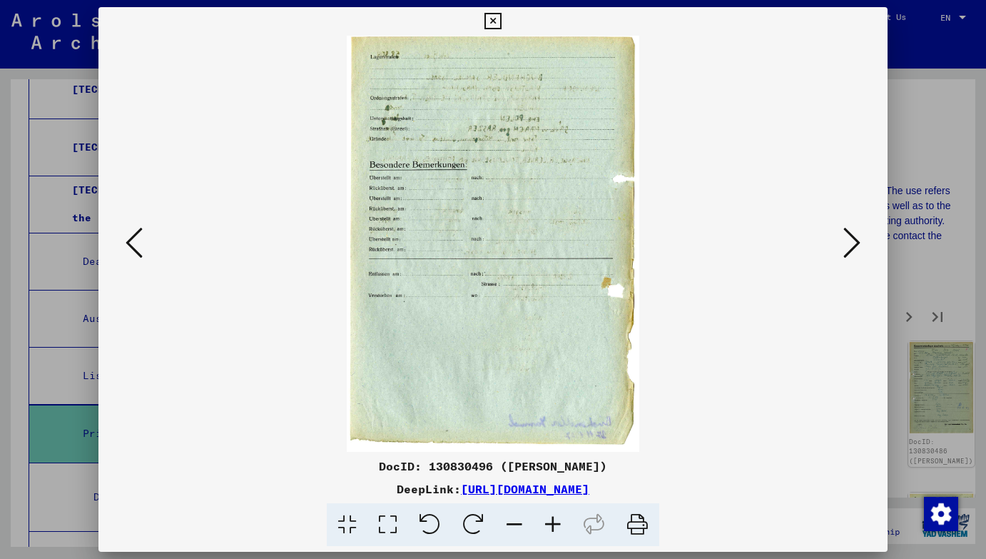
click at [855, 238] on icon at bounding box center [851, 242] width 17 height 34
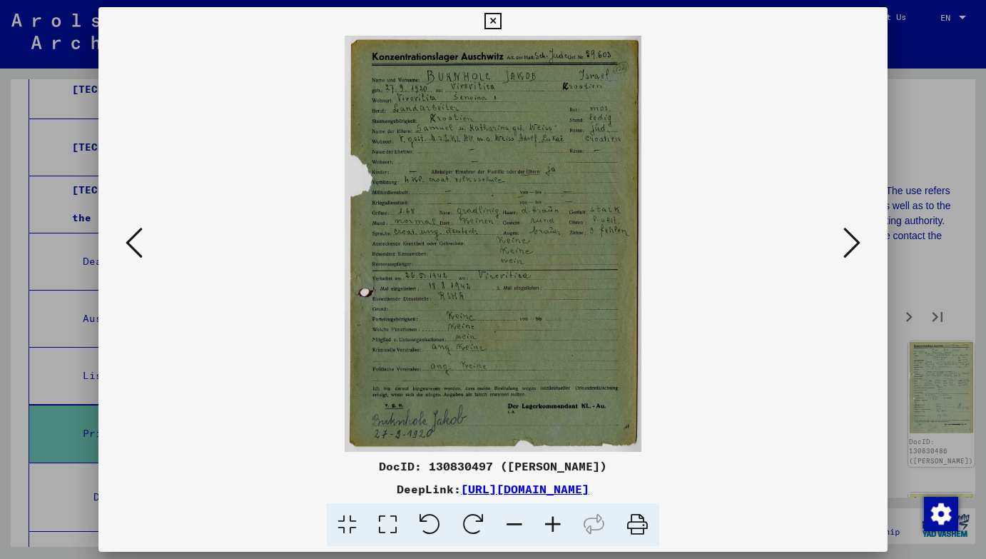
click at [855, 238] on icon at bounding box center [851, 242] width 17 height 34
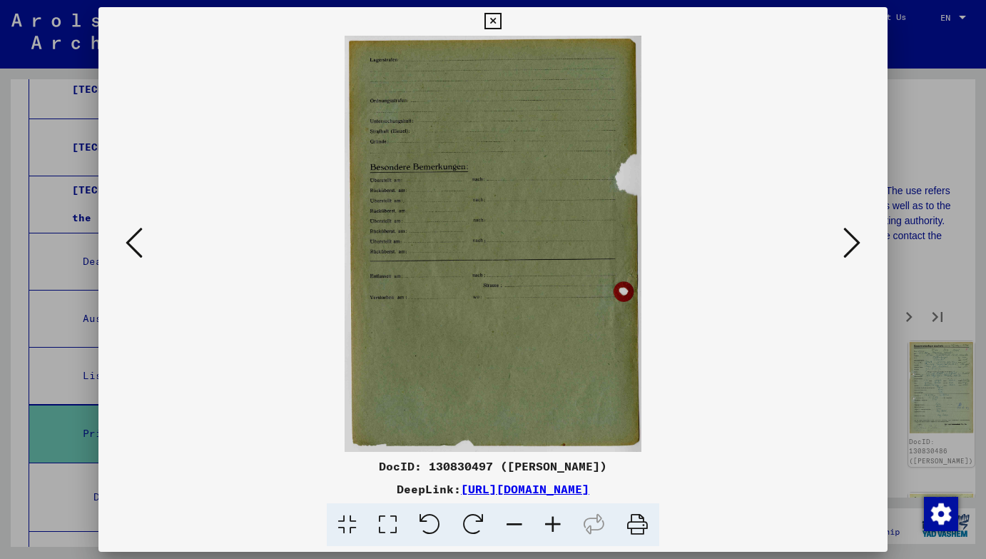
click at [855, 238] on icon at bounding box center [851, 242] width 17 height 34
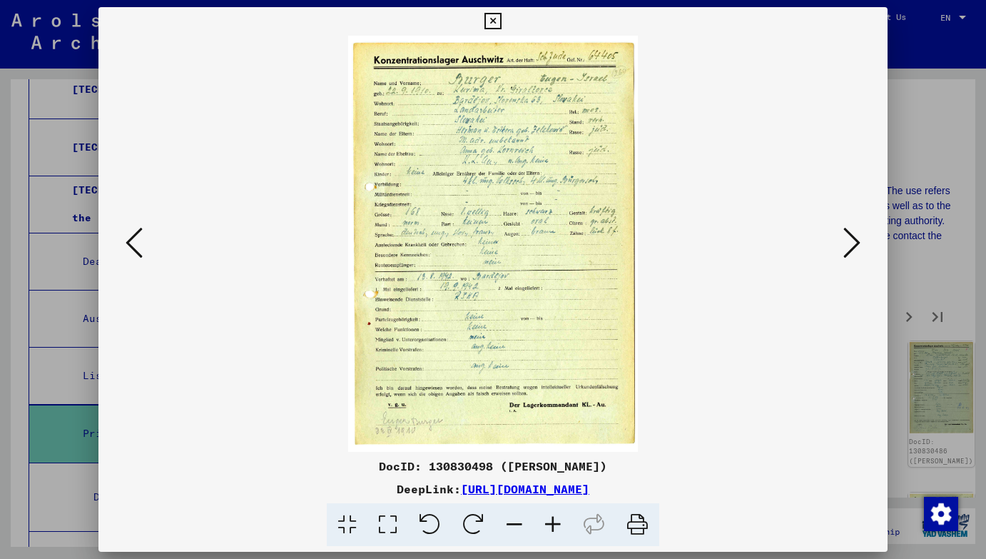
click at [855, 238] on icon at bounding box center [851, 242] width 17 height 34
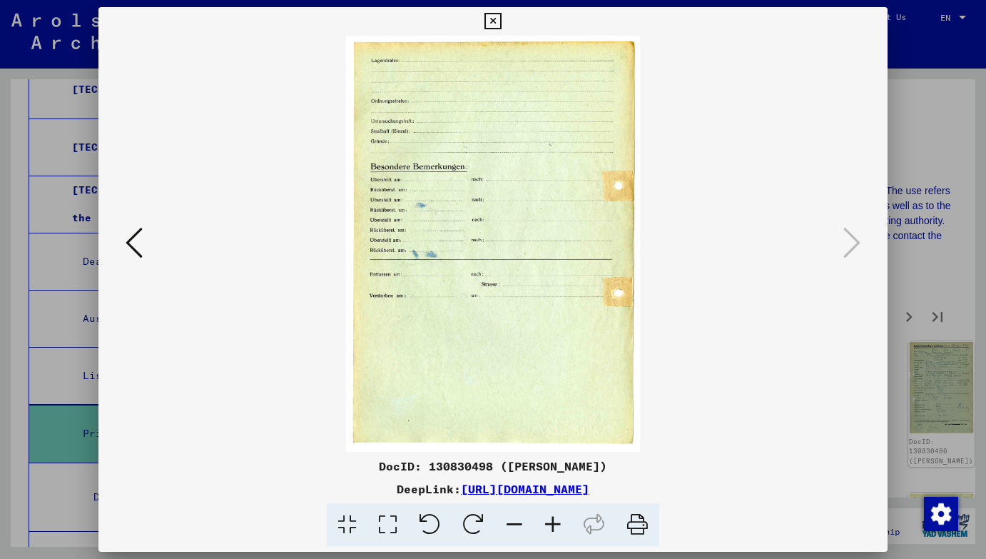
click at [898, 242] on div at bounding box center [493, 279] width 986 height 559
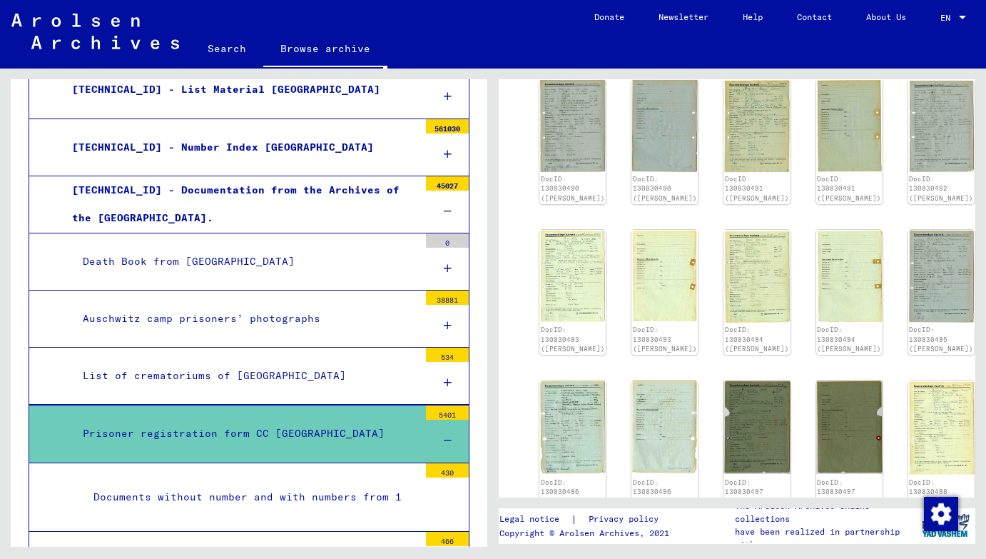
scroll to position [1273, 0]
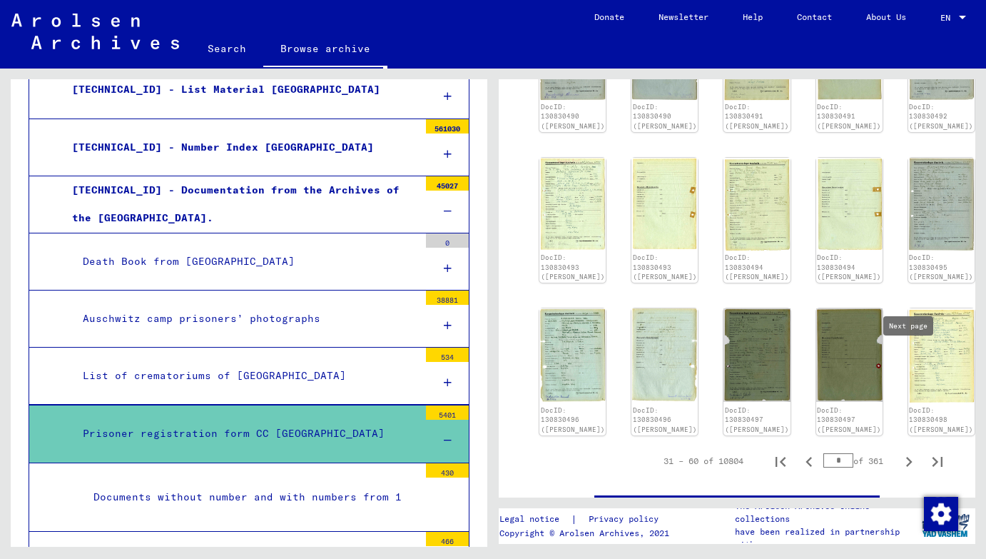
click at [910, 452] on icon "Next page" at bounding box center [909, 462] width 20 height 20
type input "*"
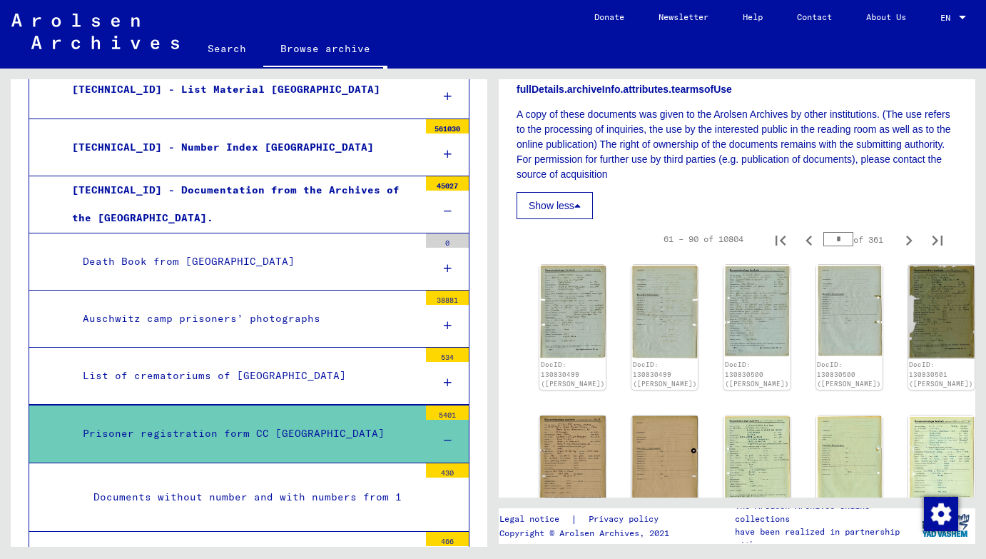
scroll to position [711, 0]
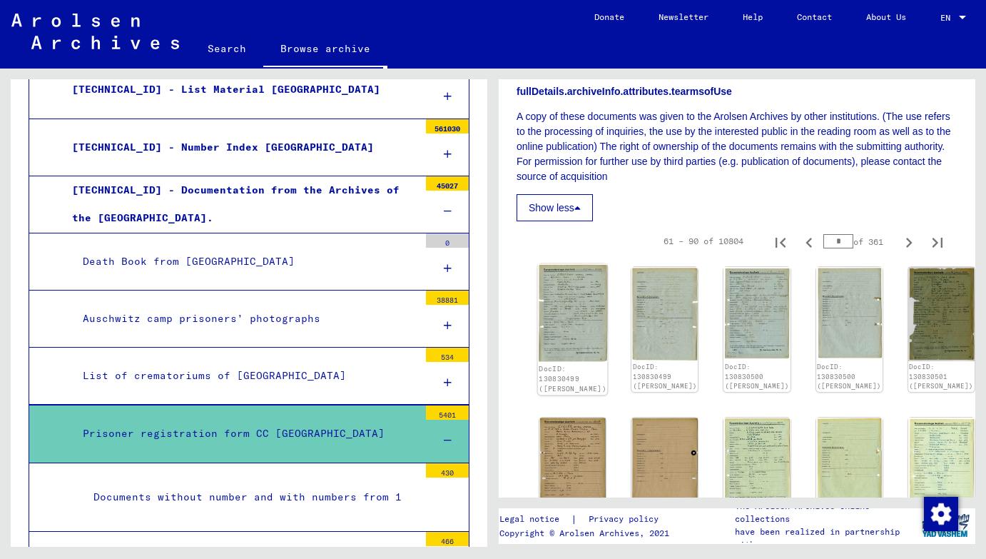
click at [569, 264] on img at bounding box center [573, 313] width 70 height 98
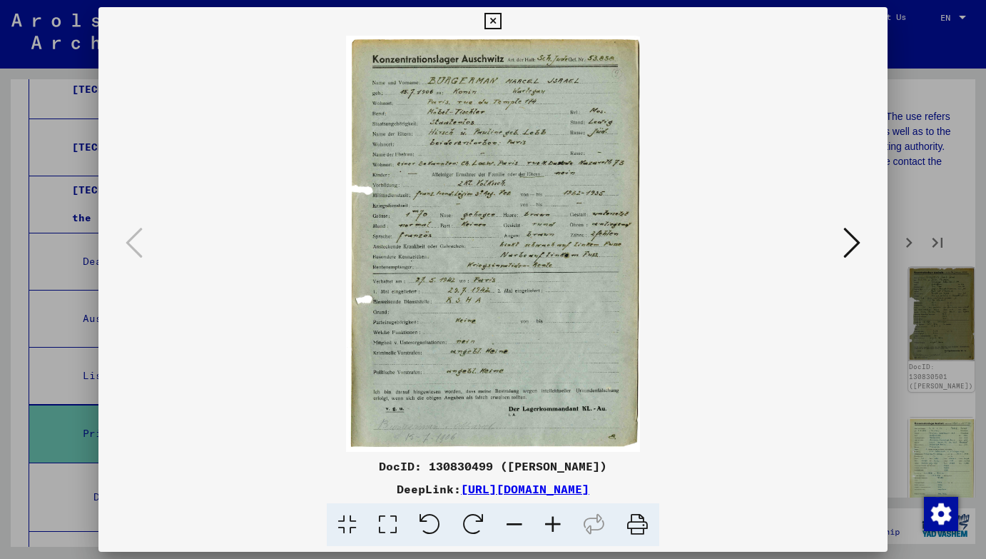
click at [862, 241] on button at bounding box center [852, 243] width 26 height 41
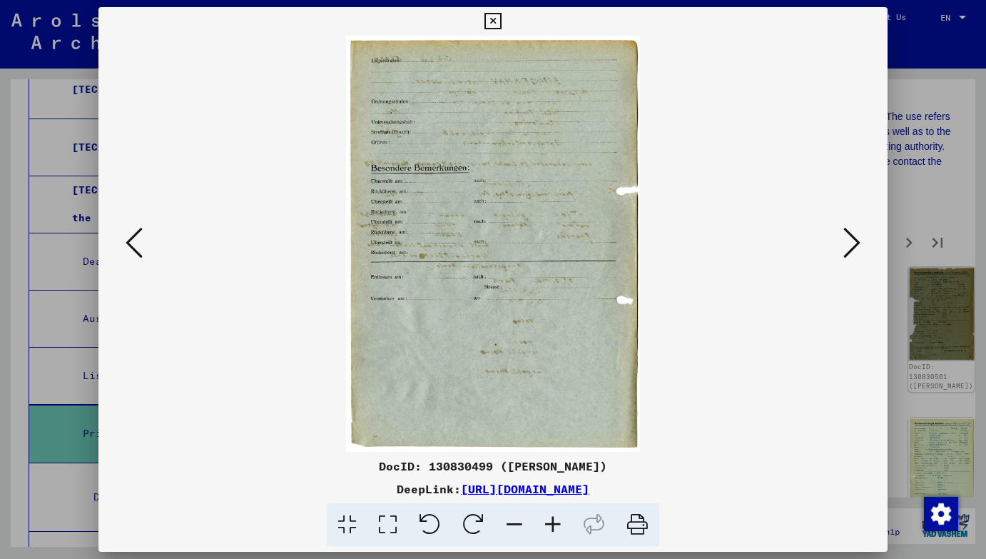
click at [862, 241] on button at bounding box center [852, 243] width 26 height 41
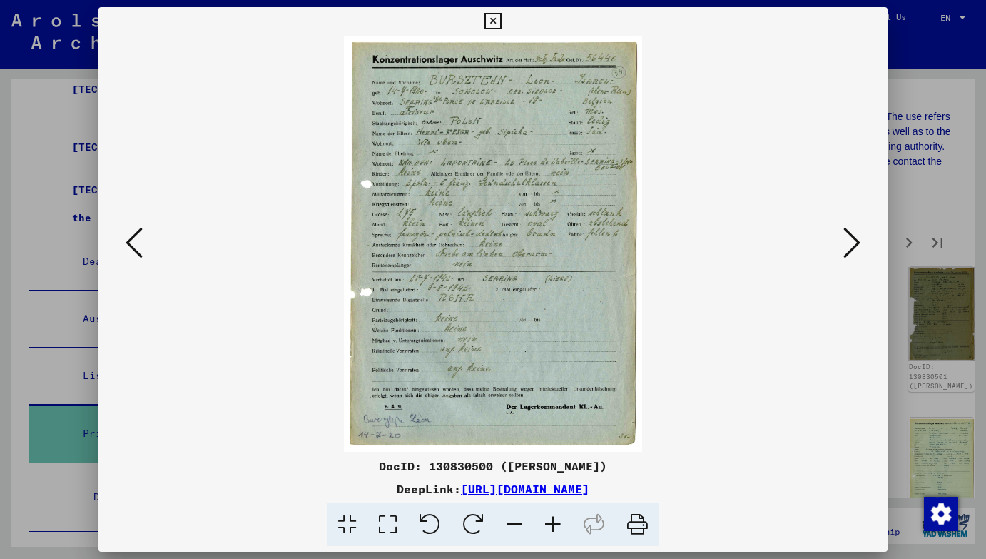
click at [862, 241] on button at bounding box center [852, 243] width 26 height 41
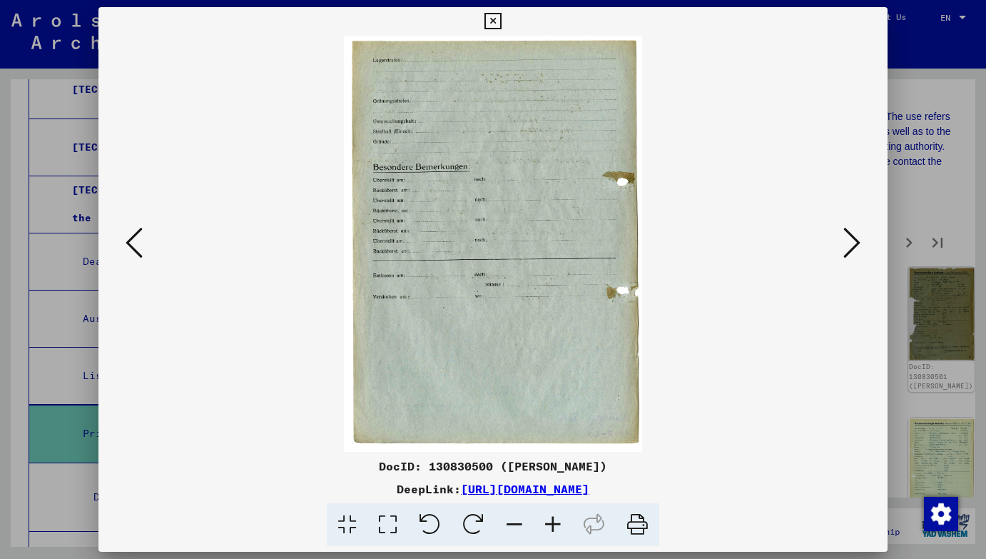
click at [862, 241] on button at bounding box center [852, 243] width 26 height 41
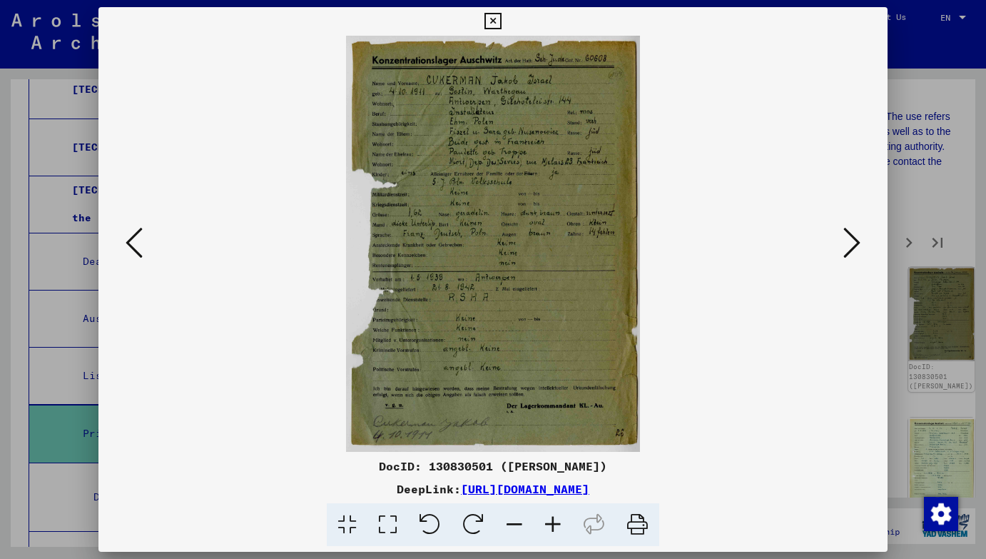
click at [862, 241] on button at bounding box center [852, 243] width 26 height 41
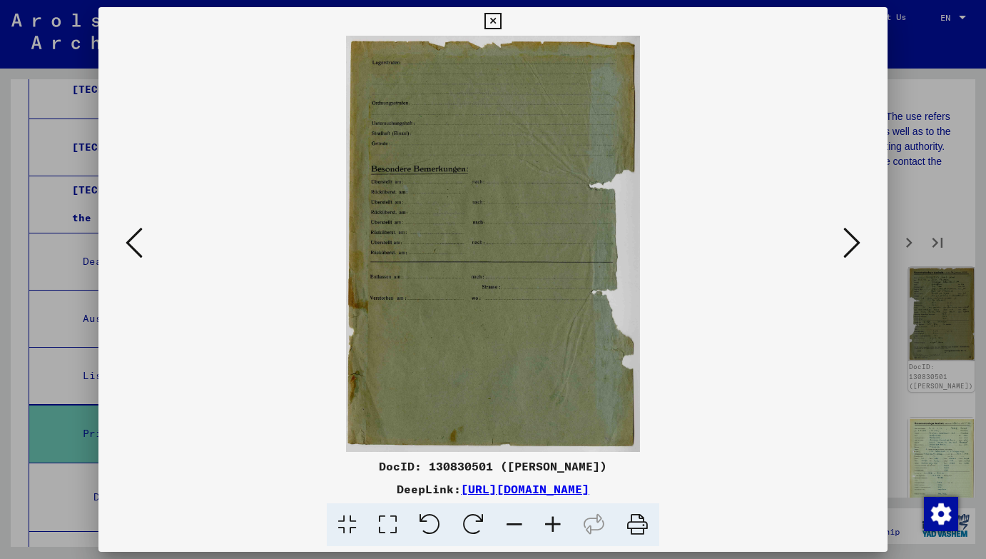
click at [862, 241] on button at bounding box center [852, 243] width 26 height 41
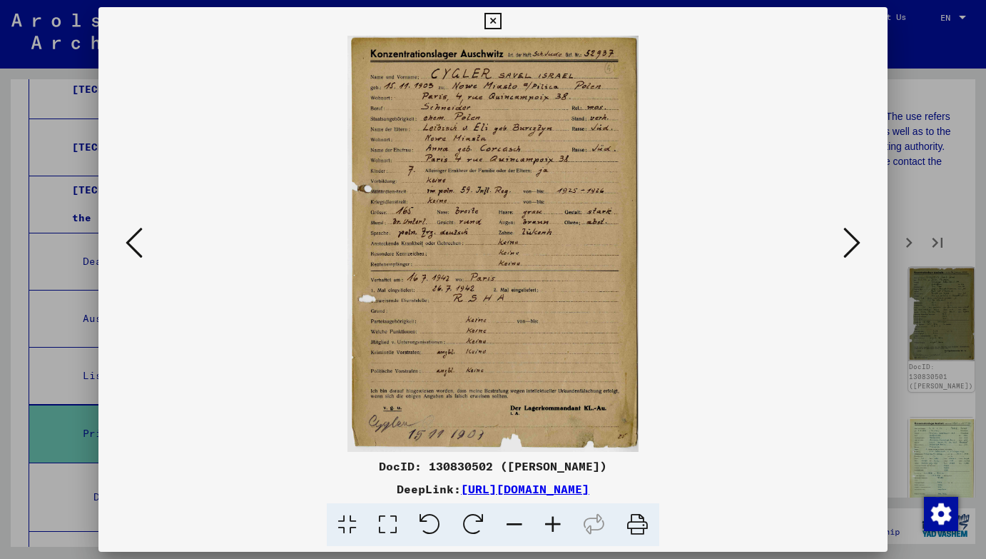
click at [862, 241] on button at bounding box center [852, 243] width 26 height 41
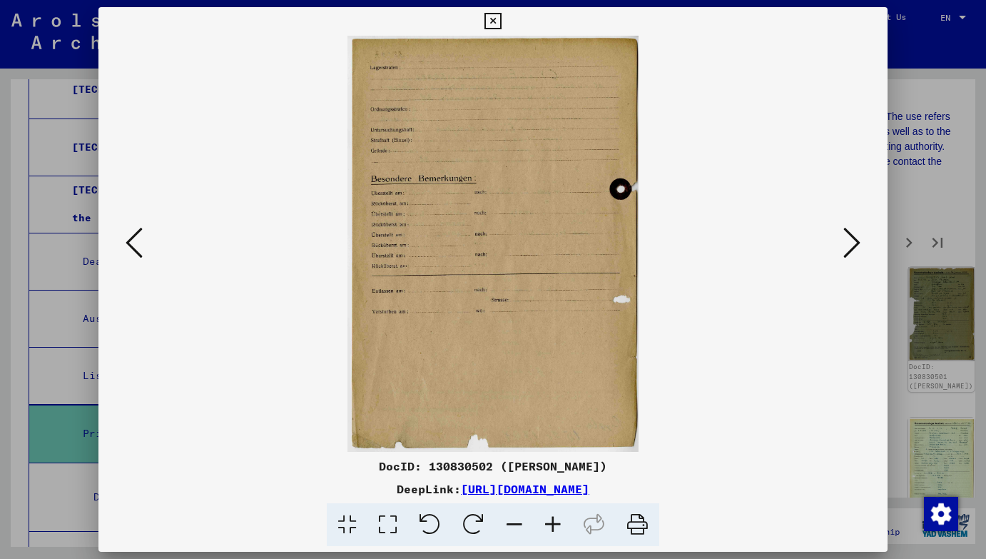
click at [862, 241] on button at bounding box center [852, 243] width 26 height 41
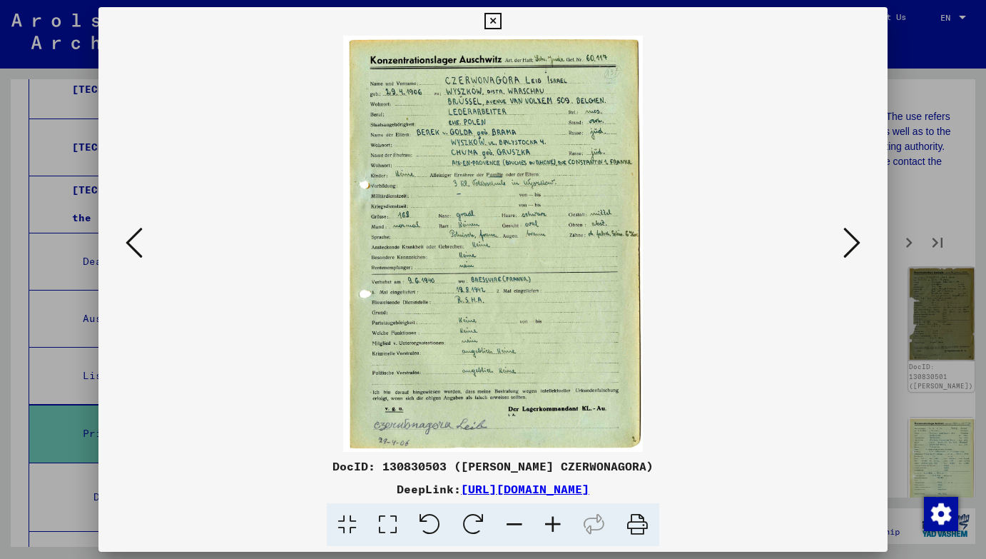
click at [862, 241] on button at bounding box center [852, 243] width 26 height 41
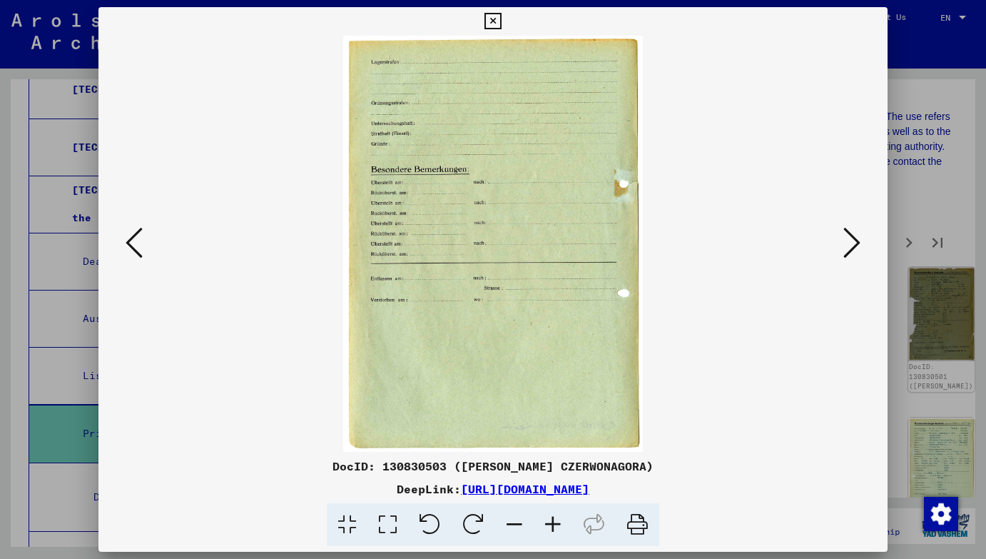
click at [862, 241] on button at bounding box center [852, 243] width 26 height 41
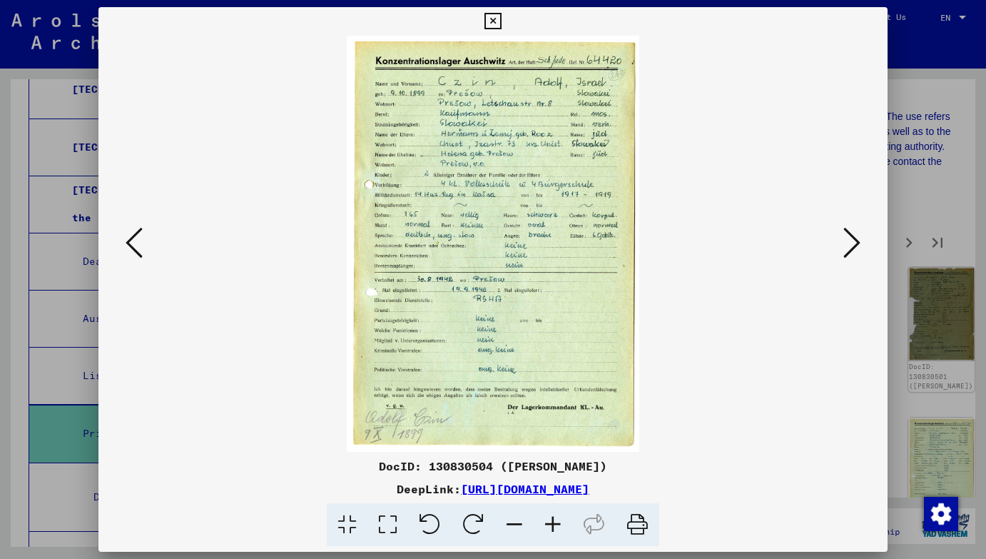
click at [855, 241] on icon at bounding box center [851, 242] width 17 height 34
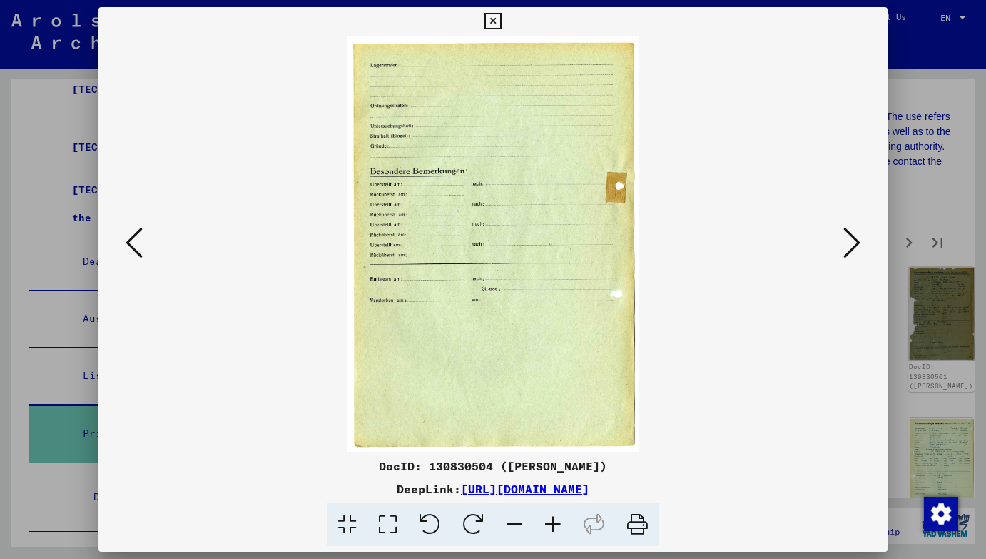
click at [855, 241] on icon at bounding box center [851, 242] width 17 height 34
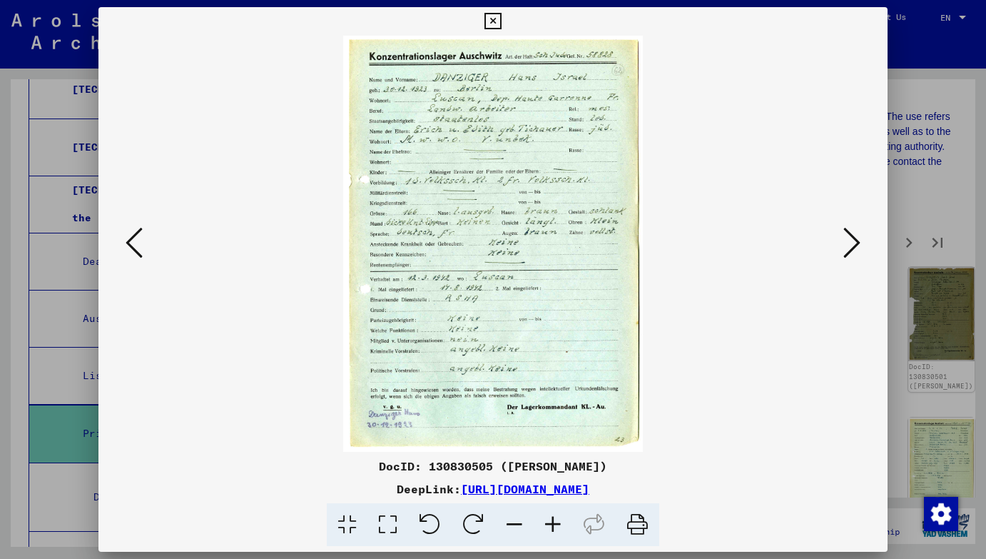
click at [855, 241] on icon at bounding box center [851, 242] width 17 height 34
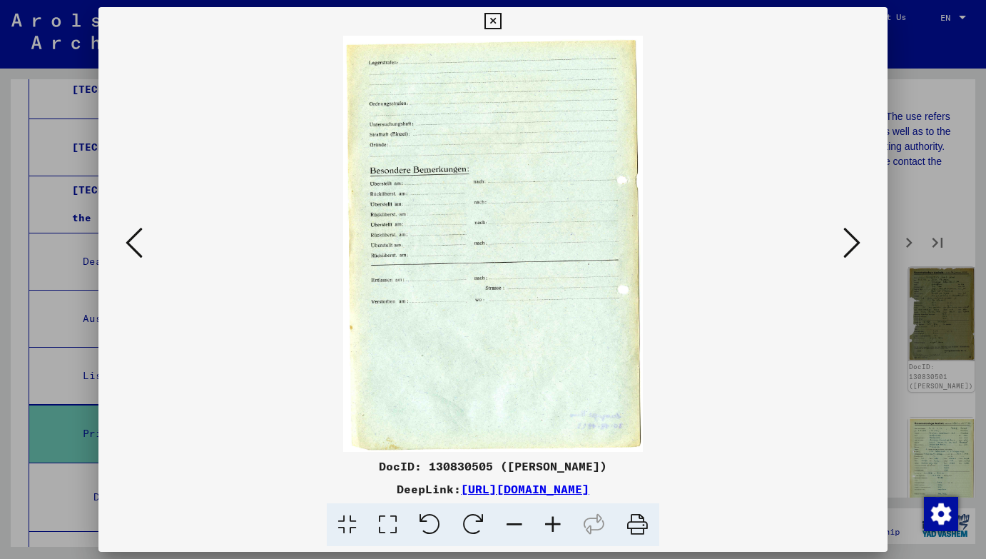
click at [855, 241] on icon at bounding box center [851, 242] width 17 height 34
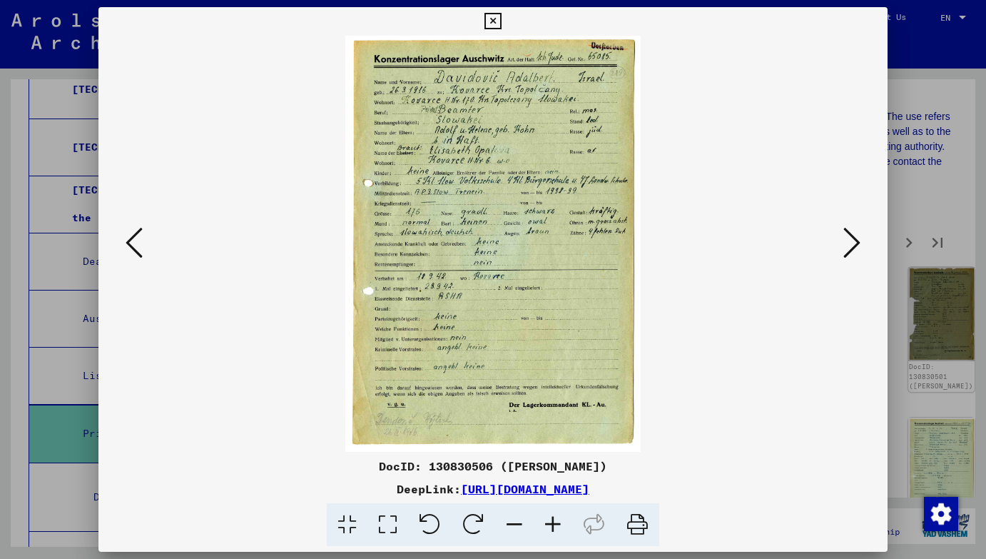
click at [855, 241] on icon at bounding box center [851, 242] width 17 height 34
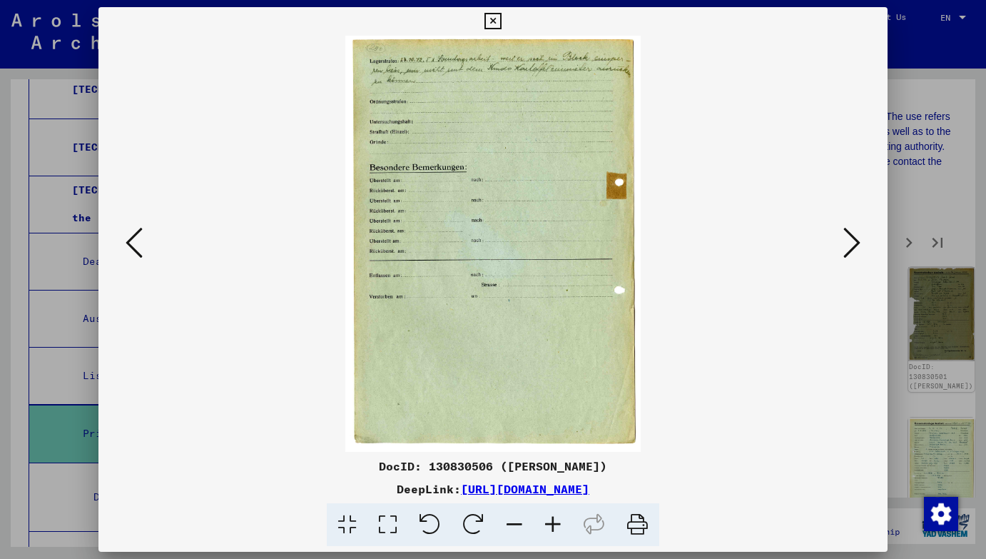
click at [855, 241] on icon at bounding box center [851, 242] width 17 height 34
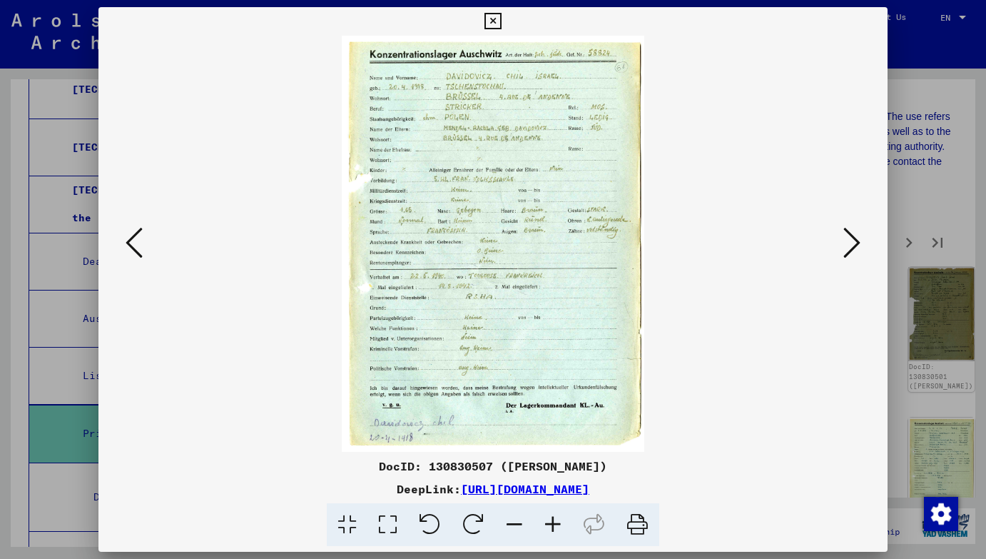
click at [855, 241] on icon at bounding box center [851, 242] width 17 height 34
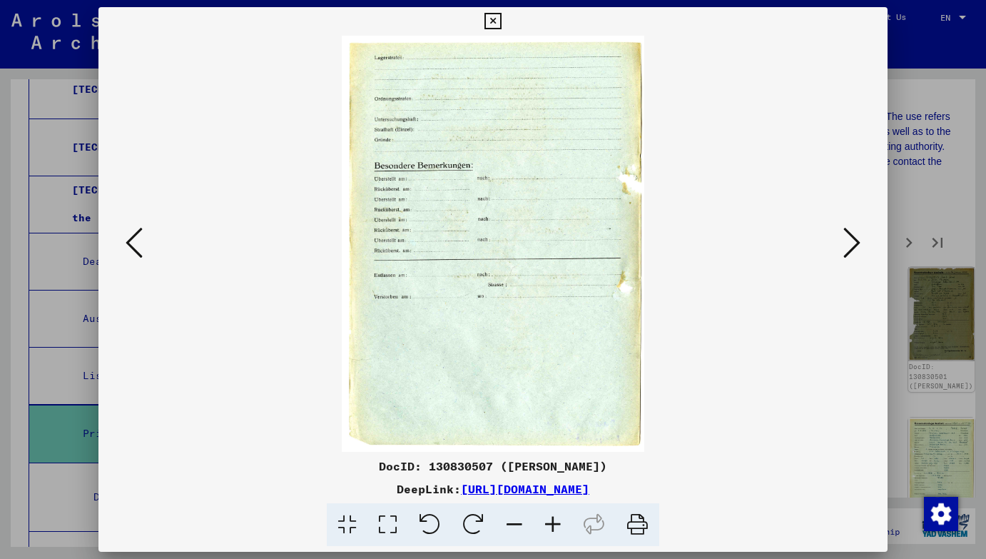
click at [855, 241] on icon at bounding box center [851, 242] width 17 height 34
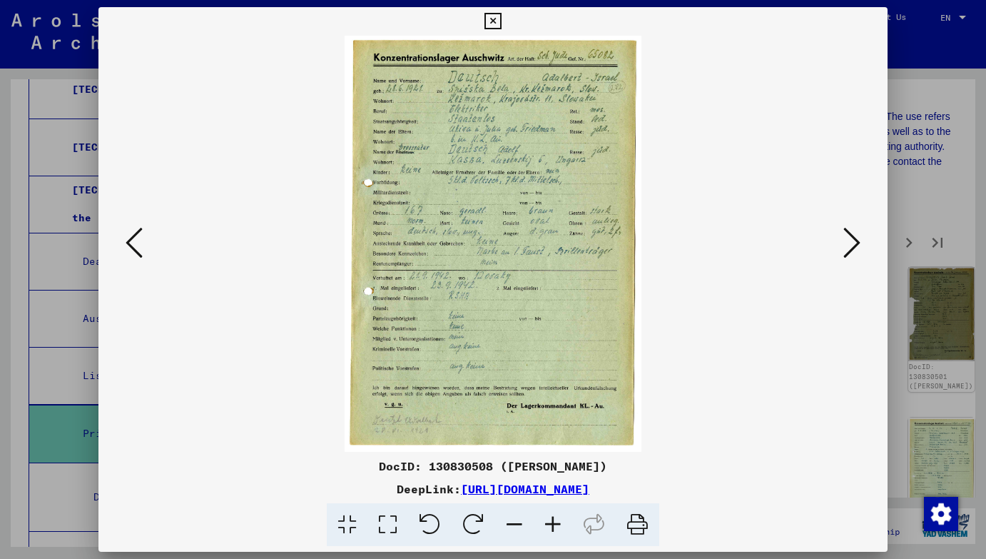
click at [855, 241] on icon at bounding box center [851, 242] width 17 height 34
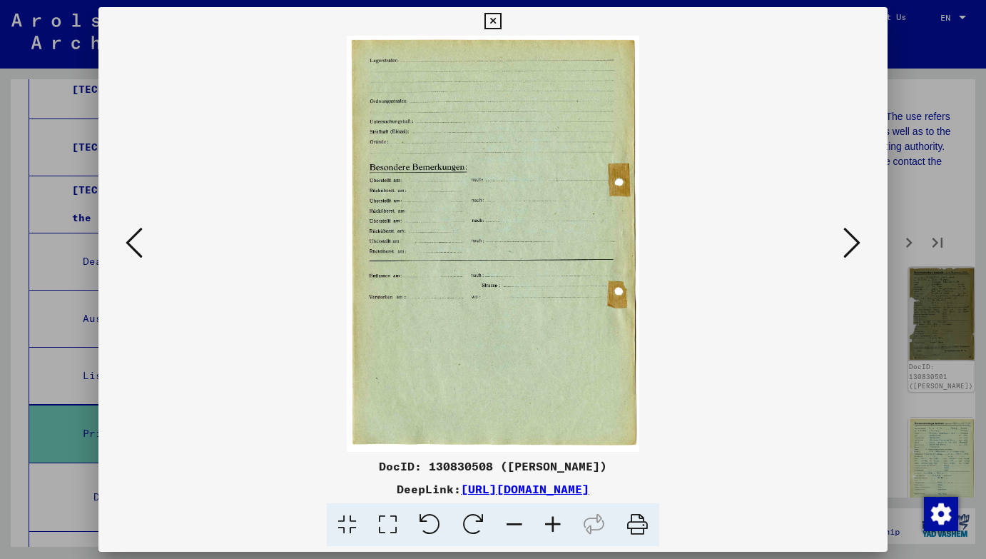
click at [855, 241] on icon at bounding box center [851, 242] width 17 height 34
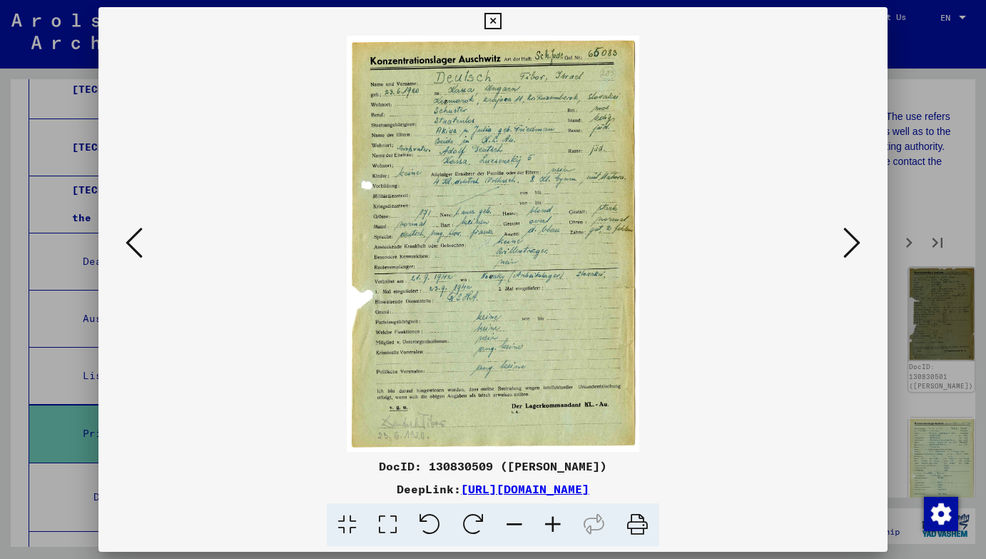
click at [855, 241] on icon at bounding box center [851, 242] width 17 height 34
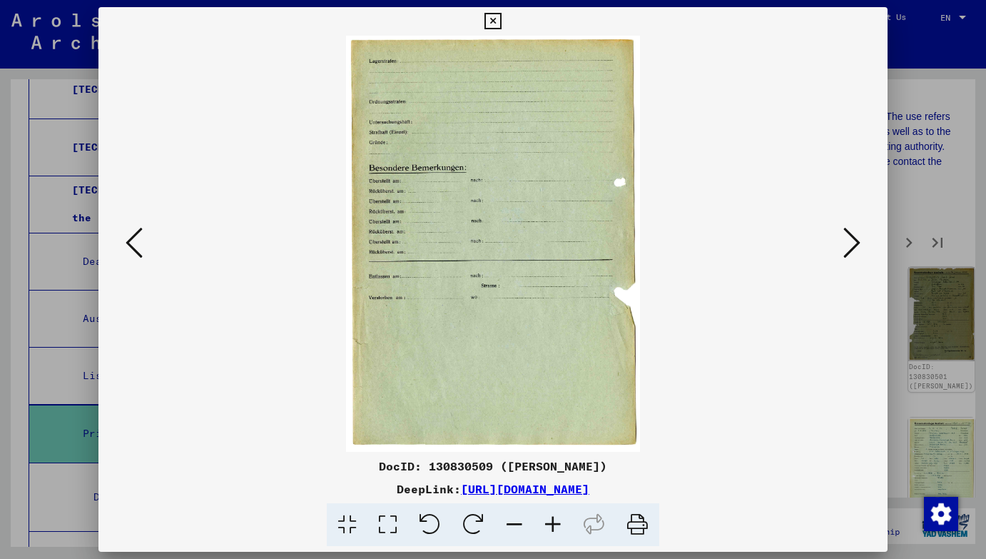
click at [855, 241] on icon at bounding box center [851, 242] width 17 height 34
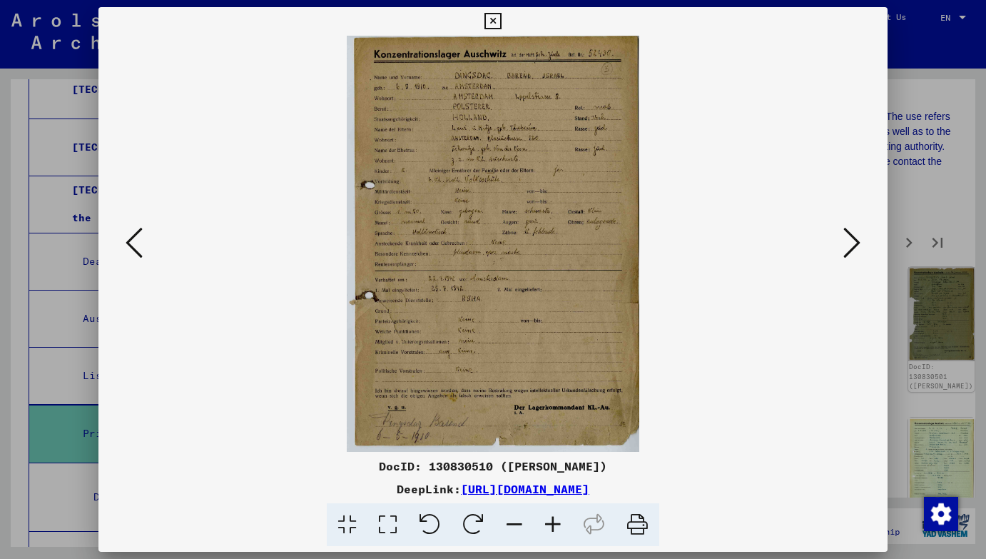
click at [855, 241] on icon at bounding box center [851, 242] width 17 height 34
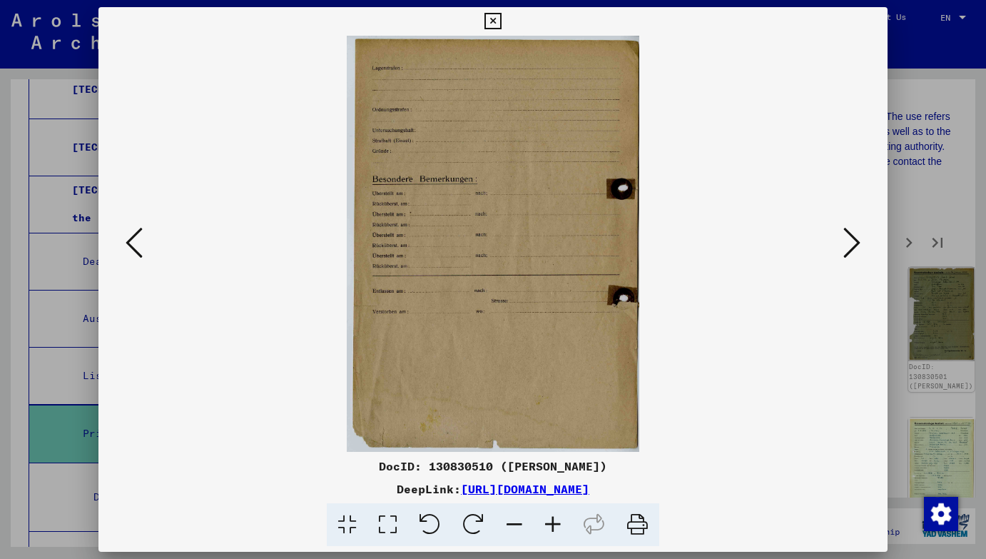
click at [855, 241] on icon at bounding box center [851, 242] width 17 height 34
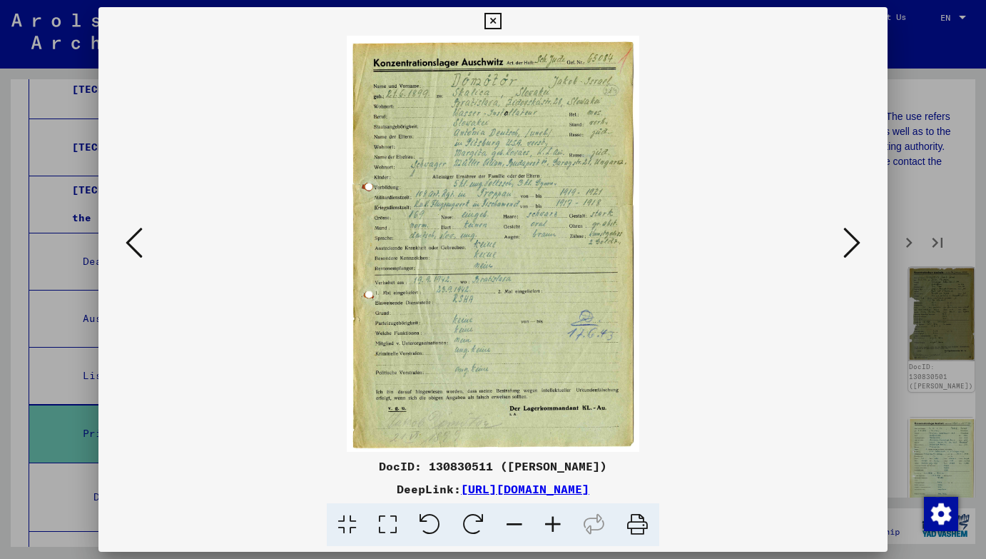
click at [855, 241] on icon at bounding box center [851, 242] width 17 height 34
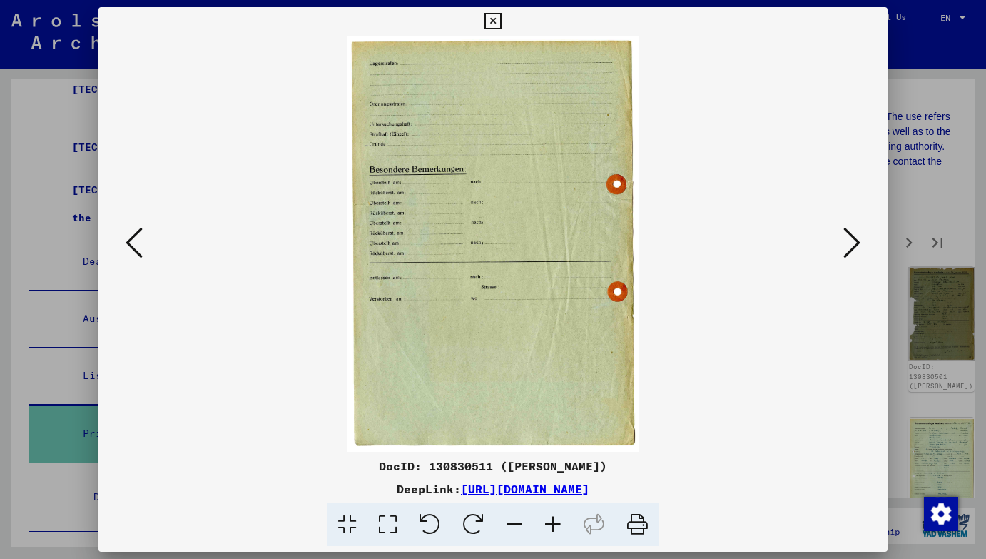
click at [855, 241] on icon at bounding box center [851, 242] width 17 height 34
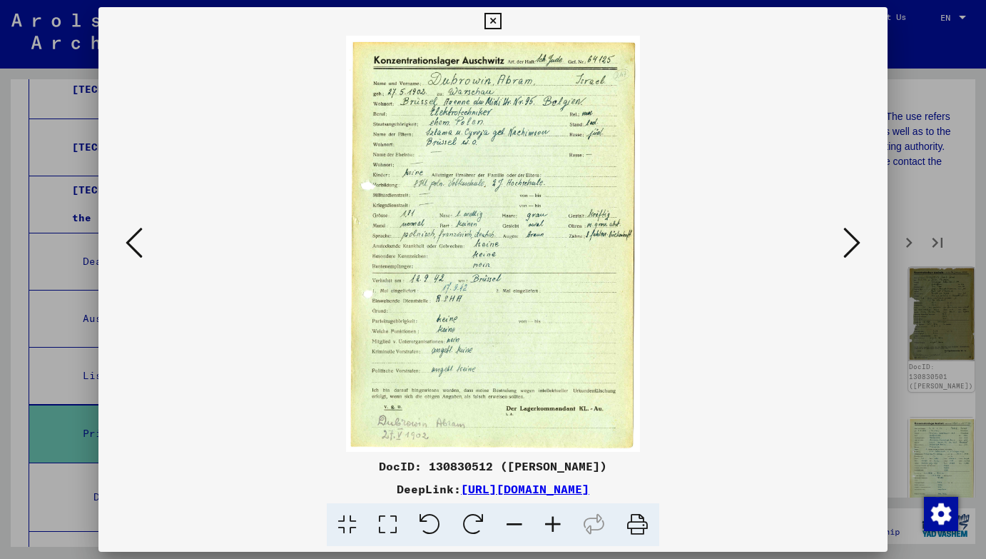
click at [855, 241] on icon at bounding box center [851, 242] width 17 height 34
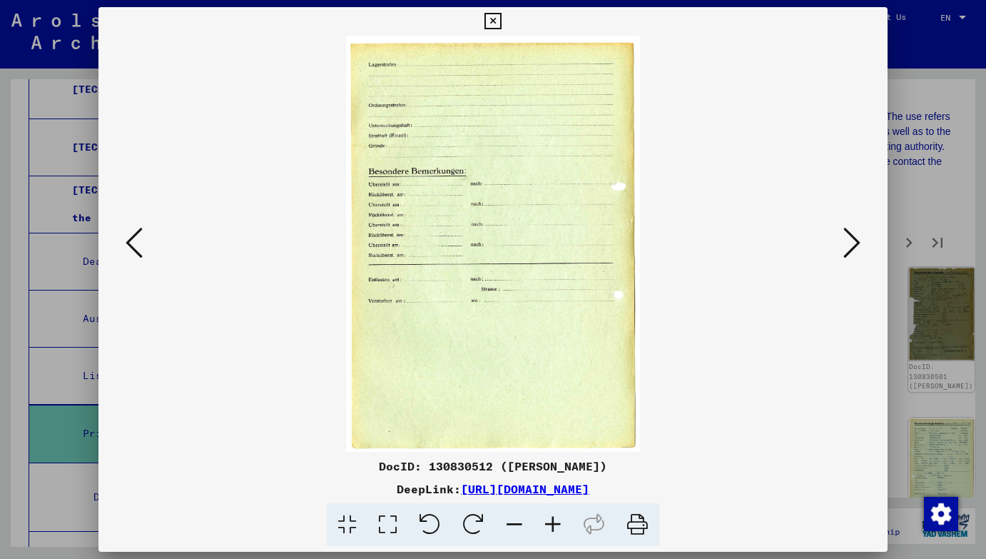
click at [855, 241] on icon at bounding box center [851, 242] width 17 height 34
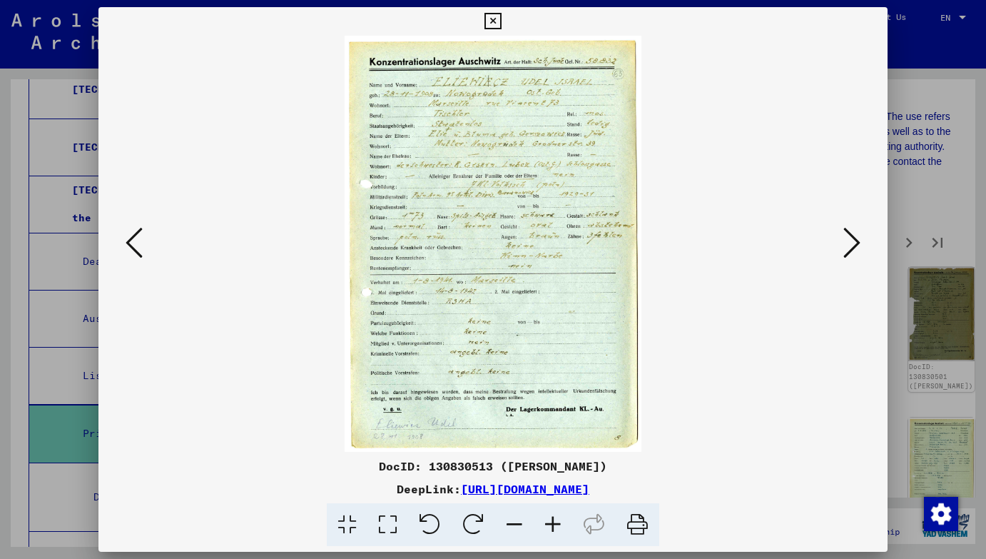
click at [855, 241] on icon at bounding box center [851, 242] width 17 height 34
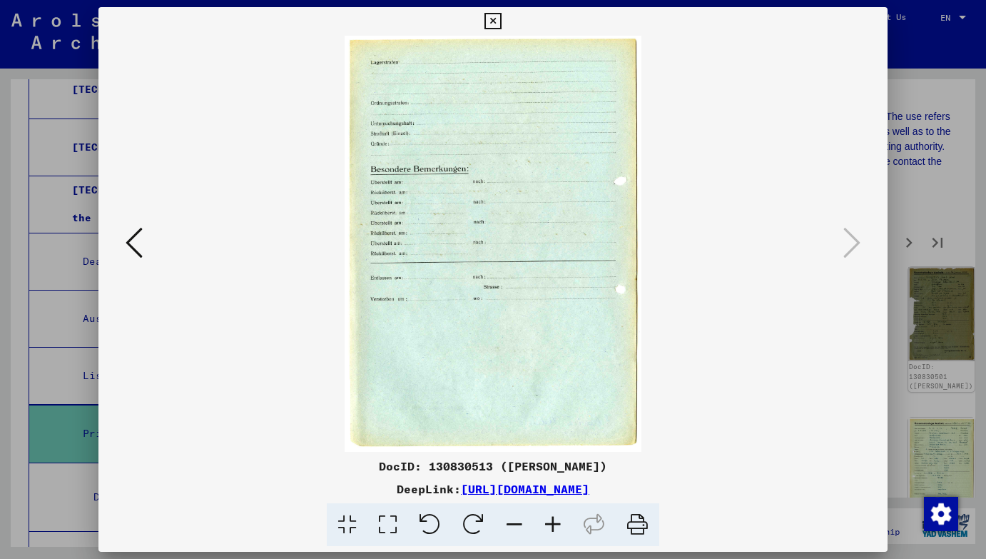
click at [902, 245] on div at bounding box center [493, 279] width 986 height 559
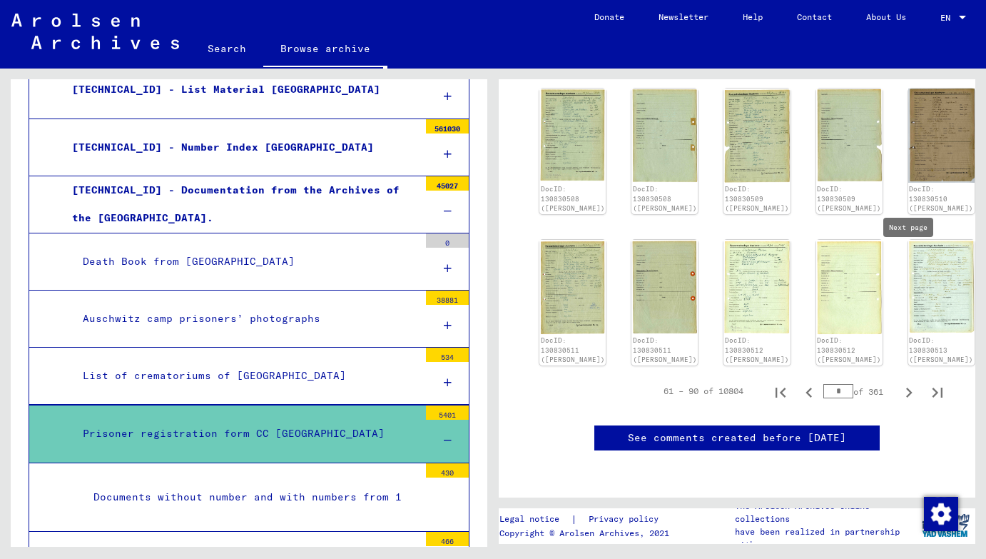
click at [905, 382] on icon "Next page" at bounding box center [909, 392] width 20 height 20
type input "*"
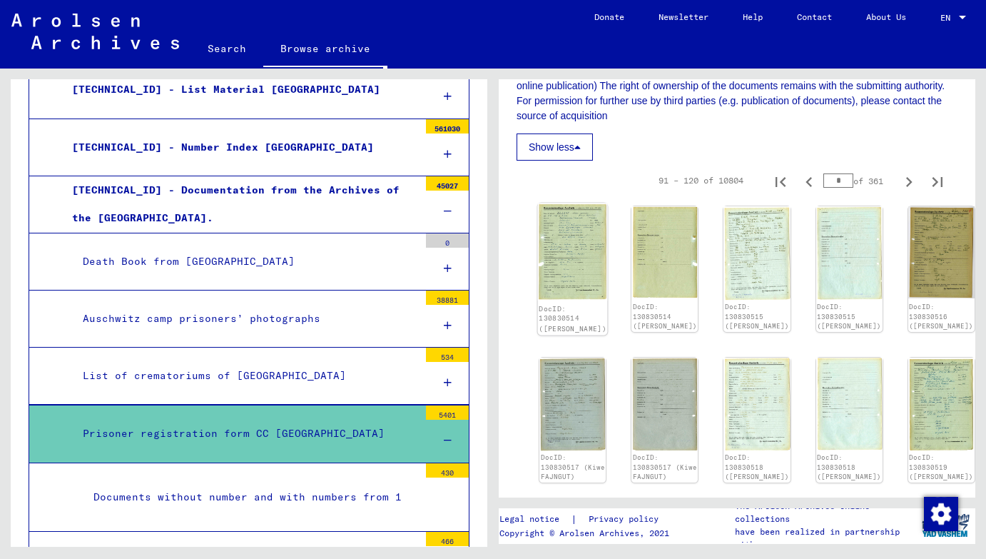
scroll to position [778, 0]
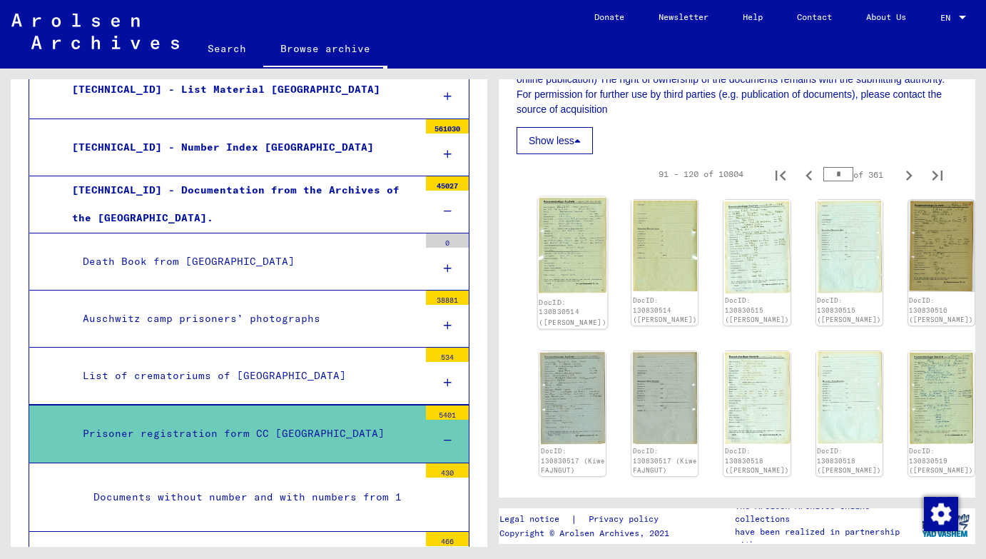
click at [567, 207] on img at bounding box center [573, 246] width 70 height 98
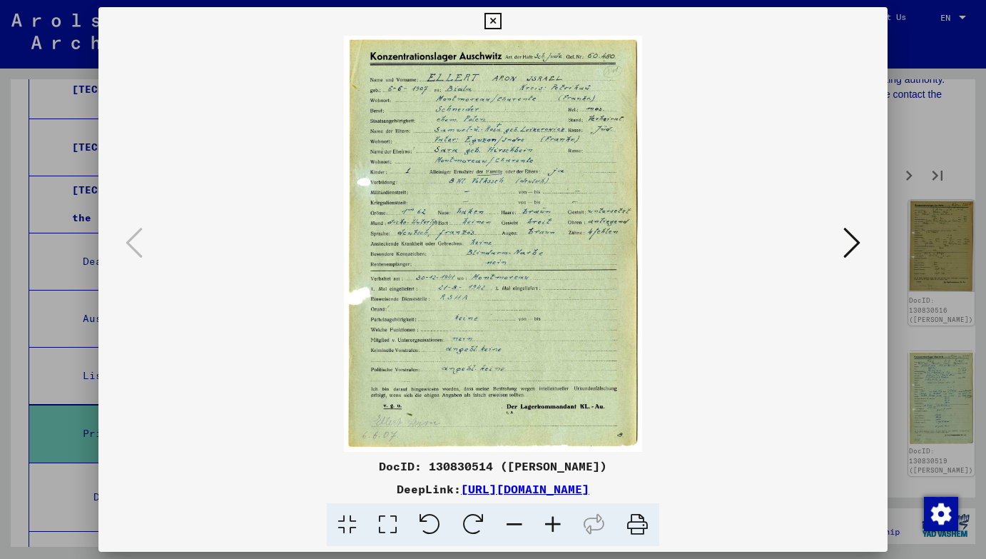
click at [860, 247] on icon at bounding box center [851, 242] width 17 height 34
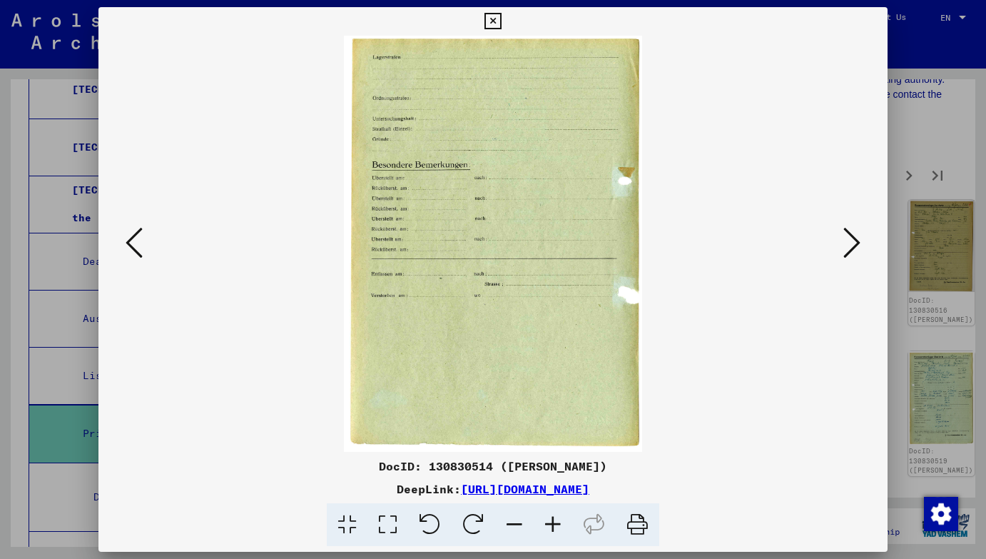
click at [860, 247] on icon at bounding box center [851, 242] width 17 height 34
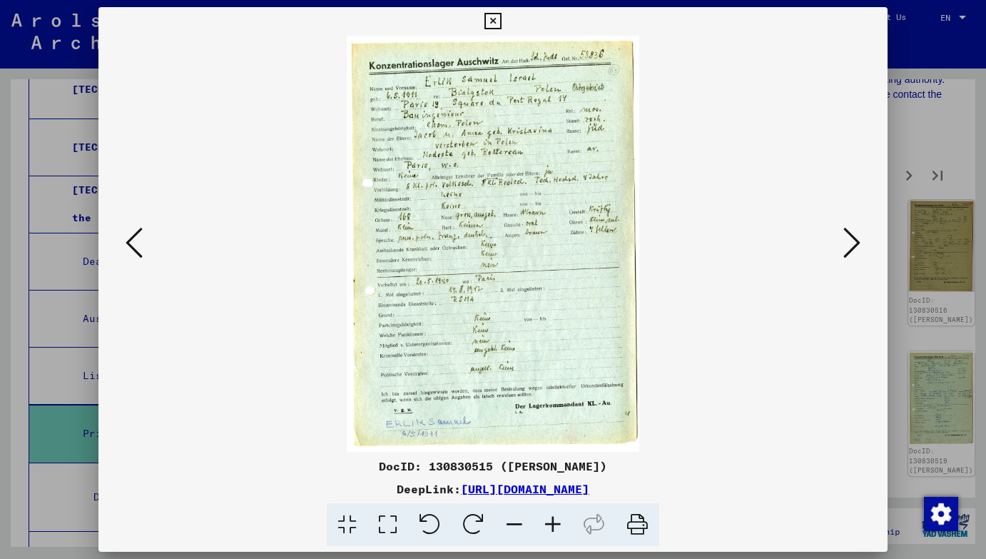
click at [860, 247] on icon at bounding box center [851, 242] width 17 height 34
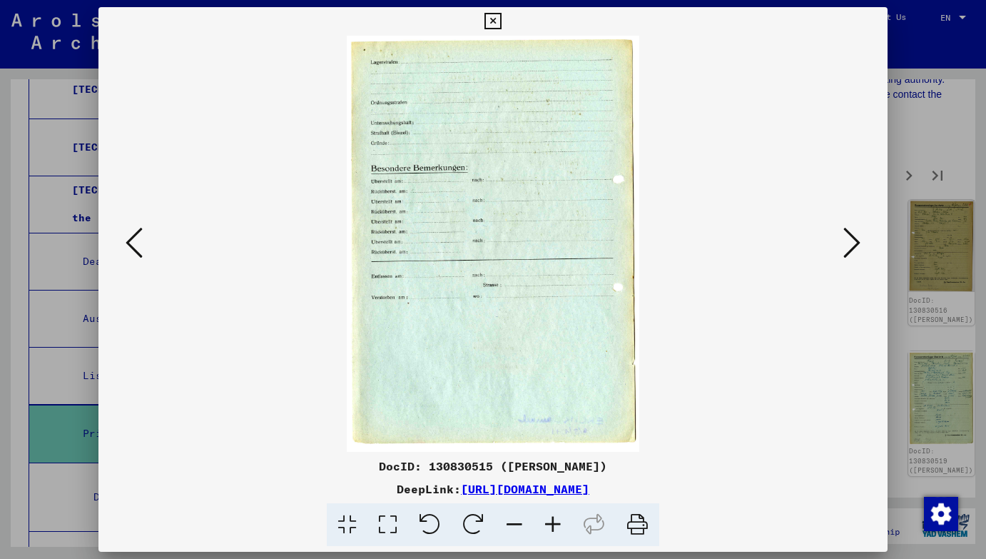
click at [860, 247] on icon at bounding box center [851, 242] width 17 height 34
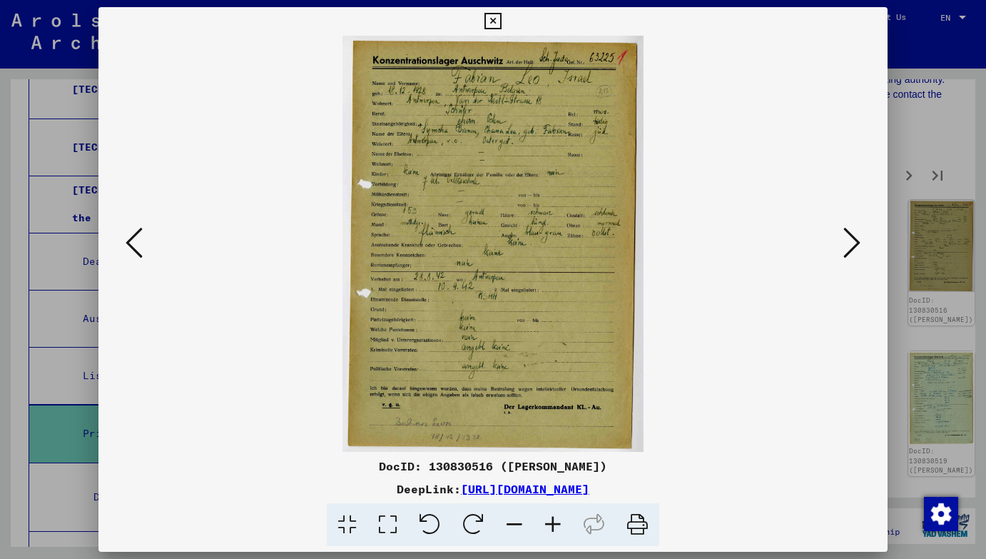
click at [860, 247] on icon at bounding box center [851, 242] width 17 height 34
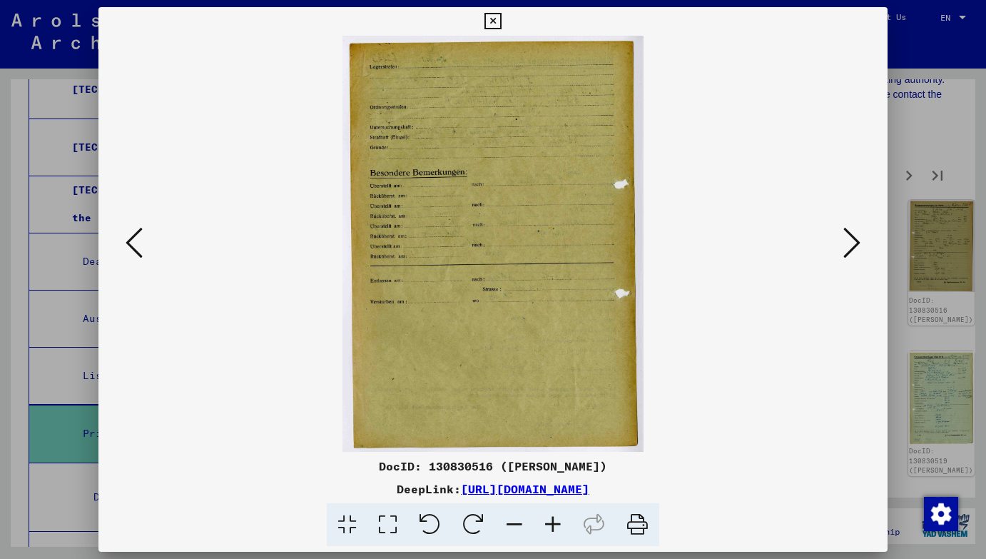
click at [131, 240] on icon at bounding box center [134, 242] width 17 height 34
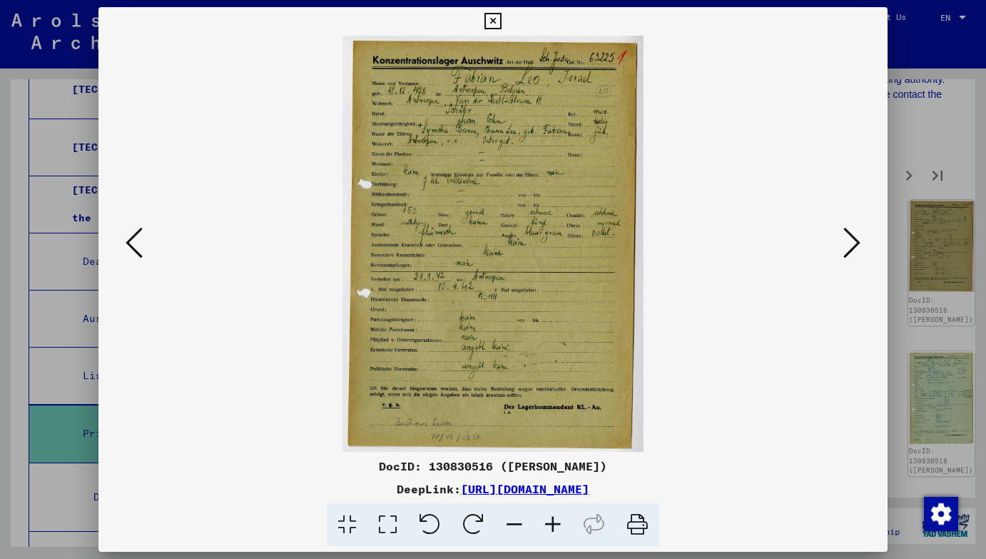
click at [845, 253] on icon at bounding box center [851, 242] width 17 height 34
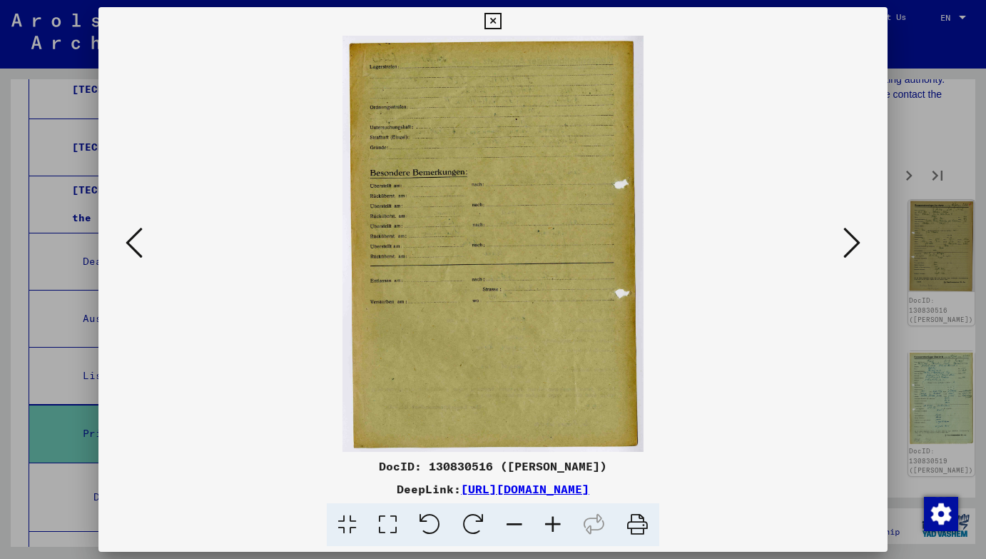
click at [845, 253] on icon at bounding box center [851, 242] width 17 height 34
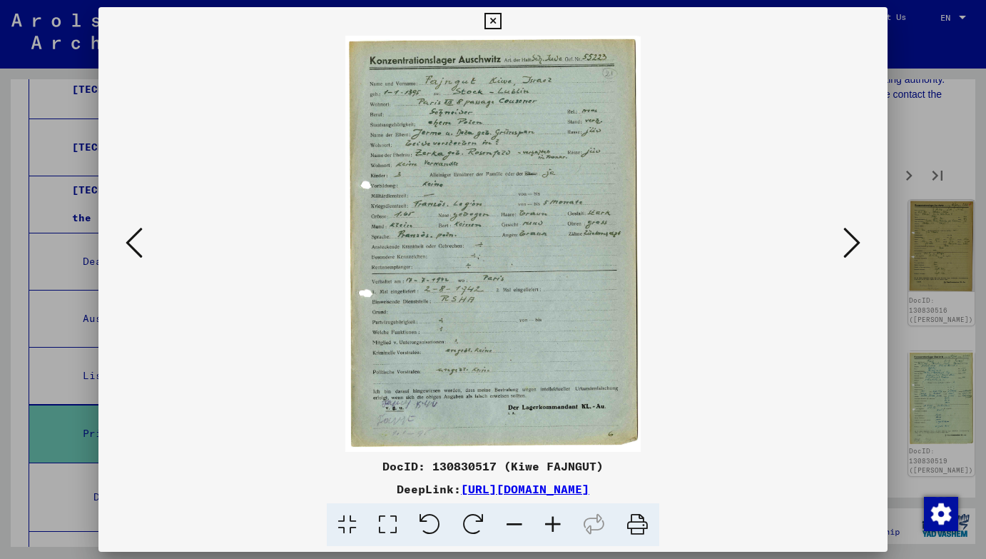
click at [845, 253] on icon at bounding box center [851, 242] width 17 height 34
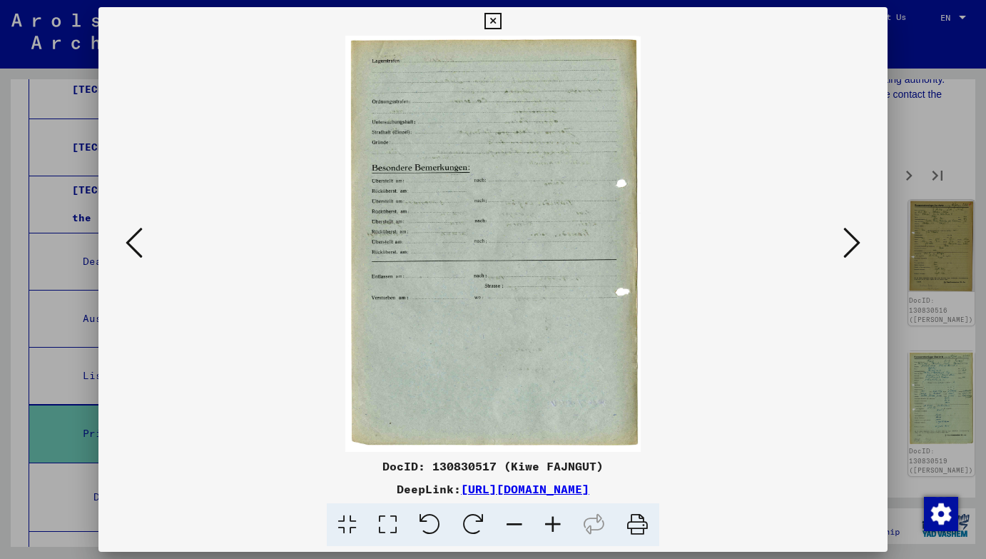
click at [845, 253] on icon at bounding box center [851, 242] width 17 height 34
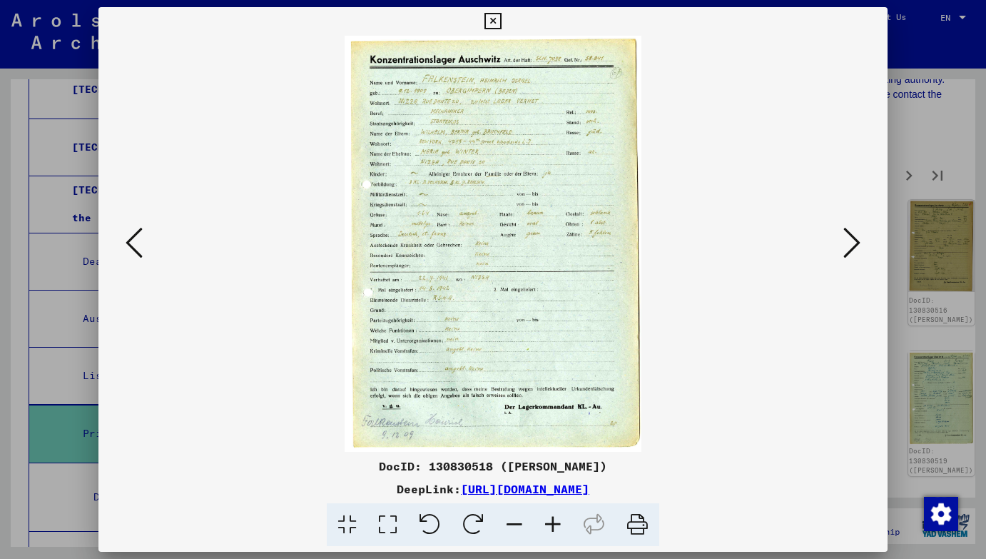
click at [845, 253] on icon at bounding box center [851, 242] width 17 height 34
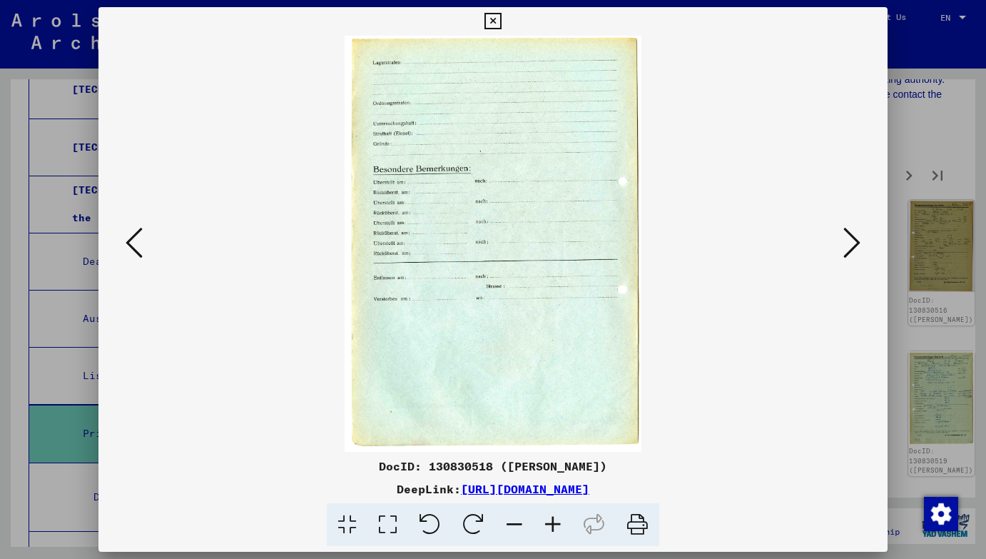
click at [845, 253] on icon at bounding box center [851, 242] width 17 height 34
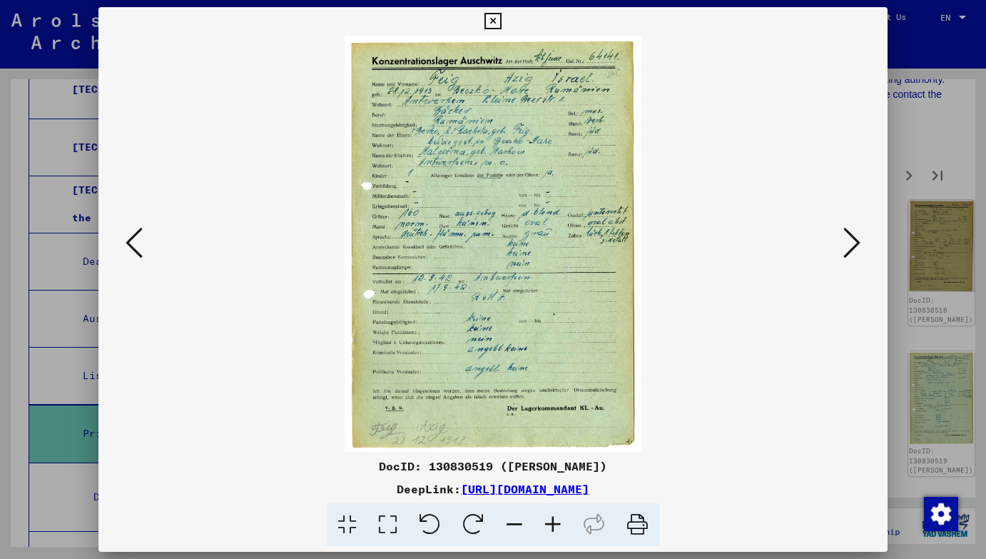
click at [845, 253] on icon at bounding box center [851, 242] width 17 height 34
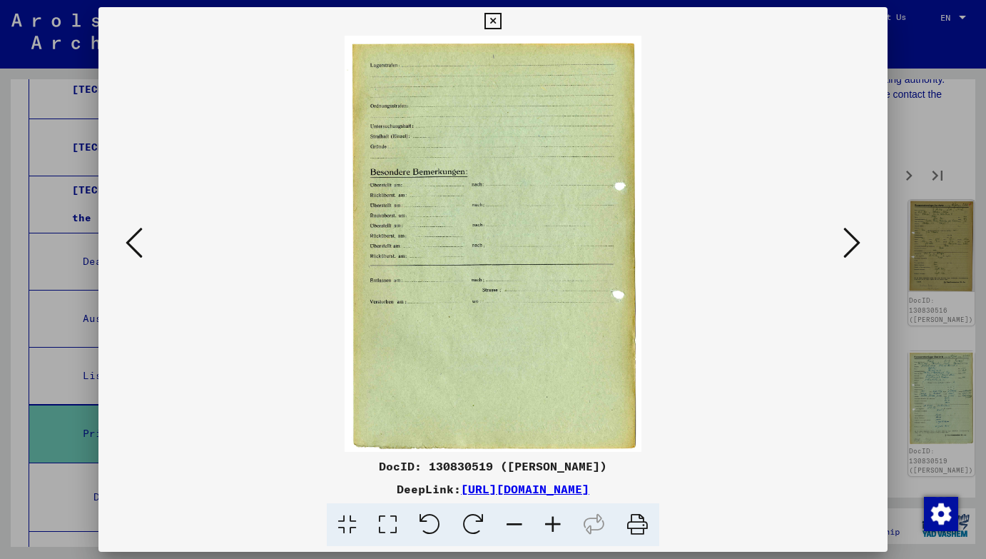
click at [845, 253] on icon at bounding box center [851, 242] width 17 height 34
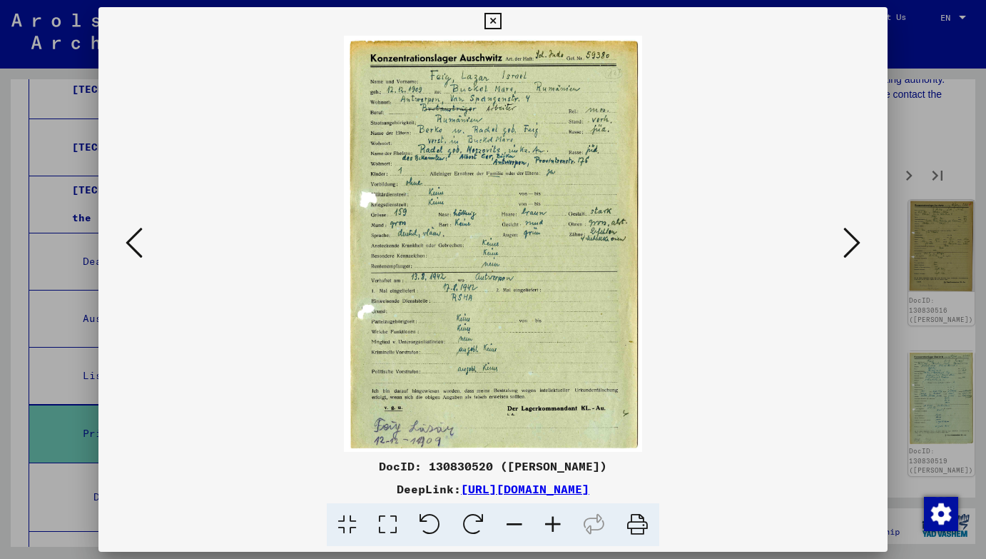
click at [845, 253] on icon at bounding box center [851, 242] width 17 height 34
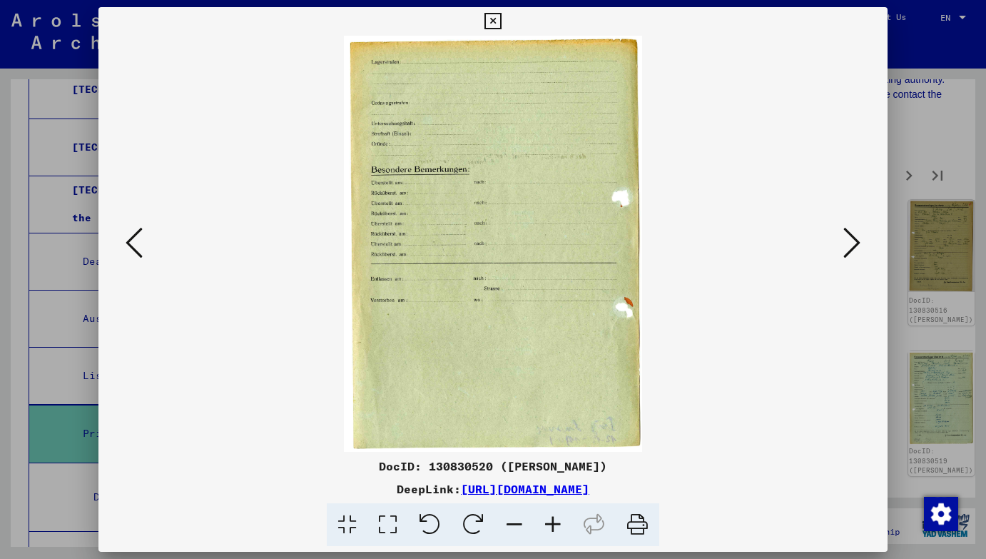
click at [845, 253] on icon at bounding box center [851, 242] width 17 height 34
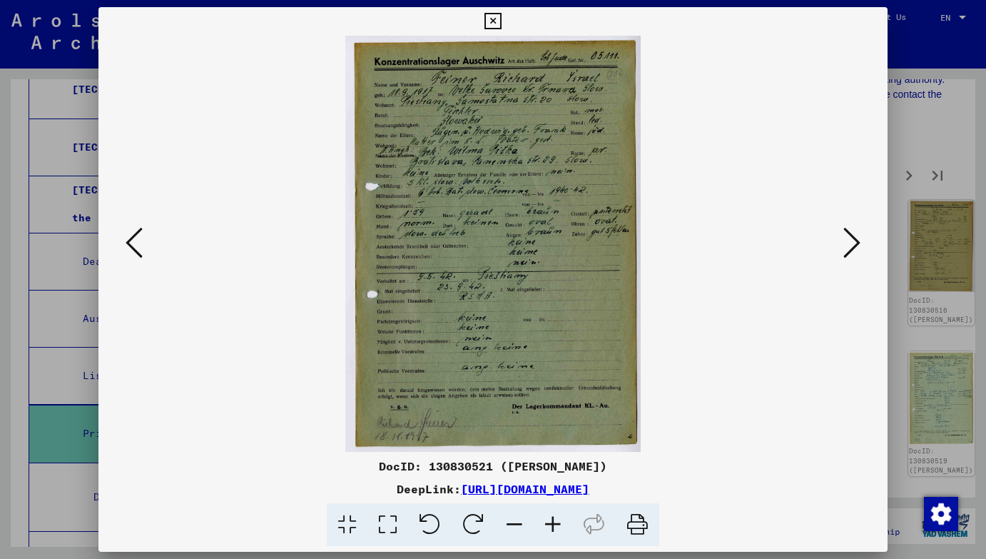
click at [845, 253] on icon at bounding box center [851, 242] width 17 height 34
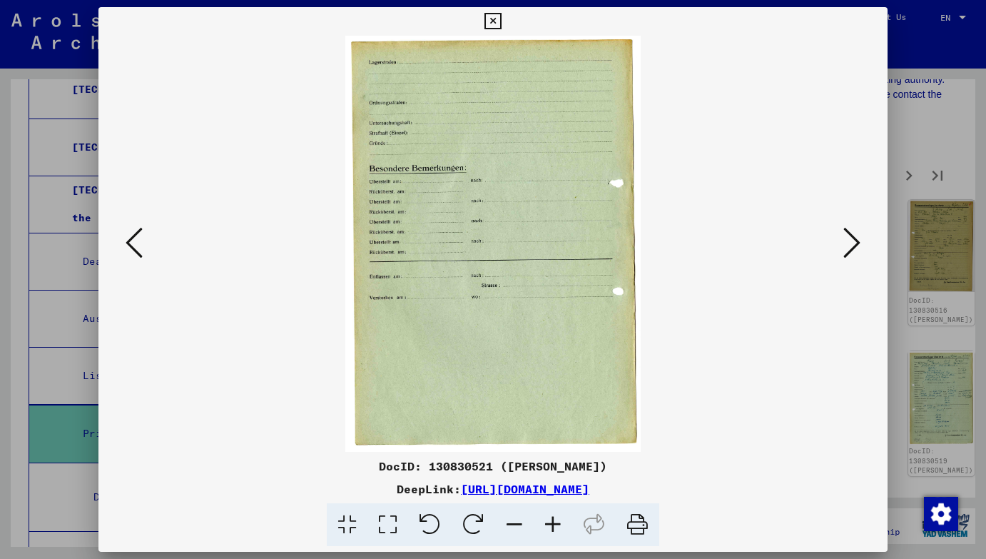
click at [845, 253] on icon at bounding box center [851, 242] width 17 height 34
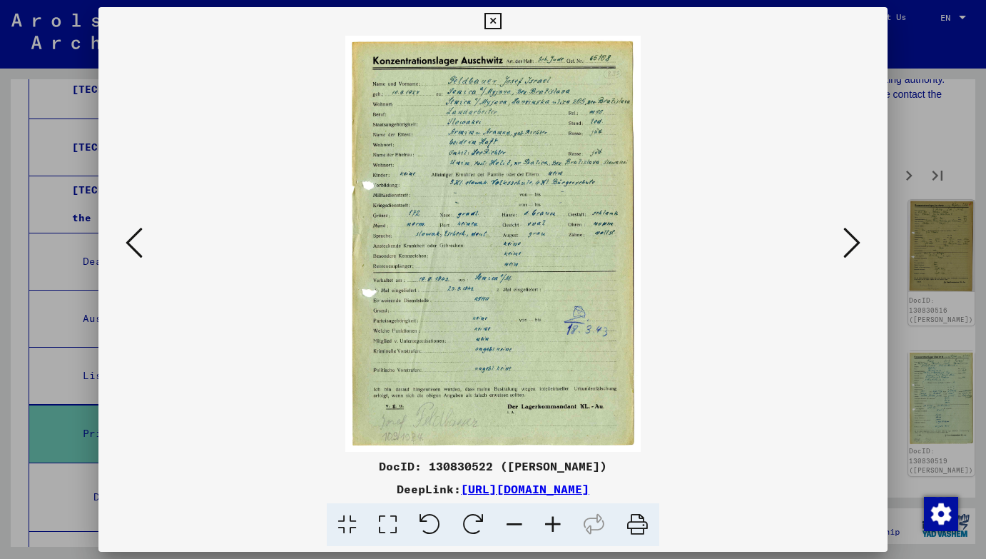
click at [845, 253] on icon at bounding box center [851, 242] width 17 height 34
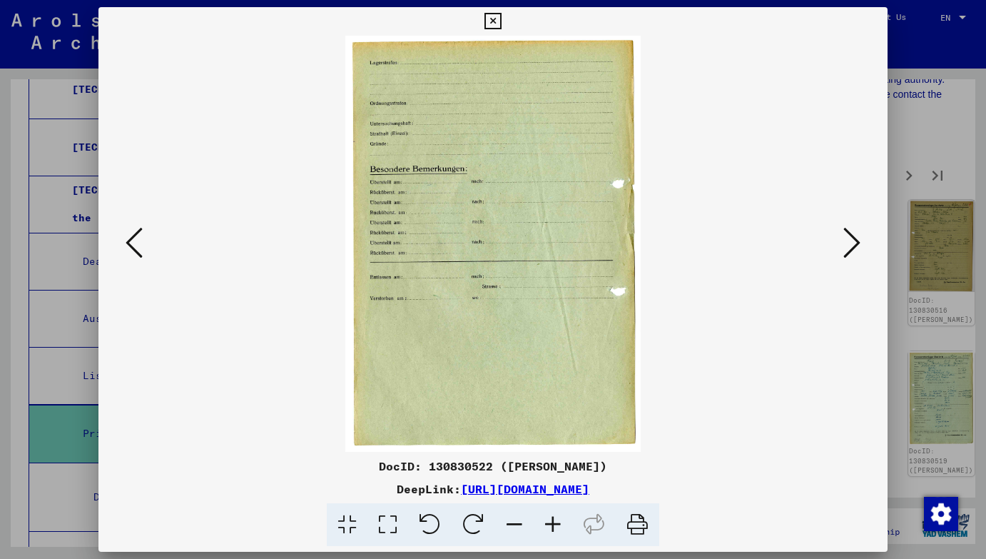
click at [845, 253] on icon at bounding box center [851, 242] width 17 height 34
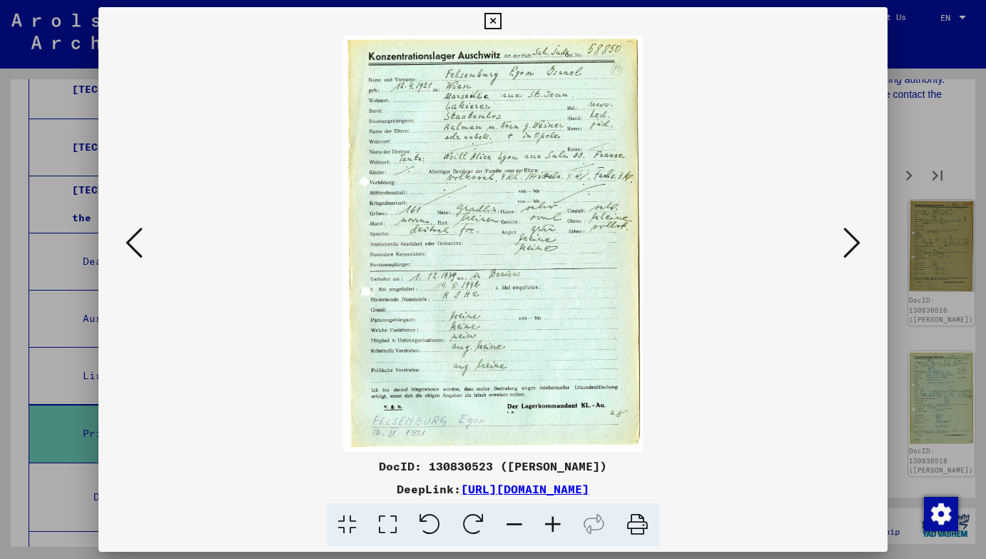
click at [845, 253] on icon at bounding box center [851, 242] width 17 height 34
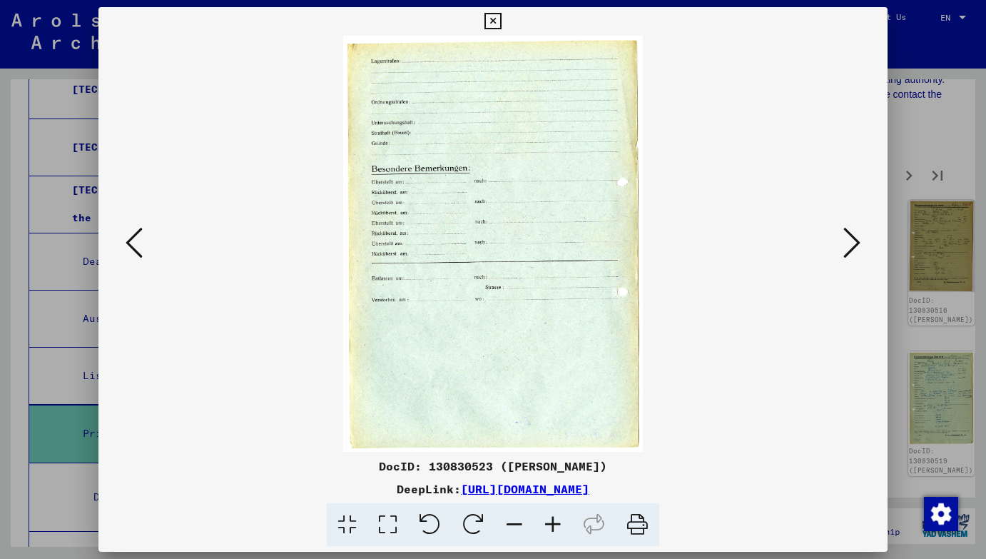
click at [123, 253] on button at bounding box center [134, 243] width 26 height 41
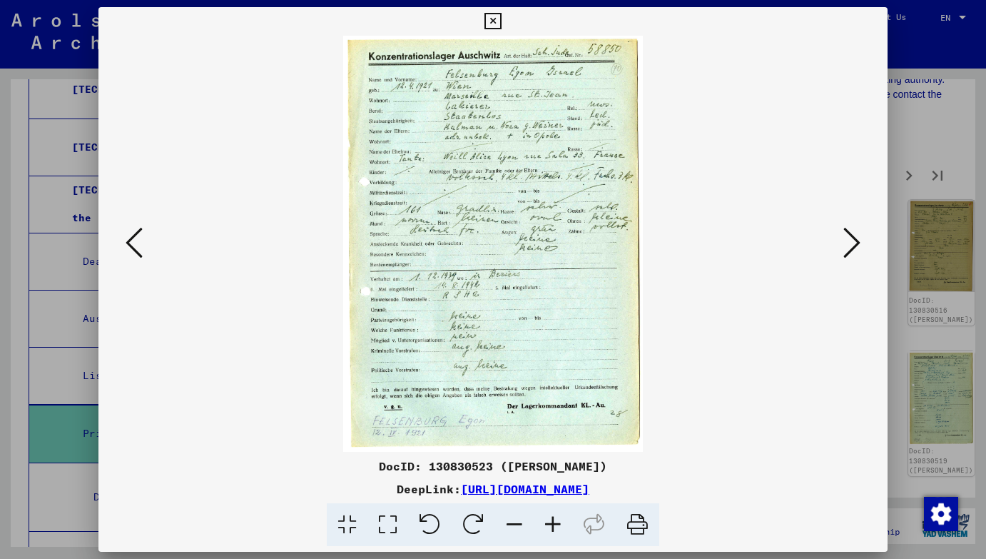
click at [843, 230] on icon at bounding box center [851, 242] width 17 height 34
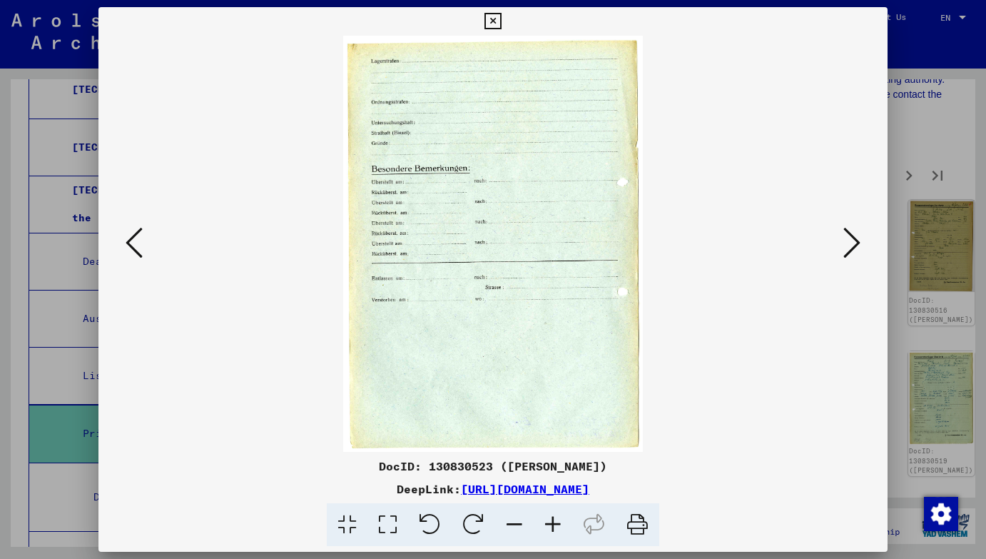
click at [854, 242] on icon at bounding box center [851, 242] width 17 height 34
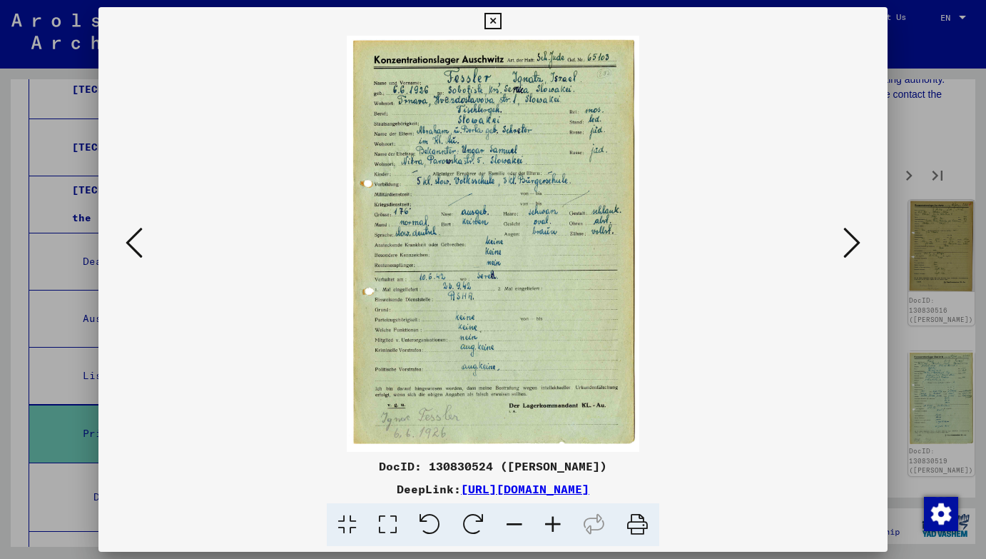
click at [854, 242] on icon at bounding box center [851, 242] width 17 height 34
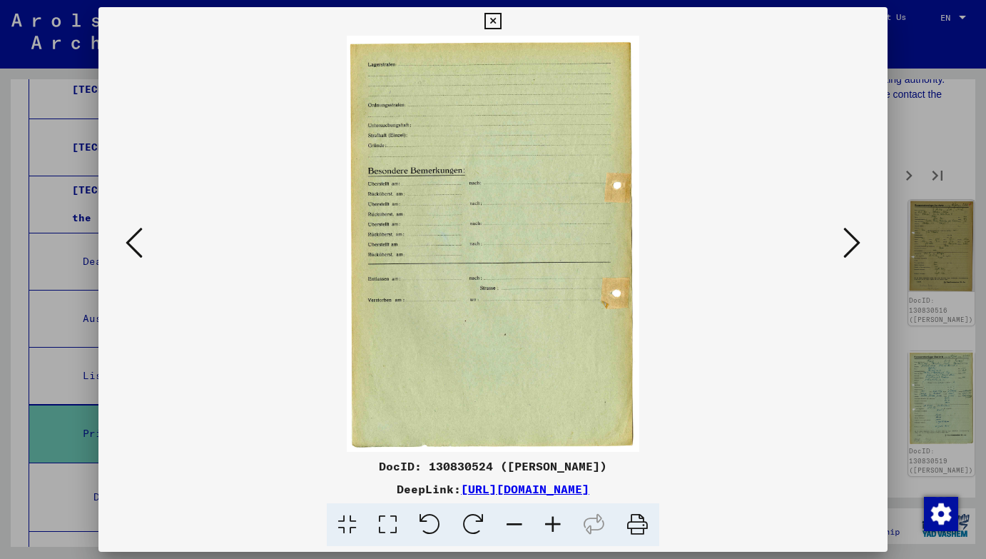
click at [854, 242] on icon at bounding box center [851, 242] width 17 height 34
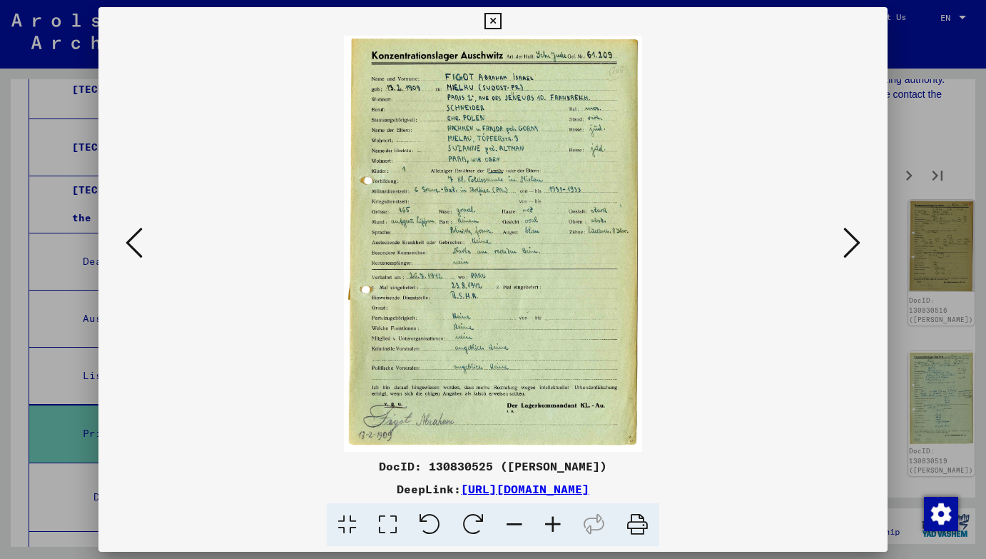
click at [854, 242] on icon at bounding box center [851, 242] width 17 height 34
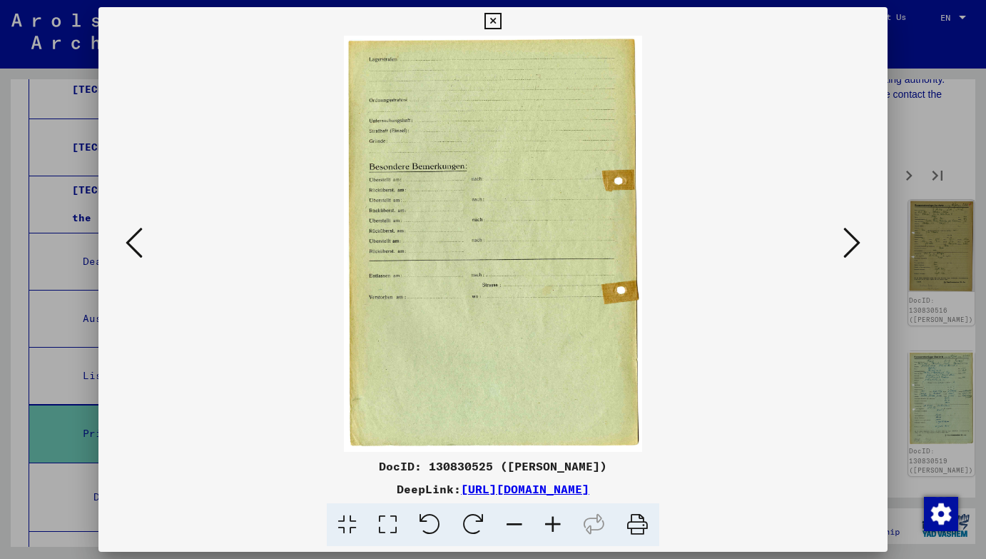
click at [854, 242] on icon at bounding box center [851, 242] width 17 height 34
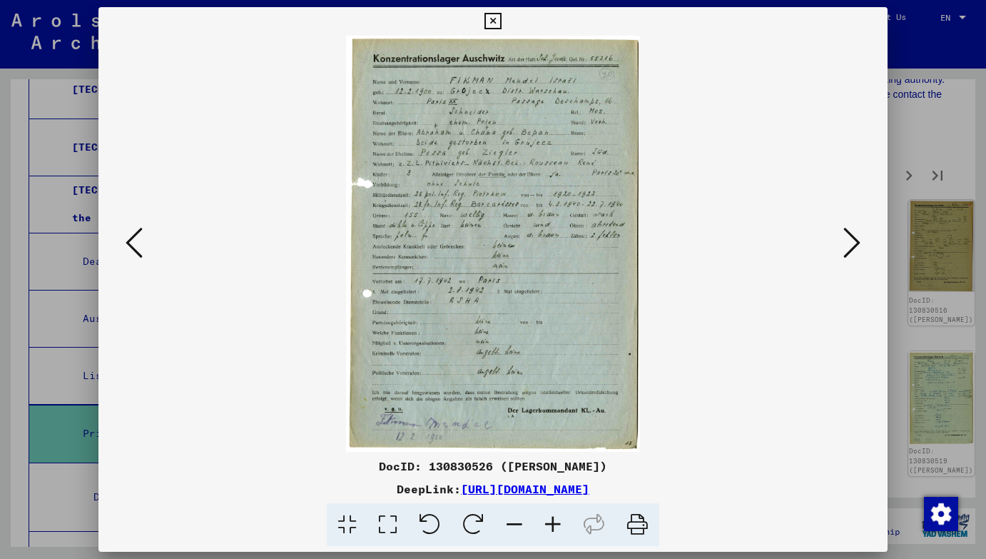
click at [854, 242] on icon at bounding box center [851, 242] width 17 height 34
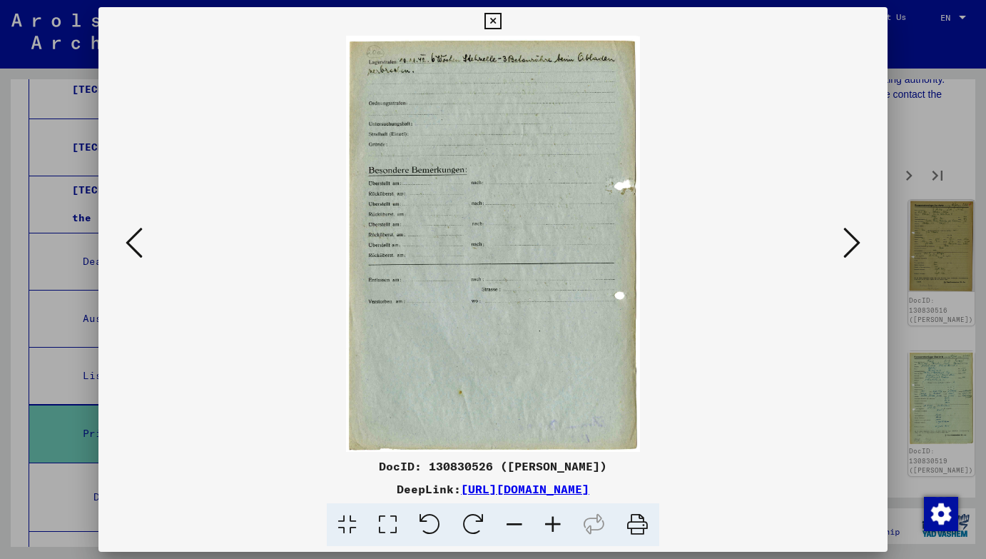
click at [854, 242] on icon at bounding box center [851, 242] width 17 height 34
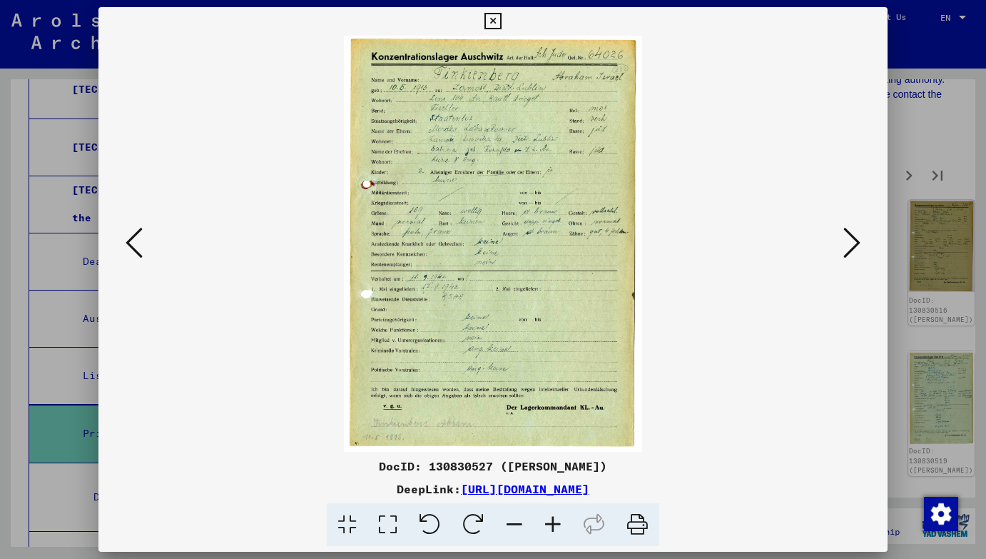
click at [854, 242] on icon at bounding box center [851, 242] width 17 height 34
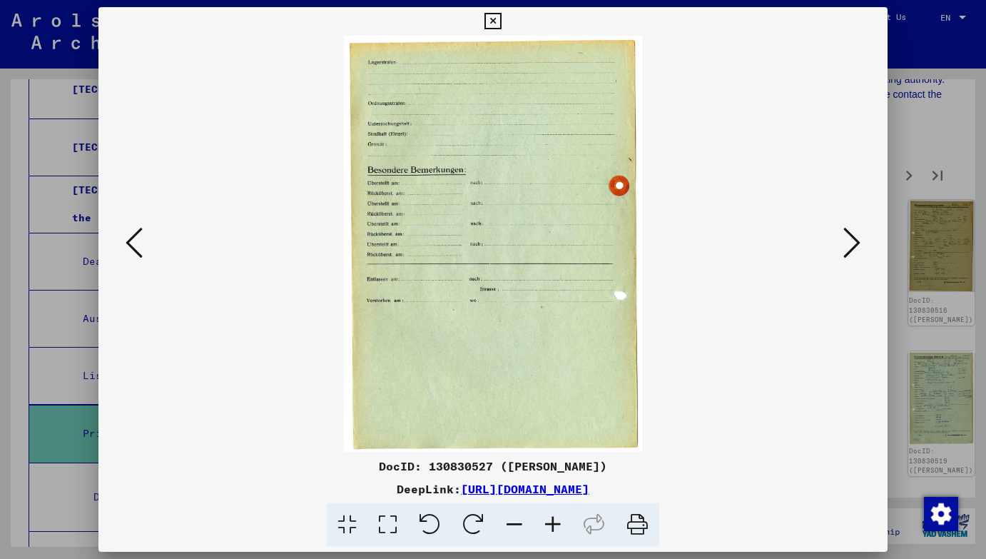
click at [854, 242] on icon at bounding box center [851, 242] width 17 height 34
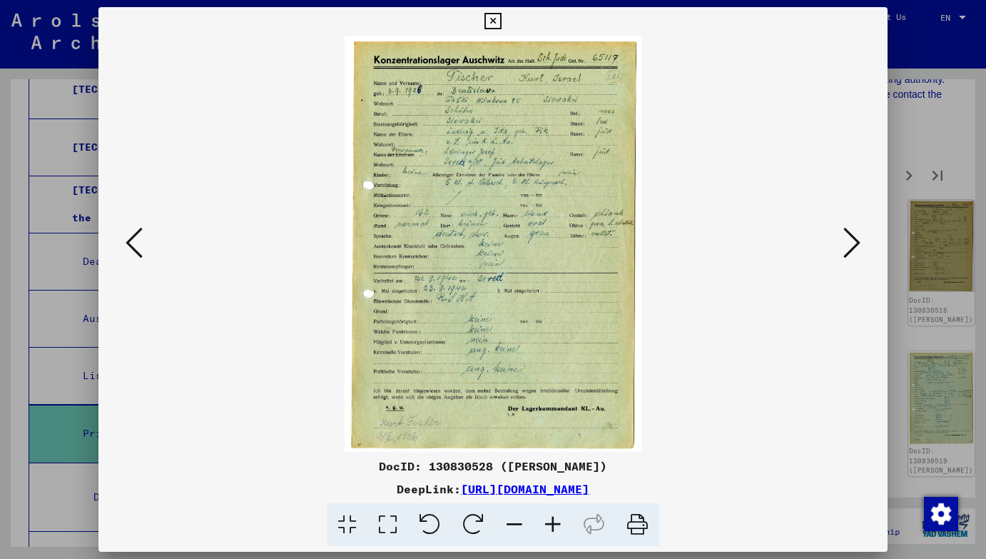
click at [854, 242] on icon at bounding box center [851, 242] width 17 height 34
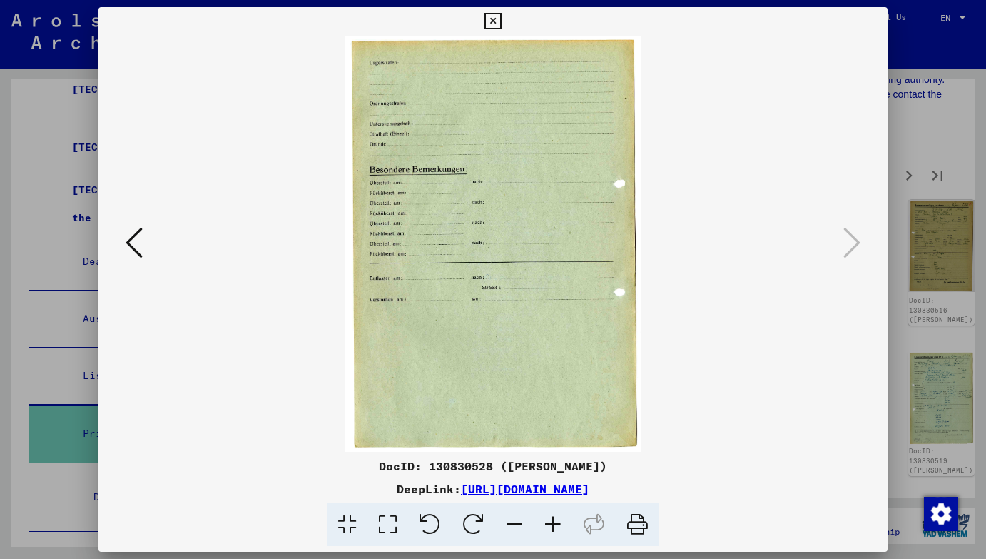
click at [935, 241] on div at bounding box center [493, 279] width 986 height 559
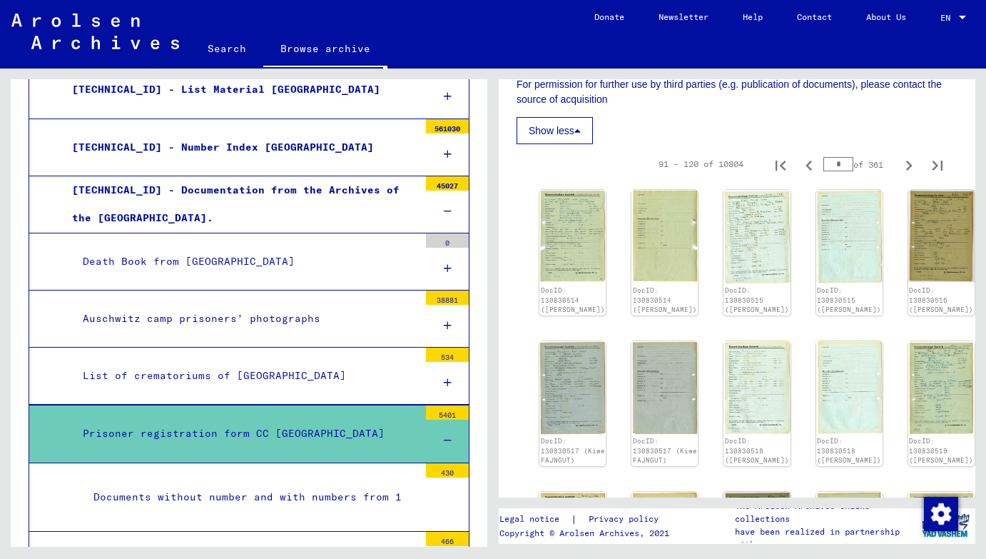
scroll to position [788, 0]
click at [909, 160] on icon "Next page" at bounding box center [909, 165] width 6 height 10
type input "*"
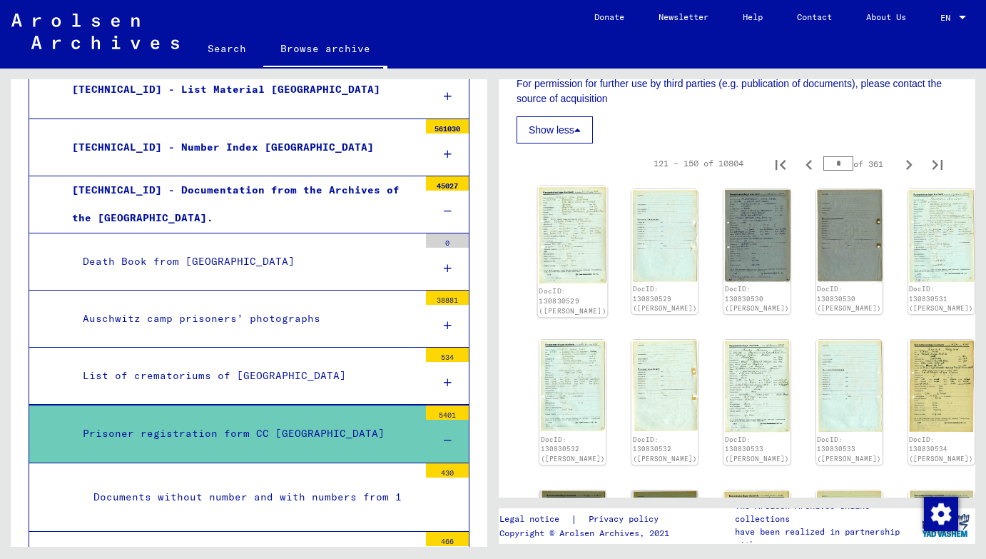
click at [553, 197] on img at bounding box center [573, 235] width 70 height 98
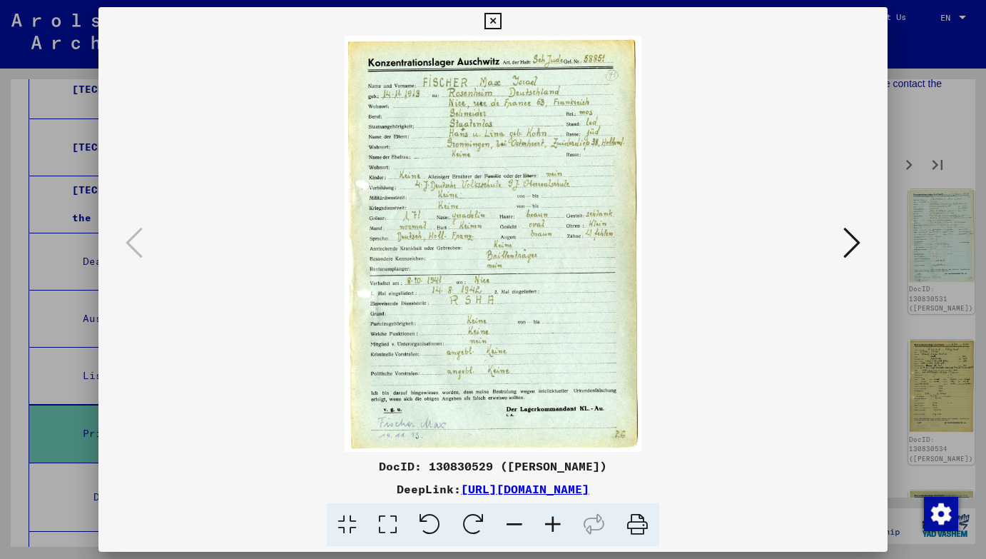
click at [855, 240] on icon at bounding box center [851, 242] width 17 height 34
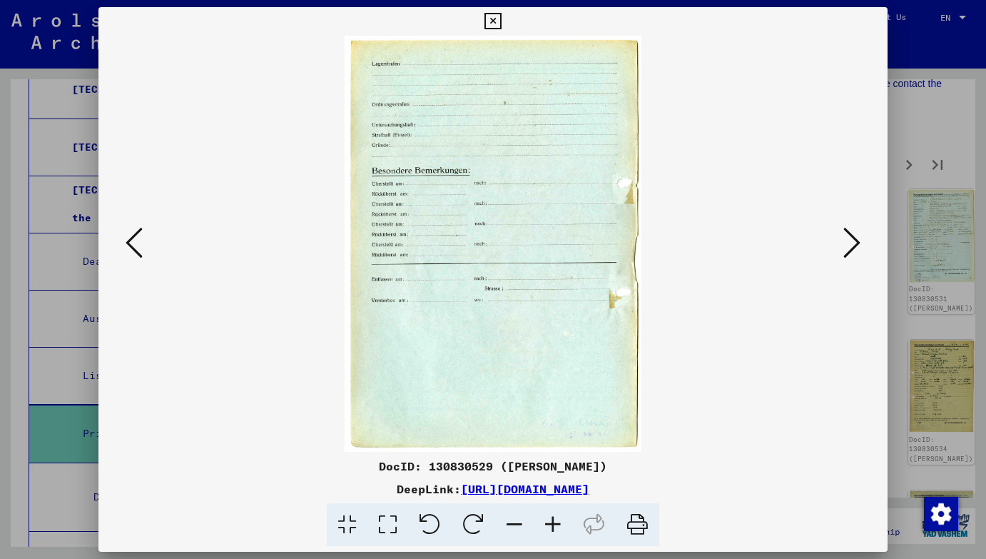
click at [855, 240] on icon at bounding box center [851, 242] width 17 height 34
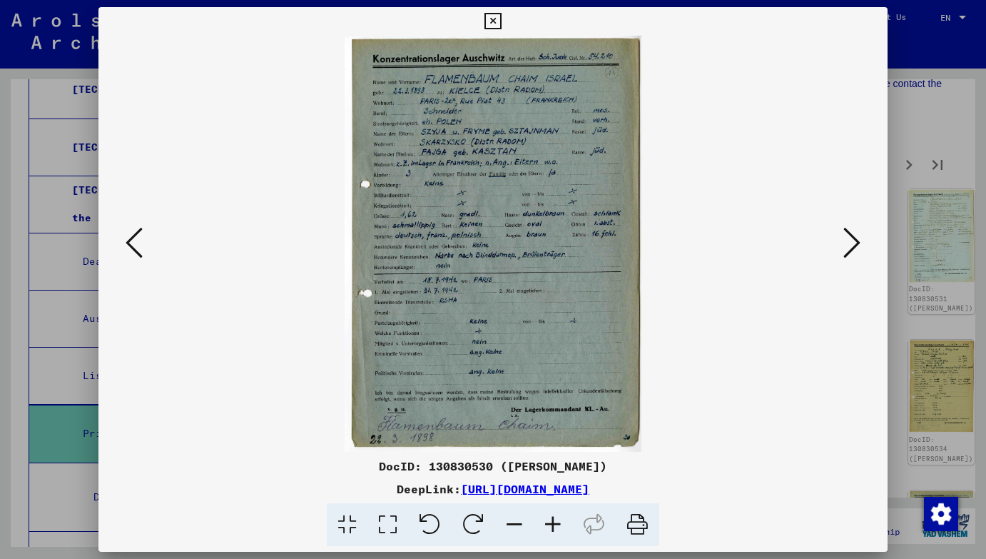
click at [855, 240] on icon at bounding box center [851, 242] width 17 height 34
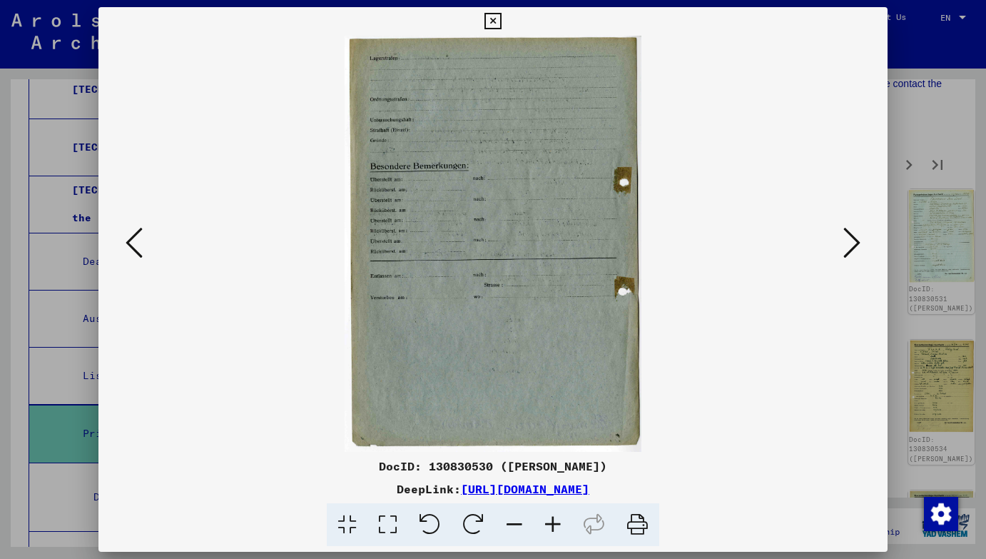
click at [855, 240] on icon at bounding box center [851, 242] width 17 height 34
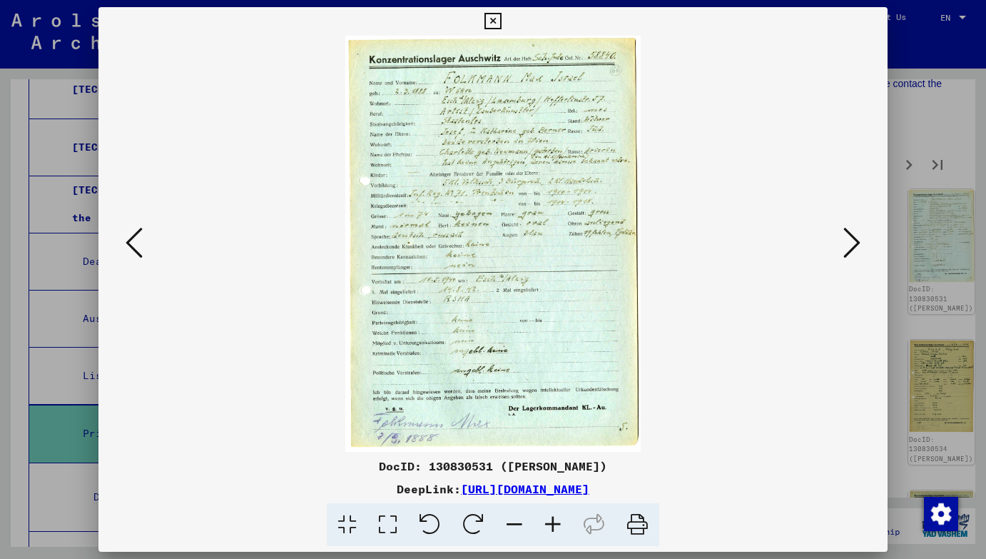
click at [855, 240] on icon at bounding box center [851, 242] width 17 height 34
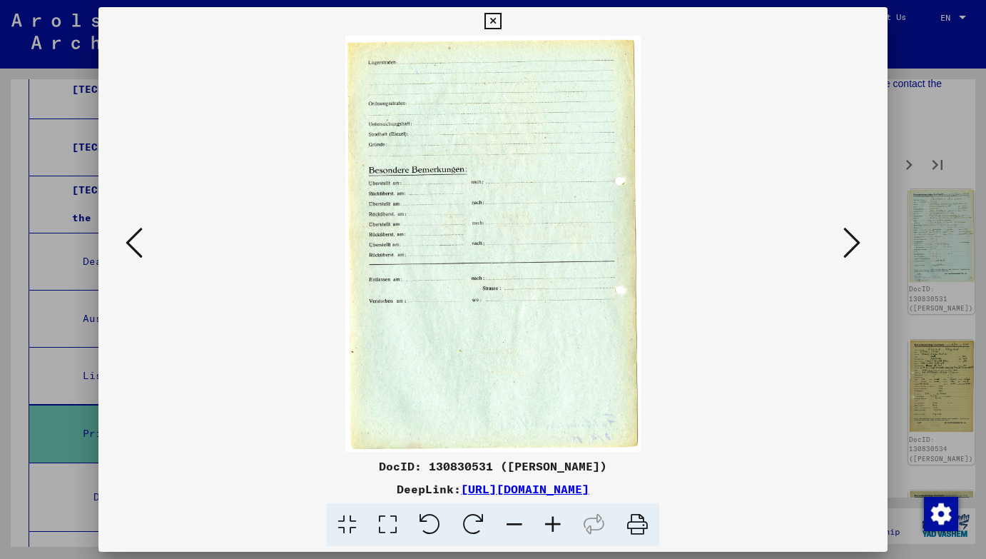
click at [855, 240] on icon at bounding box center [851, 242] width 17 height 34
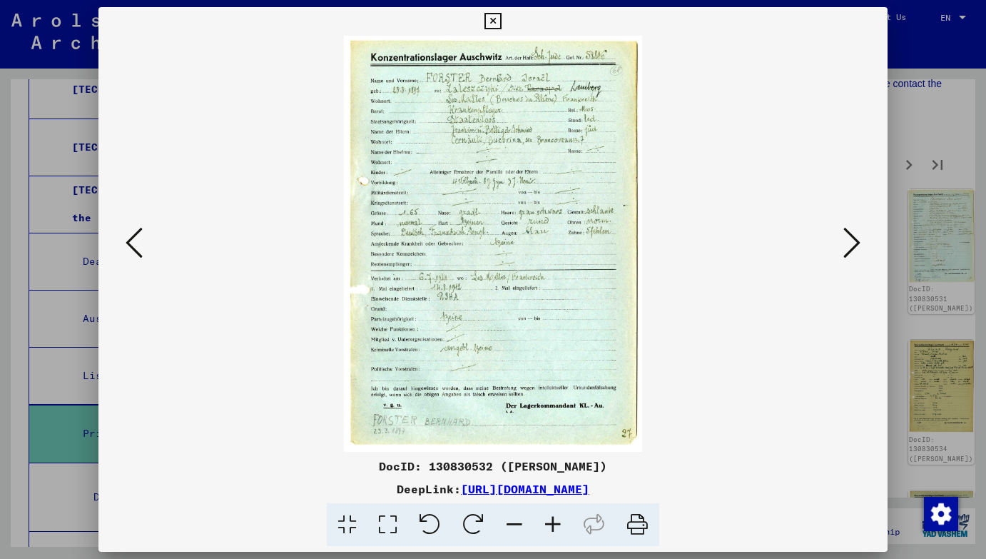
click at [855, 240] on icon at bounding box center [851, 242] width 17 height 34
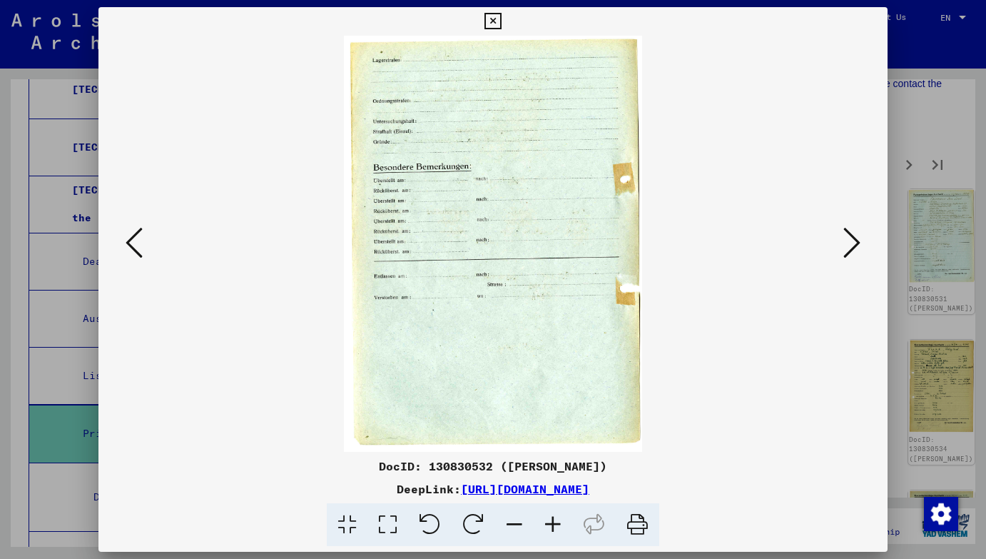
click at [855, 240] on icon at bounding box center [851, 242] width 17 height 34
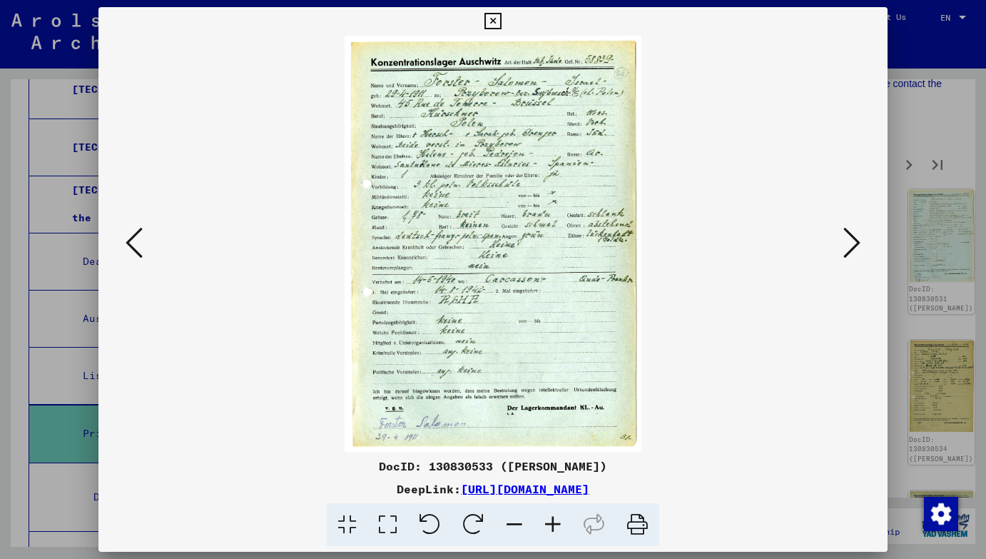
click at [855, 240] on icon at bounding box center [851, 242] width 17 height 34
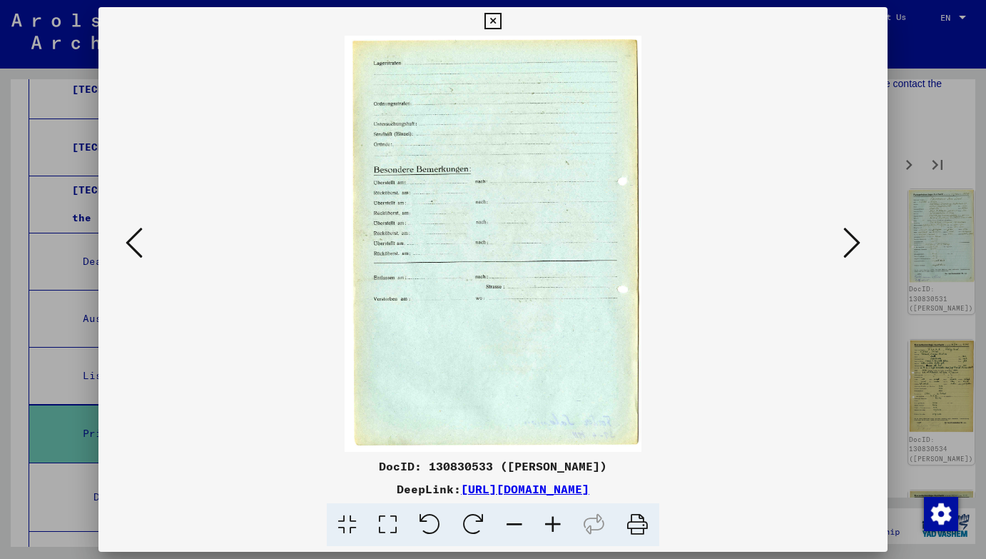
click at [855, 240] on icon at bounding box center [851, 242] width 17 height 34
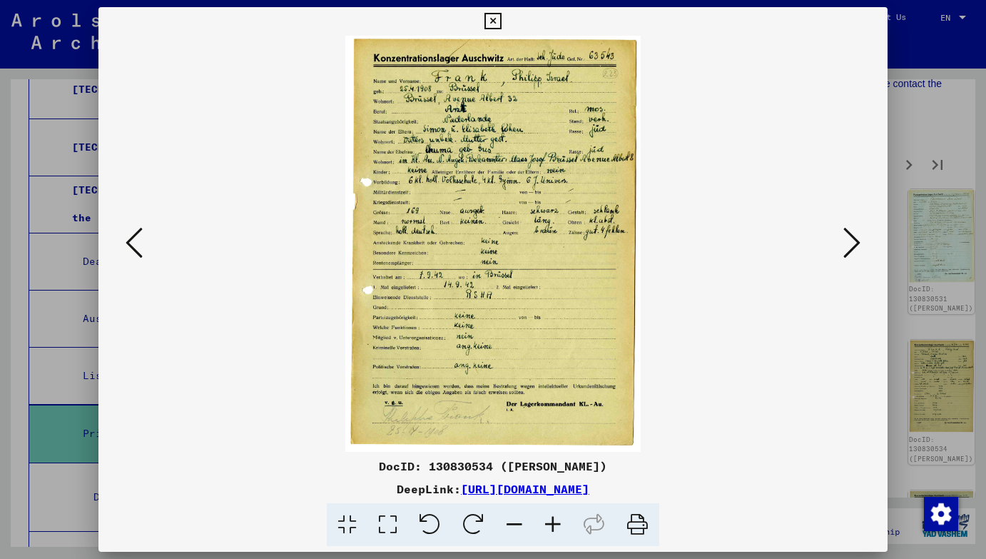
click at [855, 240] on icon at bounding box center [851, 242] width 17 height 34
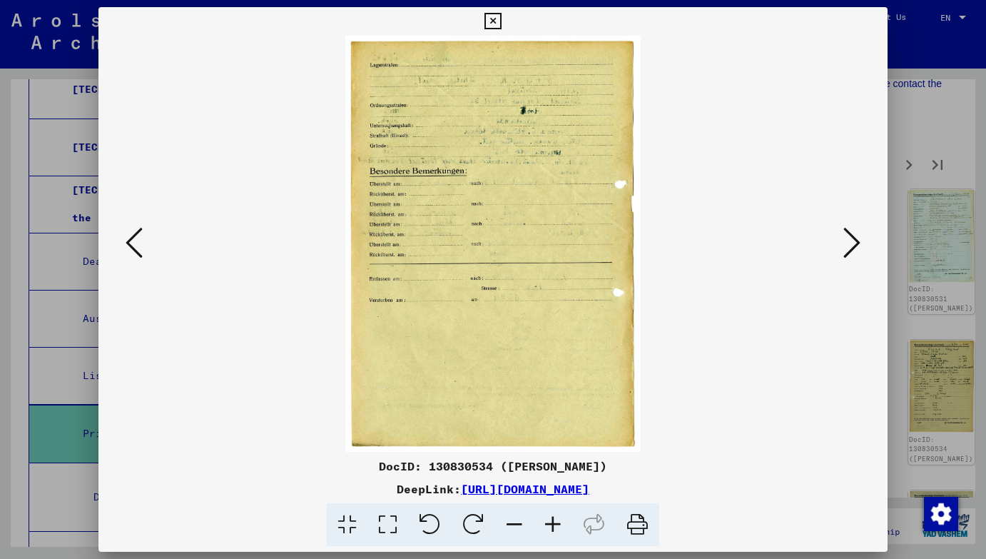
click at [855, 240] on icon at bounding box center [851, 242] width 17 height 34
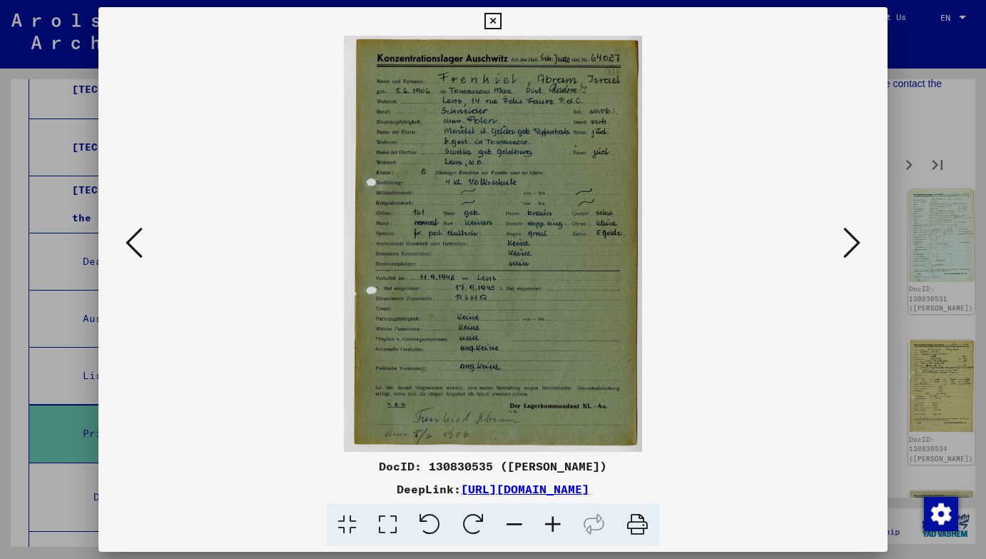
click at [855, 240] on icon at bounding box center [851, 242] width 17 height 34
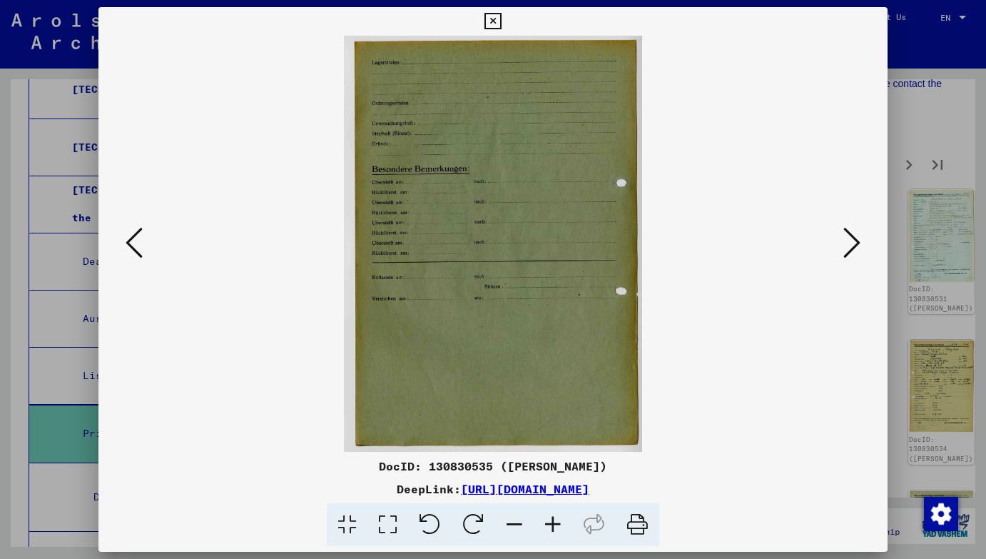
click at [855, 240] on icon at bounding box center [851, 242] width 17 height 34
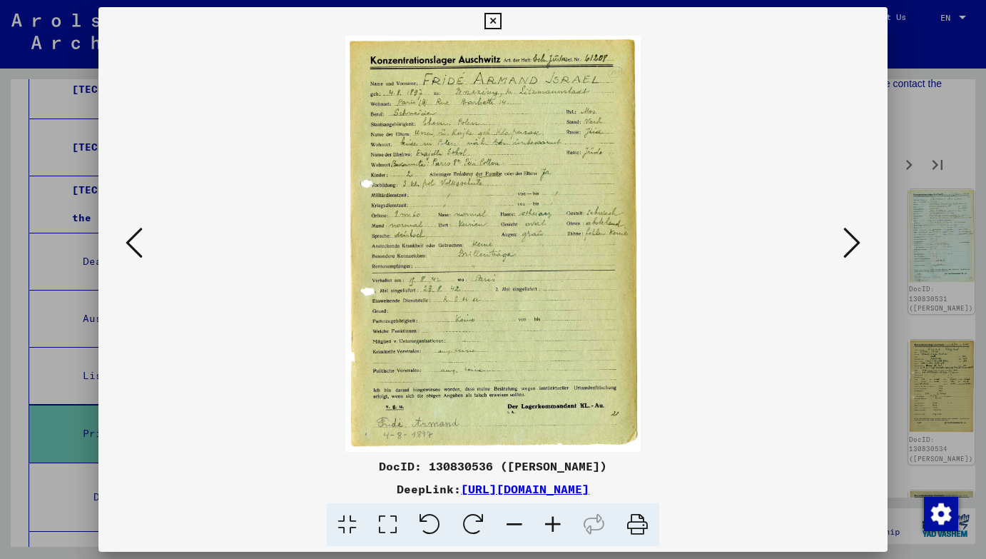
click at [855, 240] on icon at bounding box center [851, 242] width 17 height 34
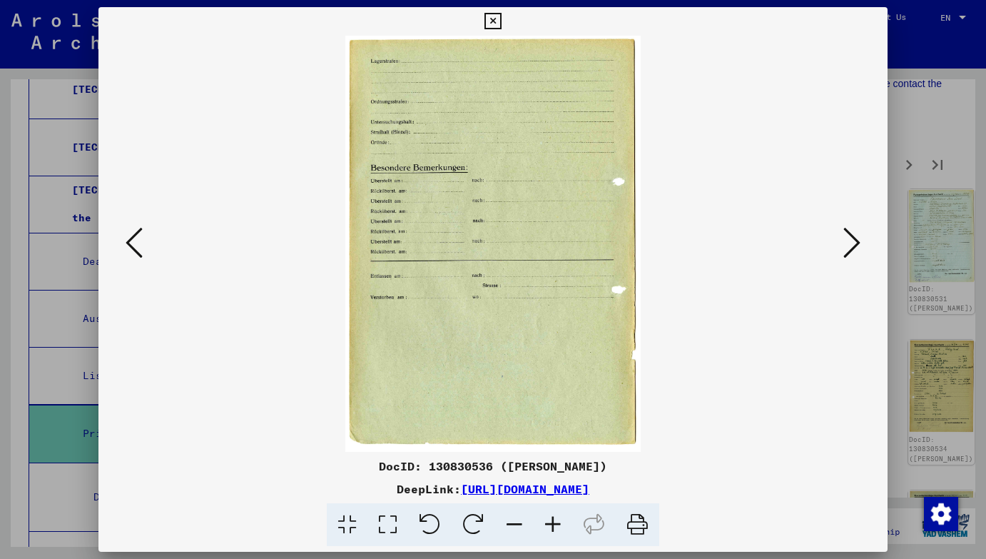
click at [855, 240] on icon at bounding box center [851, 242] width 17 height 34
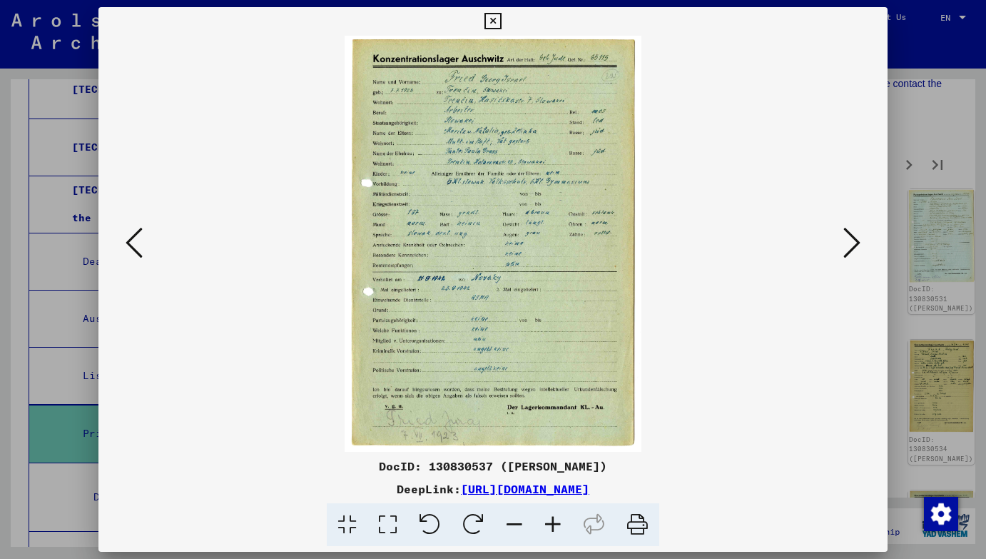
click at [855, 240] on icon at bounding box center [851, 242] width 17 height 34
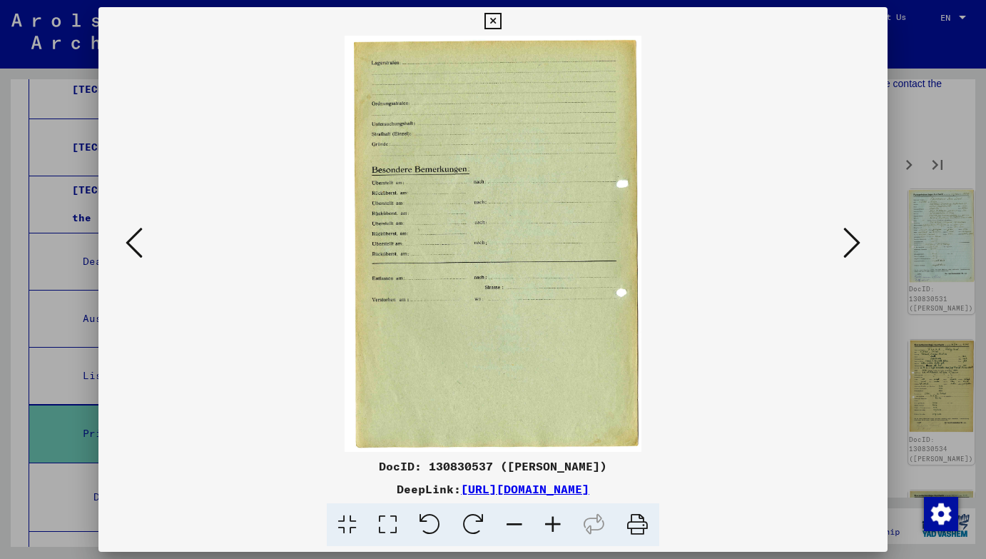
click at [855, 240] on icon at bounding box center [851, 242] width 17 height 34
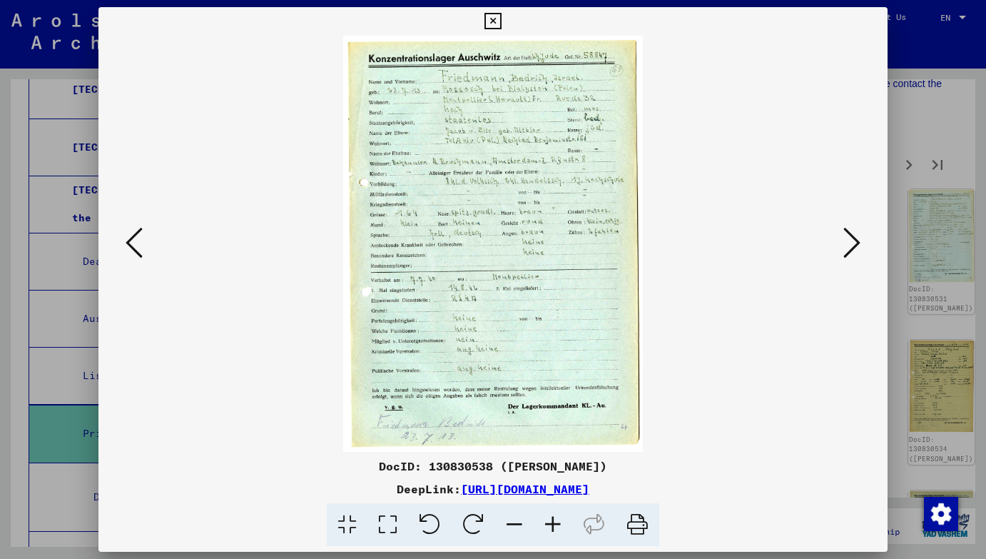
click at [855, 240] on icon at bounding box center [851, 242] width 17 height 34
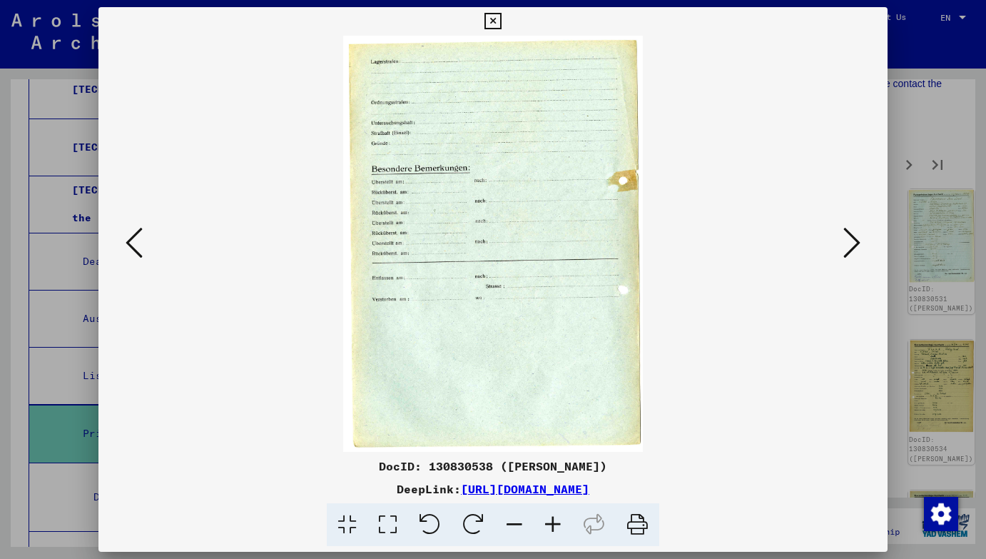
click at [855, 240] on icon at bounding box center [851, 242] width 17 height 34
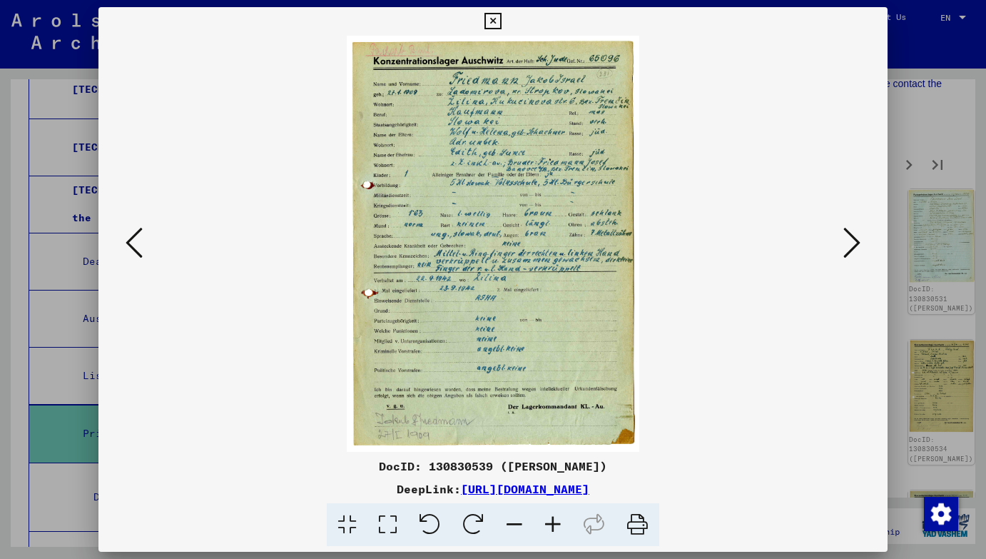
click at [855, 240] on icon at bounding box center [851, 242] width 17 height 34
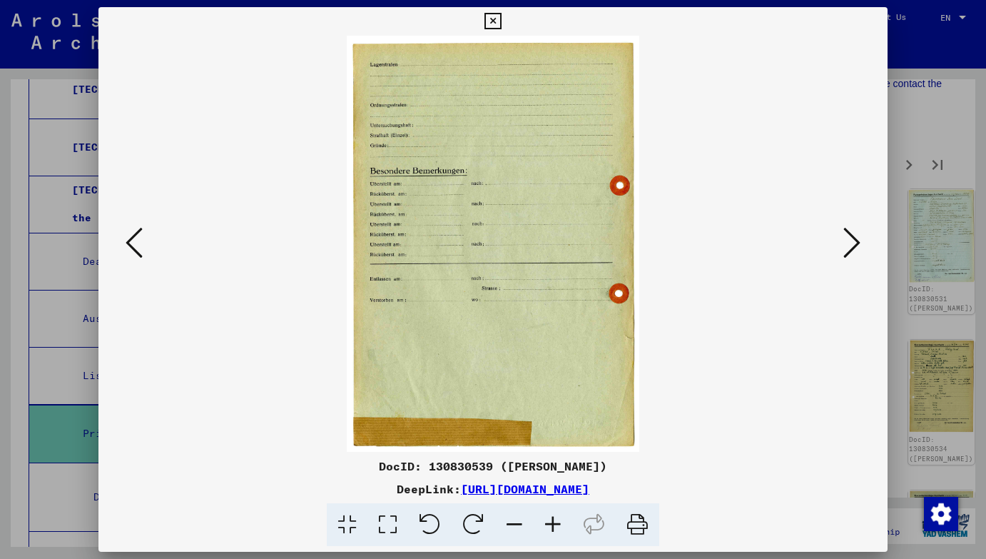
click at [855, 240] on icon at bounding box center [851, 242] width 17 height 34
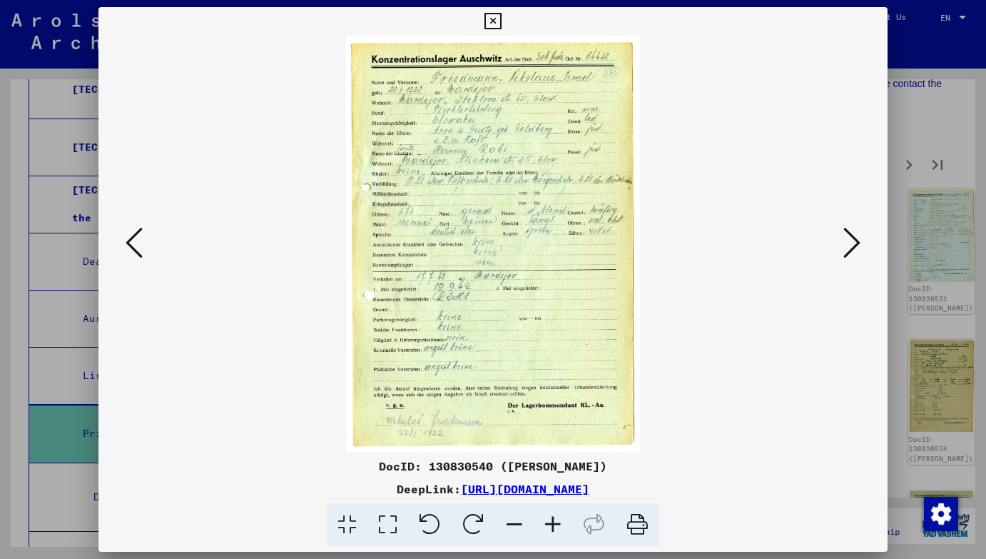
click at [855, 240] on icon at bounding box center [851, 242] width 17 height 34
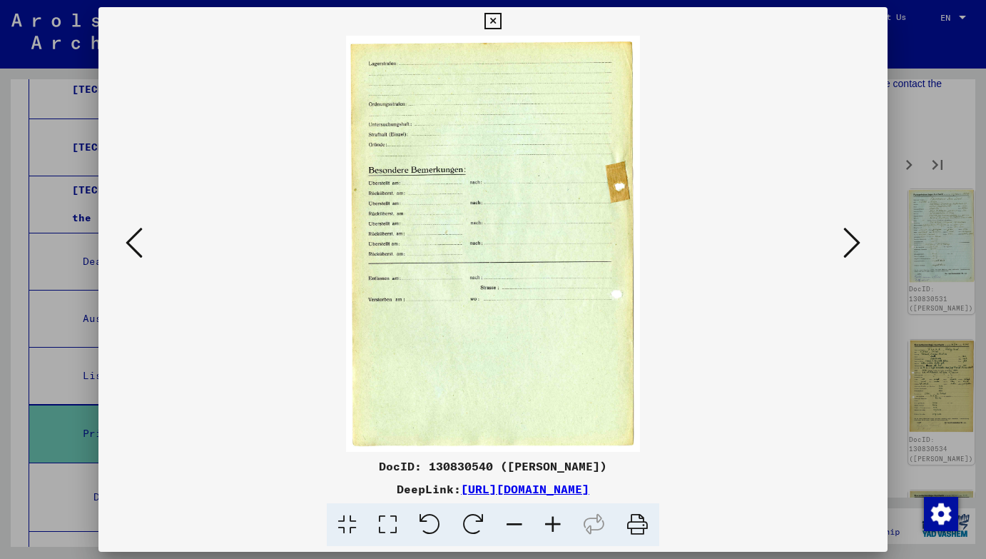
click at [855, 240] on icon at bounding box center [851, 242] width 17 height 34
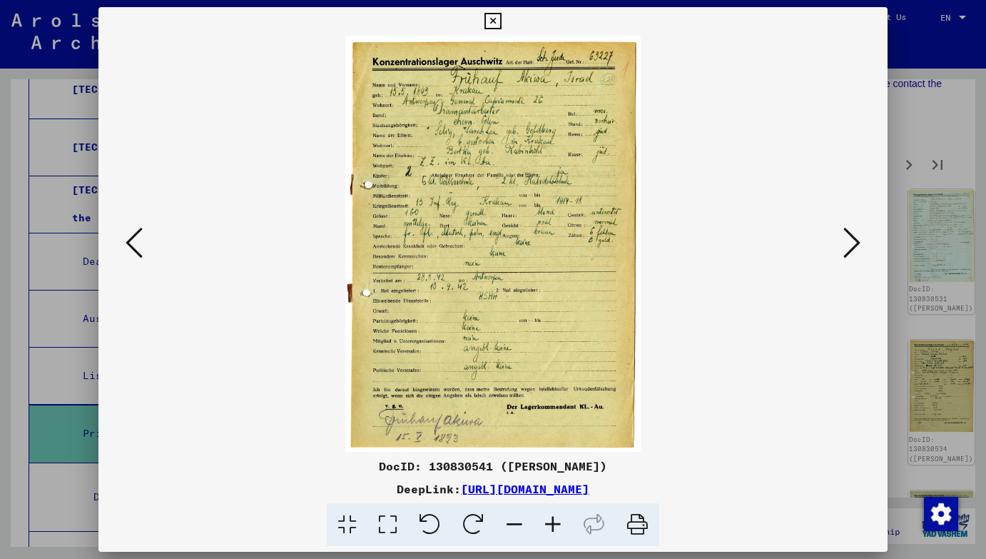
click at [855, 240] on icon at bounding box center [851, 242] width 17 height 34
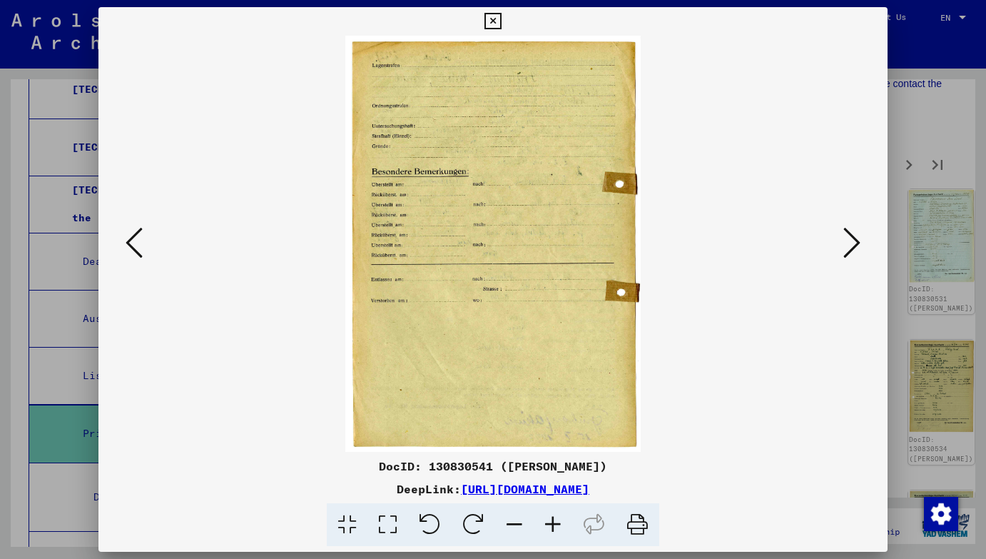
click at [855, 240] on icon at bounding box center [851, 242] width 17 height 34
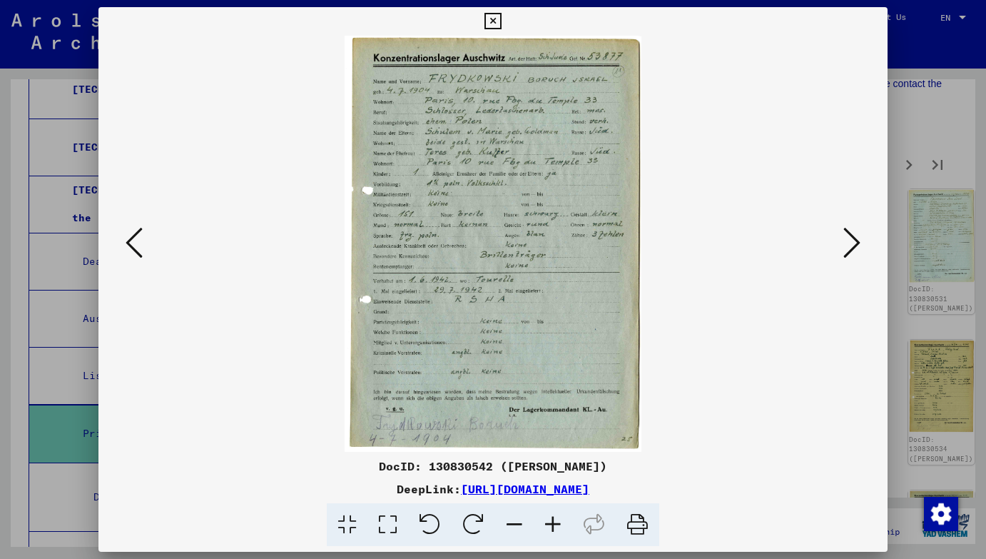
click at [855, 240] on icon at bounding box center [851, 242] width 17 height 34
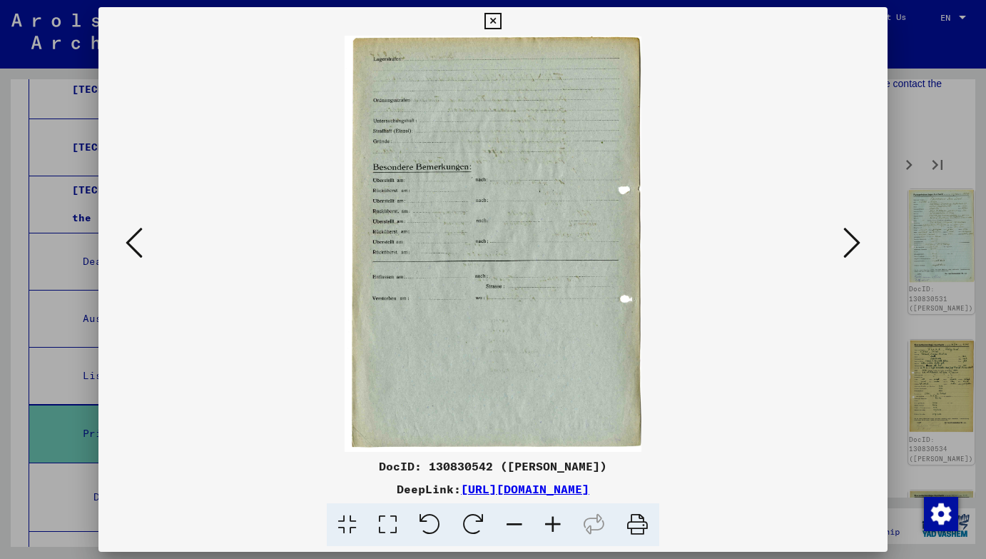
click at [855, 240] on icon at bounding box center [851, 242] width 17 height 34
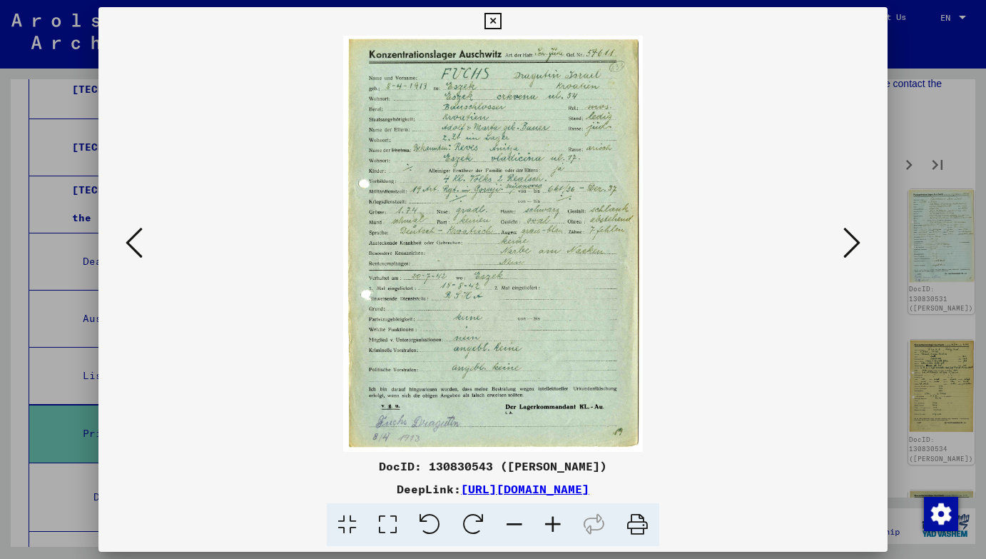
click at [855, 240] on icon at bounding box center [851, 242] width 17 height 34
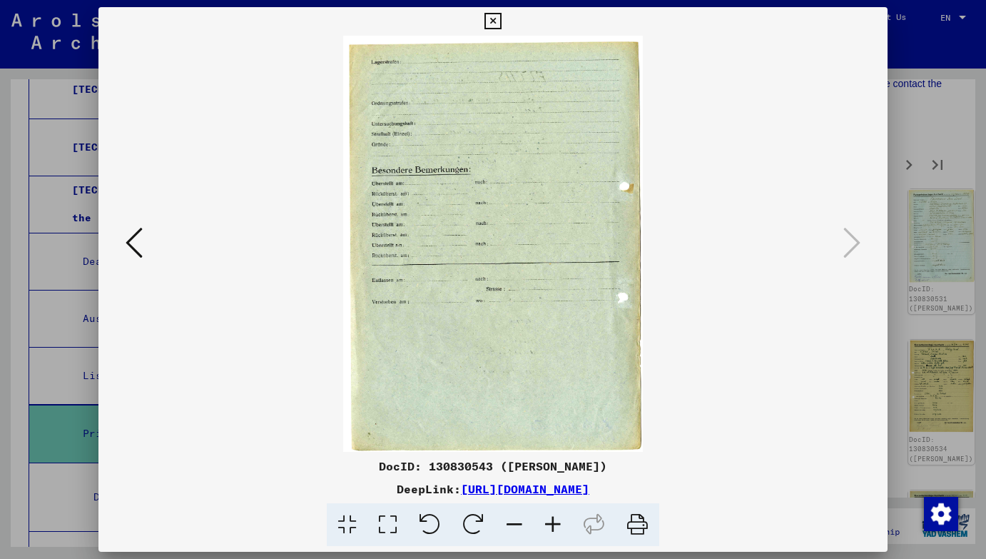
click at [915, 204] on div at bounding box center [493, 279] width 986 height 559
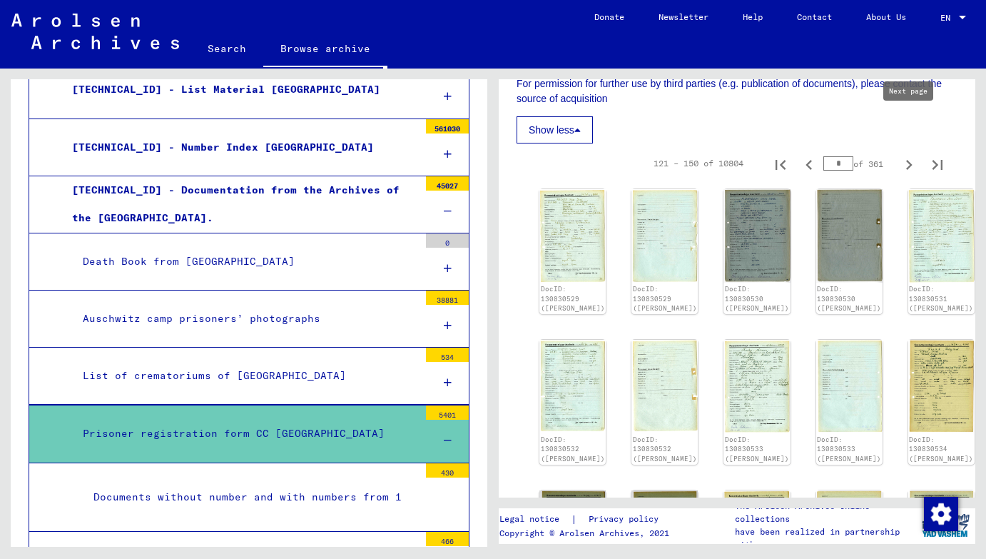
click at [910, 155] on icon "Next page" at bounding box center [909, 165] width 20 height 20
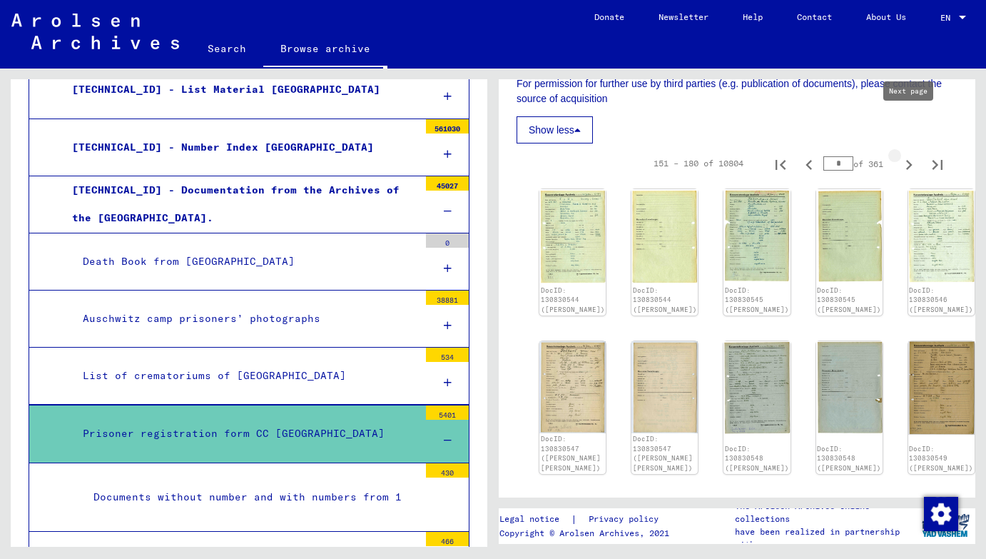
type input "*"
click at [576, 200] on img at bounding box center [573, 236] width 70 height 100
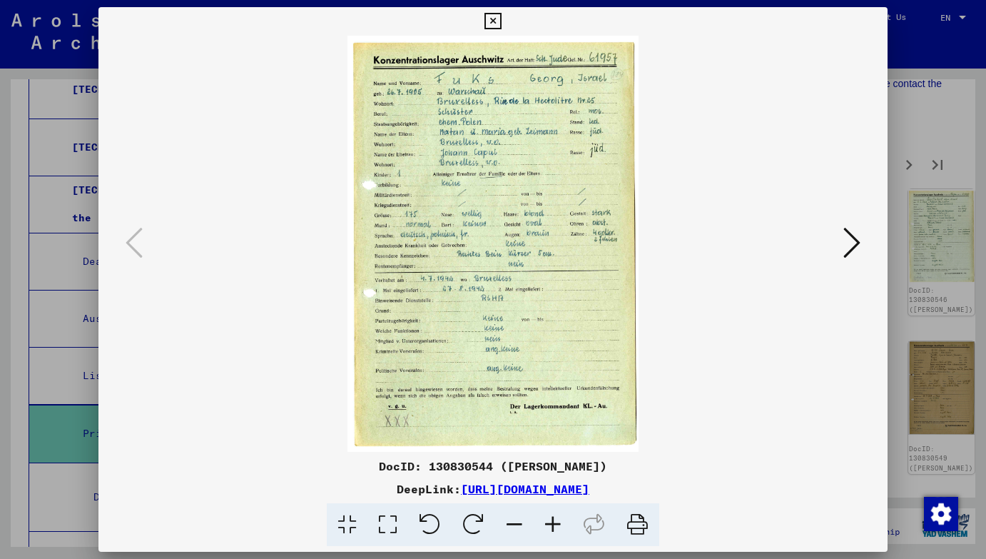
click at [853, 238] on icon at bounding box center [851, 242] width 17 height 34
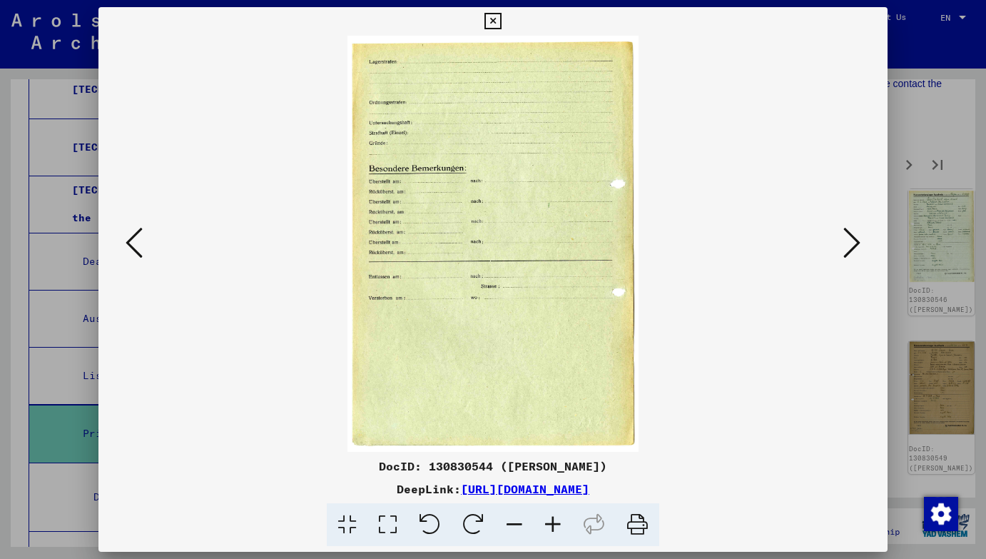
click at [853, 238] on icon at bounding box center [851, 242] width 17 height 34
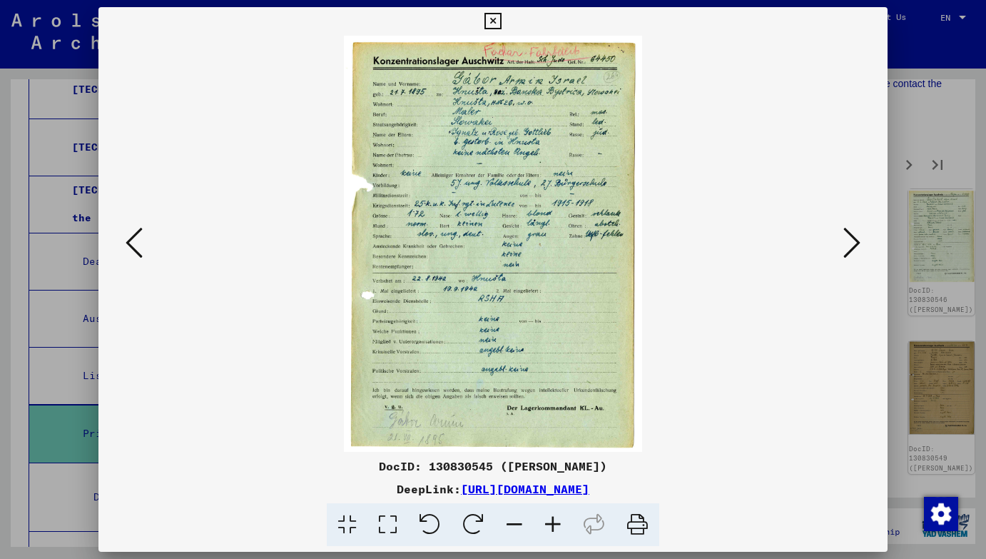
click at [853, 238] on icon at bounding box center [851, 242] width 17 height 34
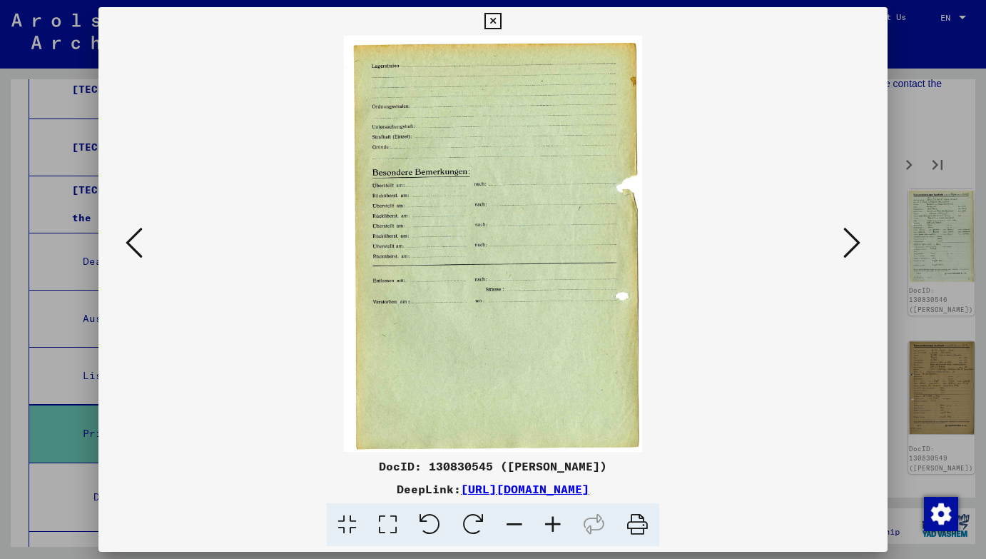
click at [853, 238] on icon at bounding box center [851, 242] width 17 height 34
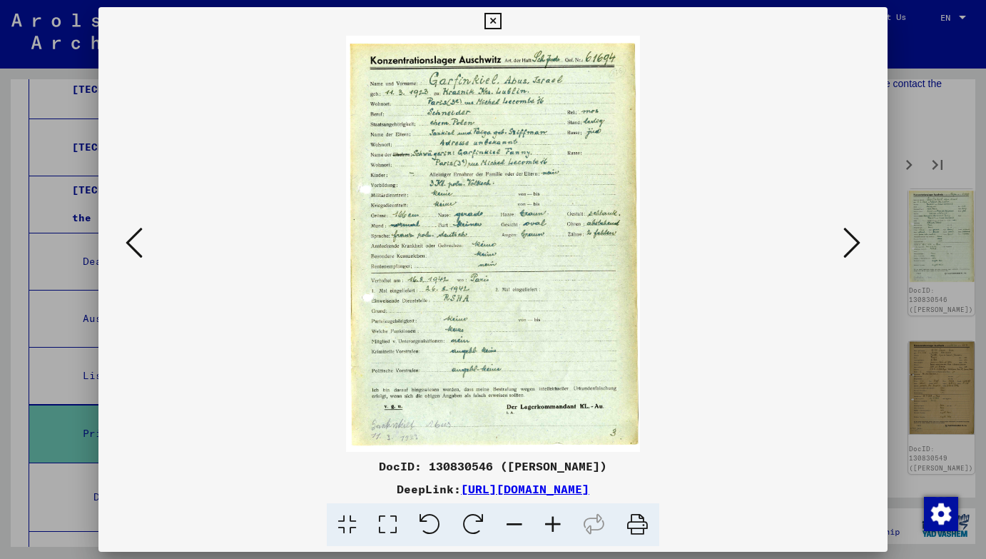
click at [853, 238] on icon at bounding box center [851, 242] width 17 height 34
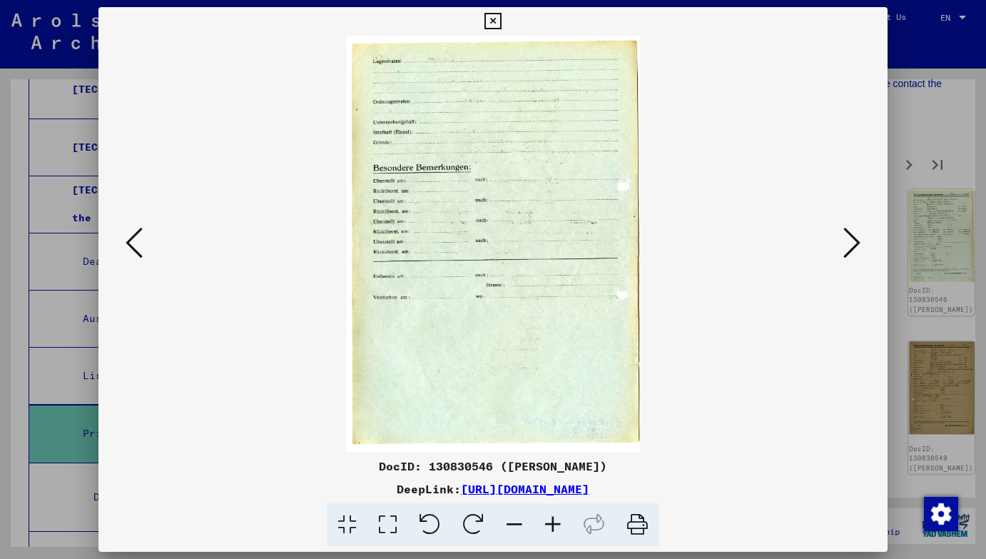
click at [853, 238] on icon at bounding box center [851, 242] width 17 height 34
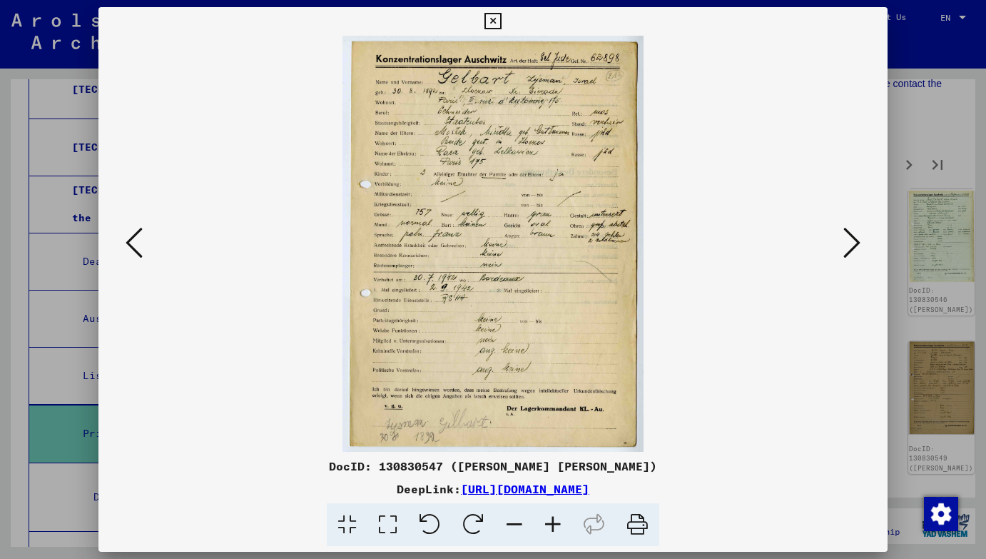
click at [853, 238] on icon at bounding box center [851, 242] width 17 height 34
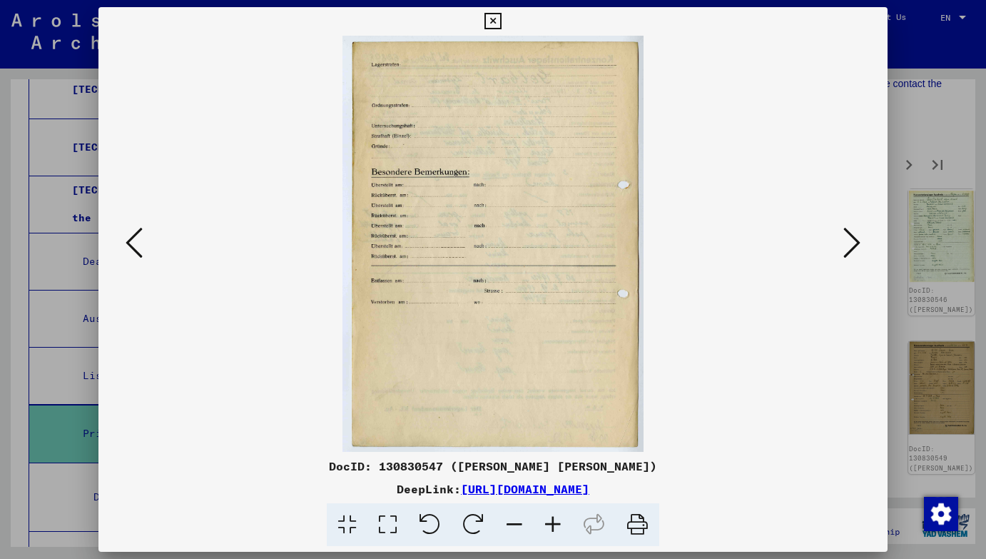
click at [853, 238] on icon at bounding box center [851, 242] width 17 height 34
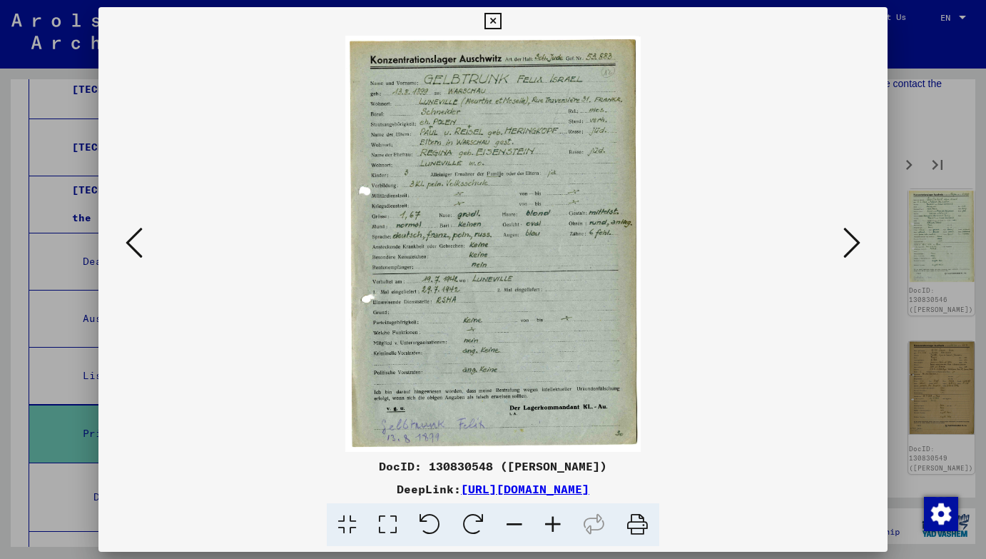
click at [853, 238] on icon at bounding box center [851, 242] width 17 height 34
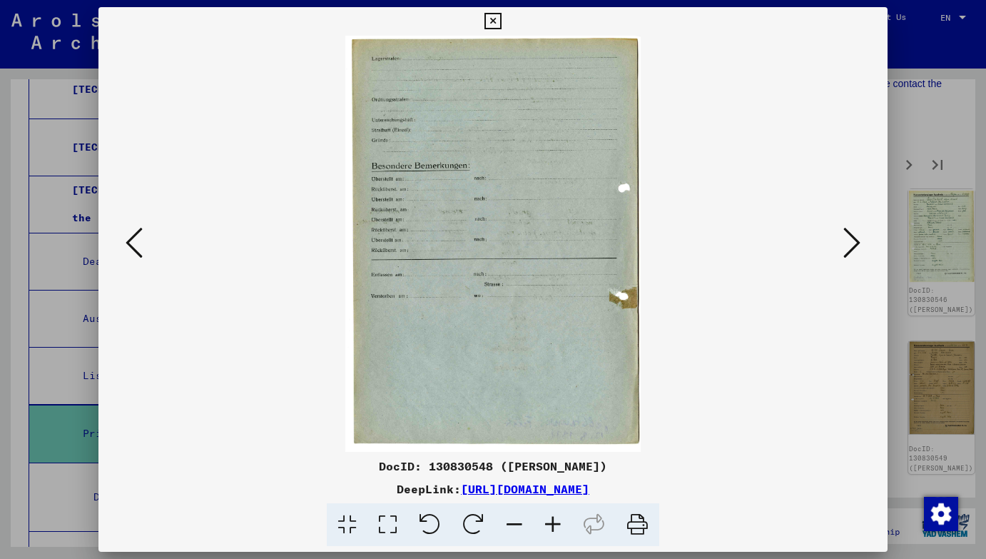
click at [853, 238] on icon at bounding box center [851, 242] width 17 height 34
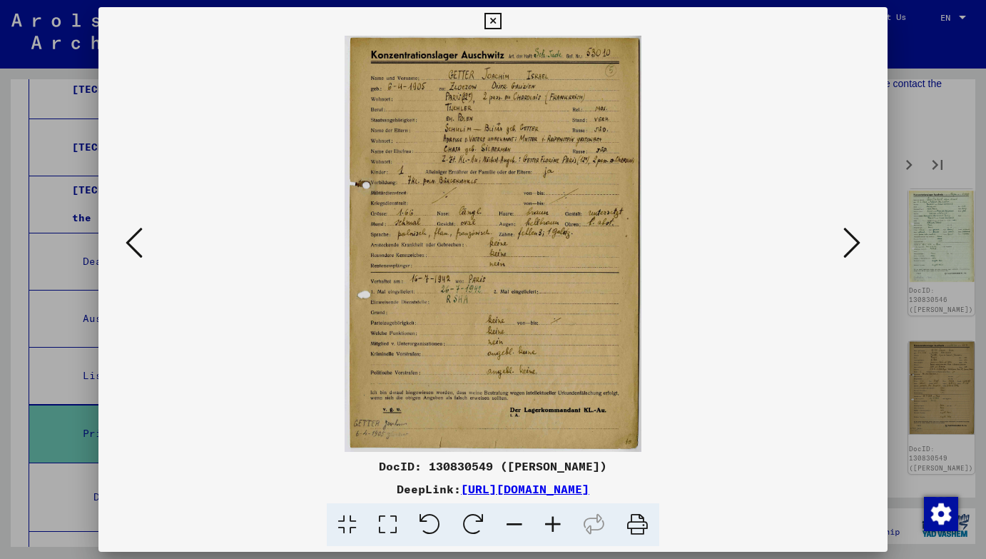
click at [853, 238] on icon at bounding box center [851, 242] width 17 height 34
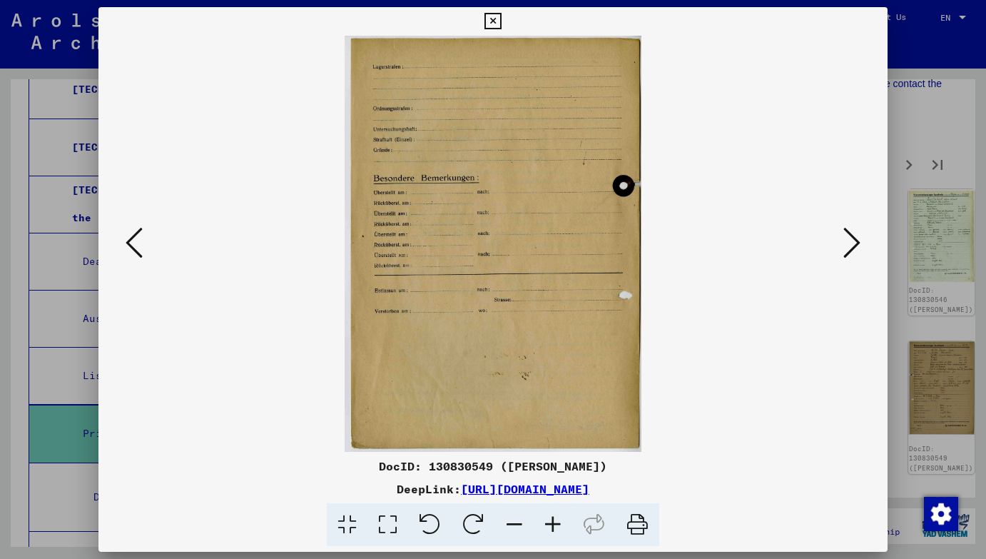
click at [853, 238] on icon at bounding box center [851, 242] width 17 height 34
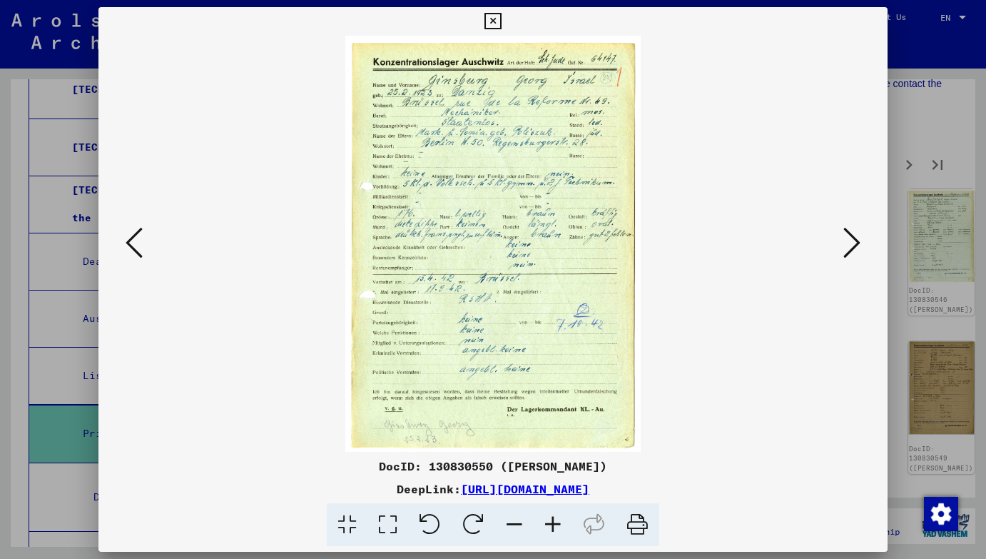
click at [853, 238] on icon at bounding box center [851, 242] width 17 height 34
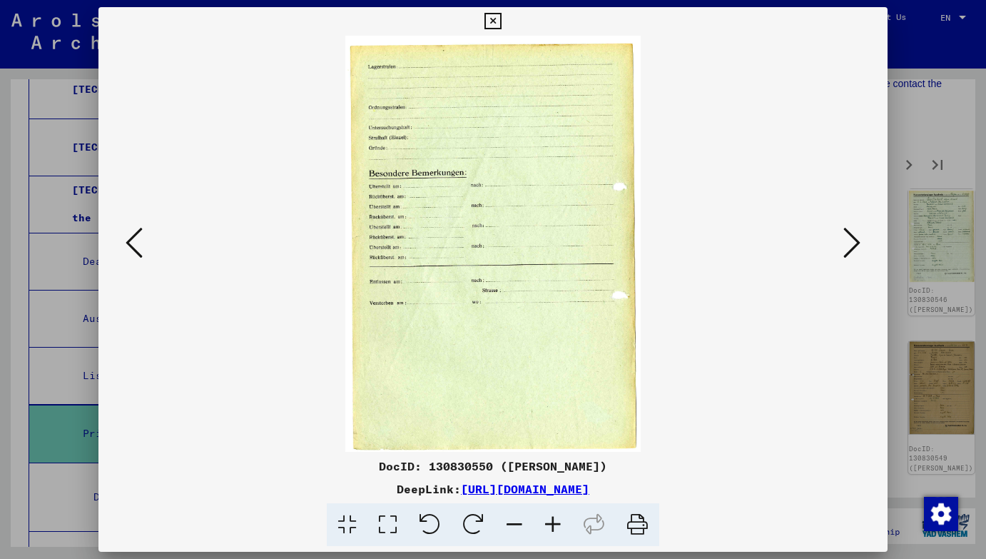
click at [853, 238] on icon at bounding box center [851, 242] width 17 height 34
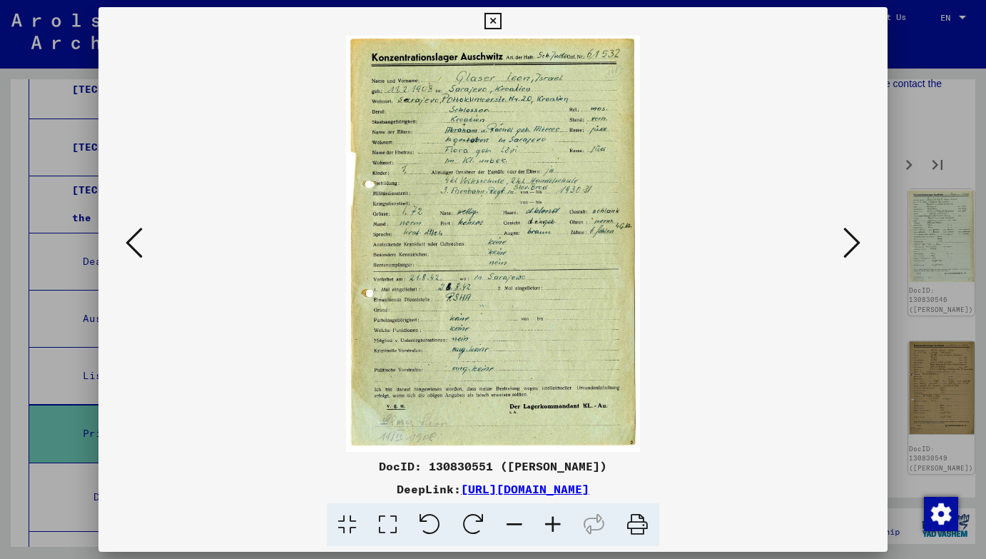
click at [853, 238] on icon at bounding box center [851, 242] width 17 height 34
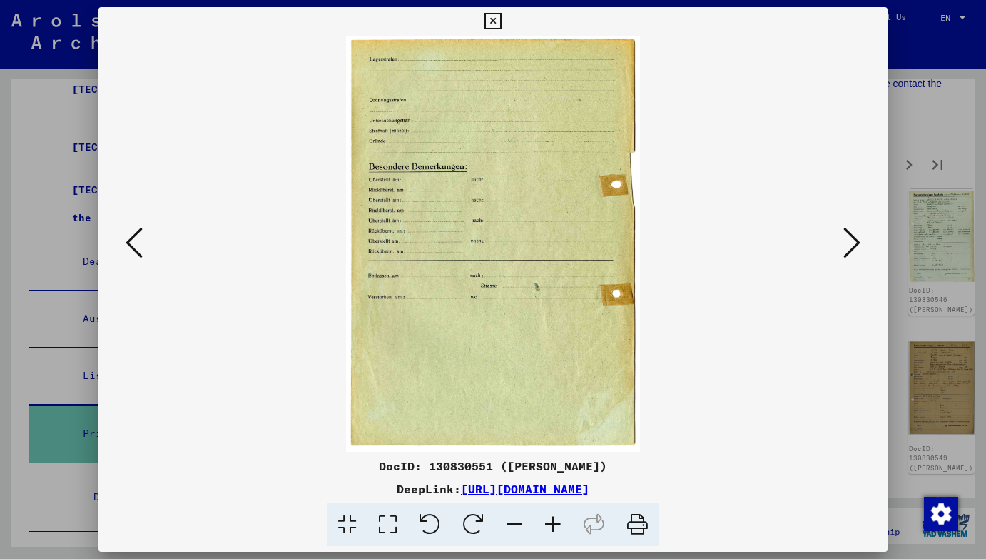
click at [853, 238] on icon at bounding box center [851, 242] width 17 height 34
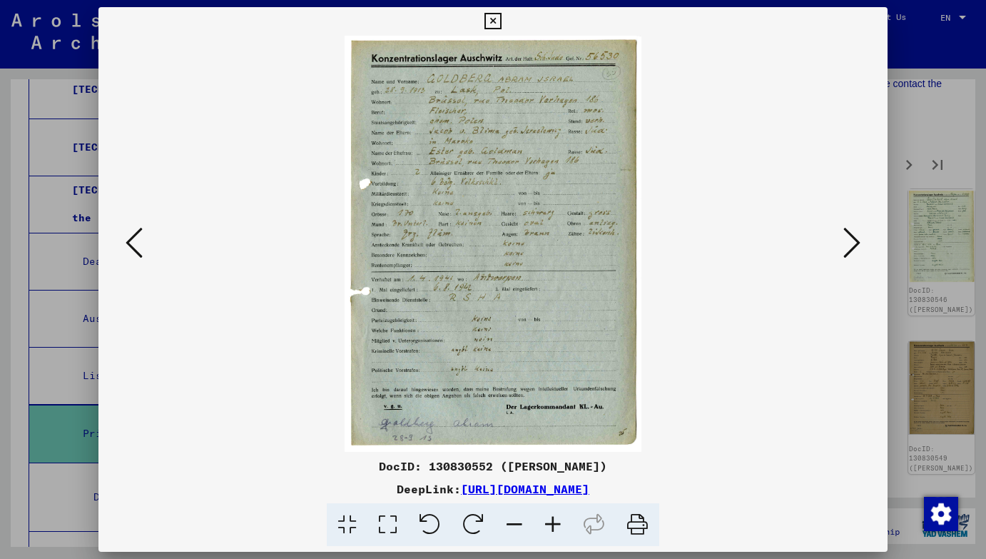
click at [853, 238] on icon at bounding box center [851, 242] width 17 height 34
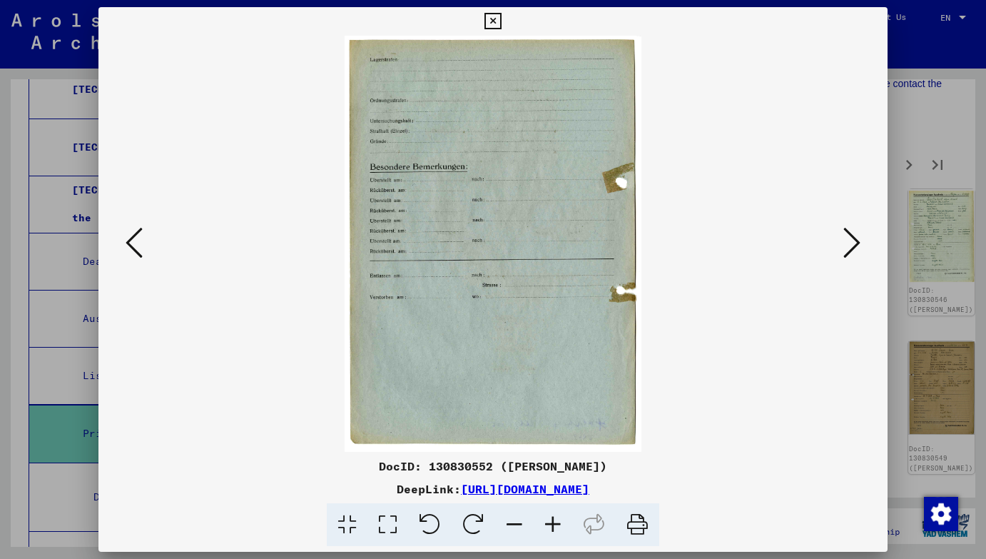
click at [853, 238] on icon at bounding box center [851, 242] width 17 height 34
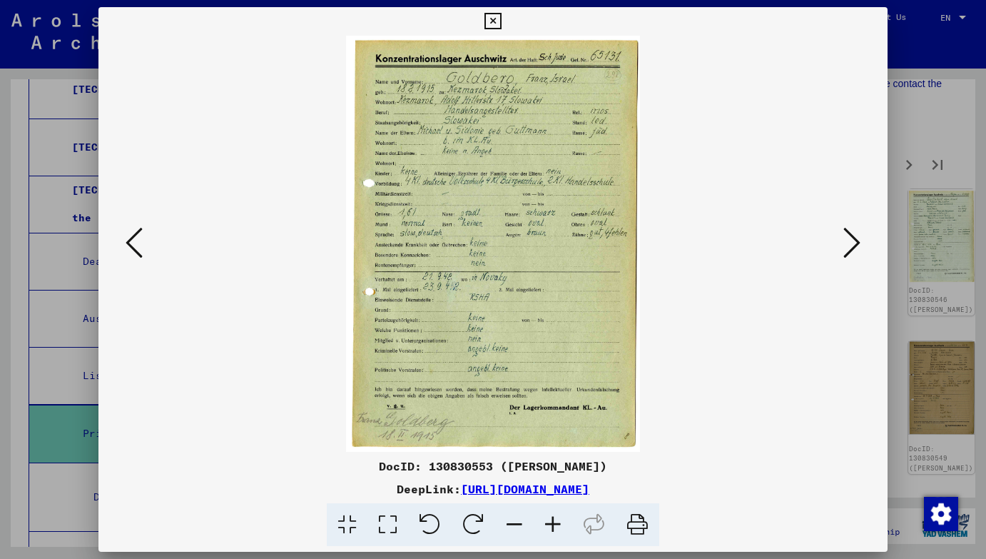
click at [853, 238] on icon at bounding box center [851, 242] width 17 height 34
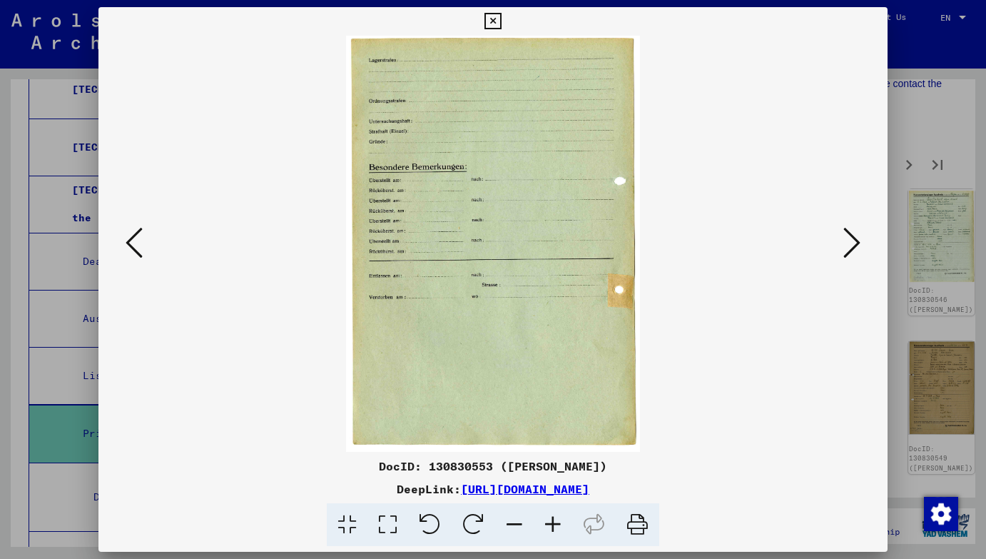
click at [853, 238] on icon at bounding box center [851, 242] width 17 height 34
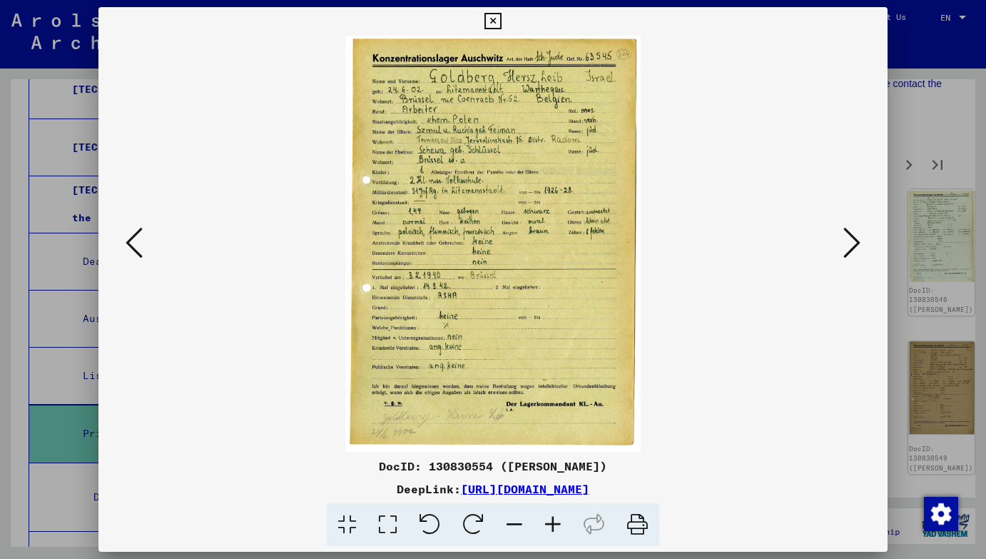
click at [853, 238] on icon at bounding box center [851, 242] width 17 height 34
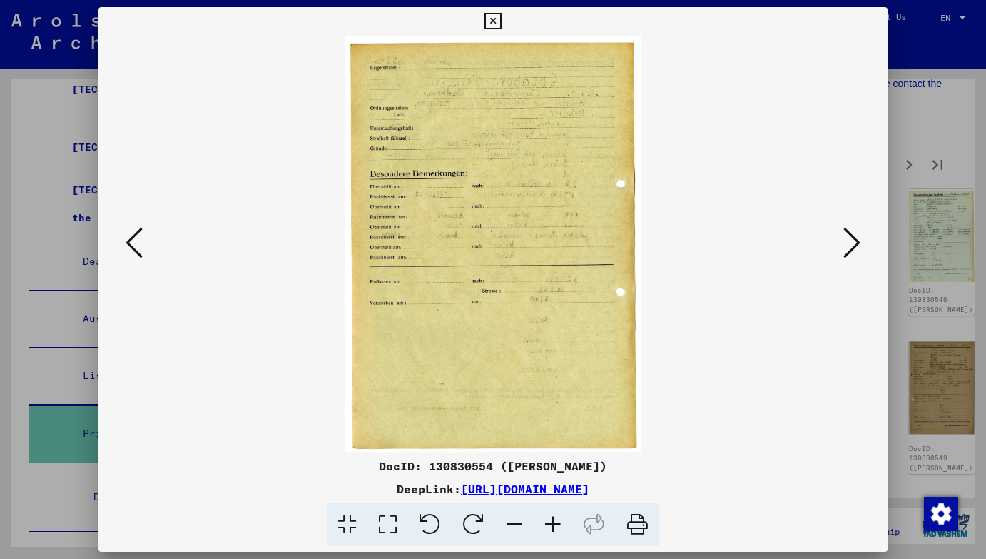
click at [853, 238] on icon at bounding box center [851, 242] width 17 height 34
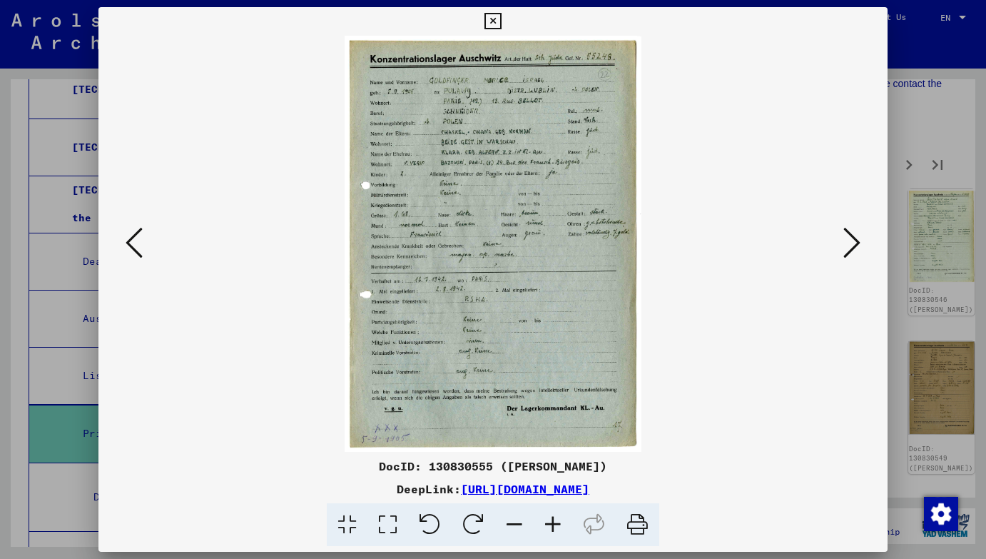
click at [853, 238] on icon at bounding box center [851, 242] width 17 height 34
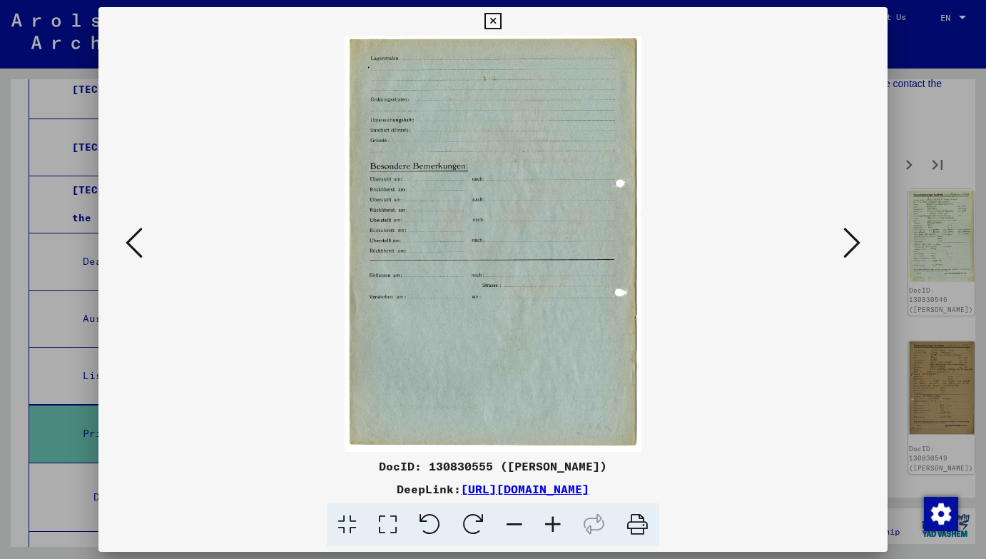
click at [853, 238] on icon at bounding box center [851, 242] width 17 height 34
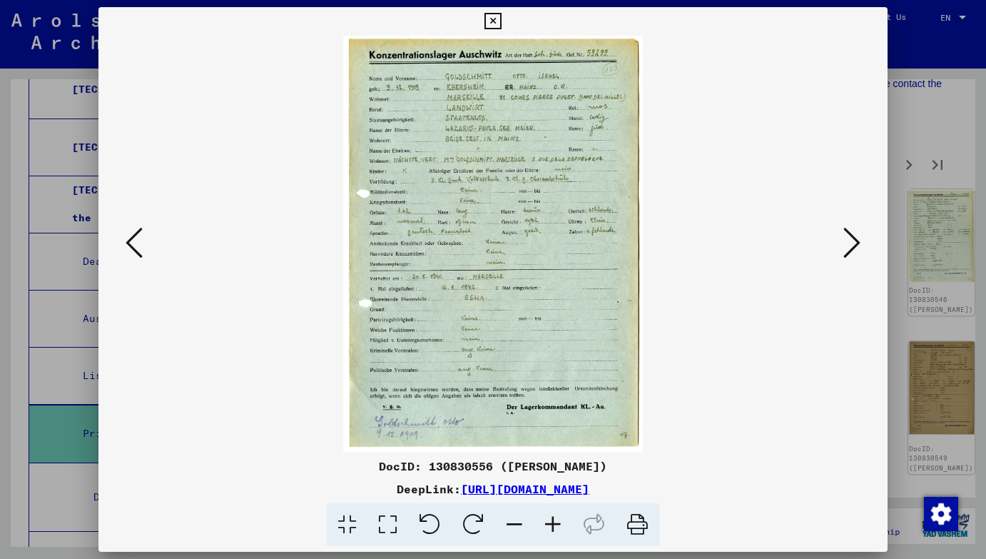
click at [853, 238] on icon at bounding box center [851, 242] width 17 height 34
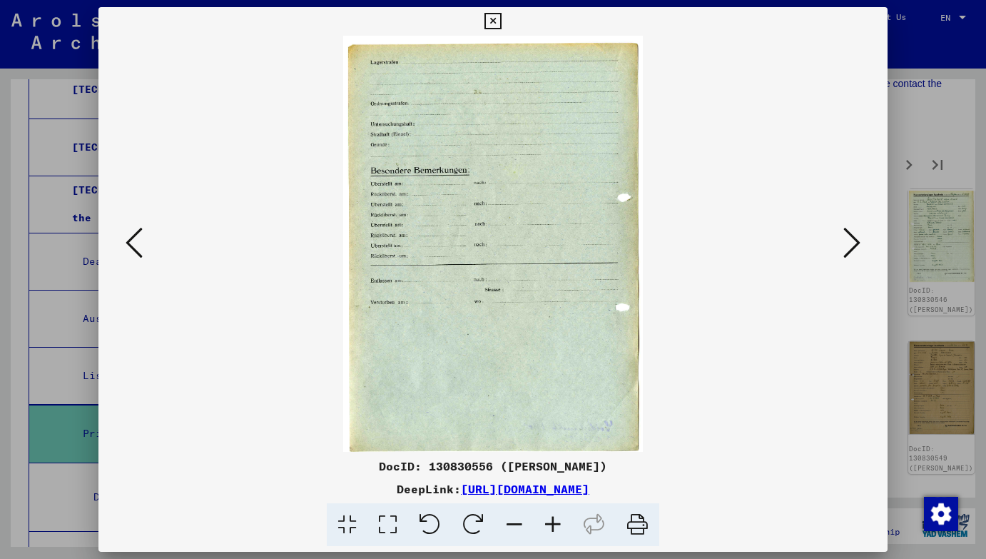
click at [853, 238] on icon at bounding box center [851, 242] width 17 height 34
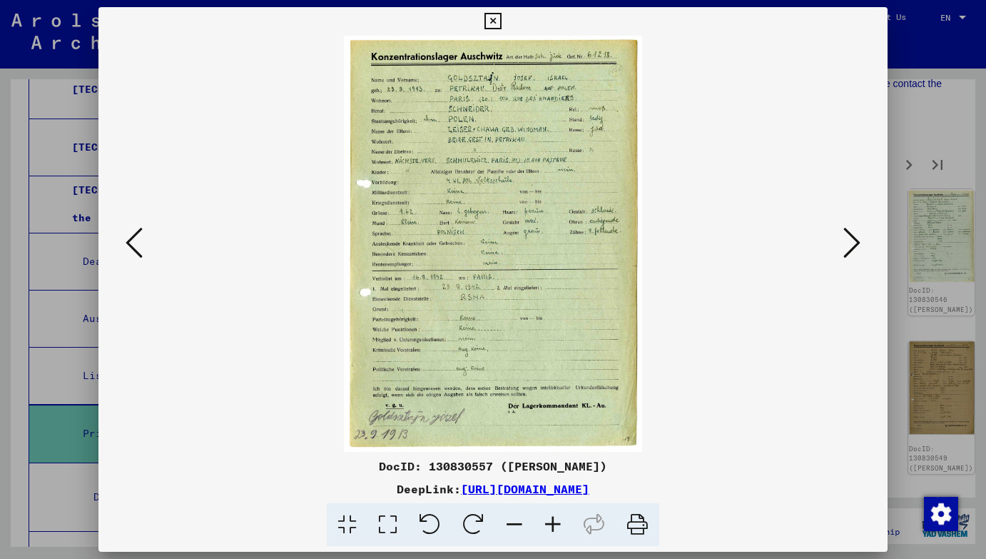
click at [853, 238] on icon at bounding box center [851, 242] width 17 height 34
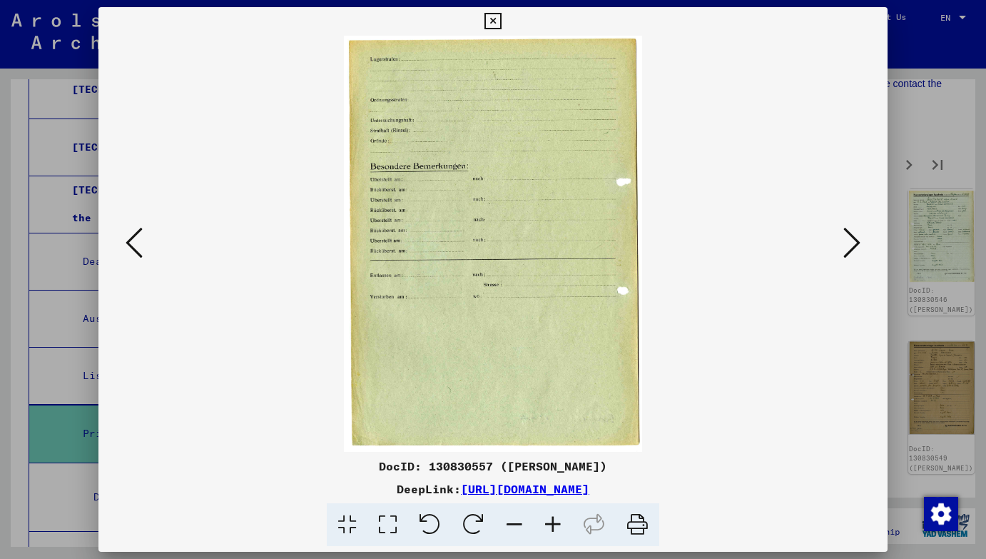
click at [853, 238] on icon at bounding box center [851, 242] width 17 height 34
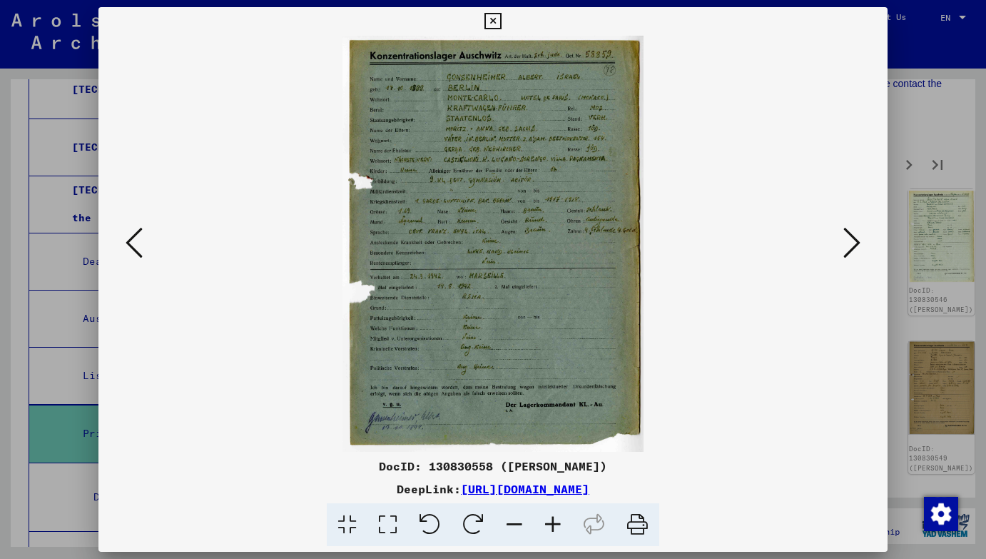
click at [853, 238] on icon at bounding box center [851, 242] width 17 height 34
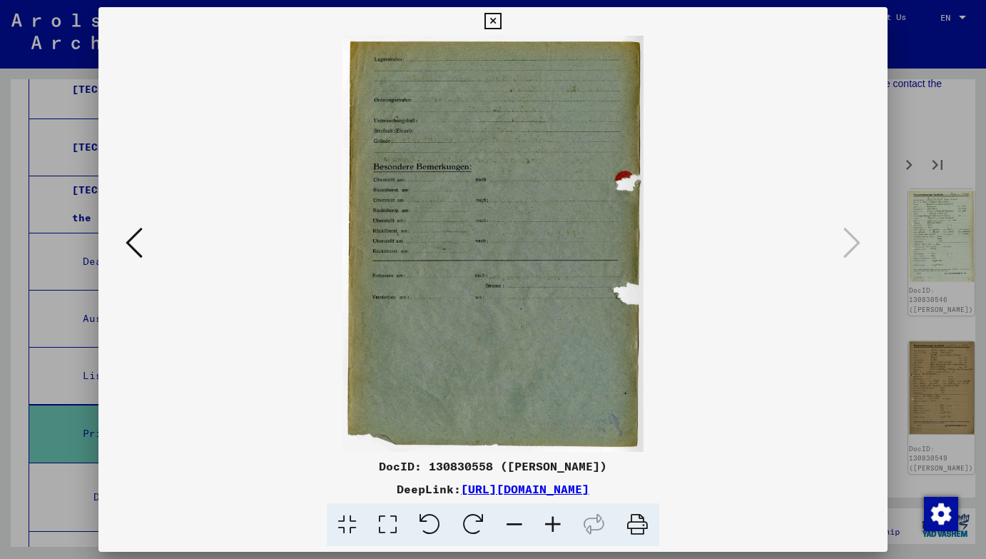
click at [911, 208] on div at bounding box center [493, 279] width 986 height 559
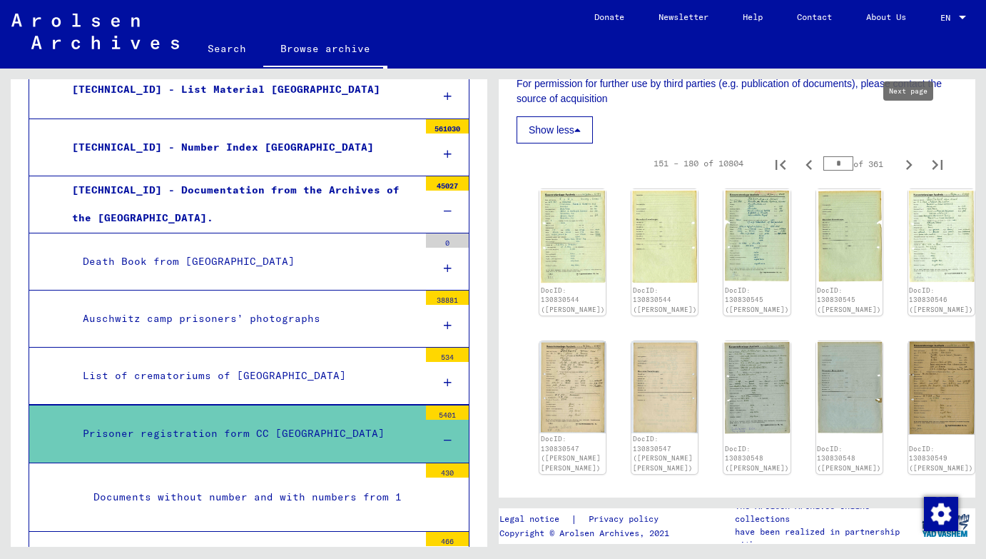
click at [911, 155] on icon "Next page" at bounding box center [909, 165] width 20 height 20
type input "*"
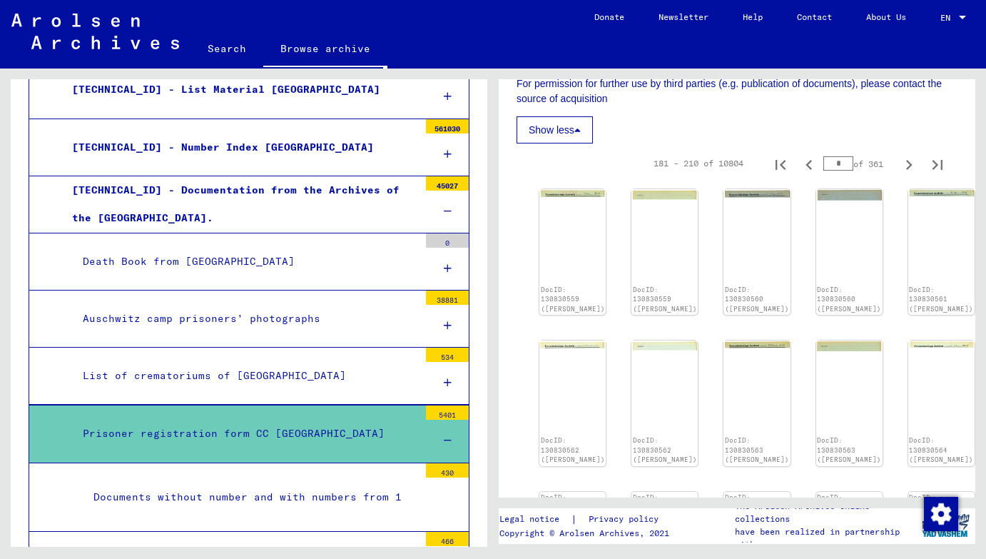
click at [567, 189] on img at bounding box center [572, 236] width 66 height 94
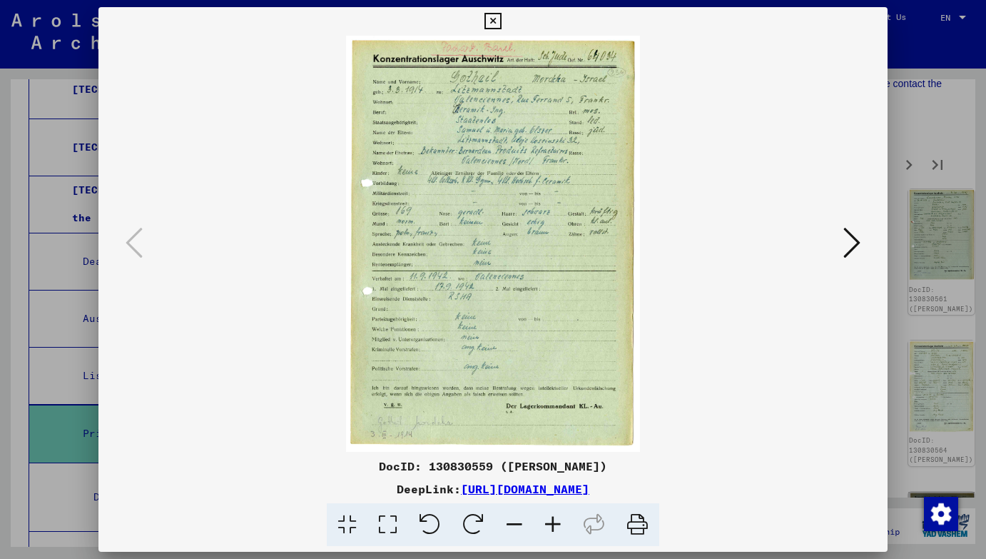
click at [852, 250] on icon at bounding box center [851, 242] width 17 height 34
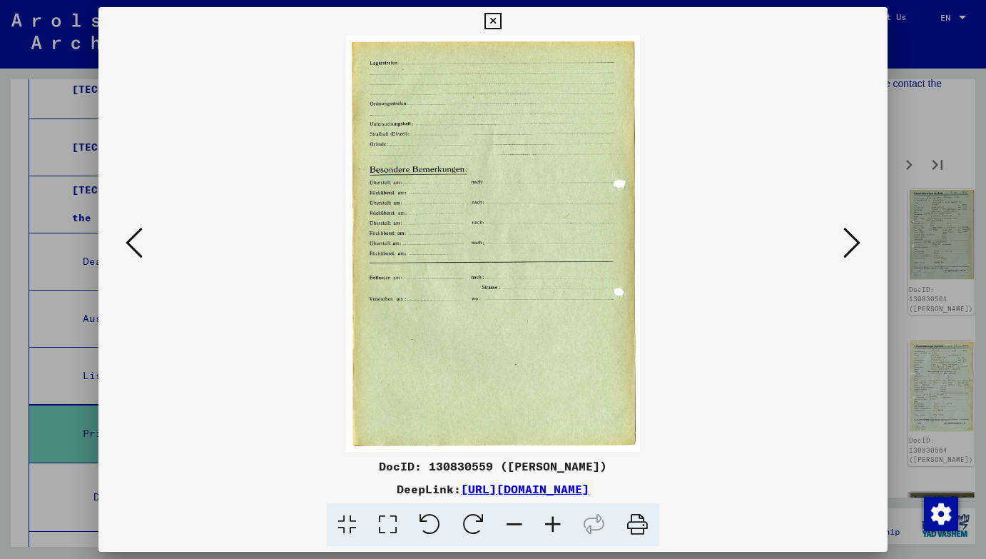
click at [852, 250] on icon at bounding box center [851, 242] width 17 height 34
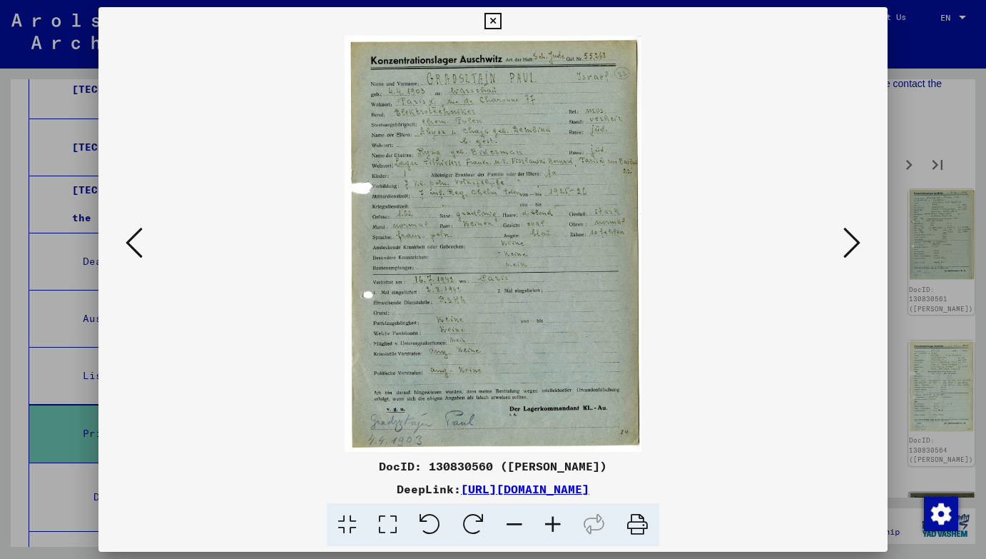
click at [852, 250] on icon at bounding box center [851, 242] width 17 height 34
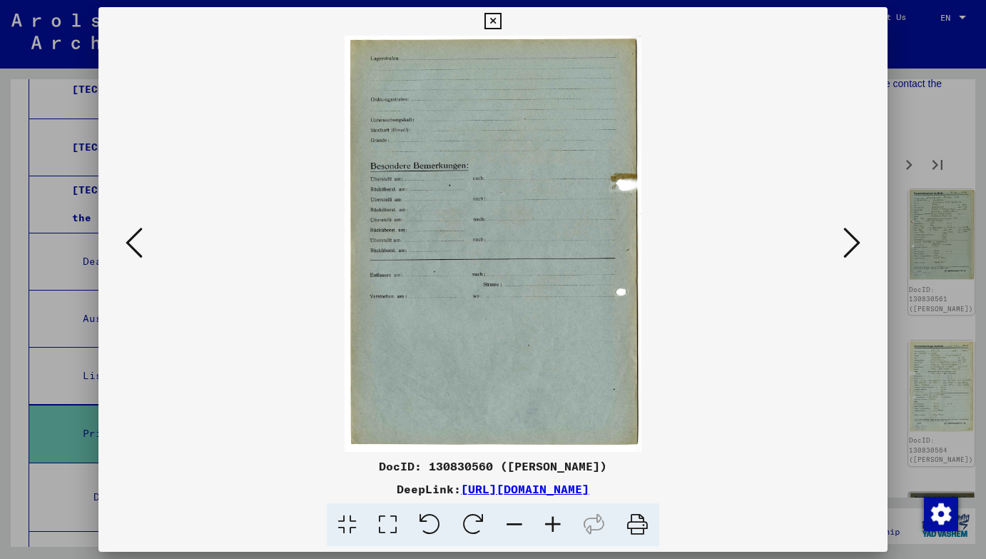
click at [852, 250] on icon at bounding box center [851, 242] width 17 height 34
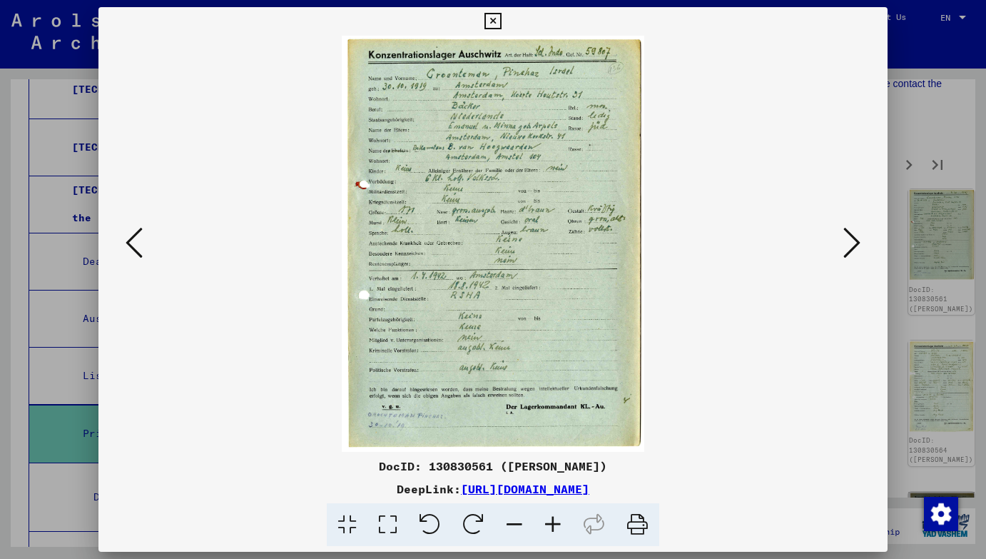
click at [852, 250] on icon at bounding box center [851, 242] width 17 height 34
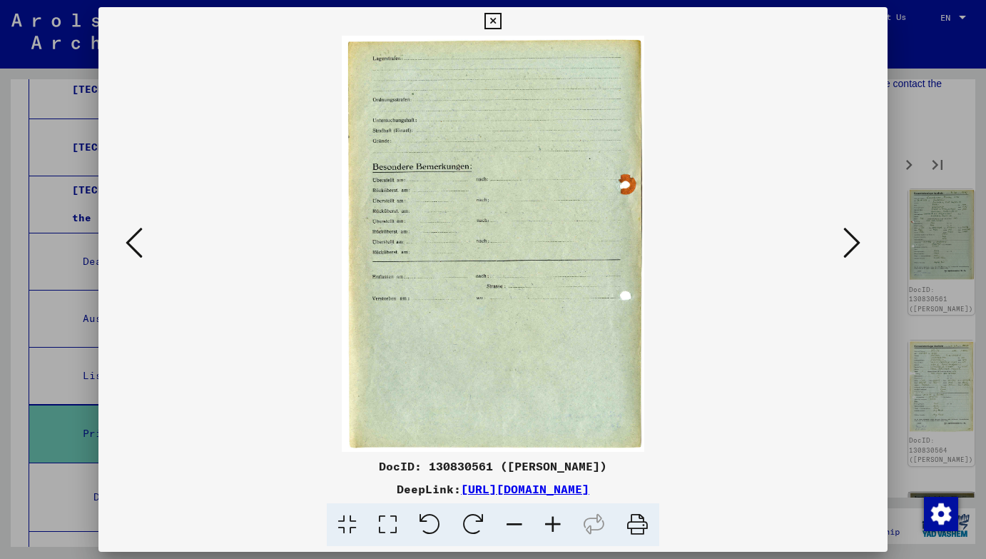
click at [852, 250] on icon at bounding box center [851, 242] width 17 height 34
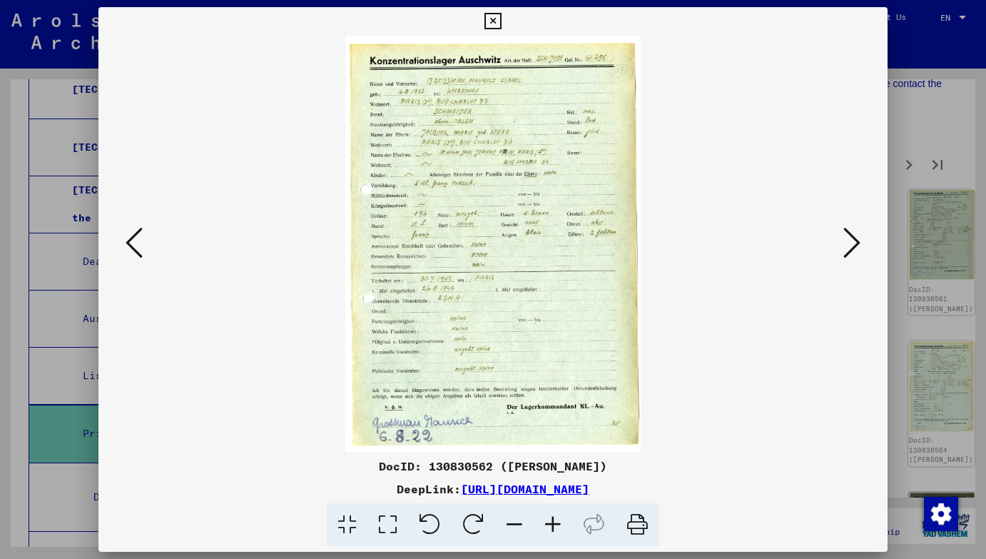
click at [852, 250] on icon at bounding box center [851, 242] width 17 height 34
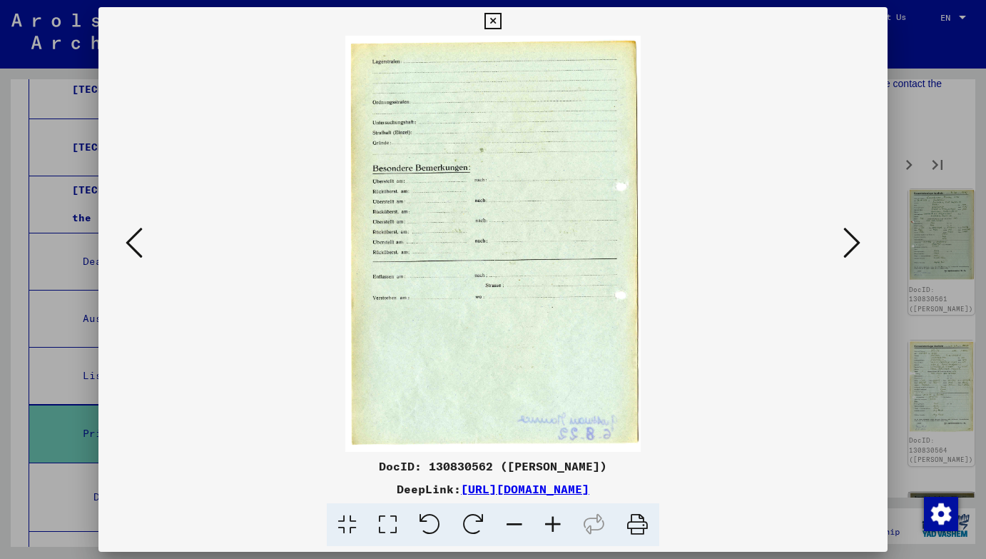
click at [852, 250] on icon at bounding box center [851, 242] width 17 height 34
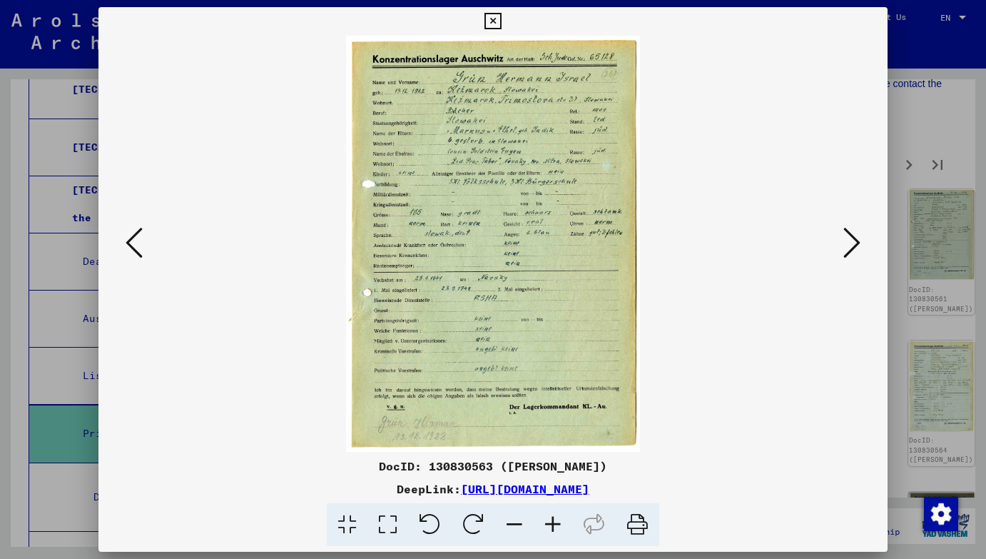
click at [852, 250] on icon at bounding box center [851, 242] width 17 height 34
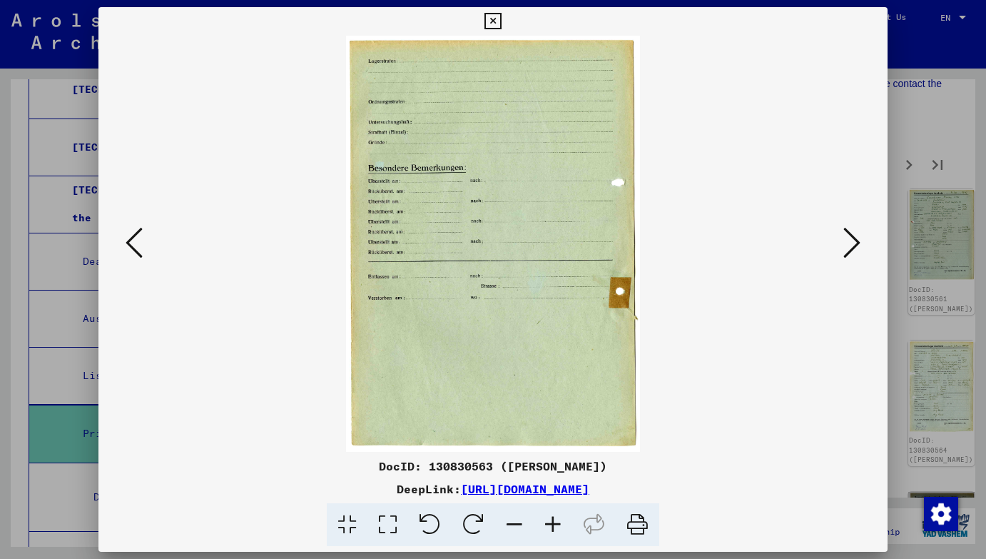
click at [852, 250] on icon at bounding box center [851, 242] width 17 height 34
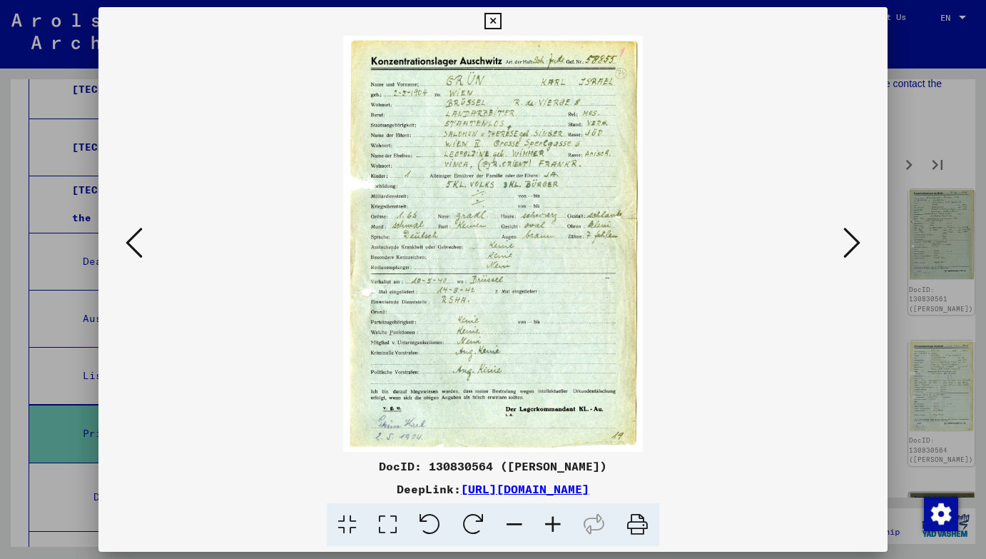
click at [852, 250] on icon at bounding box center [851, 242] width 17 height 34
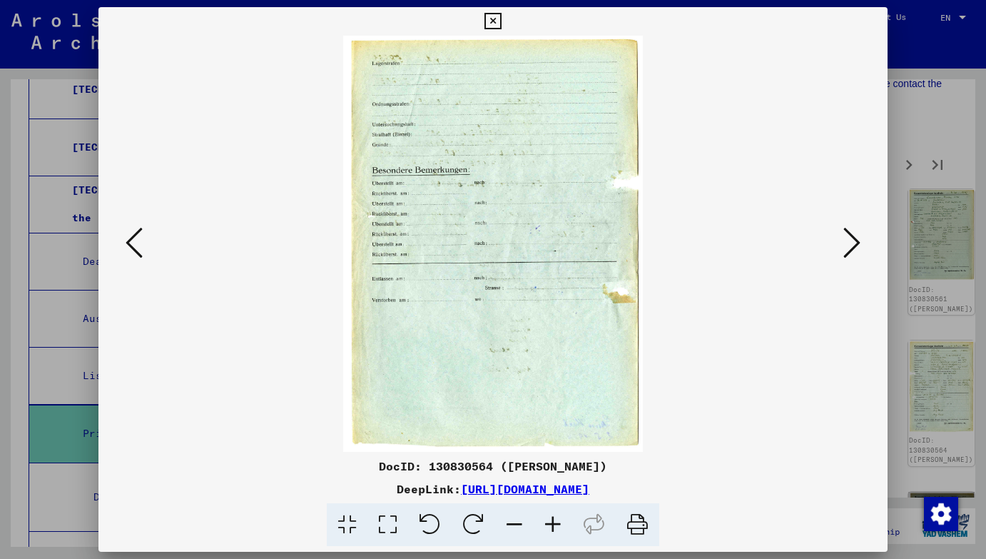
click at [852, 250] on icon at bounding box center [851, 242] width 17 height 34
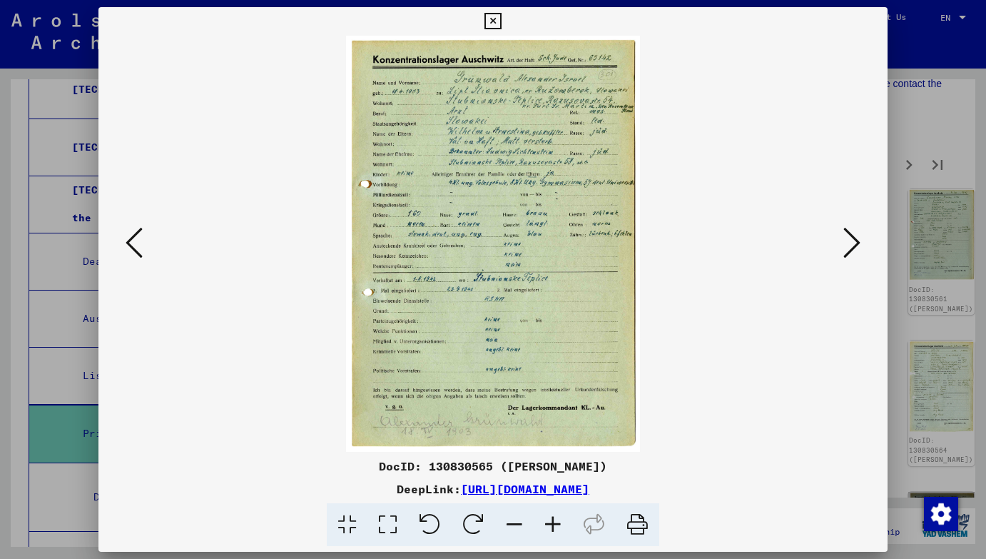
click at [852, 250] on icon at bounding box center [851, 242] width 17 height 34
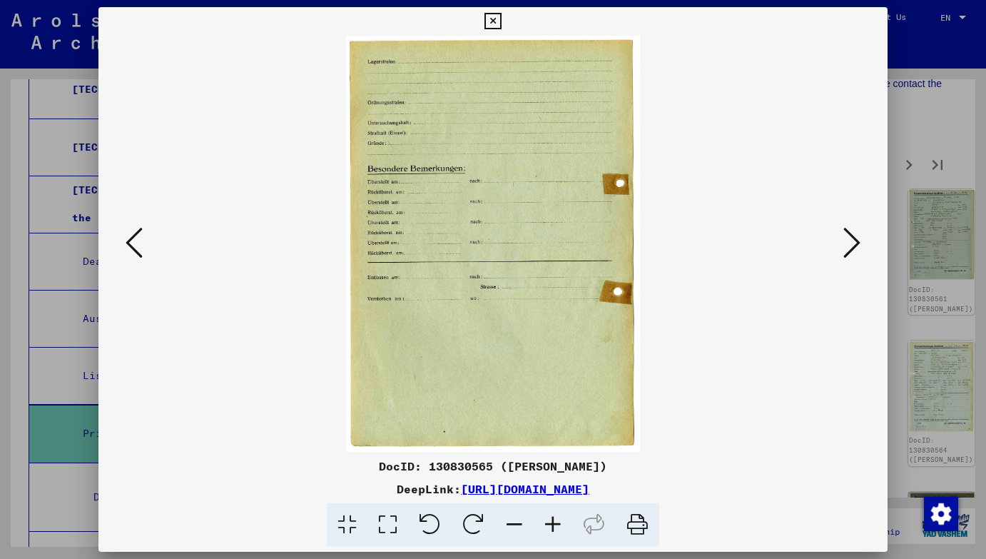
click at [852, 250] on icon at bounding box center [851, 242] width 17 height 34
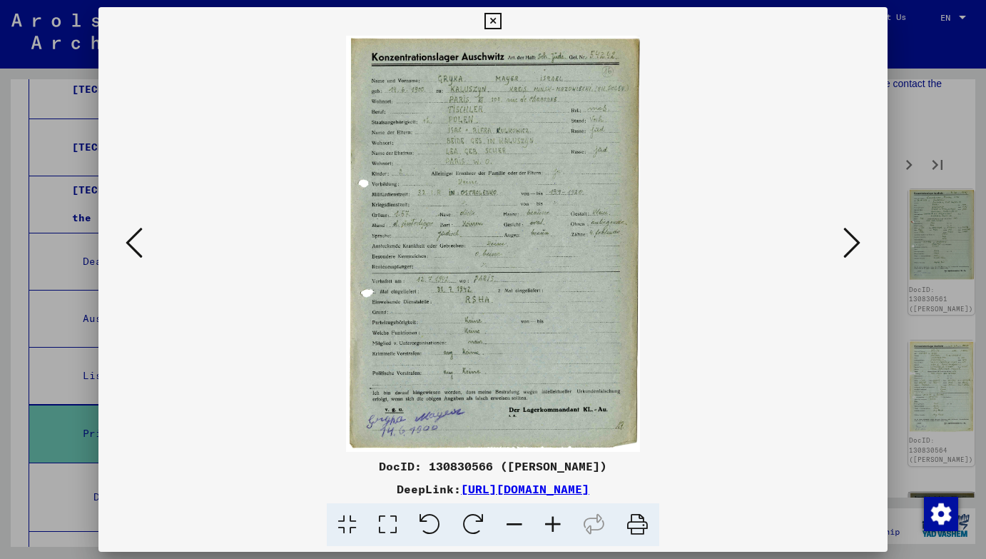
click at [852, 250] on icon at bounding box center [851, 242] width 17 height 34
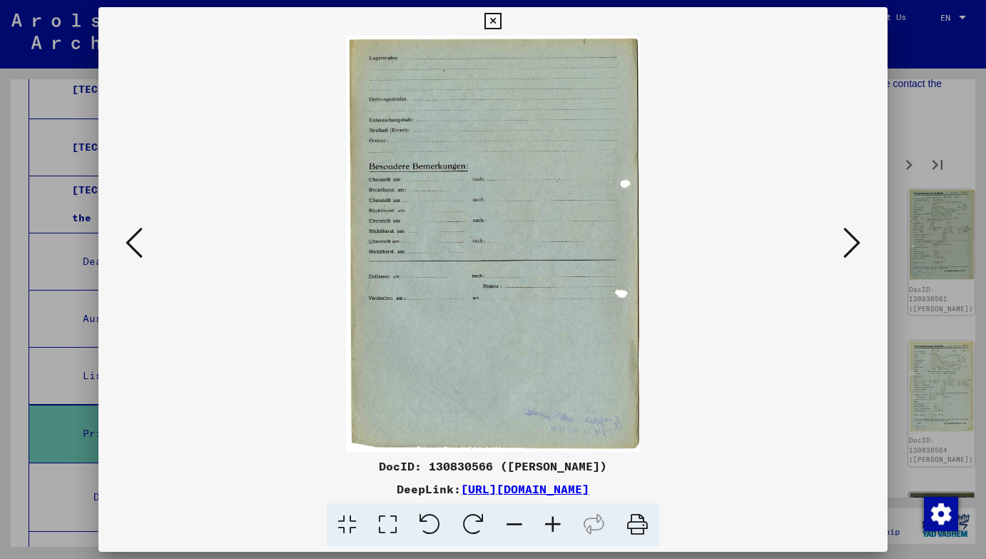
click at [852, 250] on icon at bounding box center [851, 242] width 17 height 34
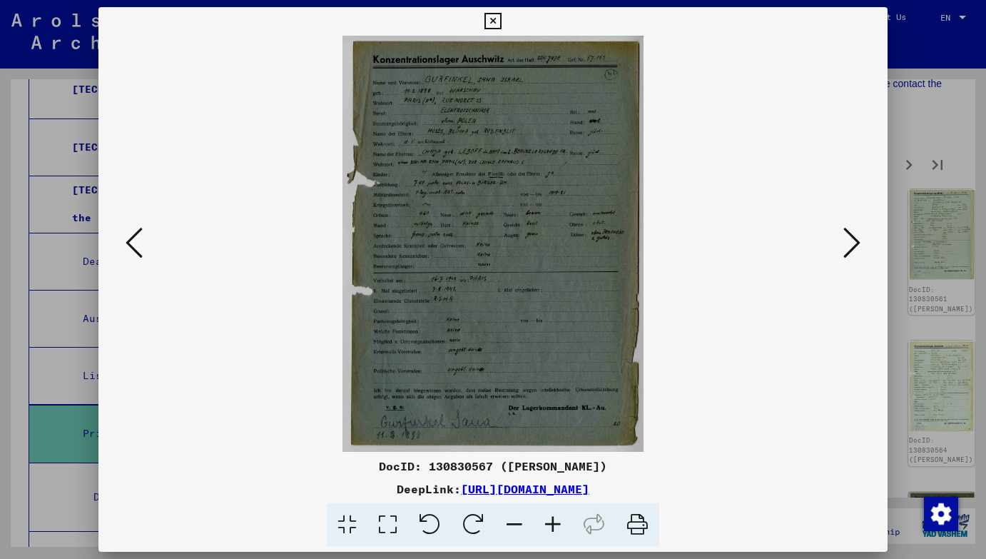
click at [852, 250] on icon at bounding box center [851, 242] width 17 height 34
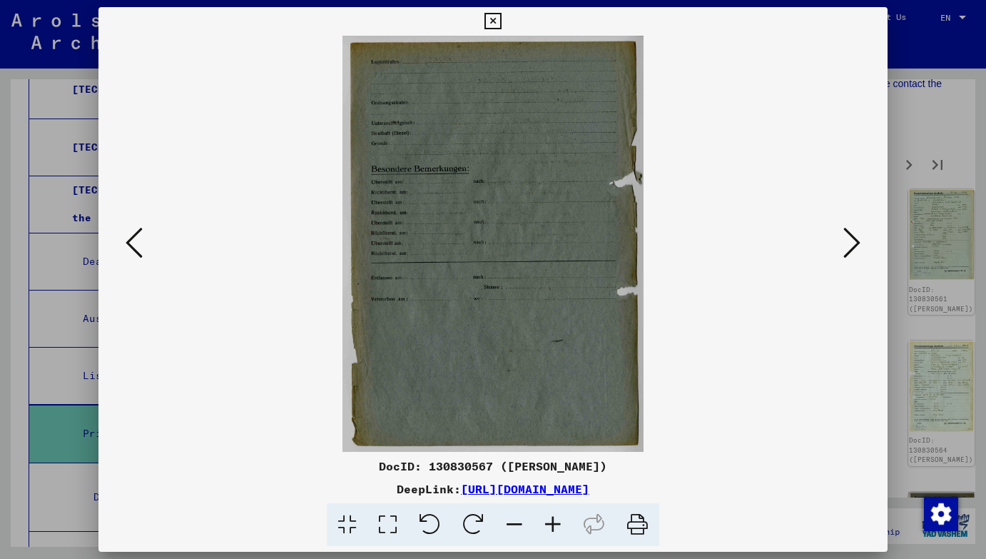
click at [852, 250] on icon at bounding box center [851, 242] width 17 height 34
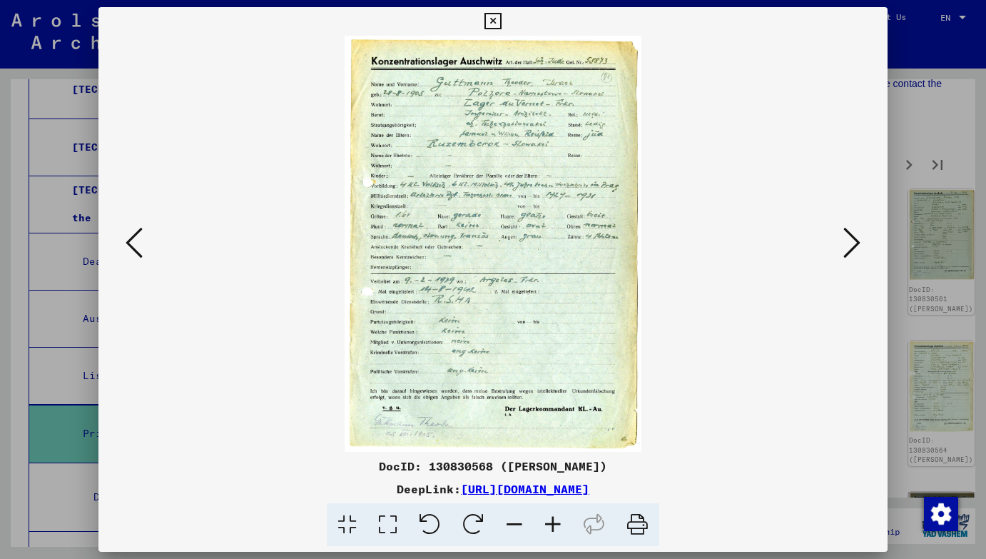
click at [852, 250] on icon at bounding box center [851, 242] width 17 height 34
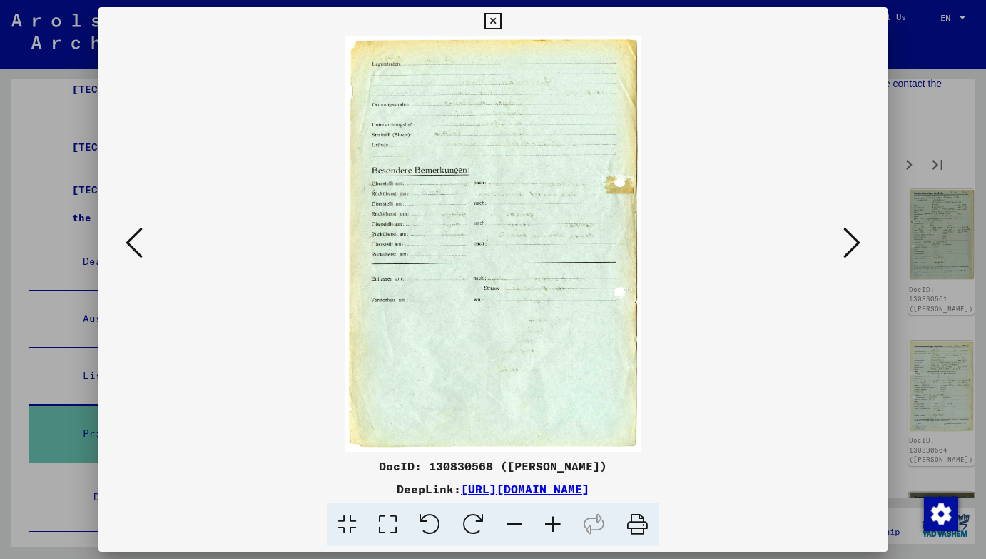
click at [852, 250] on icon at bounding box center [851, 242] width 17 height 34
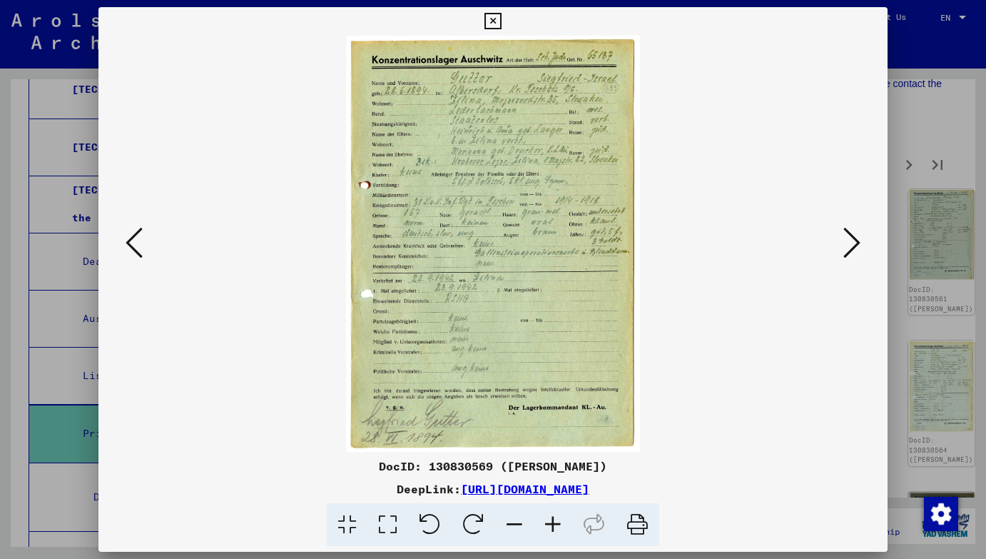
click at [852, 250] on icon at bounding box center [851, 242] width 17 height 34
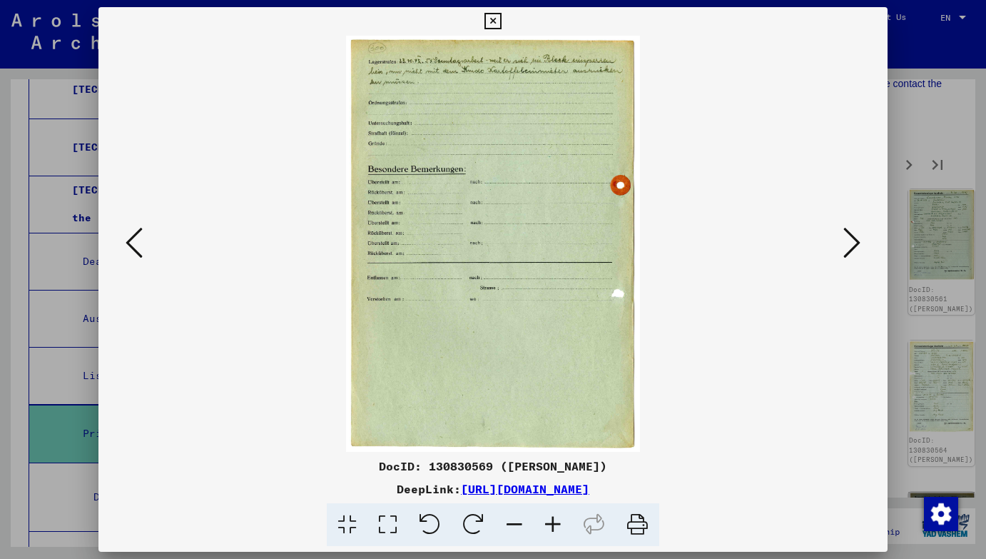
click at [852, 250] on icon at bounding box center [851, 242] width 17 height 34
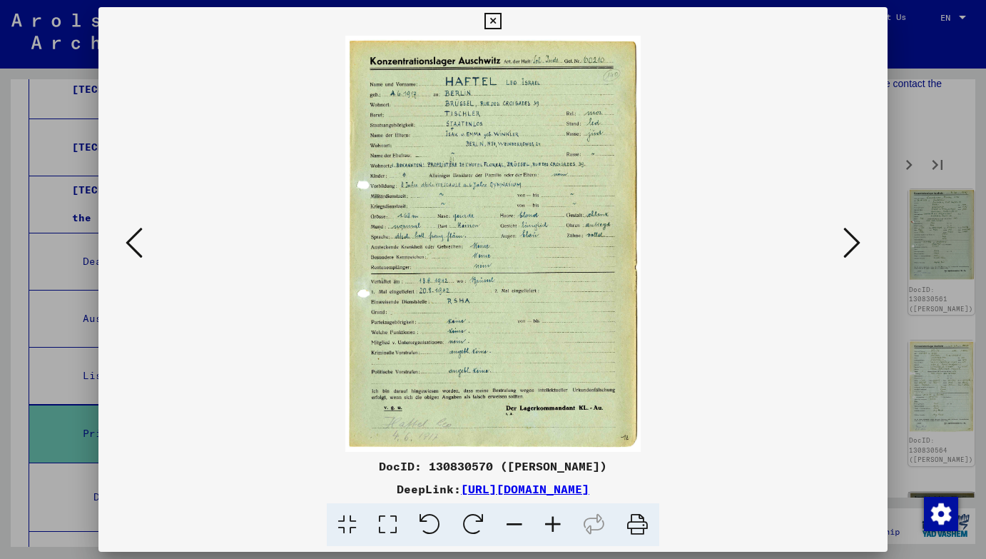
click at [852, 250] on icon at bounding box center [851, 242] width 17 height 34
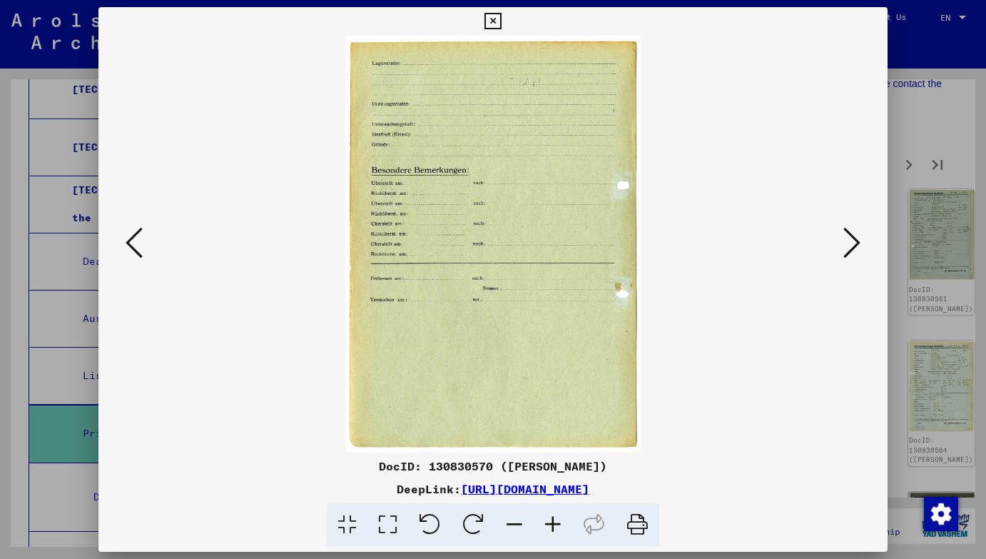
click at [852, 250] on icon at bounding box center [851, 242] width 17 height 34
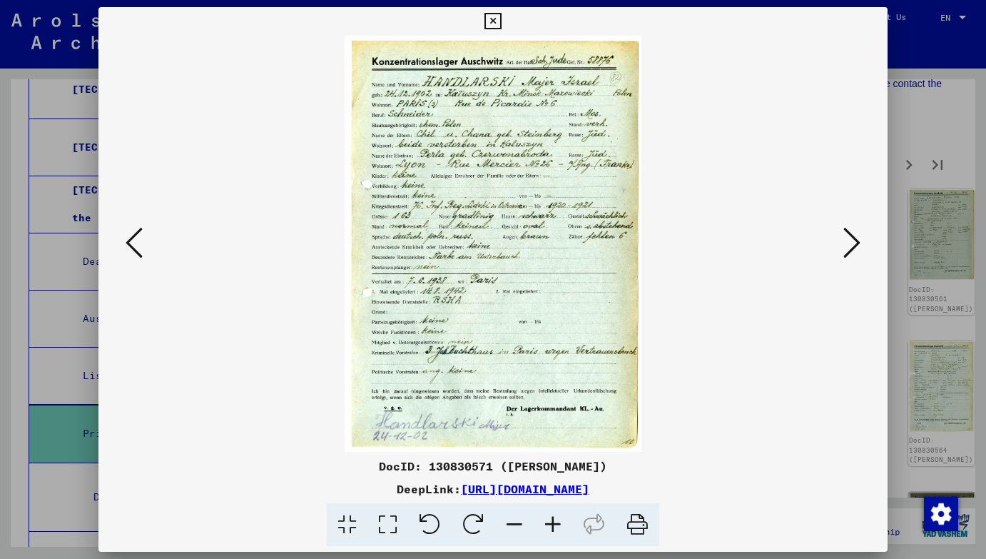
click at [852, 250] on icon at bounding box center [851, 242] width 17 height 34
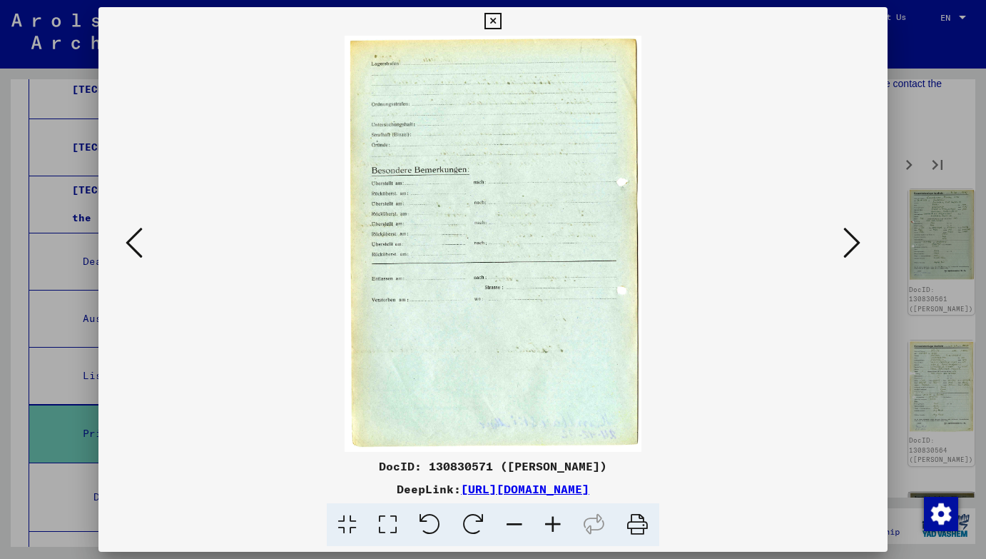
click at [852, 250] on icon at bounding box center [851, 242] width 17 height 34
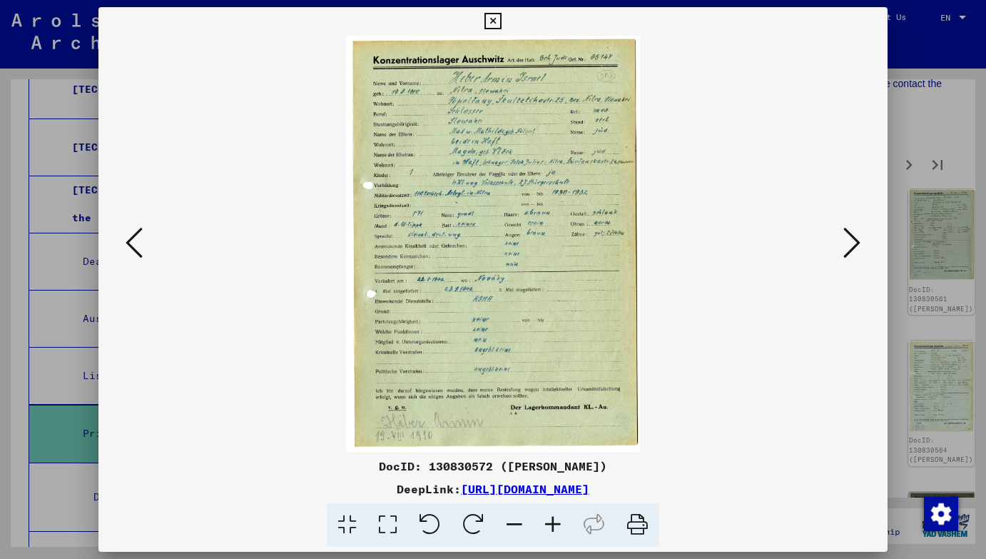
click at [852, 250] on icon at bounding box center [851, 242] width 17 height 34
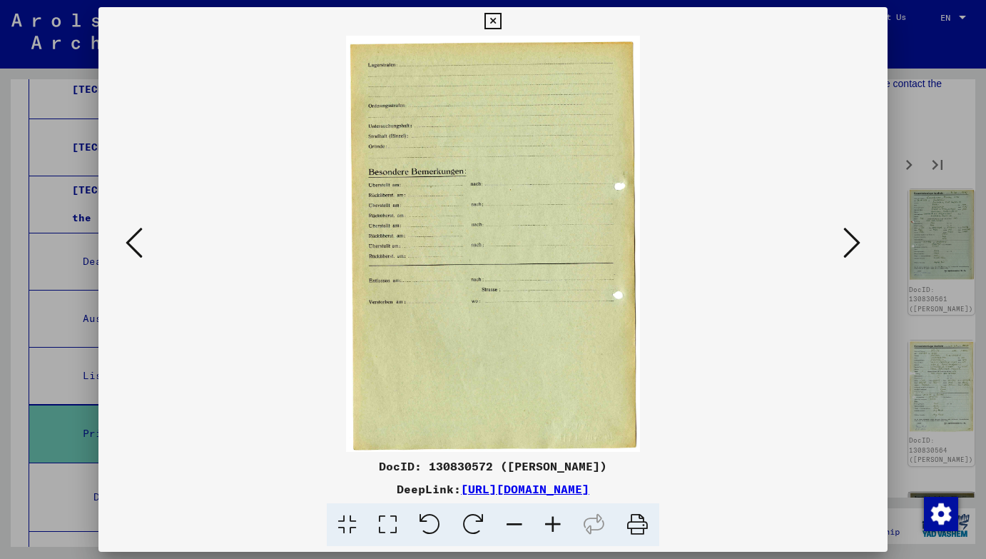
click at [852, 250] on icon at bounding box center [851, 242] width 17 height 34
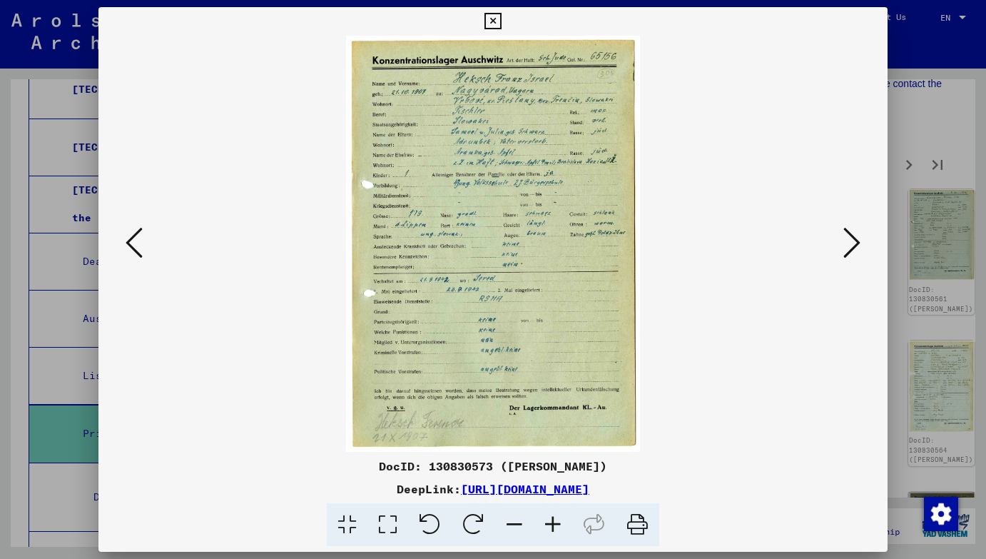
click at [852, 250] on icon at bounding box center [851, 242] width 17 height 34
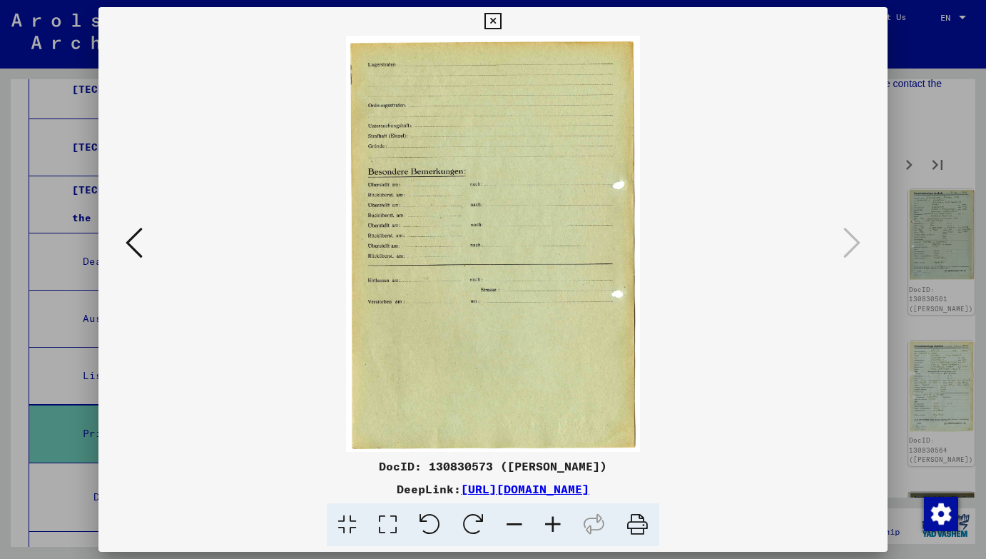
click at [953, 209] on div at bounding box center [493, 279] width 986 height 559
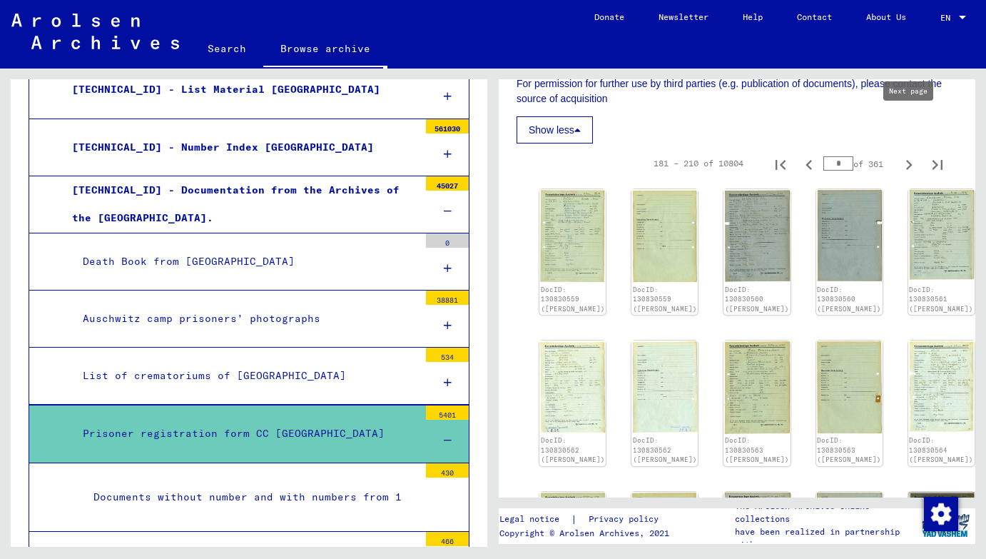
click at [909, 155] on icon "Next page" at bounding box center [909, 165] width 20 height 20
type input "*"
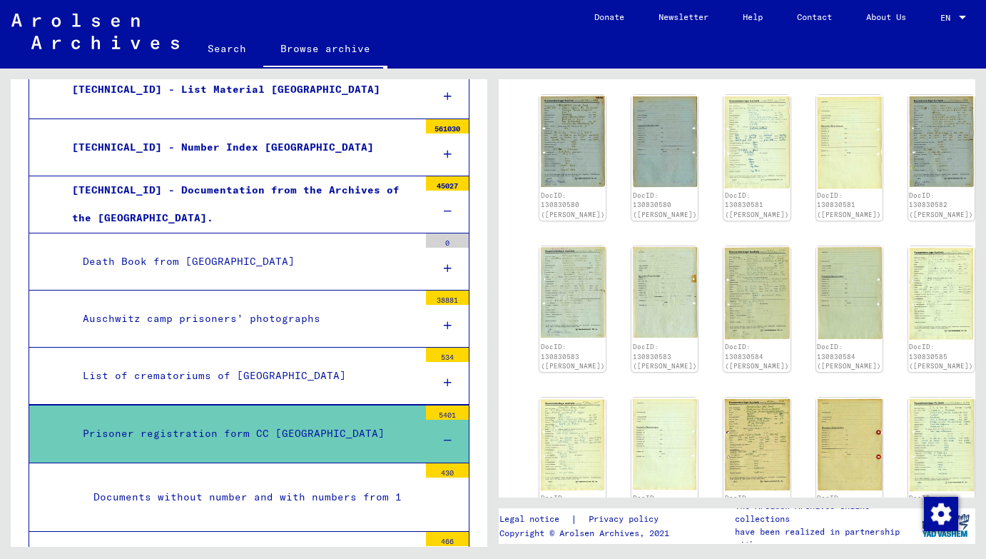
scroll to position [1198, 0]
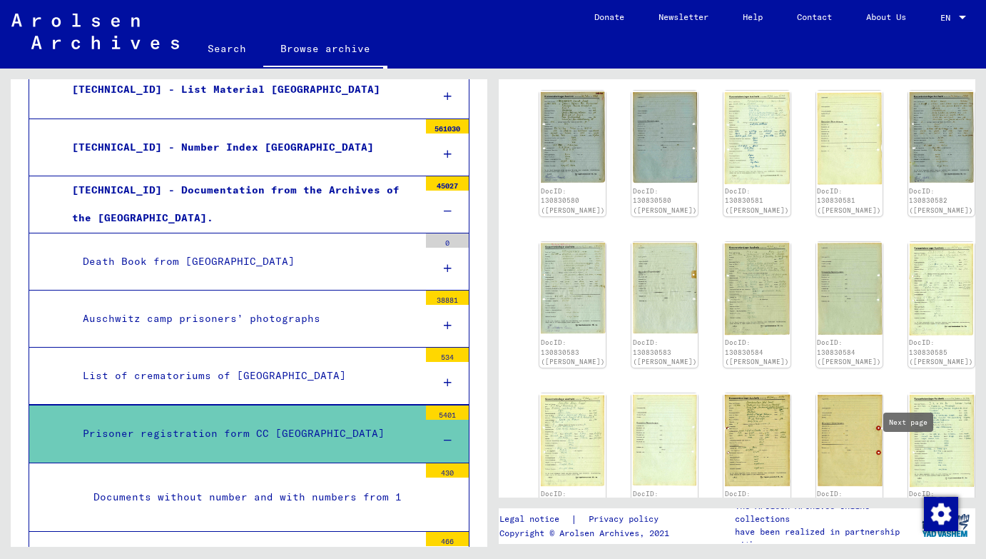
click at [912, 536] on icon "Next page" at bounding box center [909, 546] width 20 height 20
type input "*"
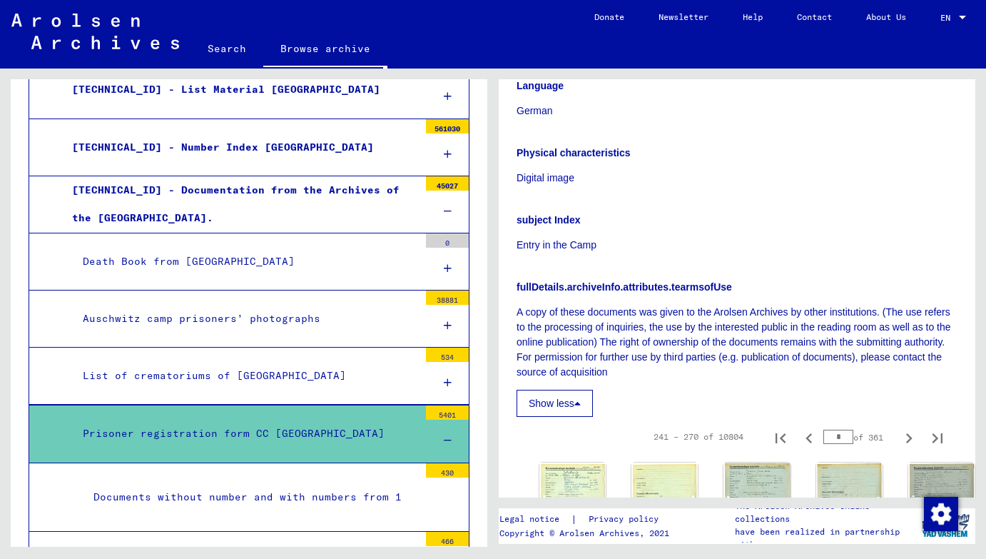
scroll to position [508, 0]
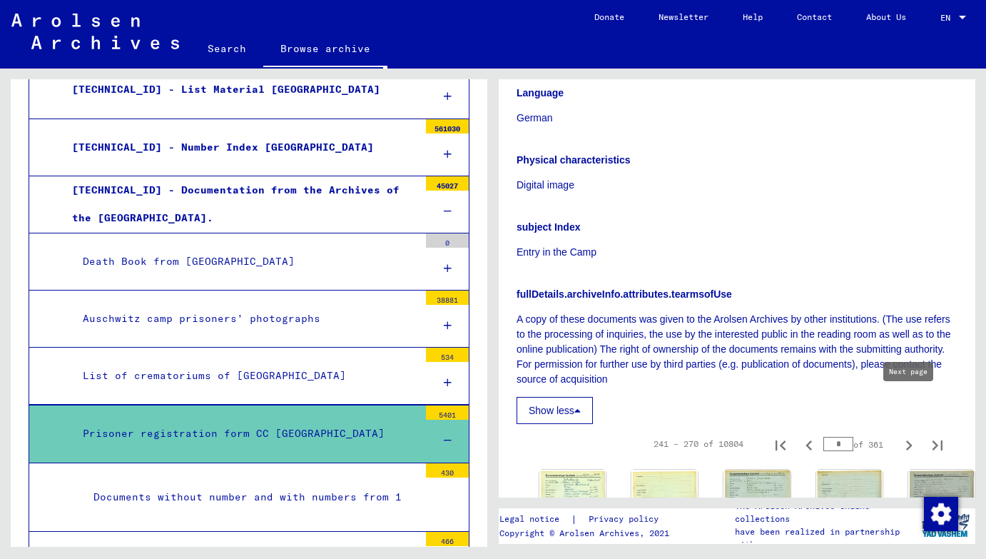
click at [912, 435] on icon "Next page" at bounding box center [909, 445] width 20 height 20
type input "**"
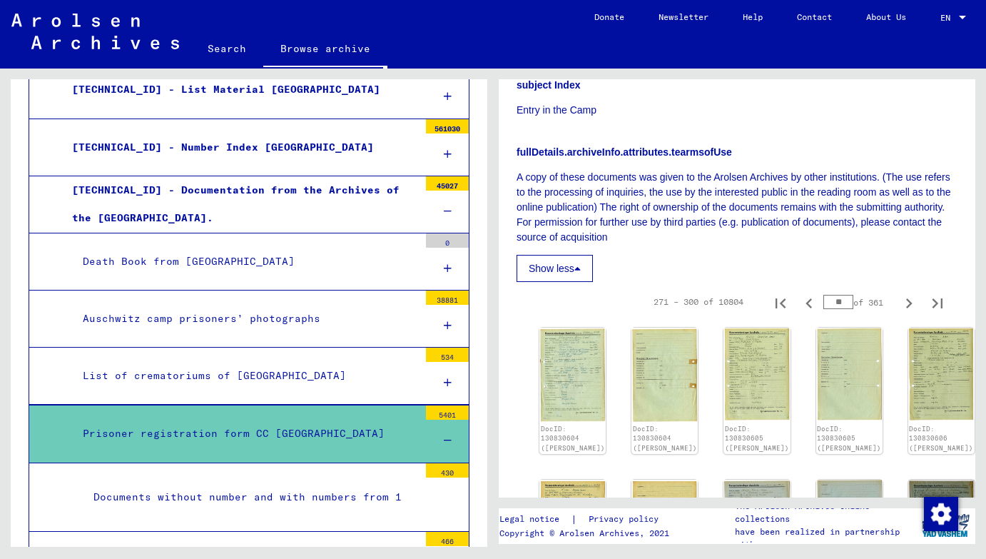
scroll to position [551, 0]
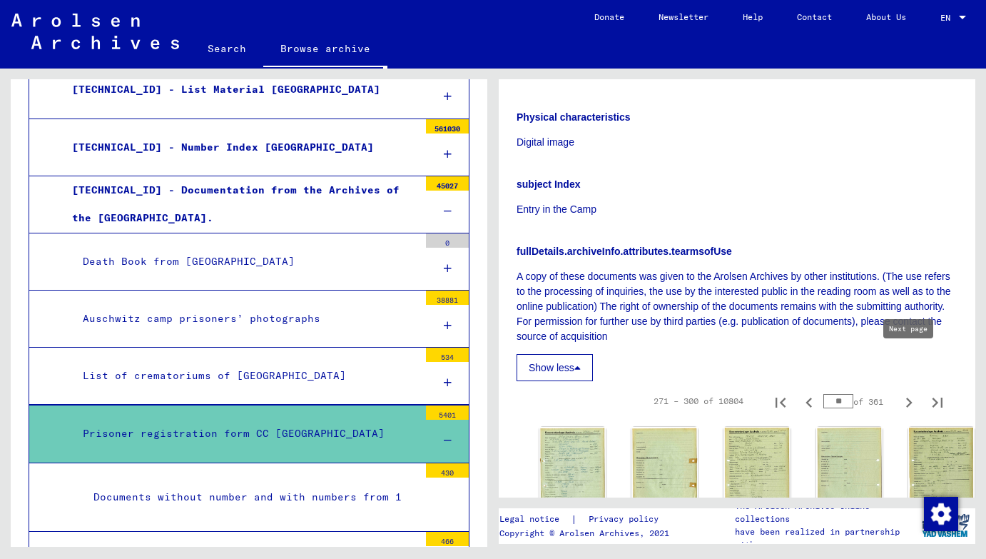
click at [904, 392] on icon "Next page" at bounding box center [909, 402] width 20 height 20
type input "**"
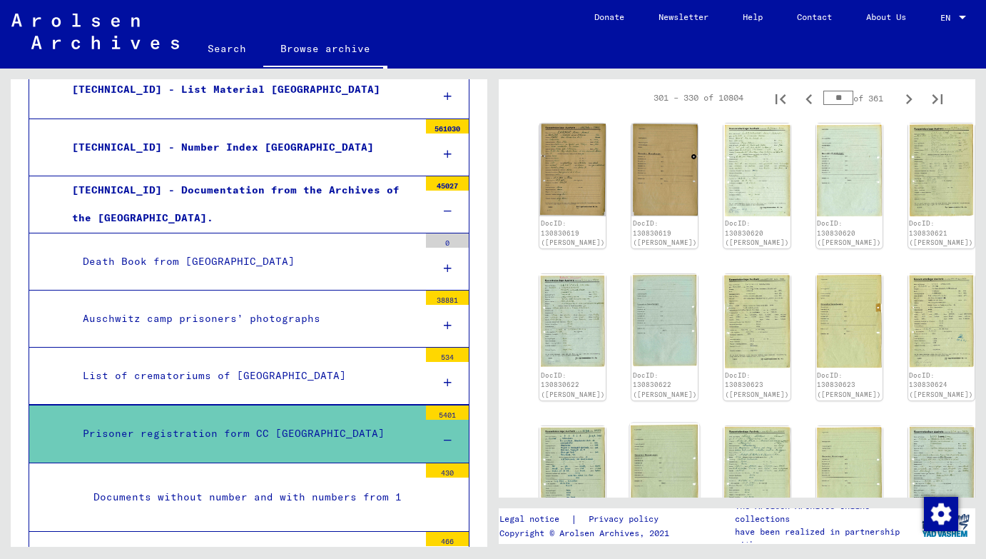
scroll to position [858, 0]
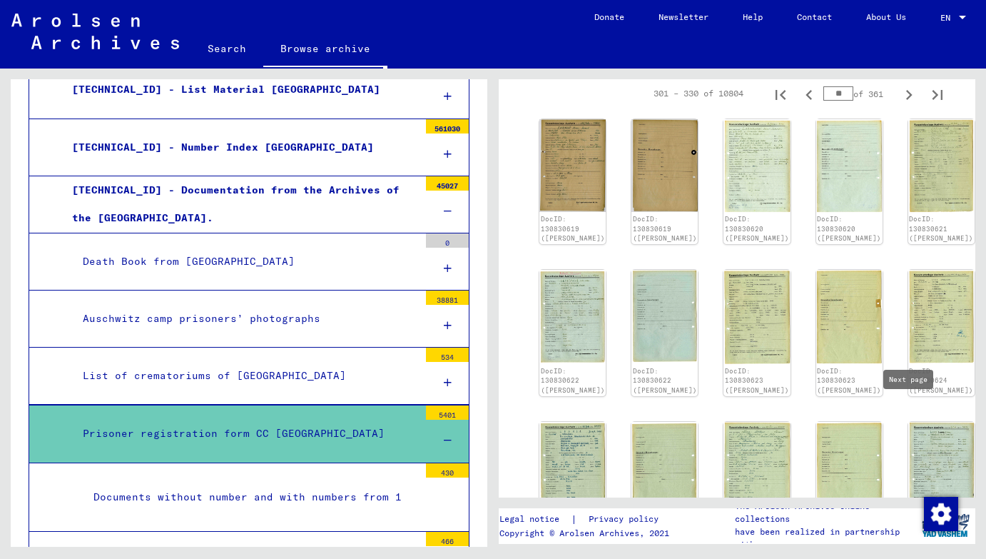
type input "**"
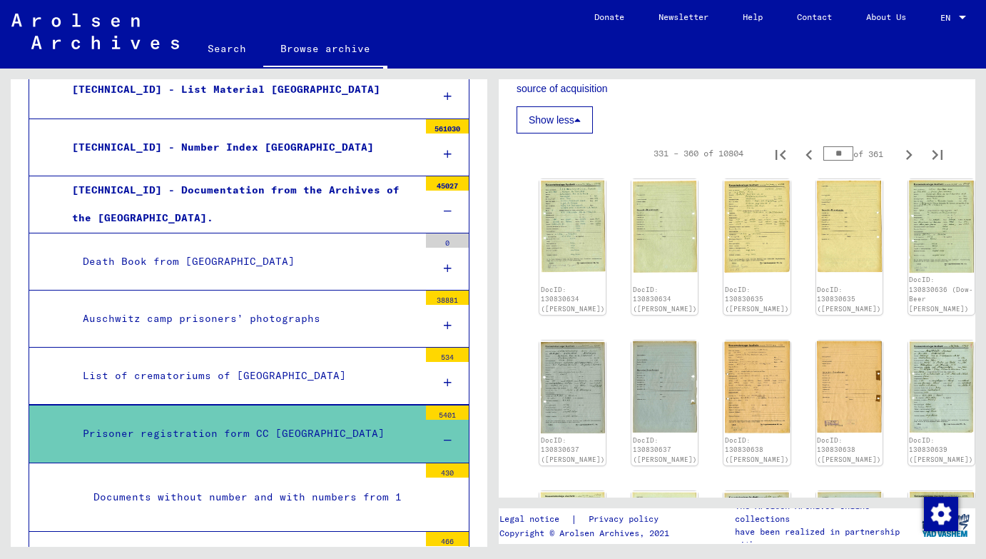
scroll to position [801, 0]
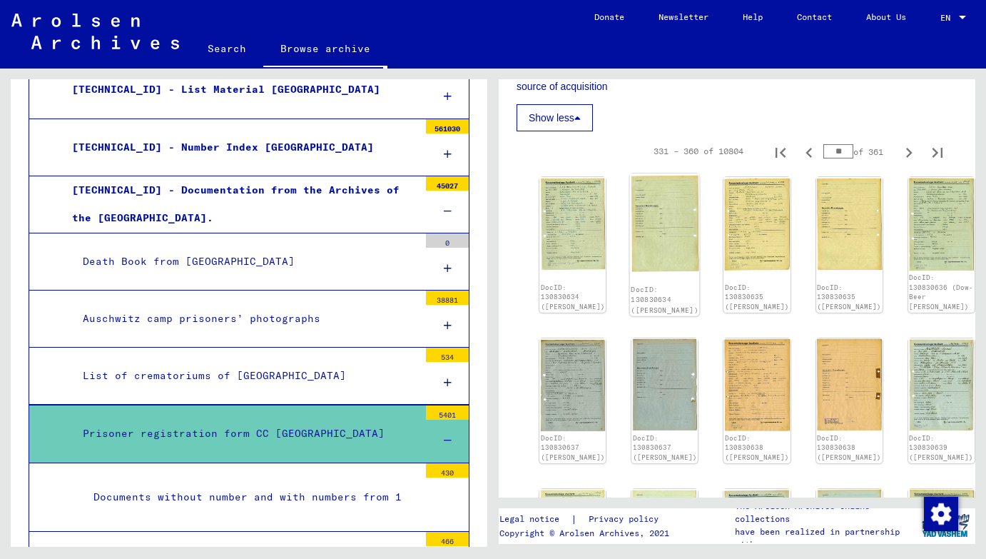
click at [635, 285] on link "DocID: 130830634 ([PERSON_NAME])" at bounding box center [665, 299] width 68 height 29
